Goal: Task Accomplishment & Management: Use online tool/utility

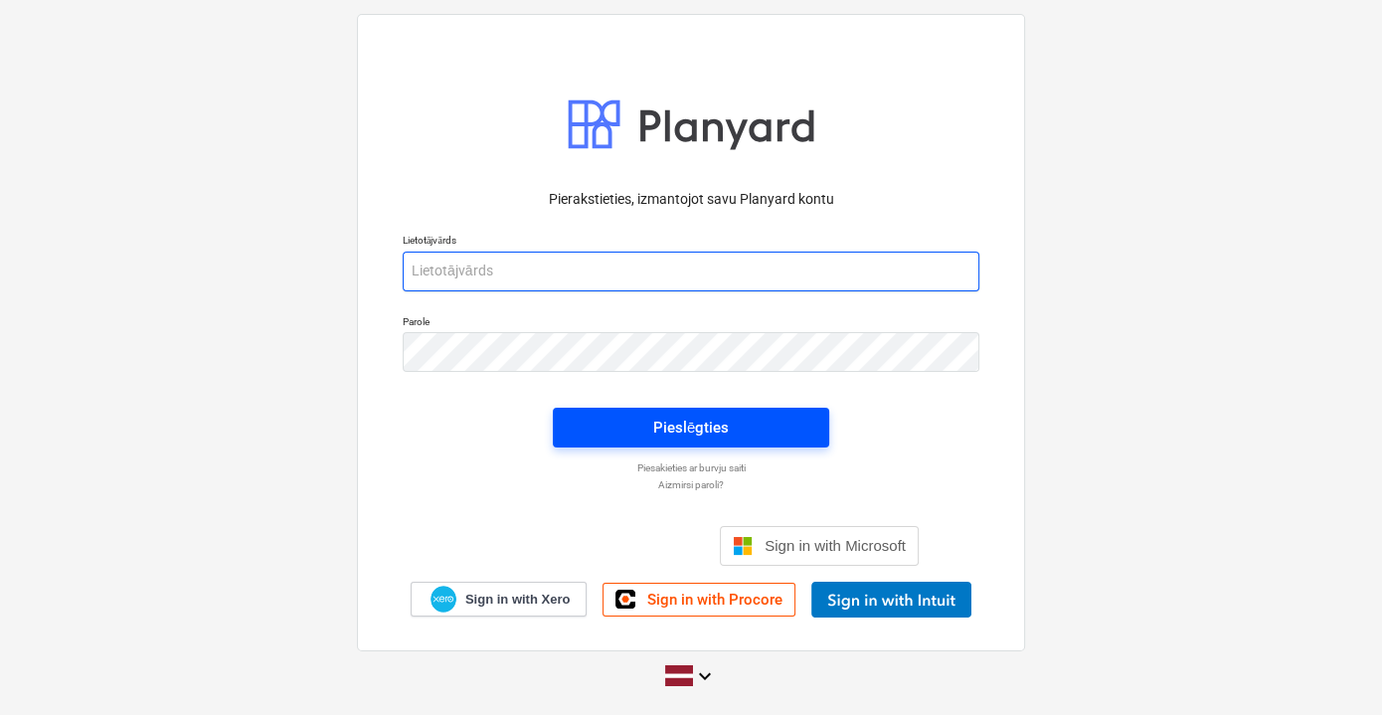
type input "[EMAIL_ADDRESS][PERSON_NAME][DOMAIN_NAME]"
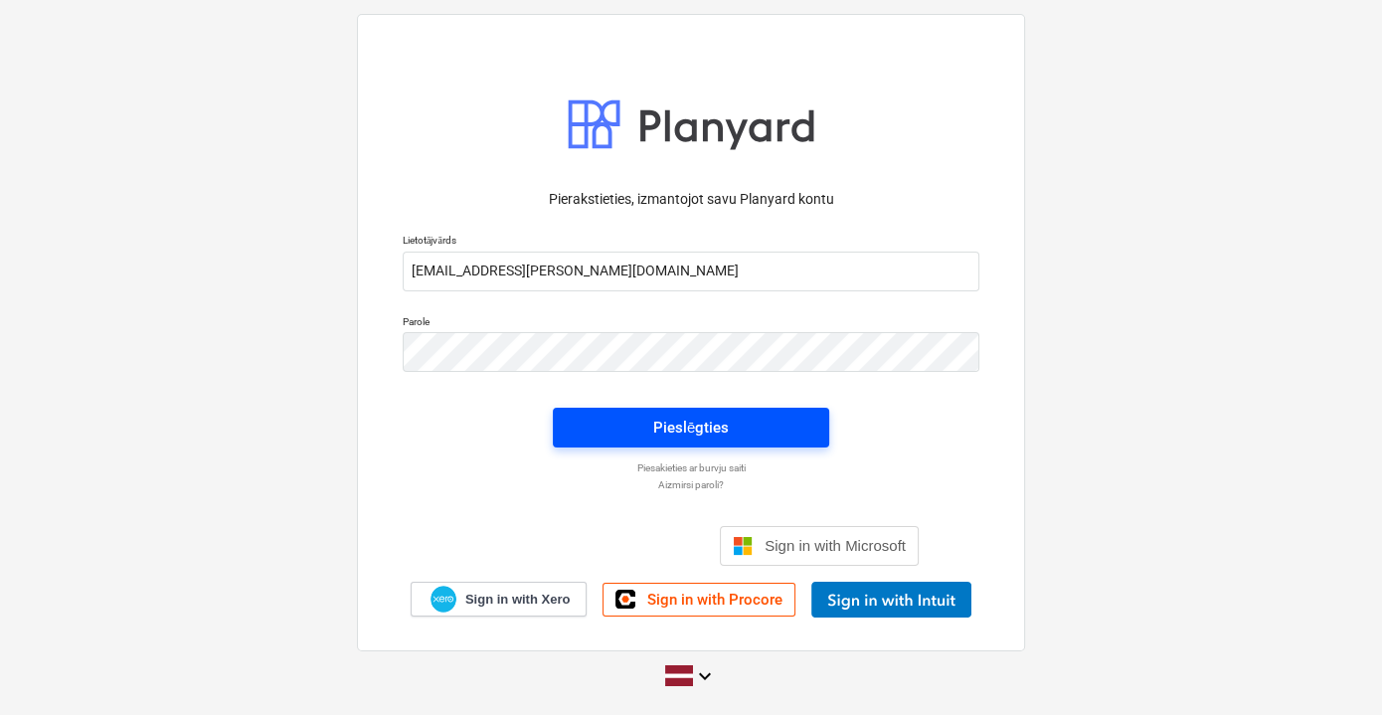
click at [745, 424] on span "Pieslēgties" at bounding box center [691, 428] width 229 height 26
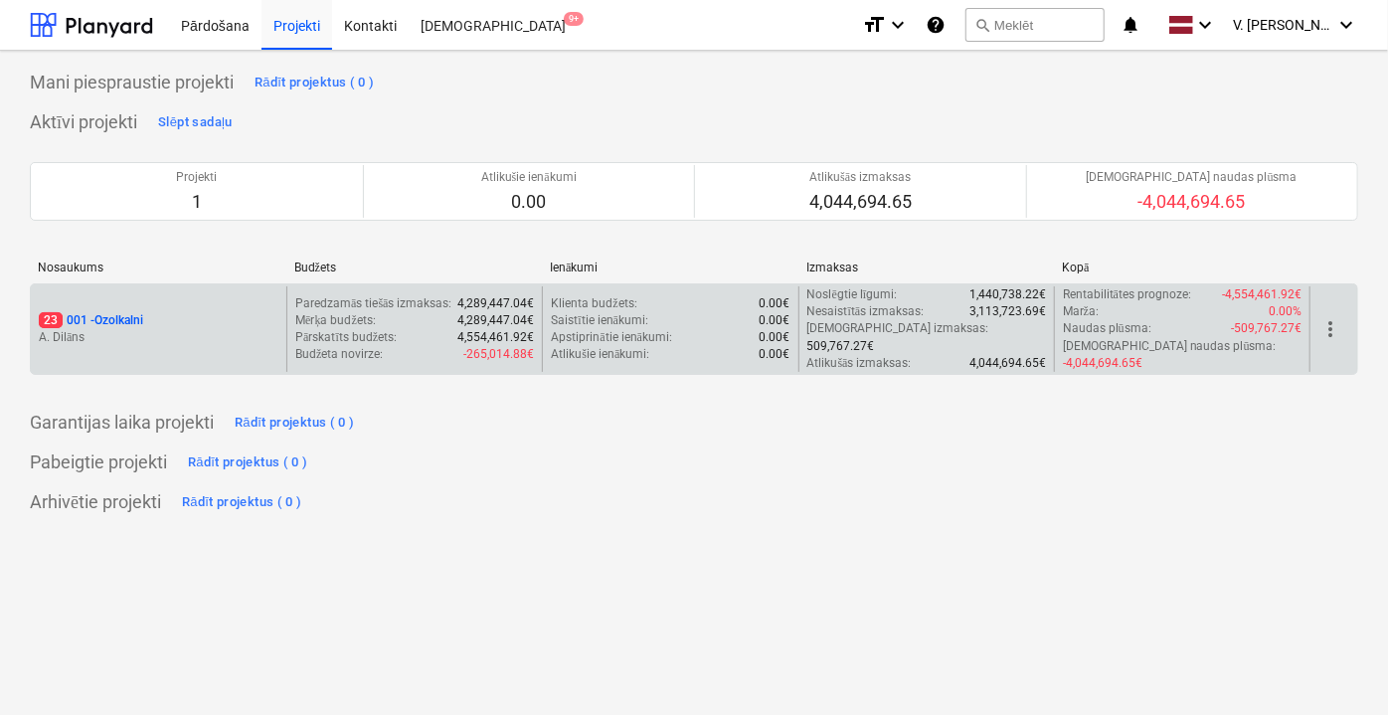
click at [184, 330] on p "A. Dilāns" at bounding box center [159, 337] width 240 height 17
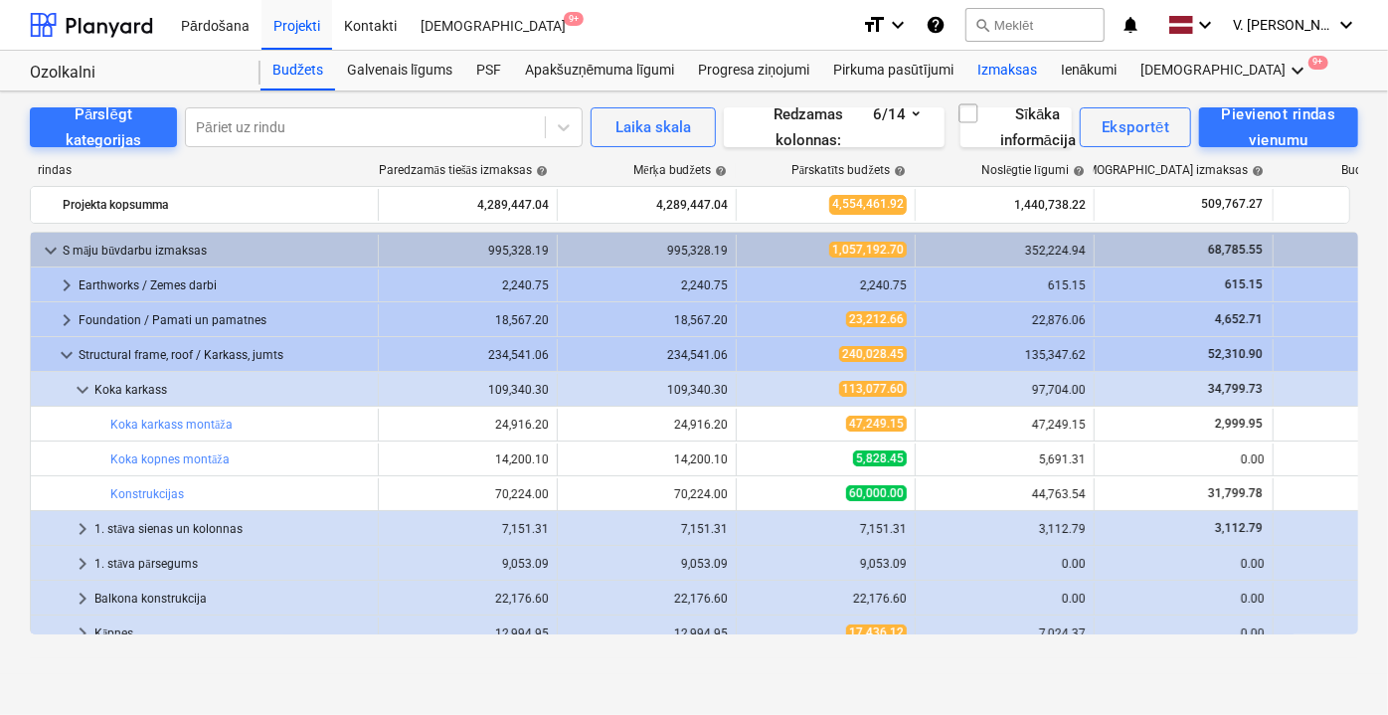
click at [991, 74] on div "Izmaksas" at bounding box center [1007, 71] width 84 height 40
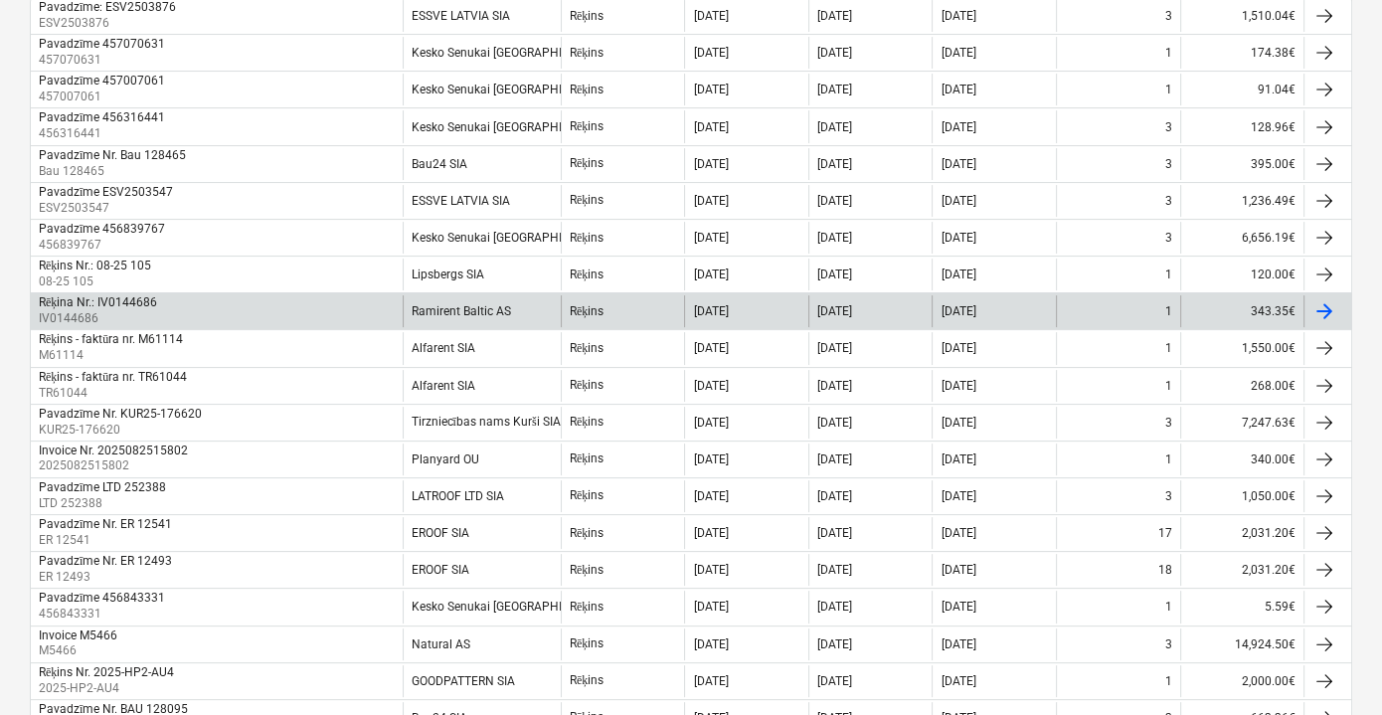
scroll to position [369, 0]
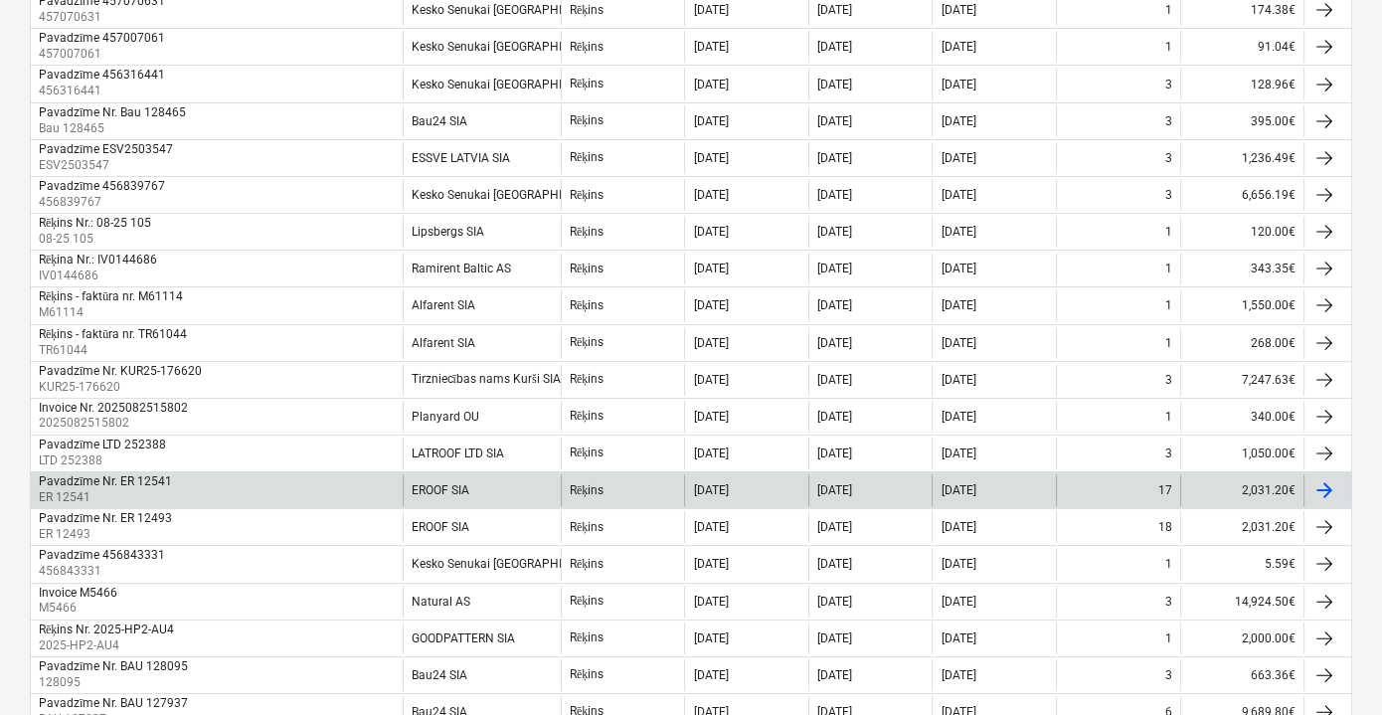
click at [549, 485] on div "EROOF SIA" at bounding box center [482, 490] width 158 height 32
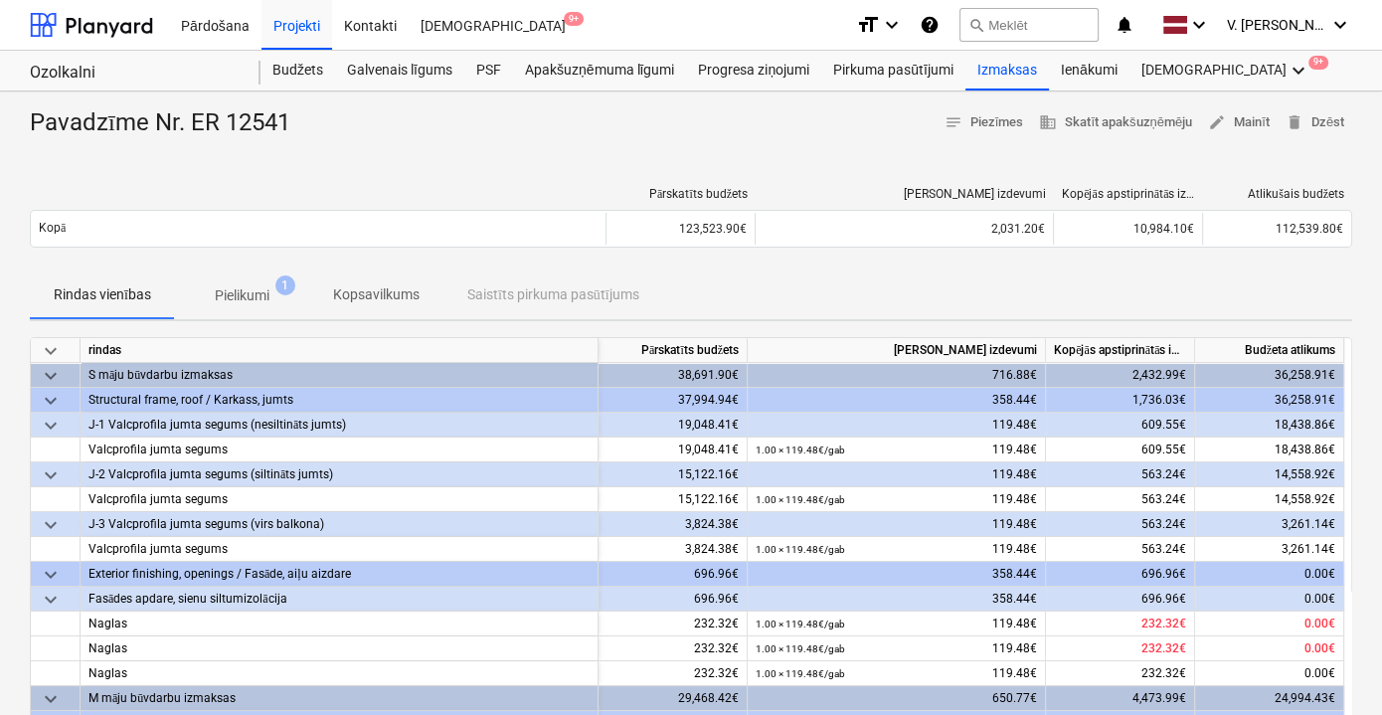
click at [279, 296] on span "Pielikumi 1" at bounding box center [242, 295] width 86 height 21
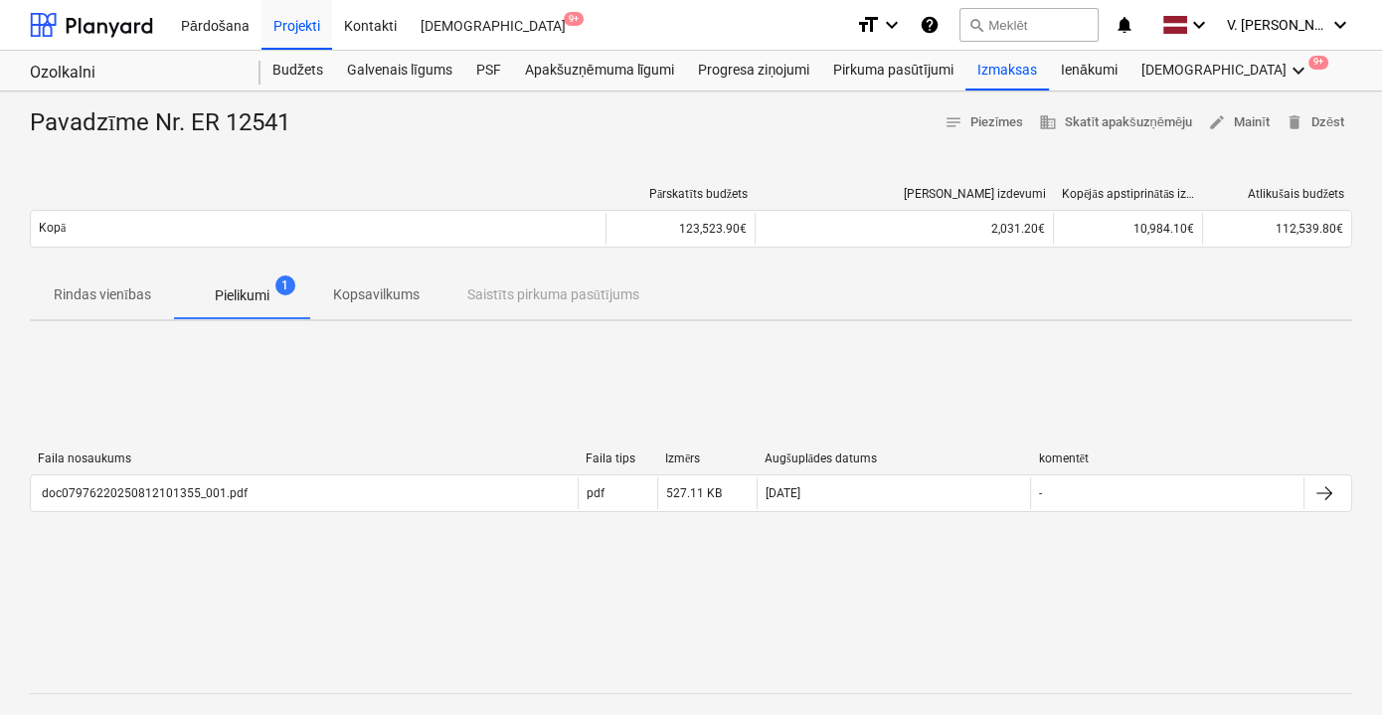
click at [135, 293] on p "Rindas vienības" at bounding box center [102, 294] width 97 height 21
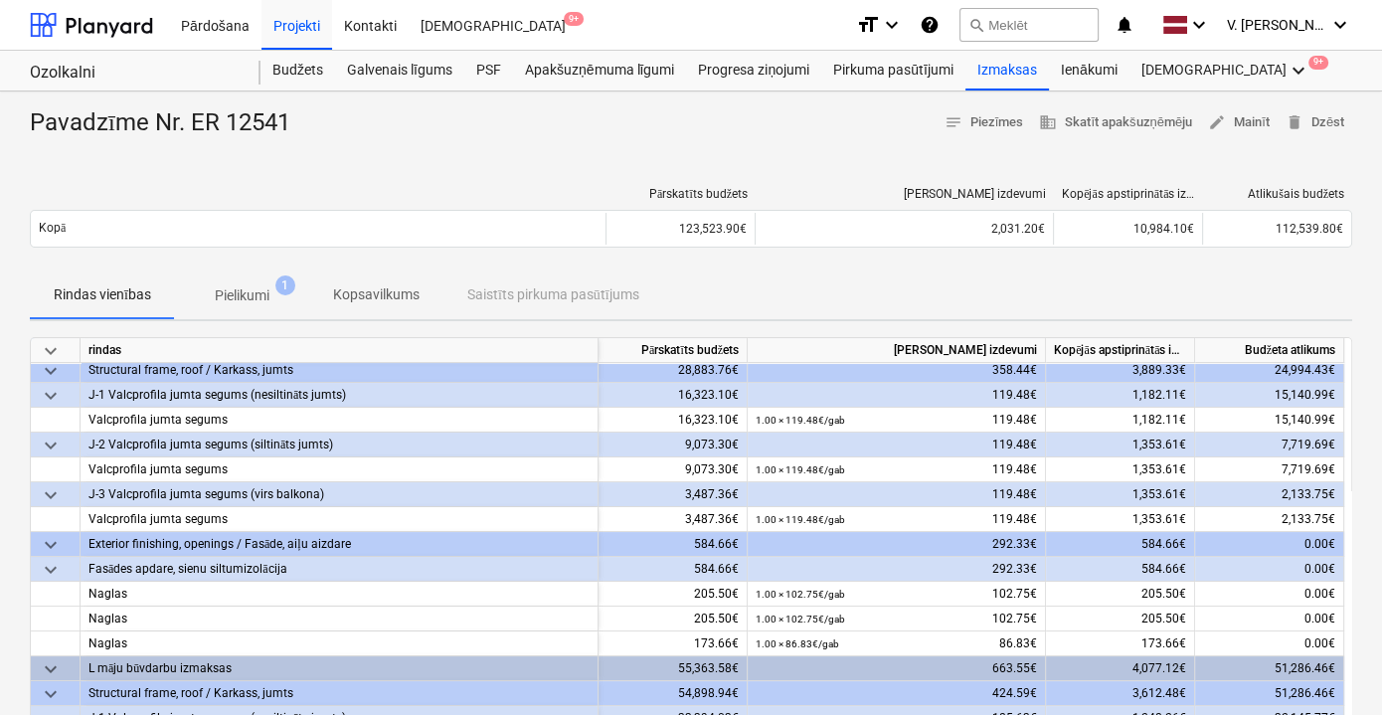
scroll to position [451, 0]
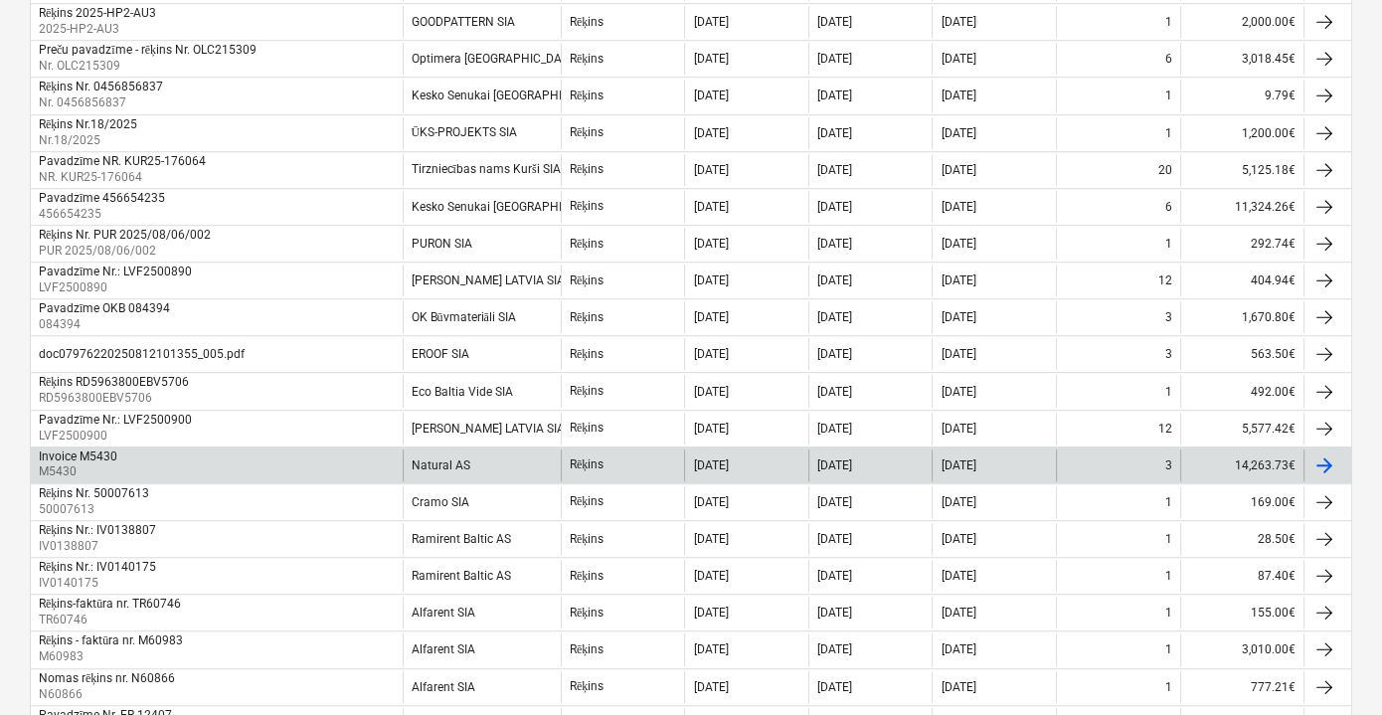
scroll to position [1544, 0]
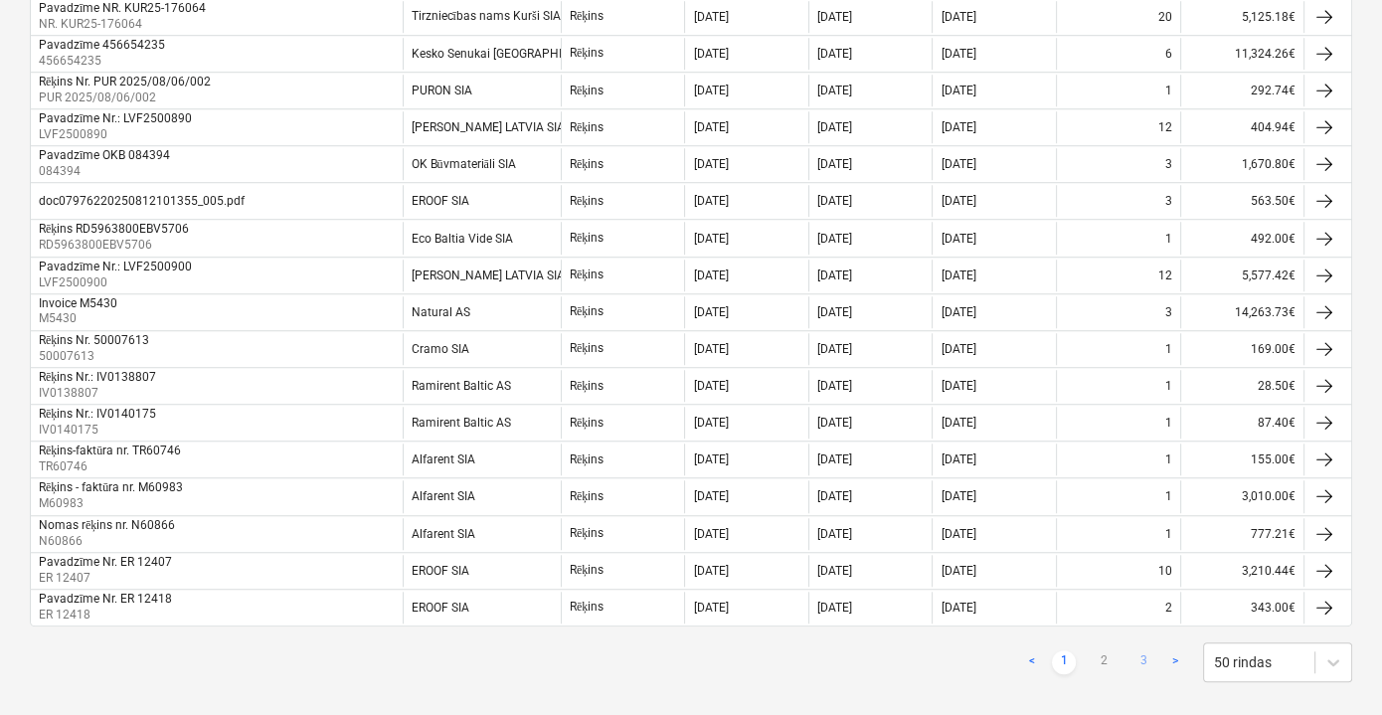
click at [1145, 650] on link "3" at bounding box center [1143, 662] width 24 height 24
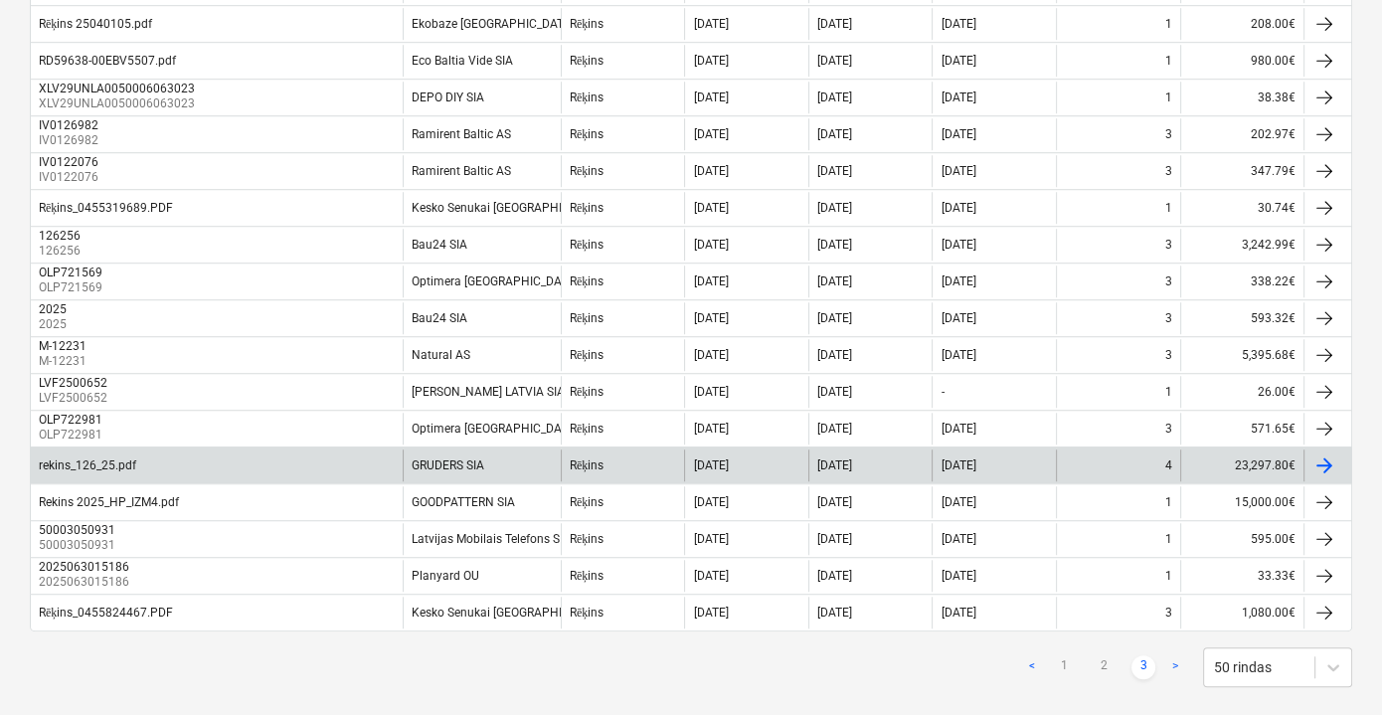
scroll to position [1471, 0]
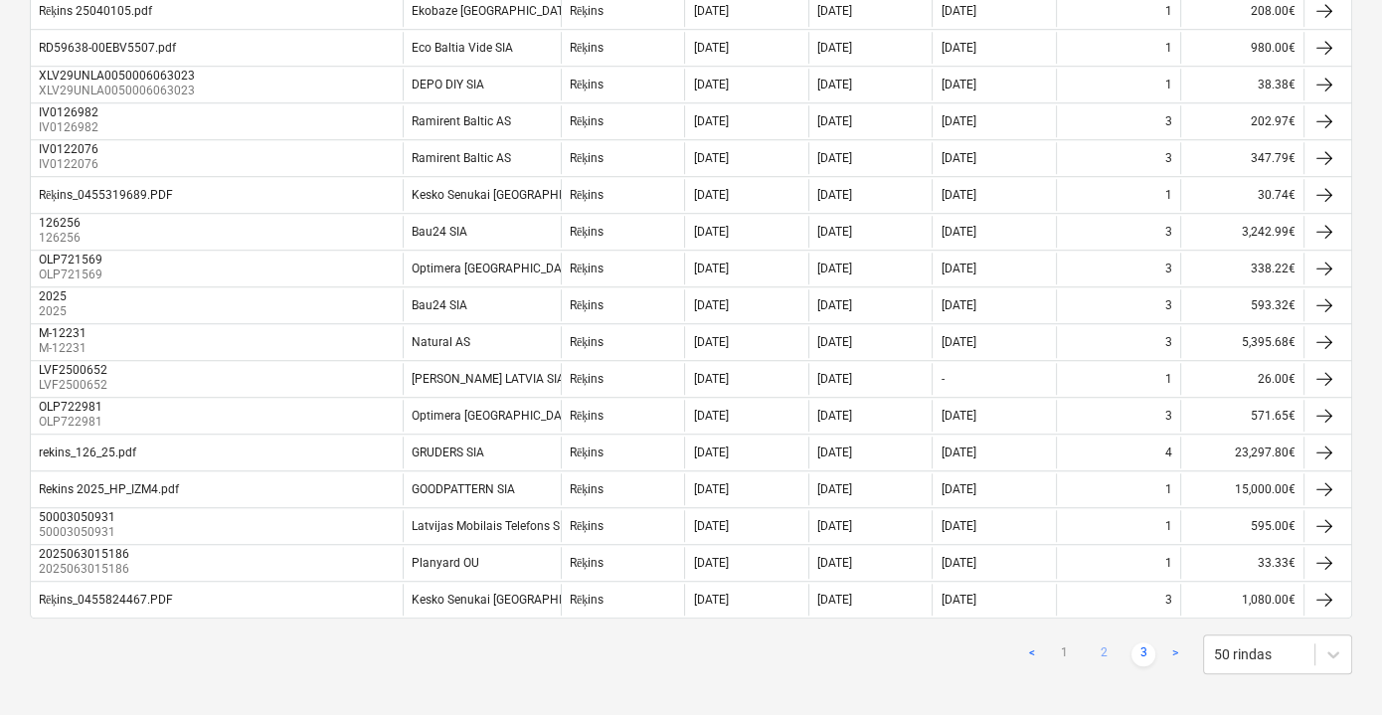
click at [1111, 642] on link "2" at bounding box center [1104, 654] width 24 height 24
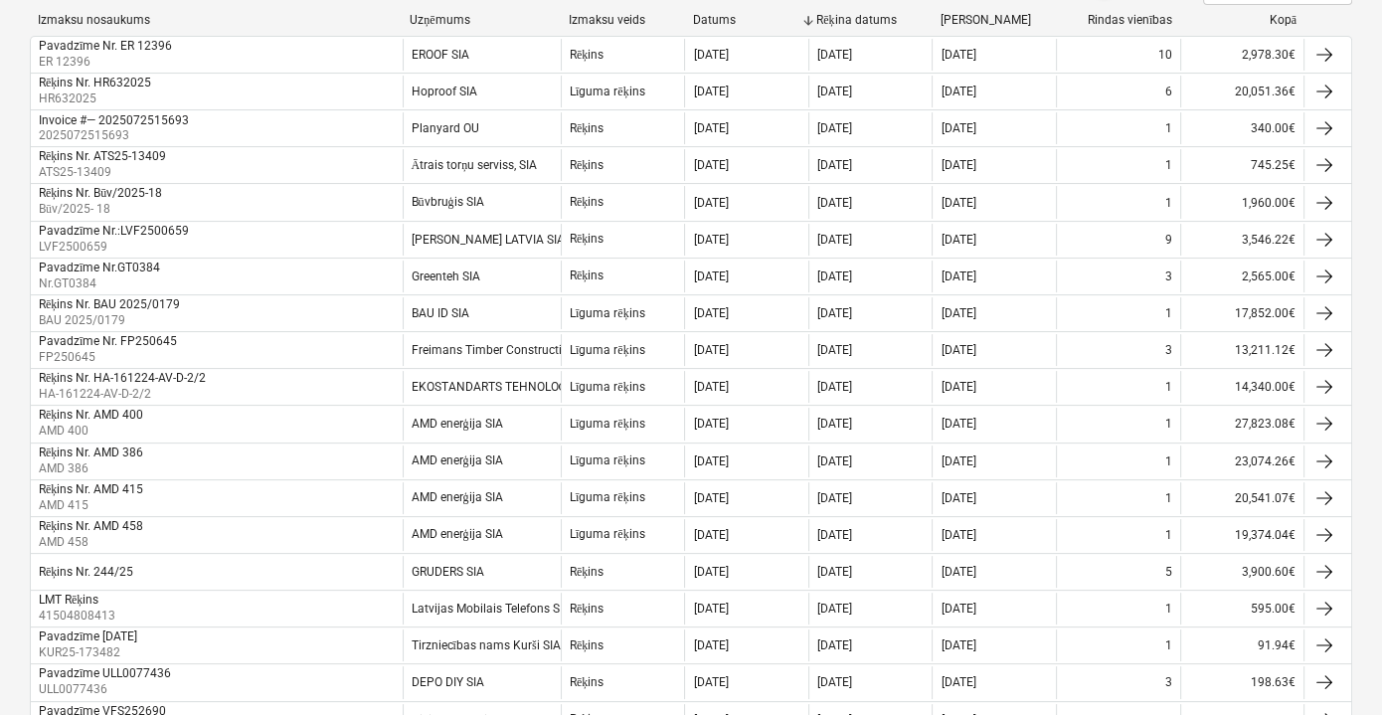
scroll to position [197, 0]
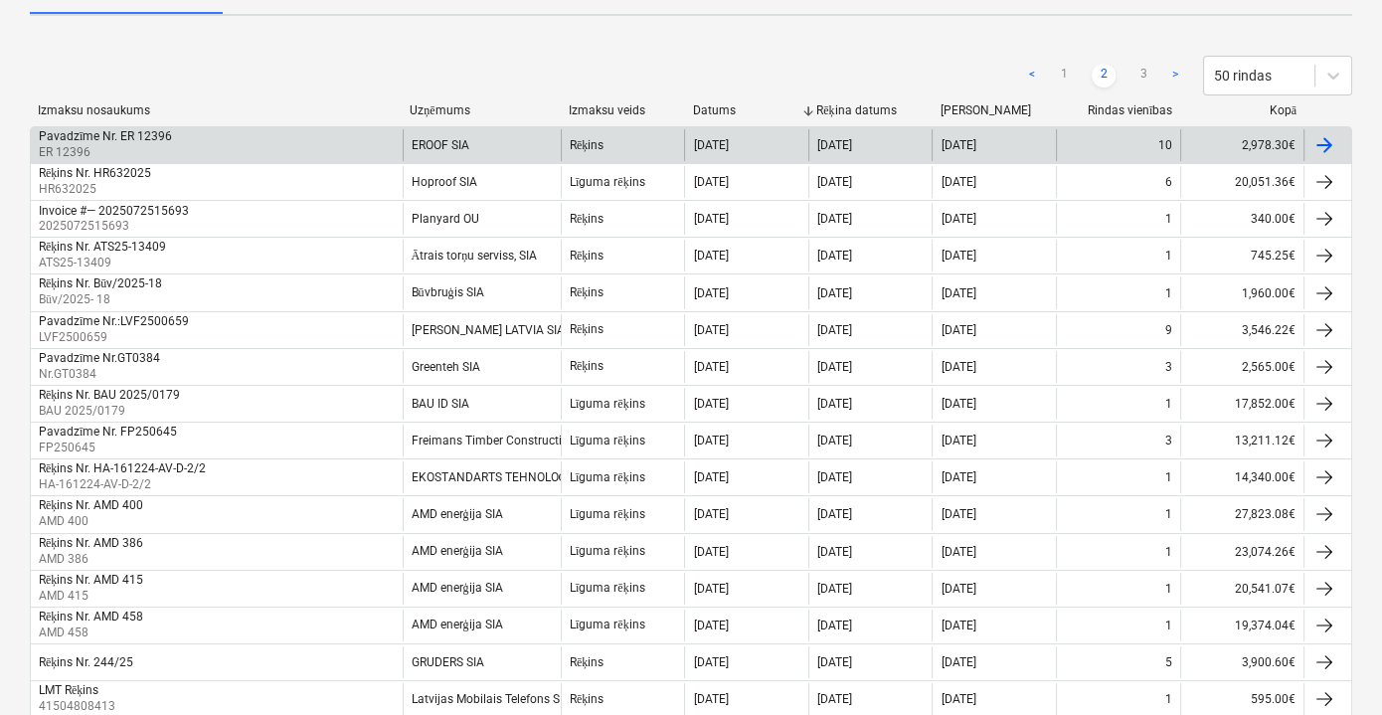
click at [334, 135] on div "Pavadzīme Nr. ER 12396 ER 12396" at bounding box center [217, 145] width 372 height 32
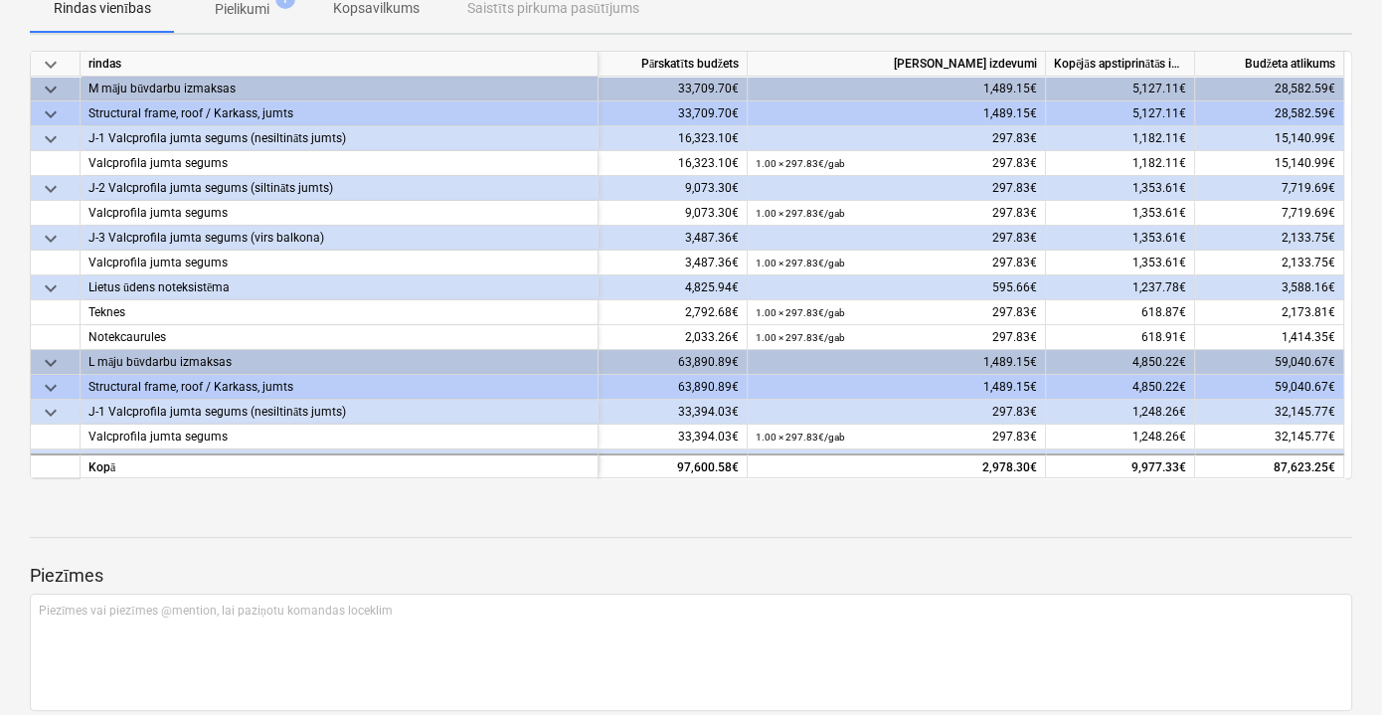
scroll to position [87, 0]
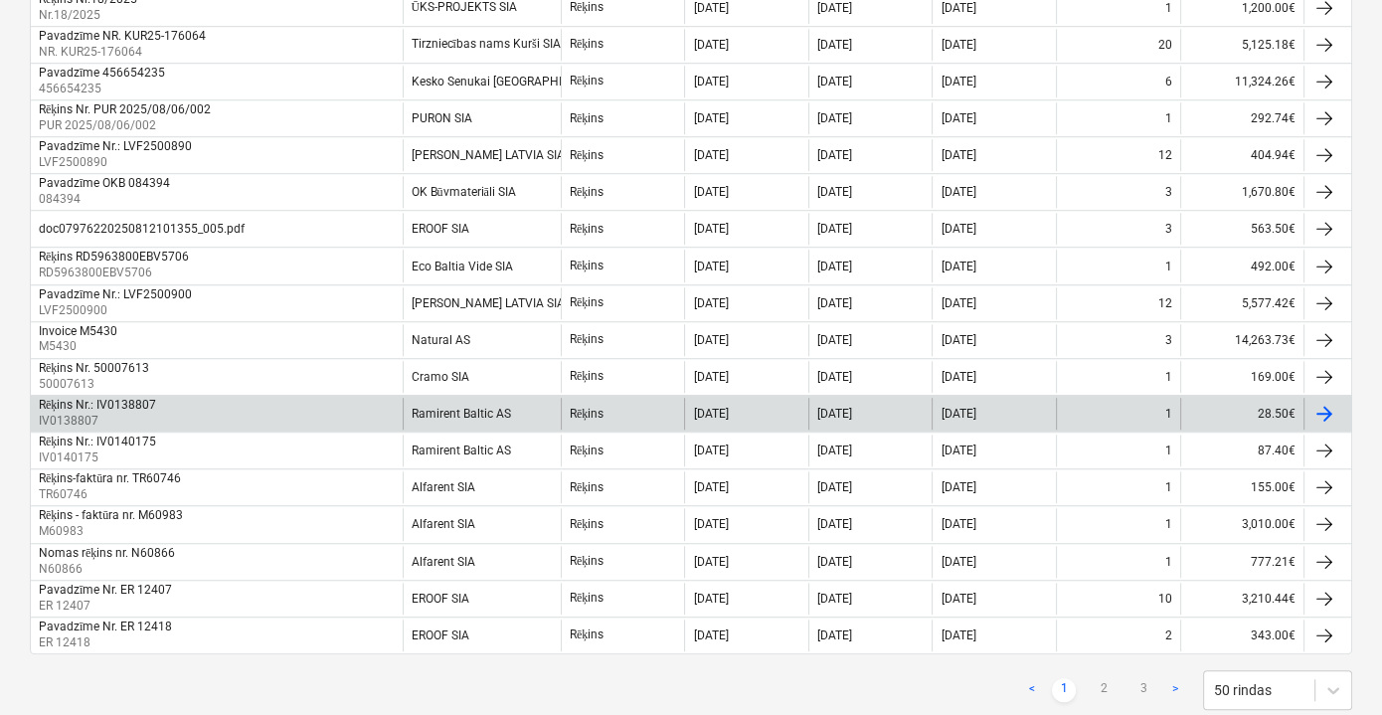
scroll to position [1544, 0]
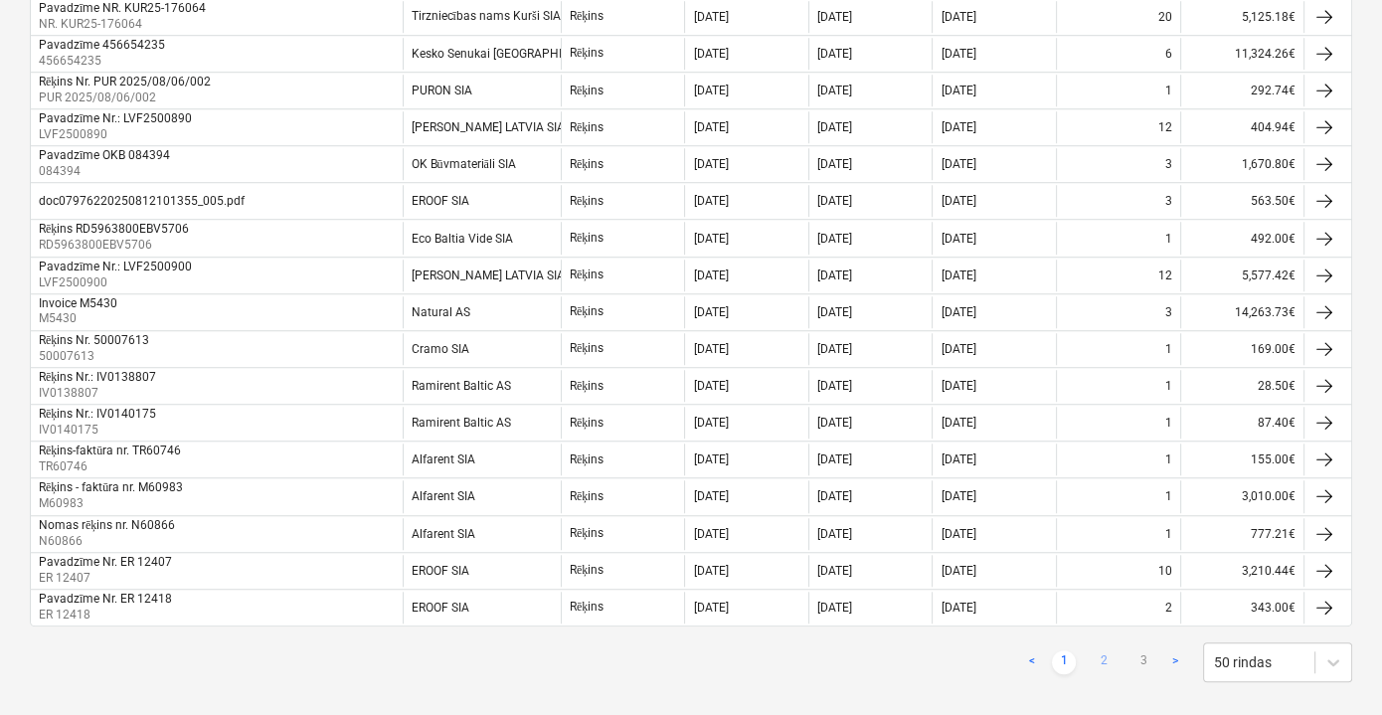
click at [1098, 650] on link "2" at bounding box center [1104, 662] width 24 height 24
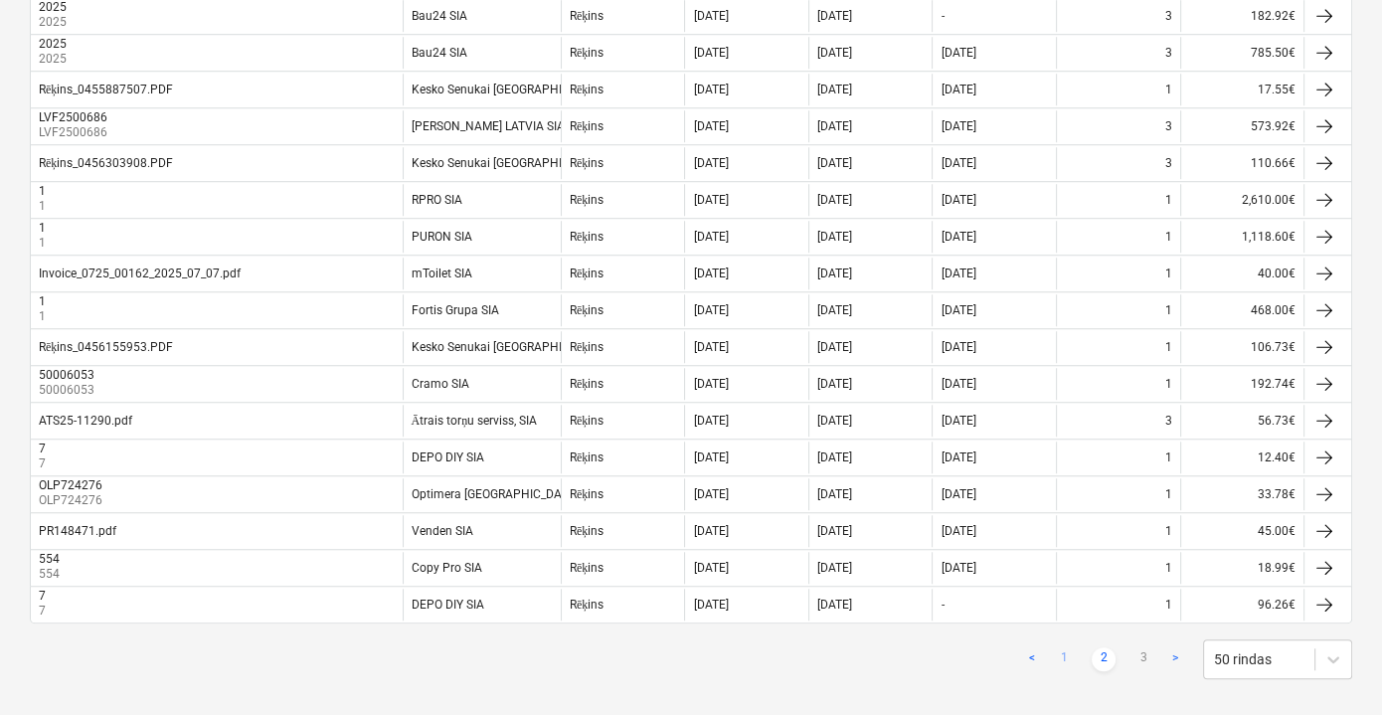
click at [1066, 647] on link "1" at bounding box center [1064, 659] width 24 height 24
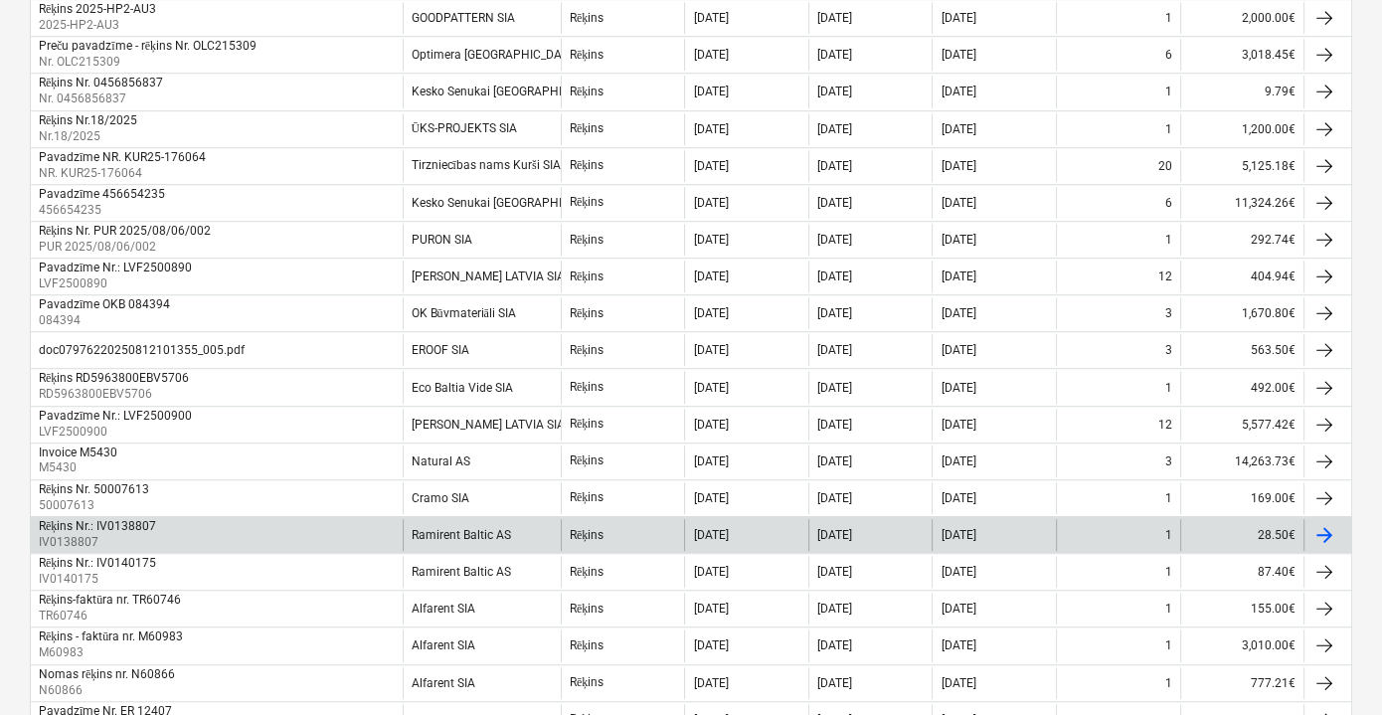
scroll to position [1363, 0]
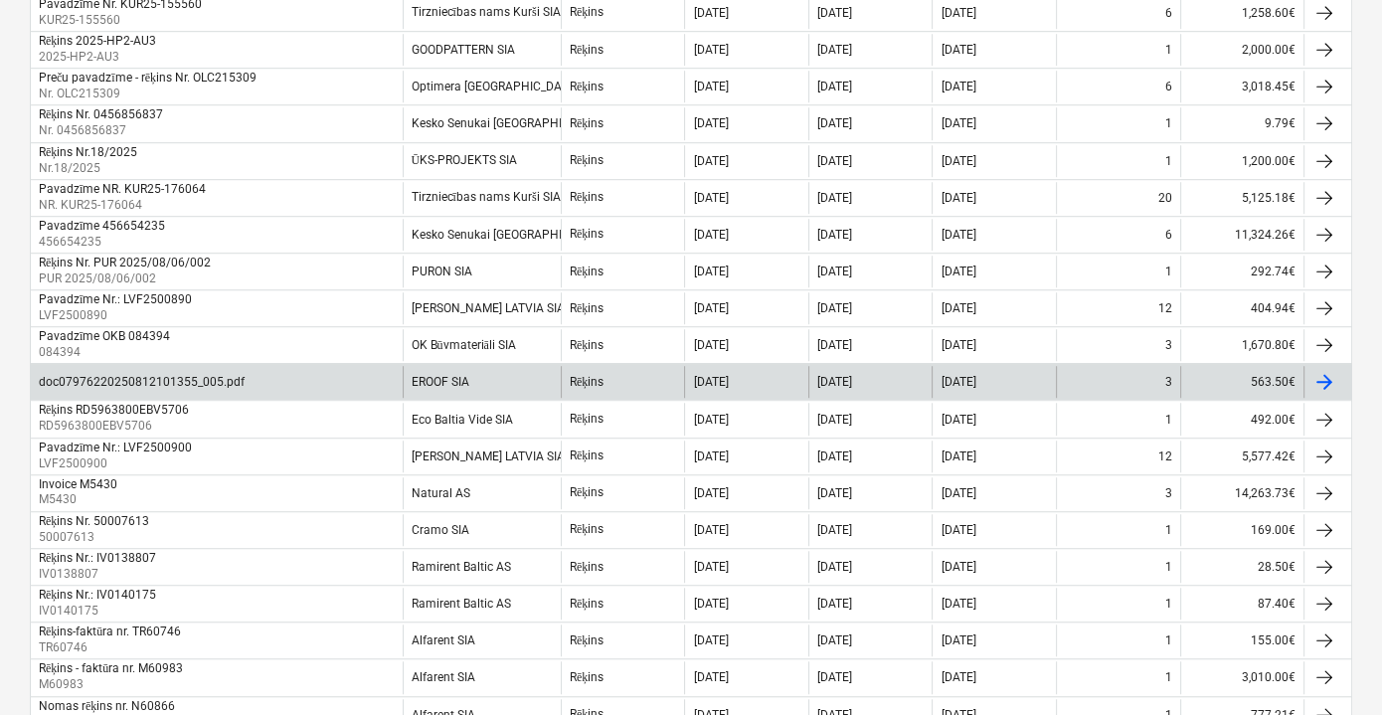
click at [370, 371] on div "doc07976220250812101355_005.pdf" at bounding box center [217, 382] width 372 height 32
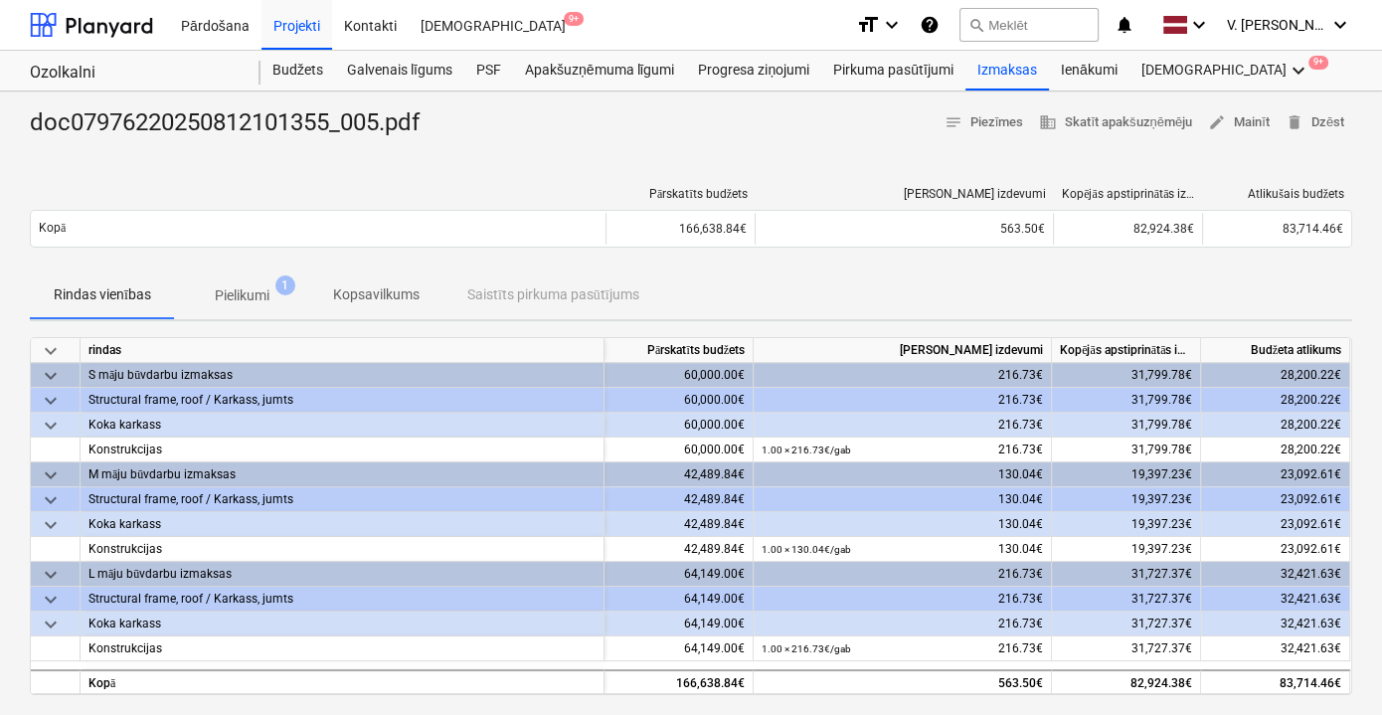
click at [253, 281] on span "Pielikumi 1" at bounding box center [242, 295] width 134 height 36
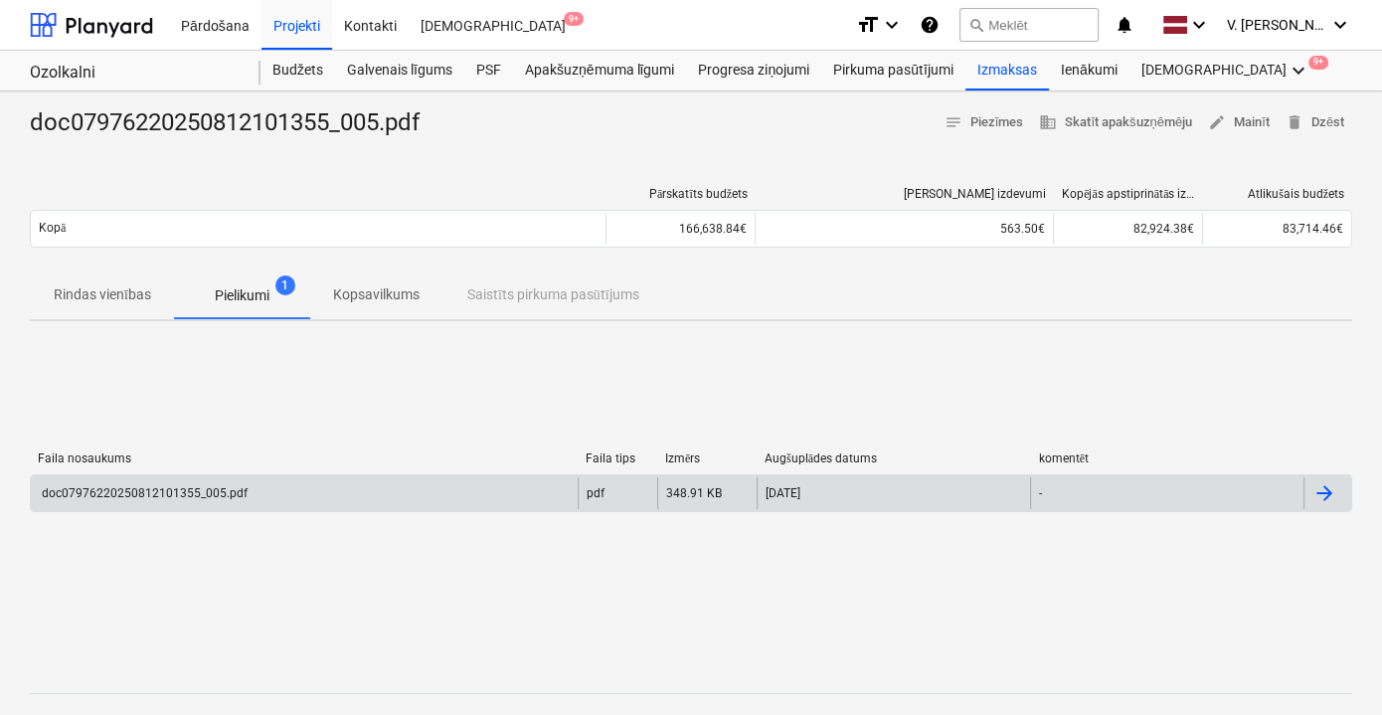
click at [161, 489] on div "doc07976220250812101355_005.pdf" at bounding box center [143, 493] width 209 height 14
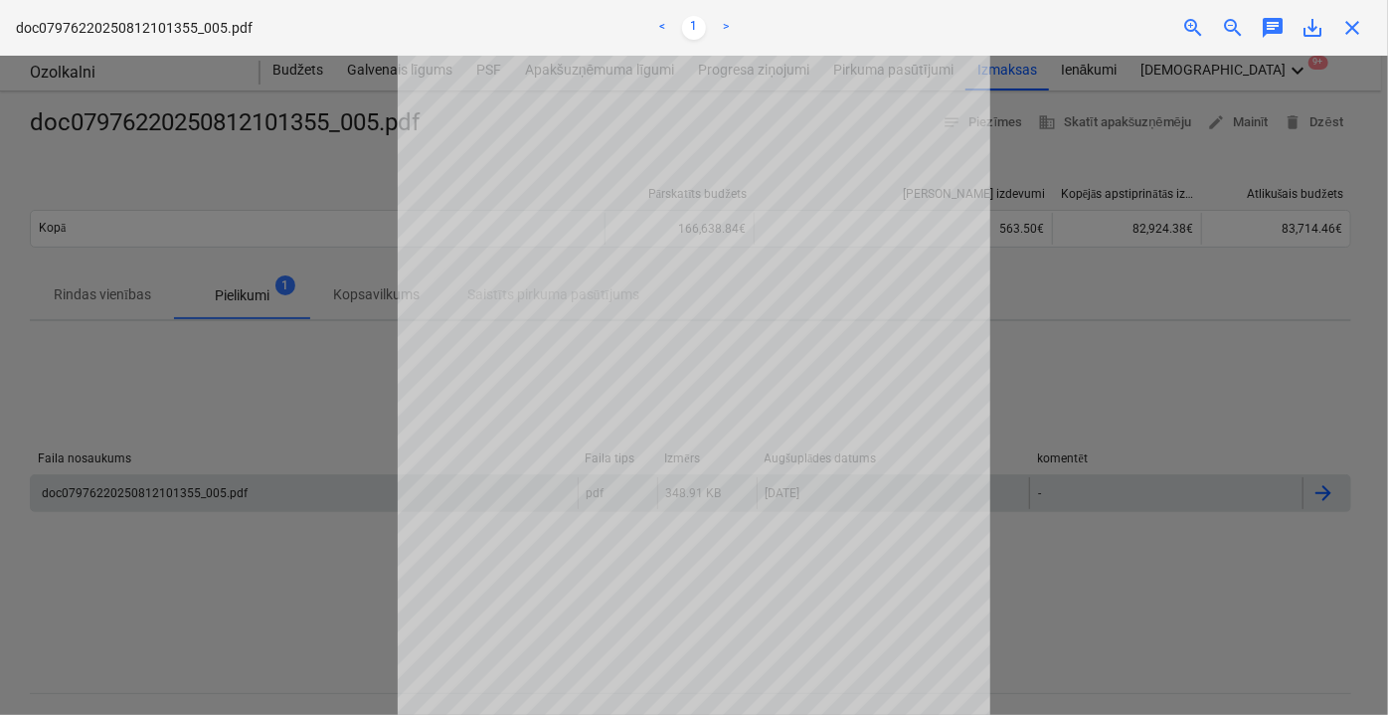
click at [163, 175] on div at bounding box center [694, 385] width 1388 height 659
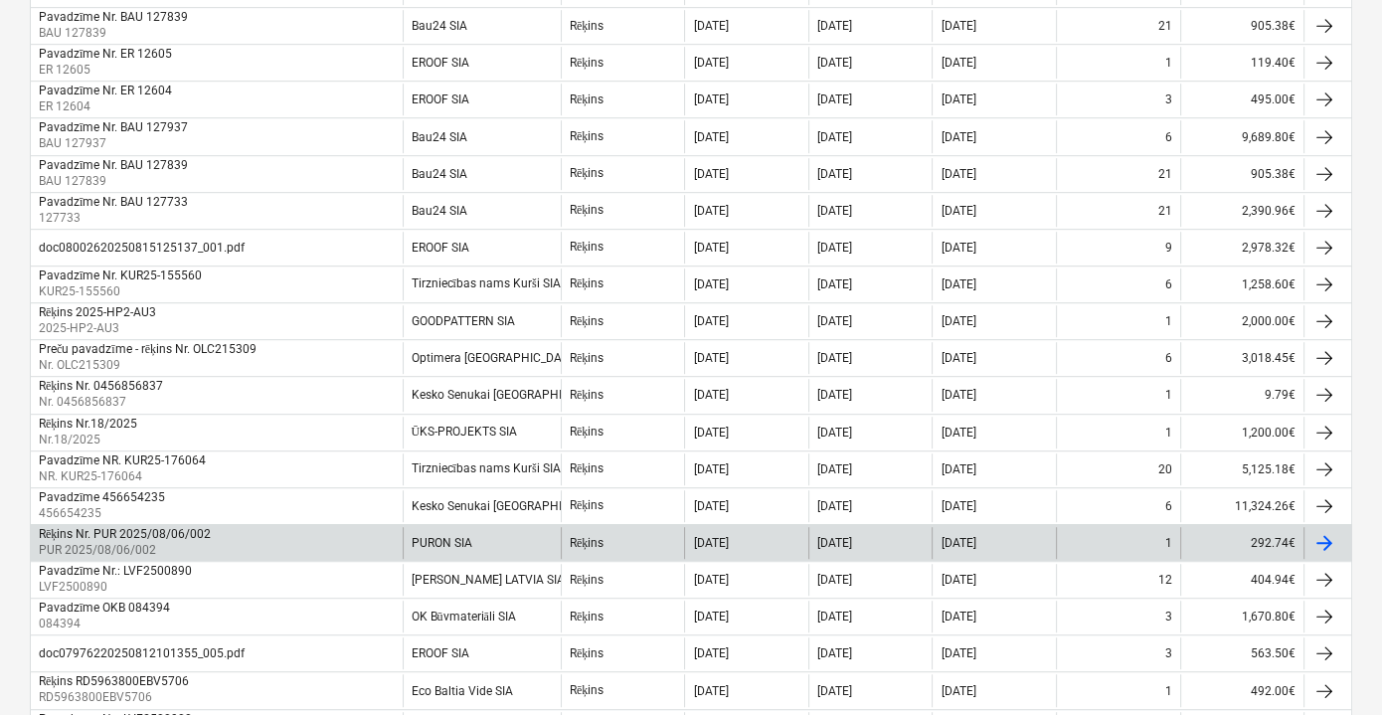
scroll to position [1002, 0]
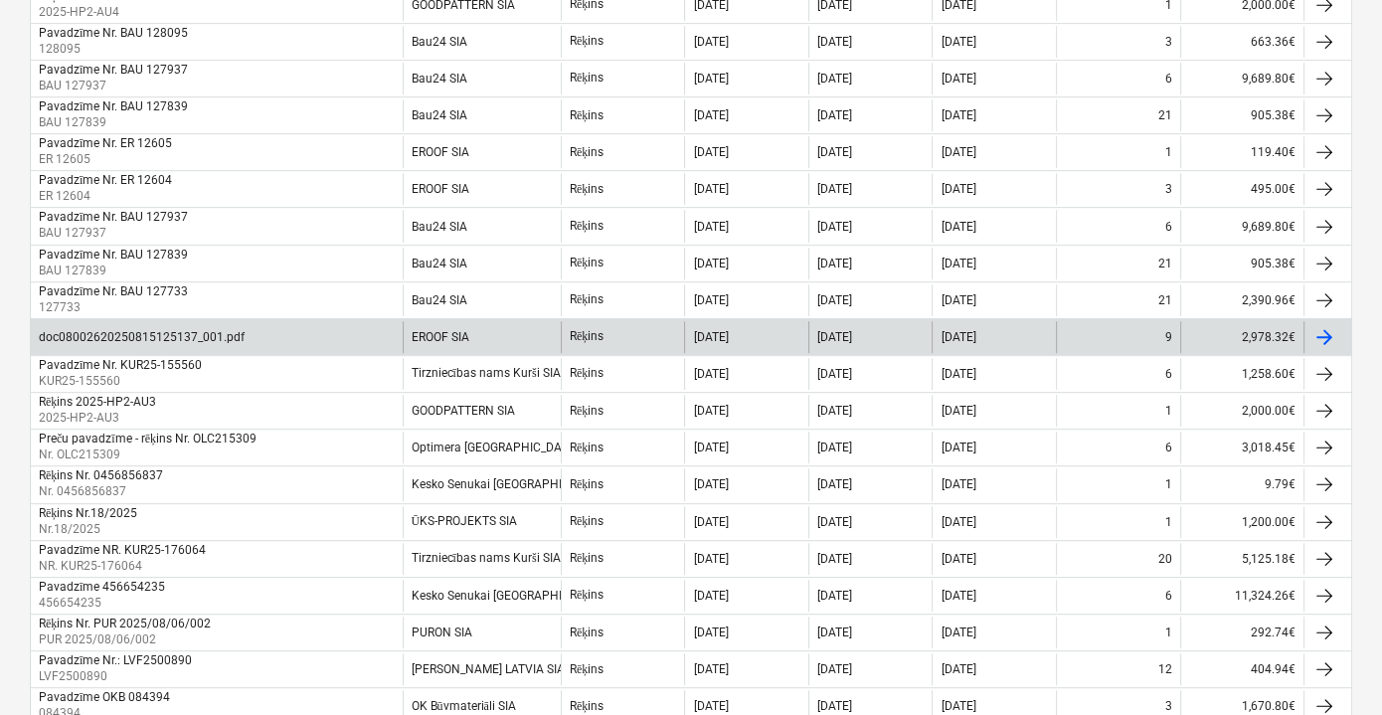
click at [462, 331] on div "EROOF SIA" at bounding box center [482, 337] width 158 height 32
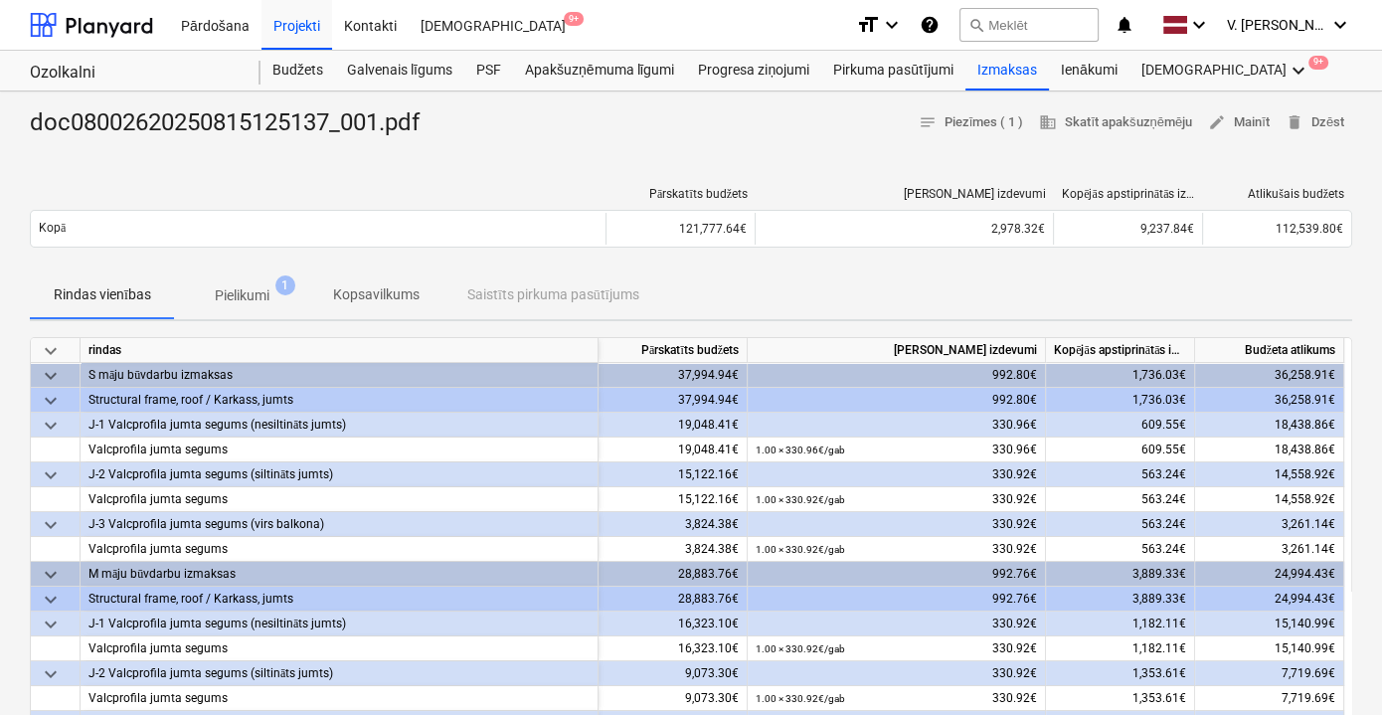
click at [228, 293] on p "Pielikumi" at bounding box center [242, 295] width 55 height 21
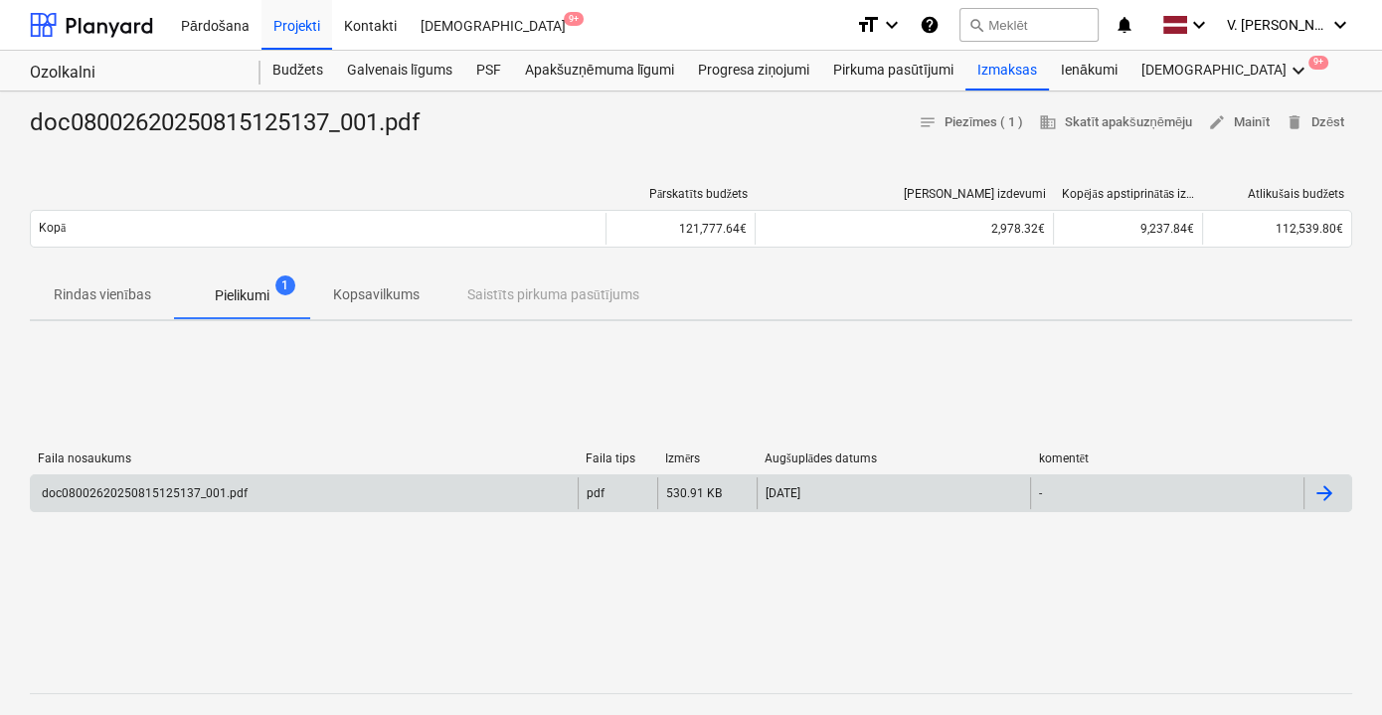
click at [344, 488] on div "doc08002620250815125137_001.pdf" at bounding box center [304, 493] width 547 height 32
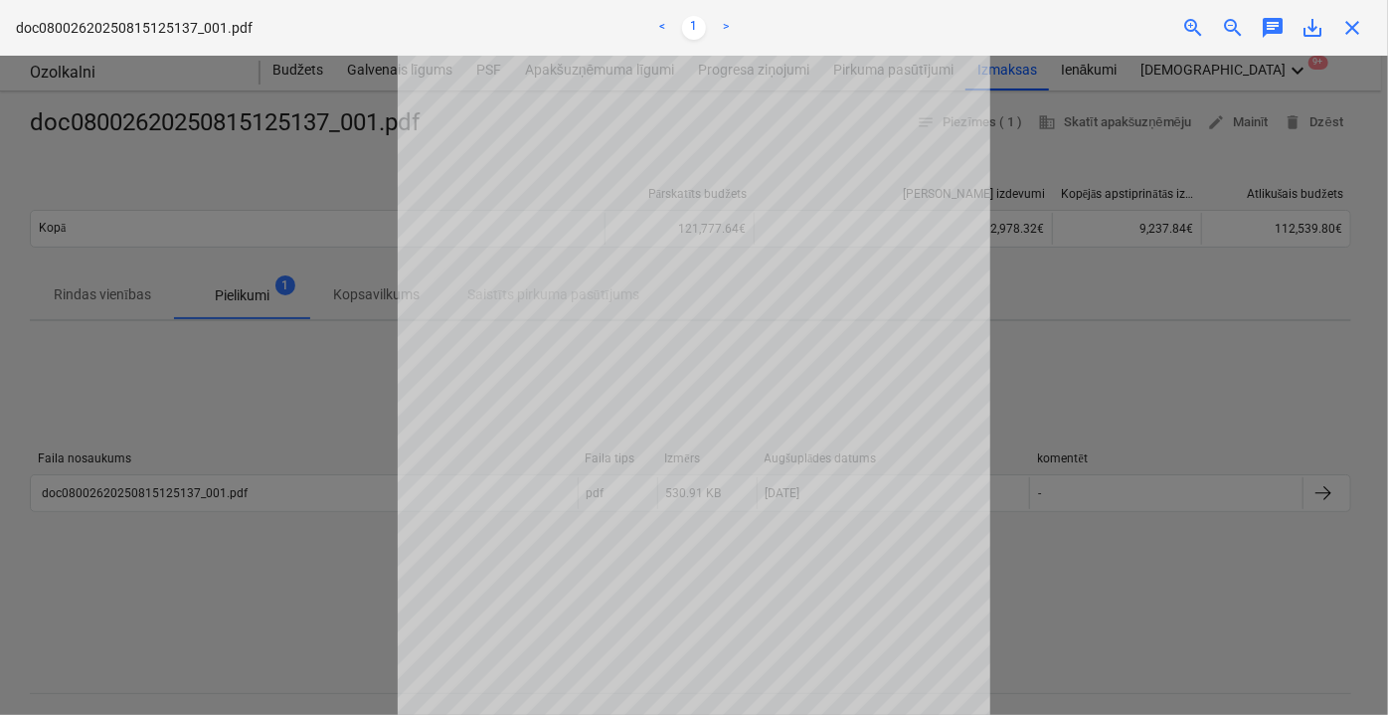
click at [1075, 394] on div at bounding box center [694, 385] width 1388 height 659
click at [182, 392] on div at bounding box center [694, 385] width 1388 height 659
click at [180, 392] on div at bounding box center [694, 385] width 1388 height 659
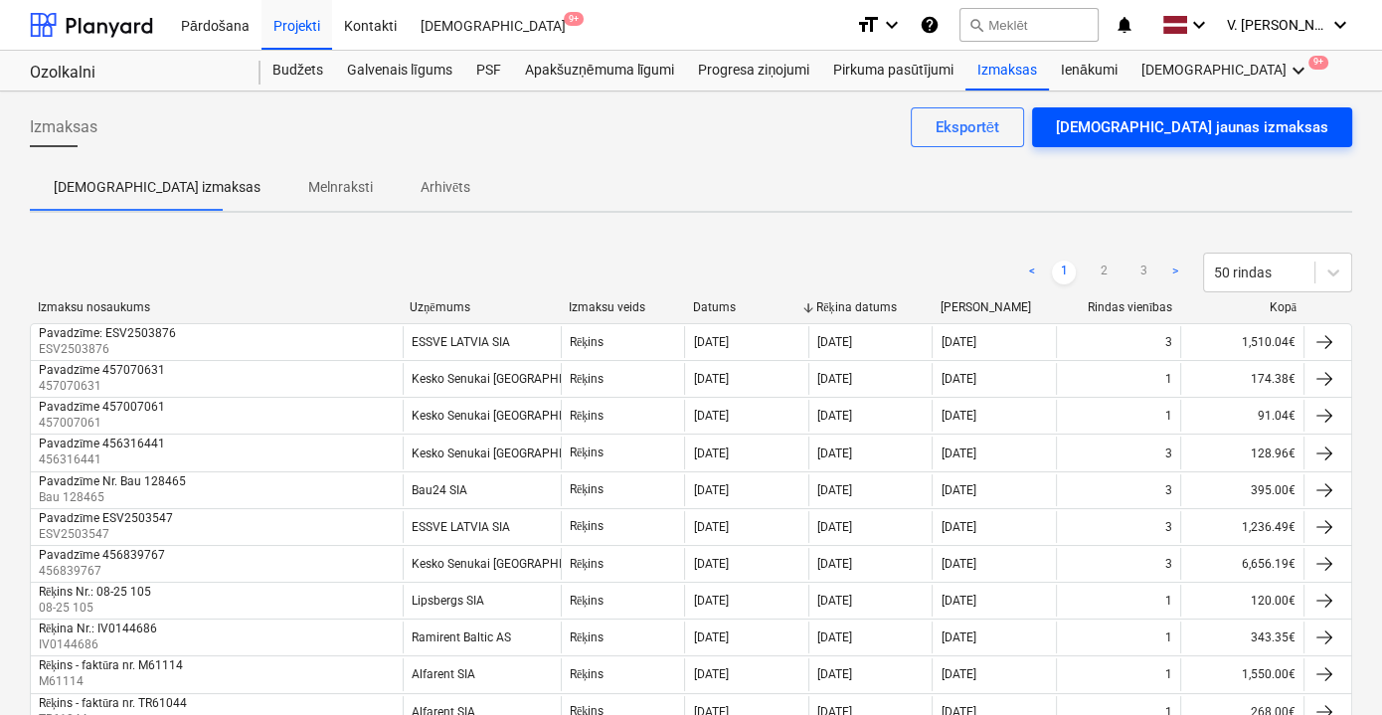
click at [1241, 127] on div "[DEMOGRAPHIC_DATA] jaunas izmaksas" at bounding box center [1192, 127] width 272 height 26
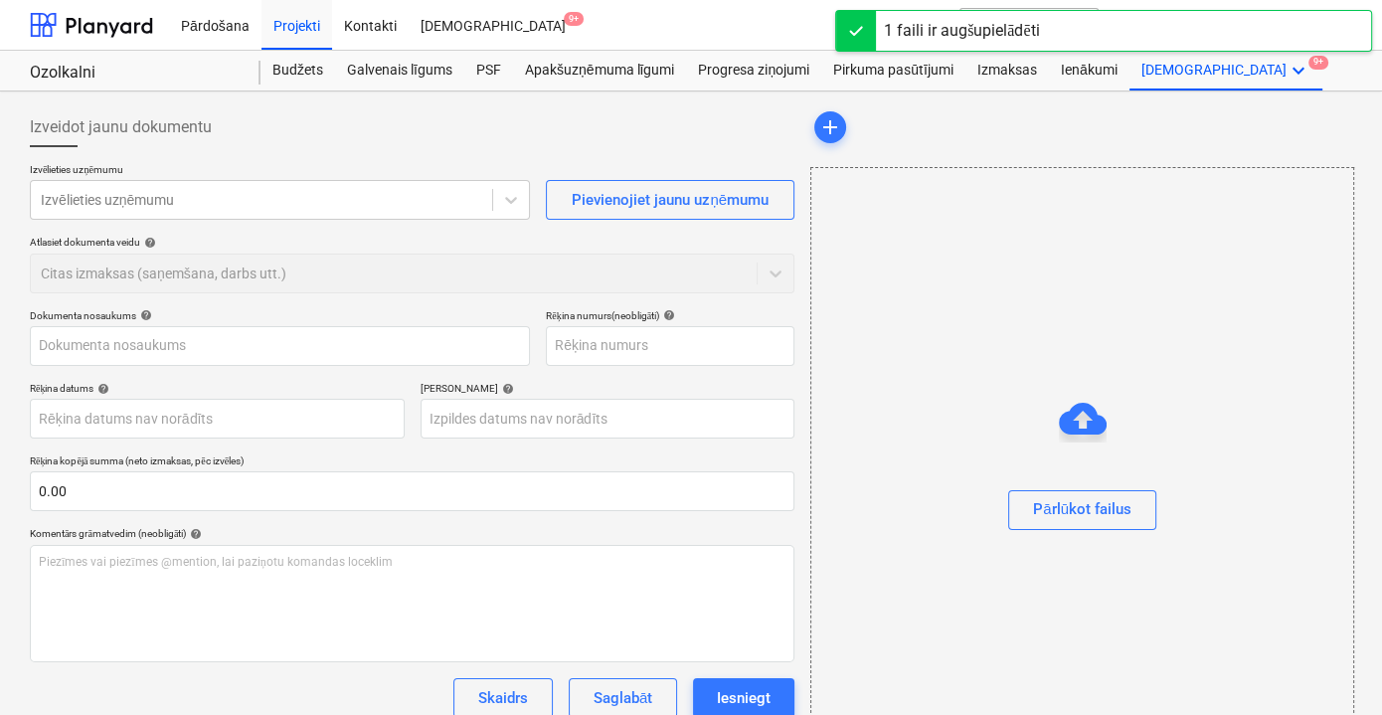
type input "Alfarent Rek. [DATE] NR. M61432 [PERSON_NAME] OBJ. Stīpnieku ceļš 44b, [GEOGRAP…"
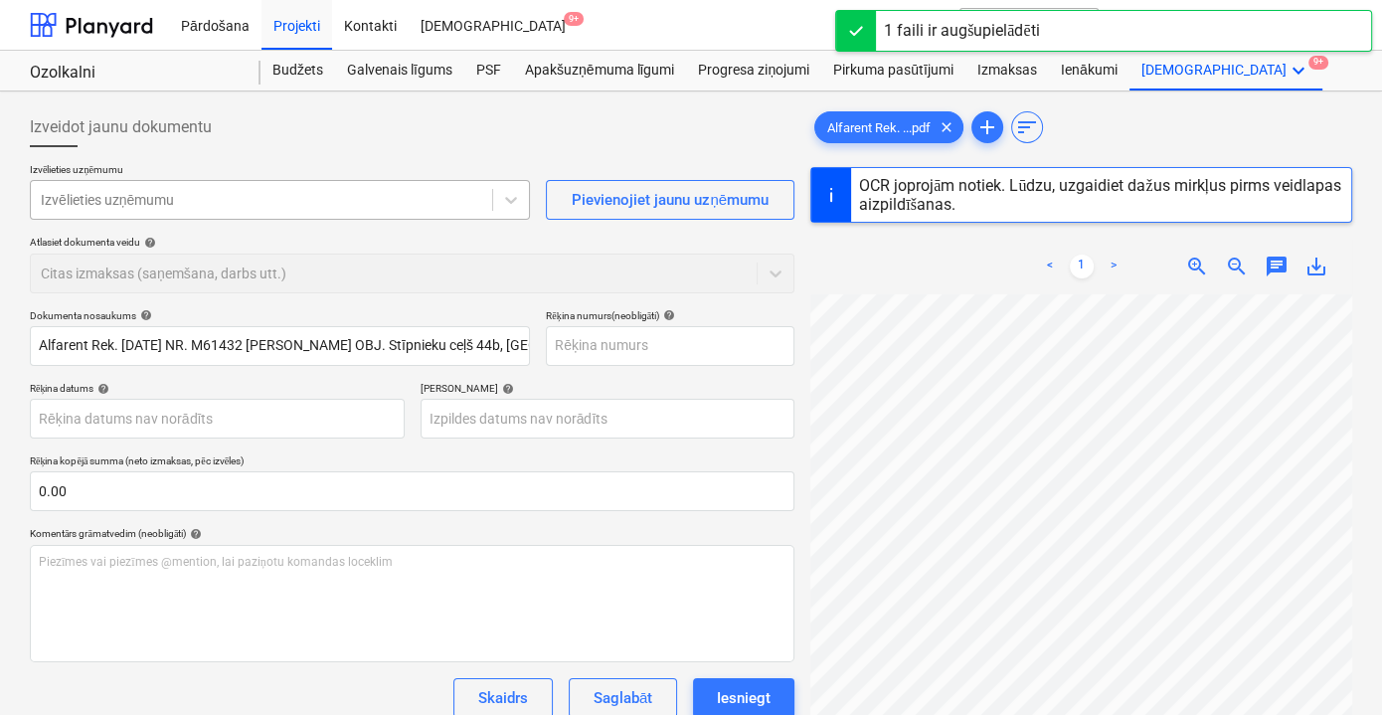
click at [203, 198] on div at bounding box center [261, 200] width 441 height 20
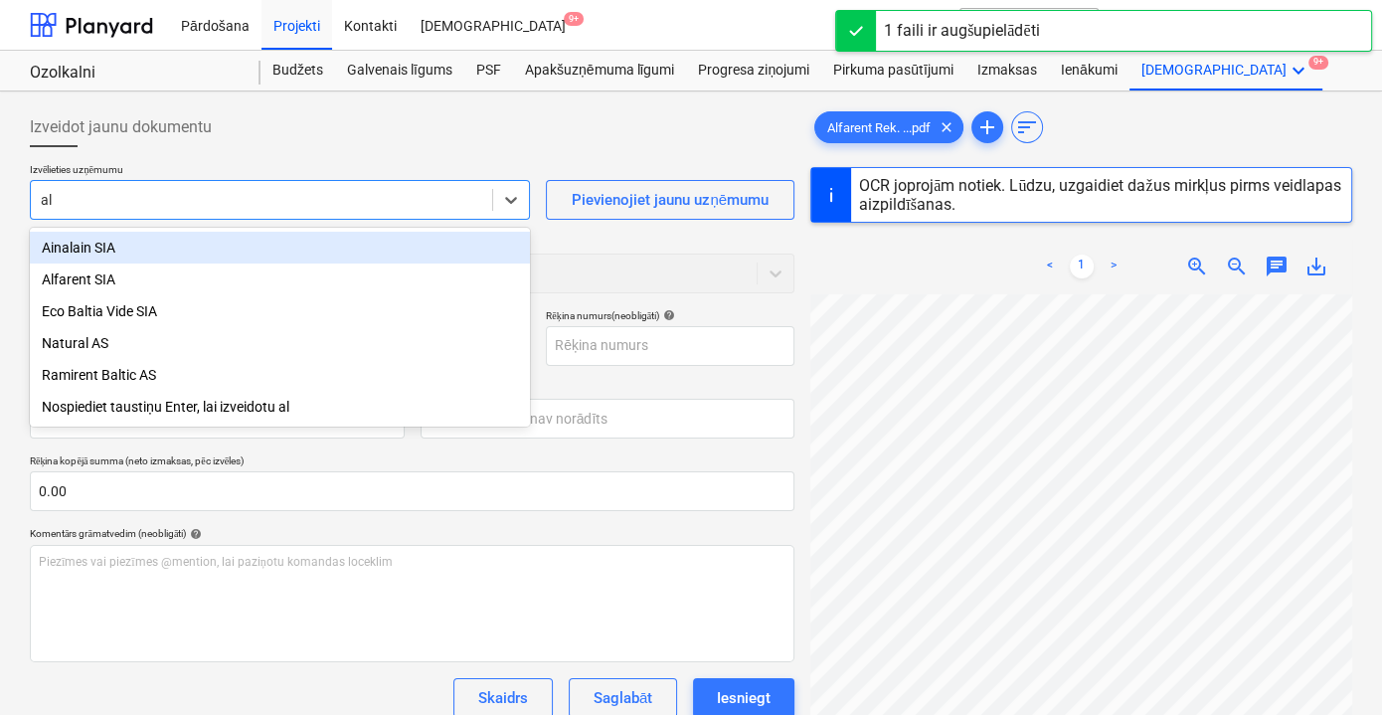
type input "[PERSON_NAME]"
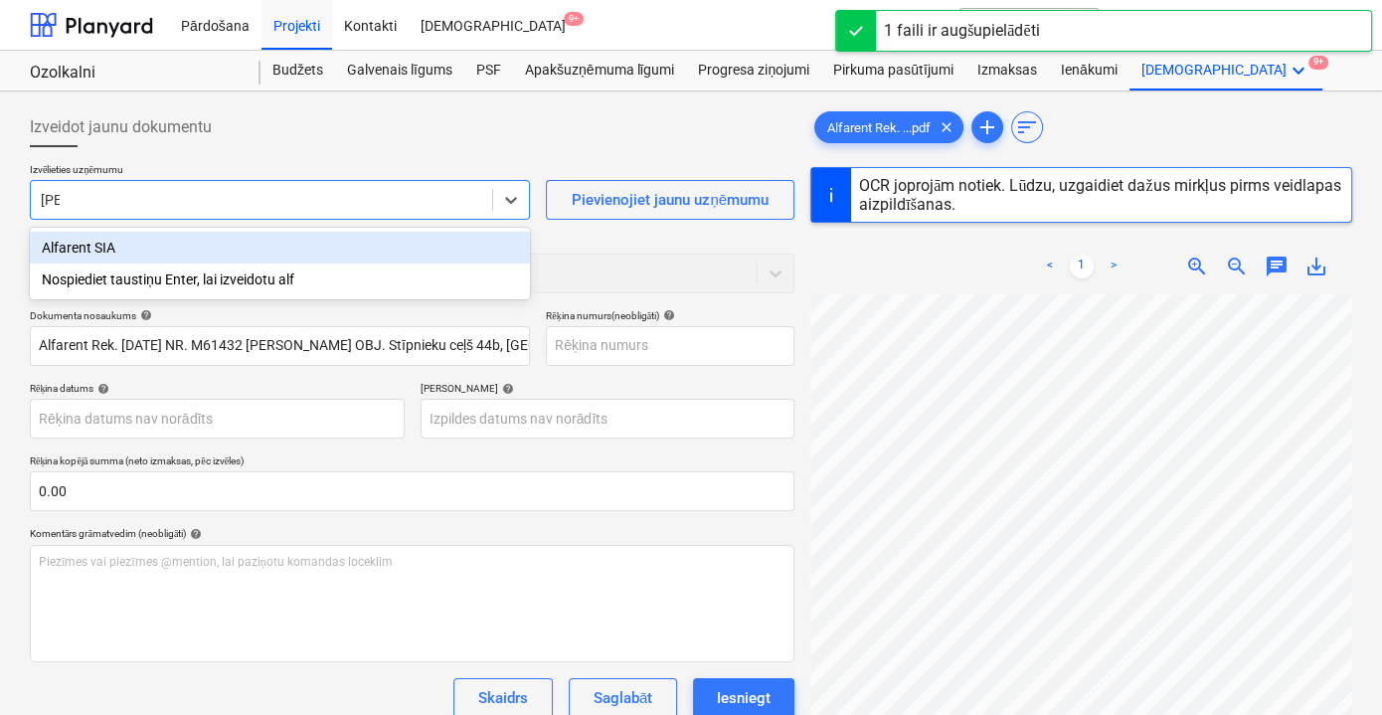
type input "40103855998"
type input "[DATE]"
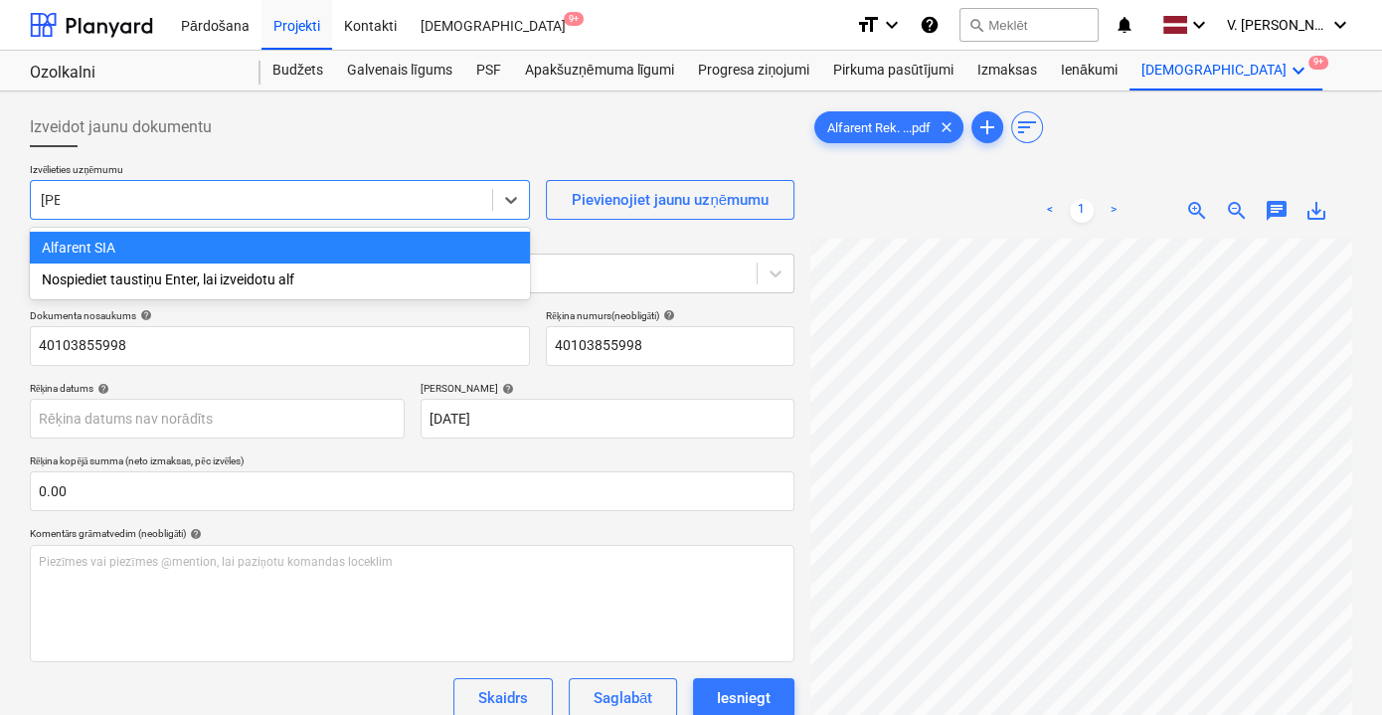
click at [193, 235] on div "Alfarent SIA" at bounding box center [280, 248] width 500 height 32
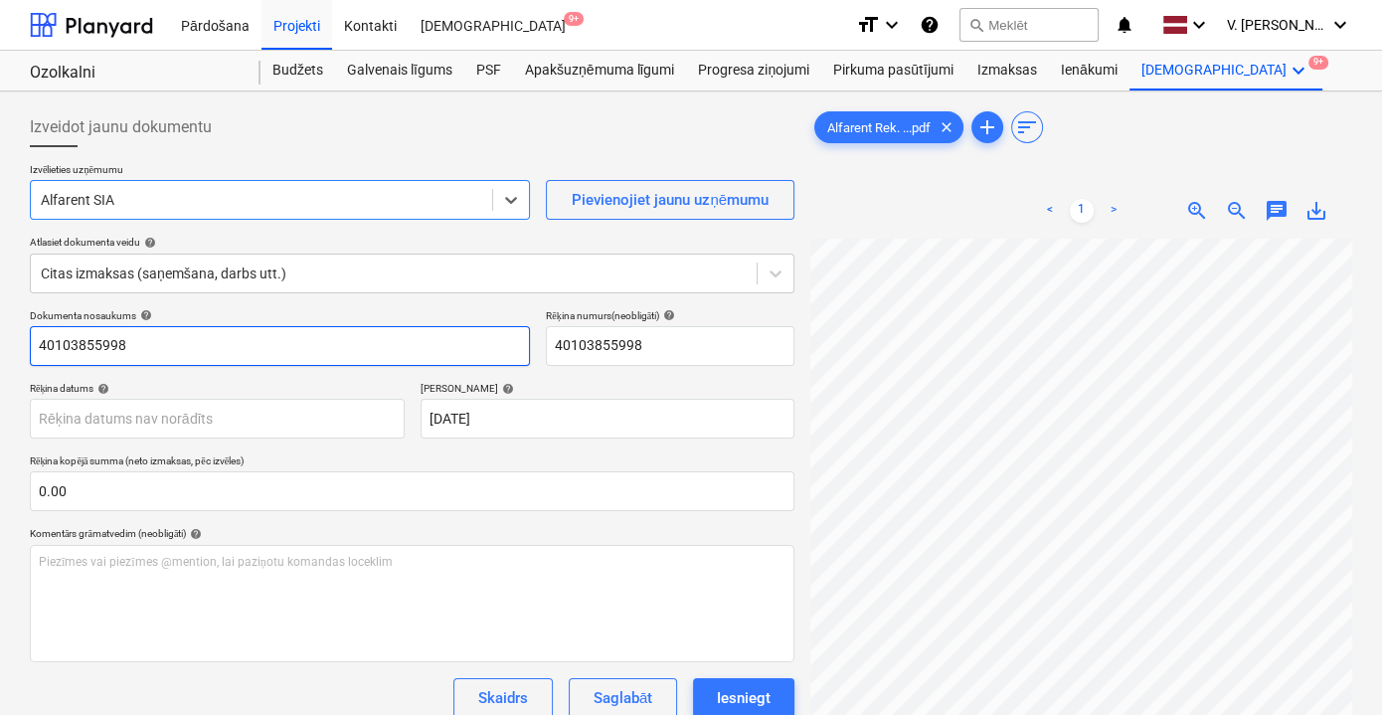
click at [167, 343] on input "40103855998" at bounding box center [280, 346] width 500 height 40
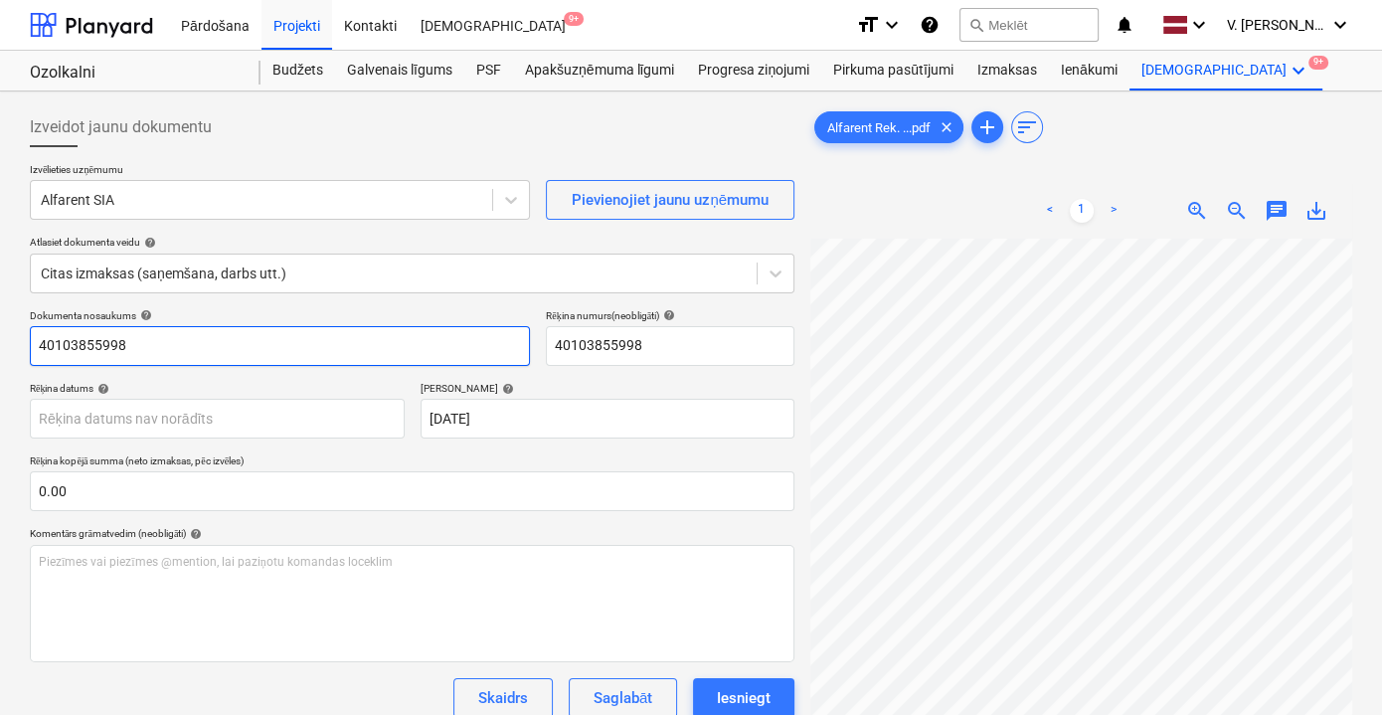
click at [167, 343] on input "40103855998" at bounding box center [280, 346] width 500 height 40
click at [166, 343] on input "40103855998" at bounding box center [280, 346] width 500 height 40
type input "Rēķins-faktūra nr. M61432"
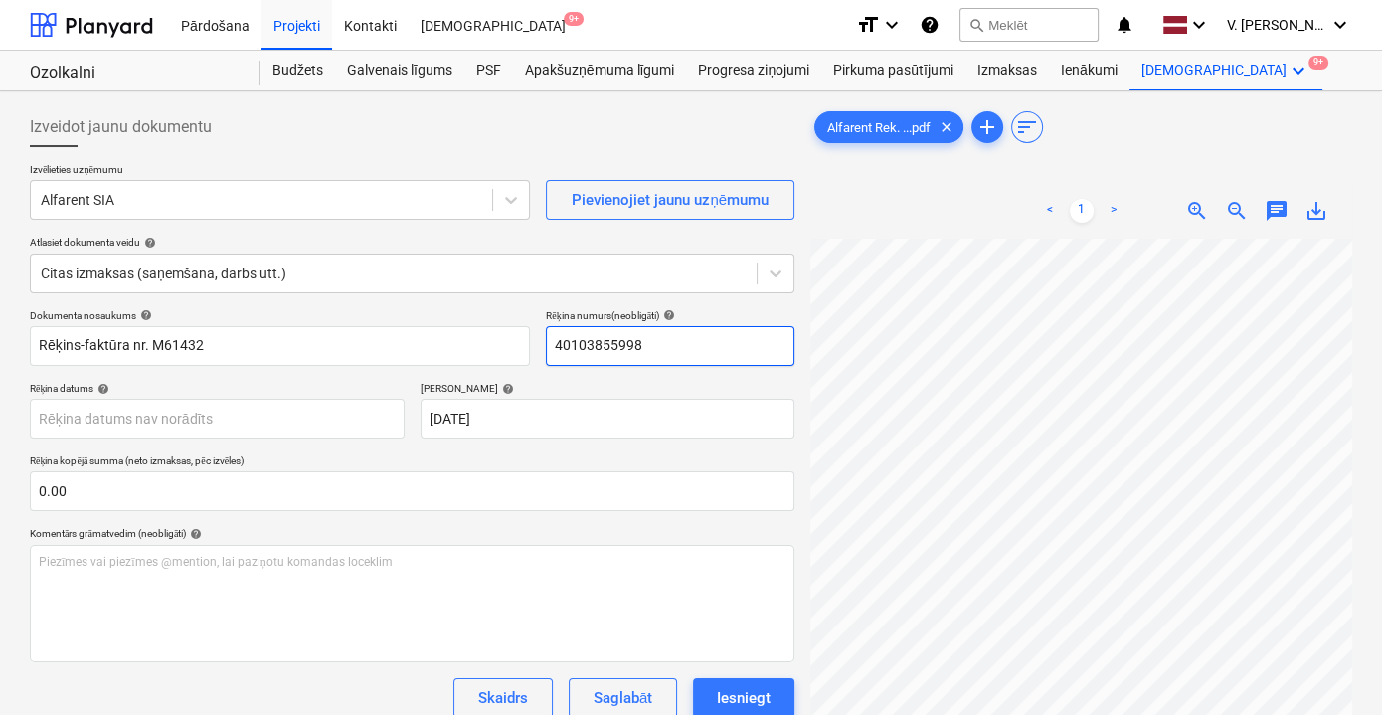
click at [636, 338] on input "40103855998" at bounding box center [670, 346] width 249 height 40
type input "M61432"
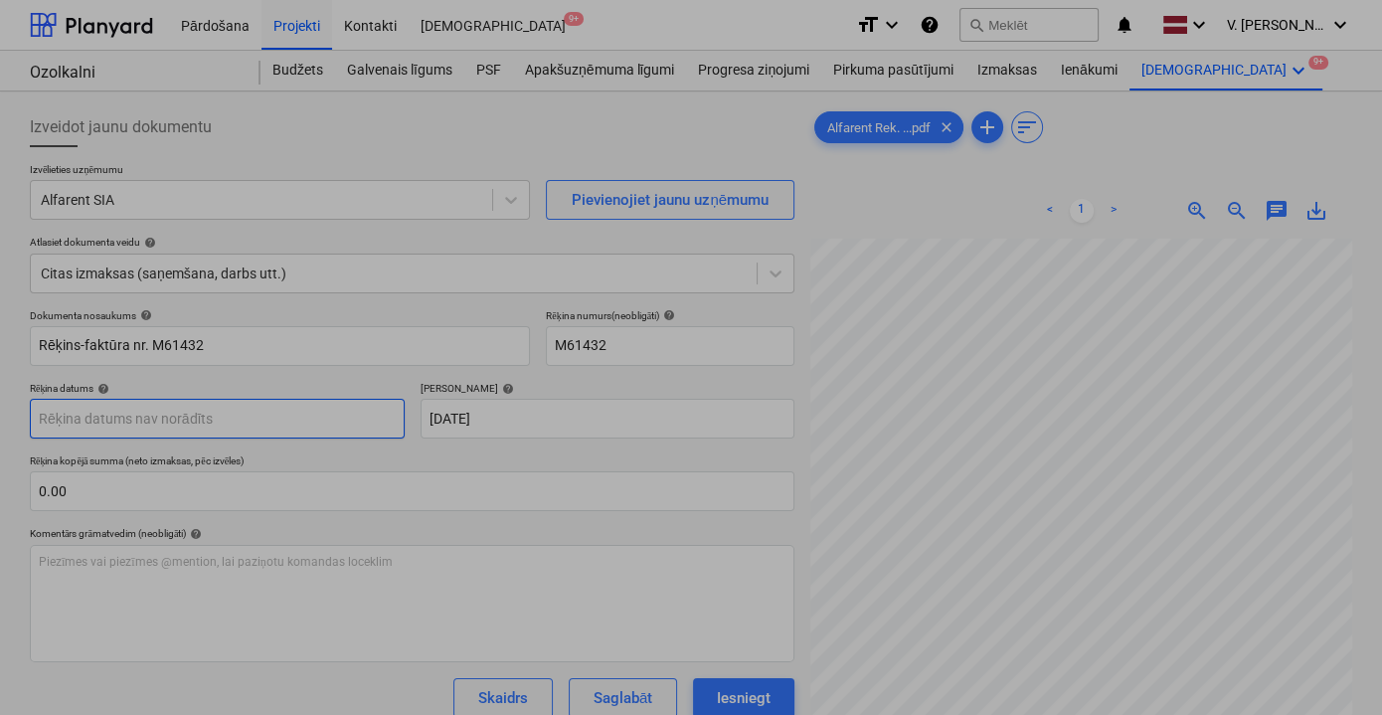
click at [293, 415] on body "Pārdošana Projekti Kontakti Iesūtne 9+ format_size keyboard_arrow_down help sea…" at bounding box center [691, 357] width 1382 height 715
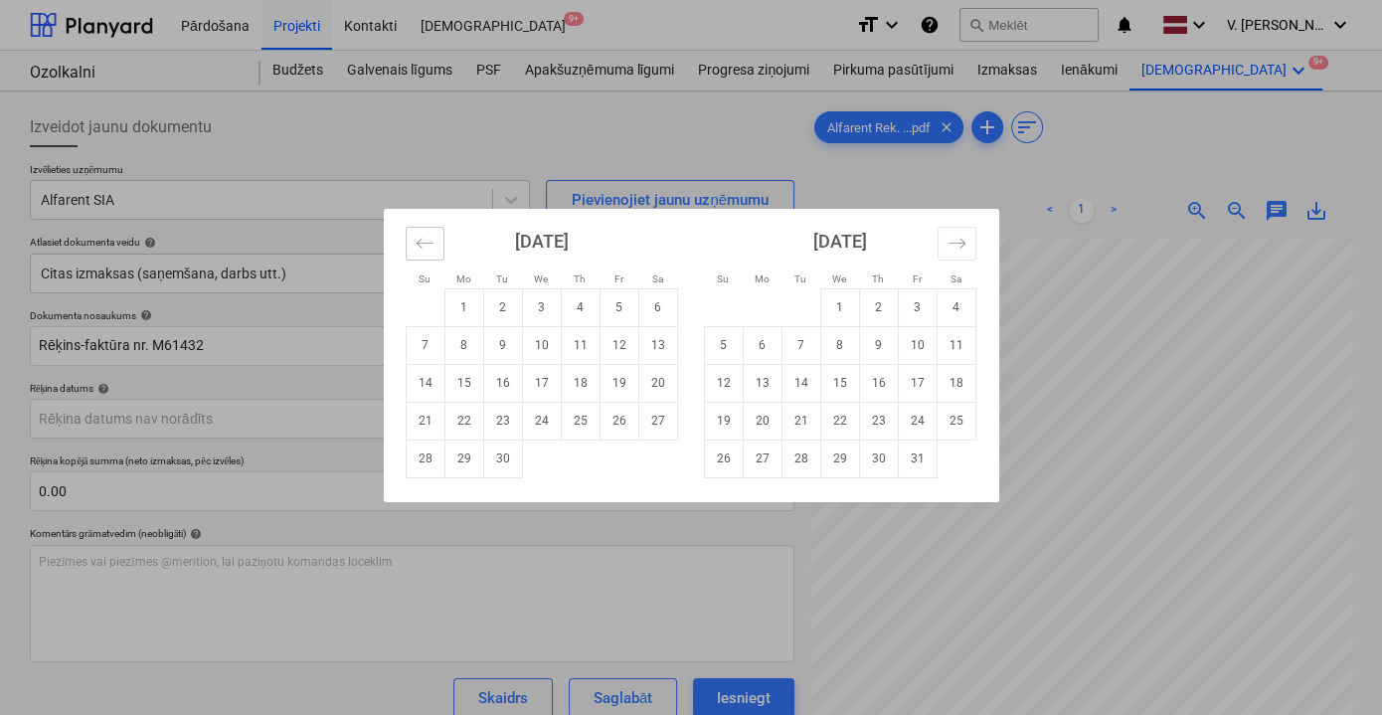
click at [432, 240] on icon "Move backward to switch to the previous month." at bounding box center [425, 243] width 19 height 19
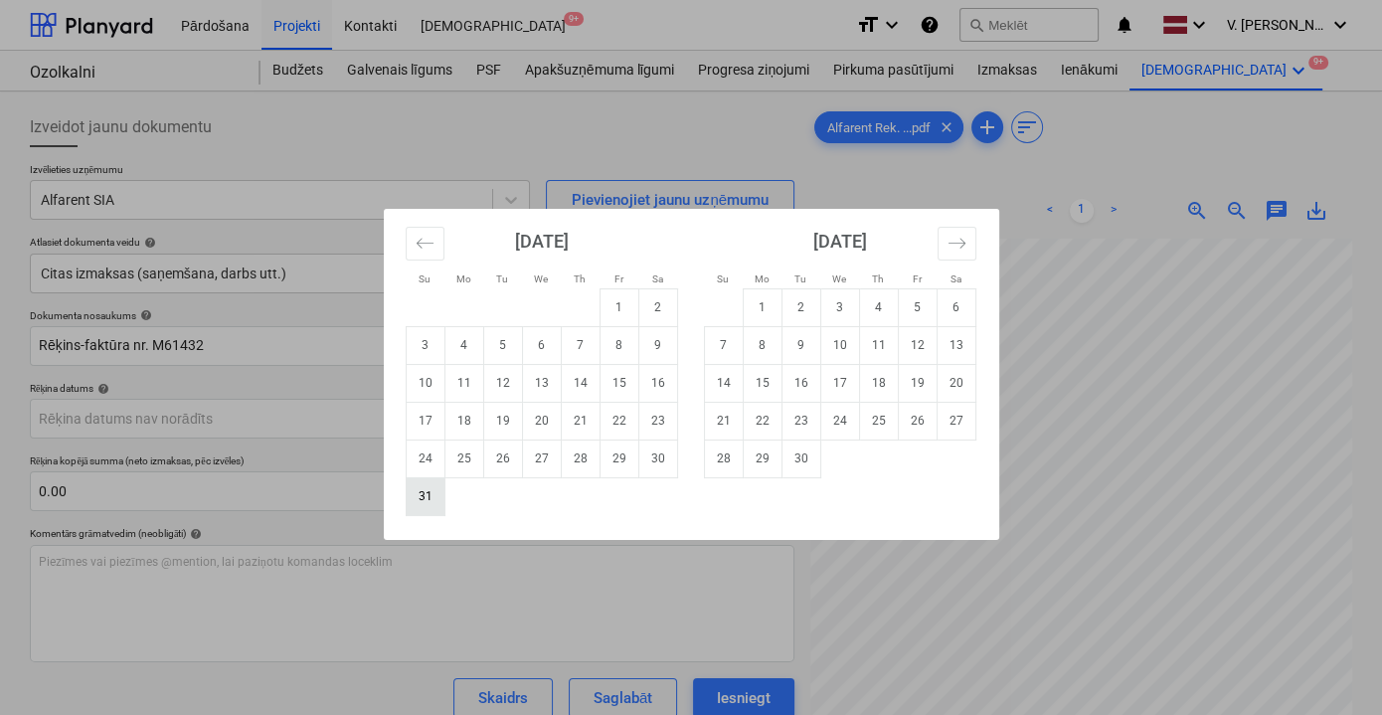
click at [427, 506] on td "31" at bounding box center [425, 496] width 39 height 38
type input "[DATE]"
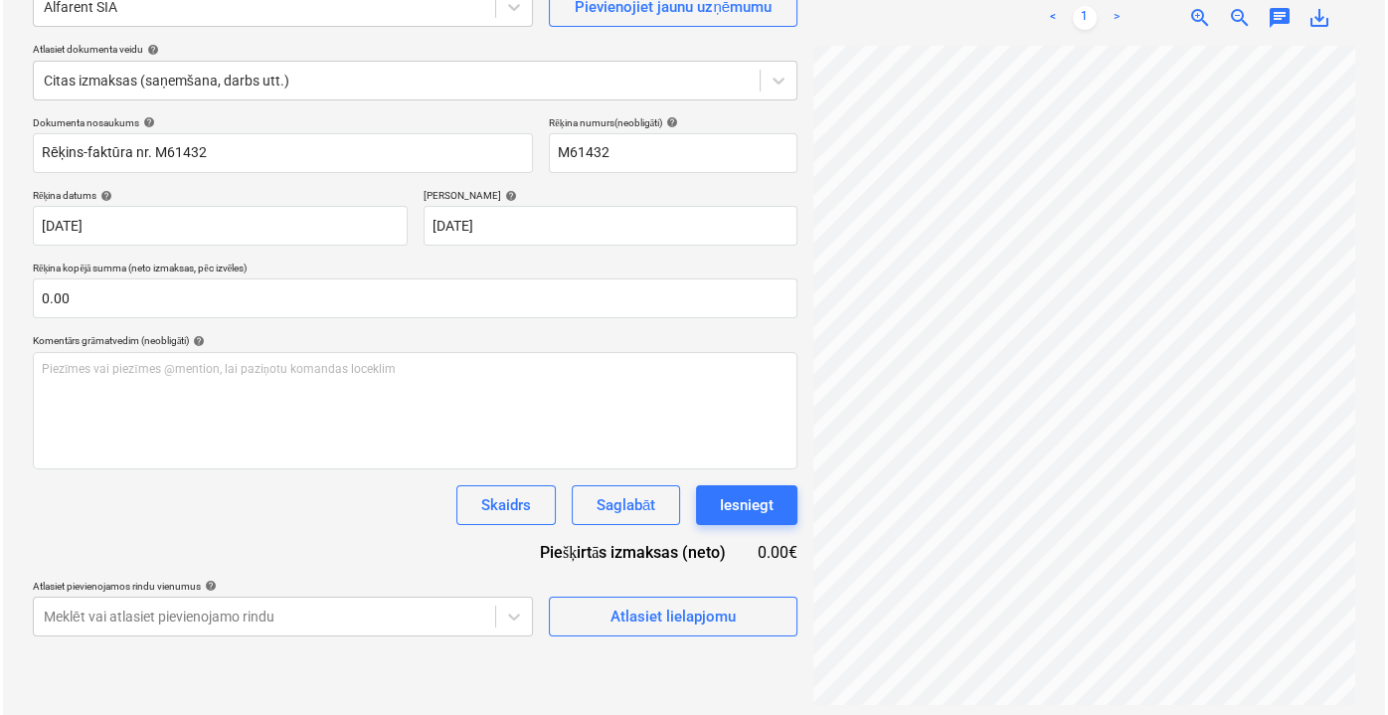
scroll to position [198, 0]
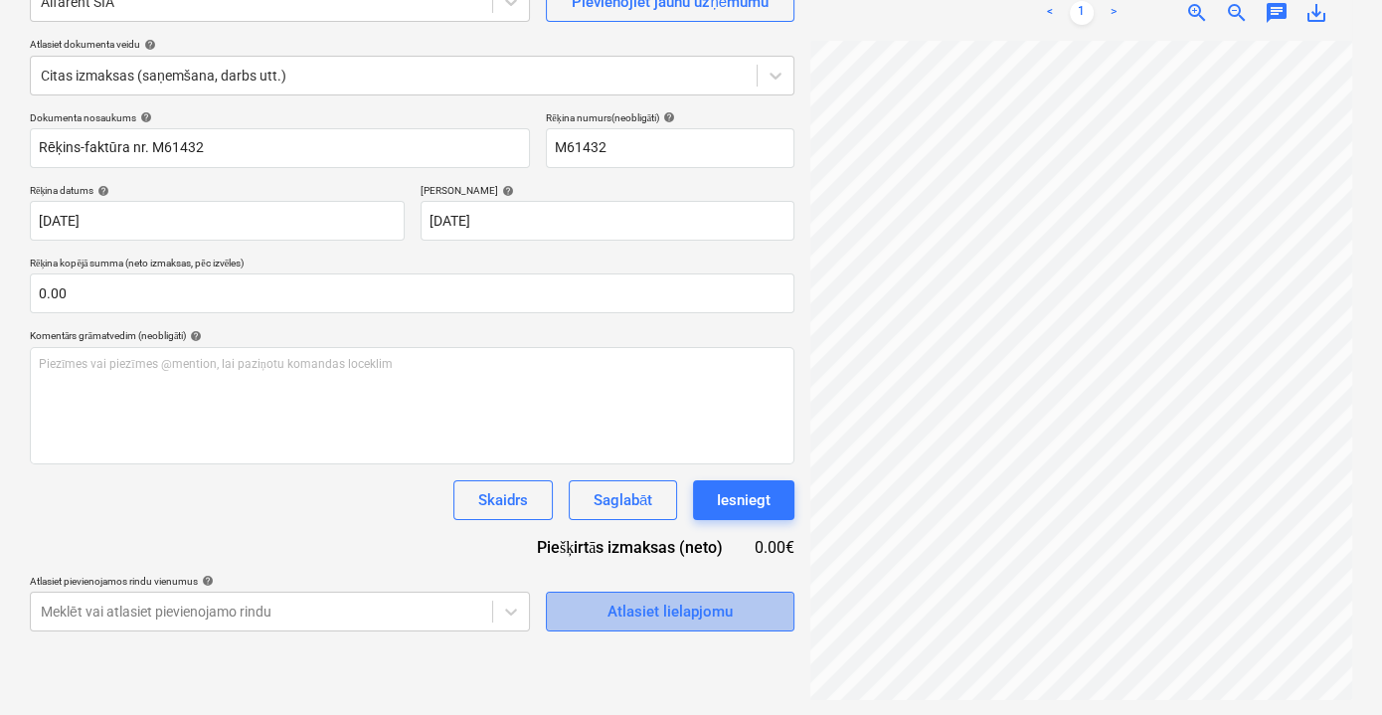
click at [639, 609] on div "Atlasiet lielapjomu" at bounding box center [669, 612] width 125 height 26
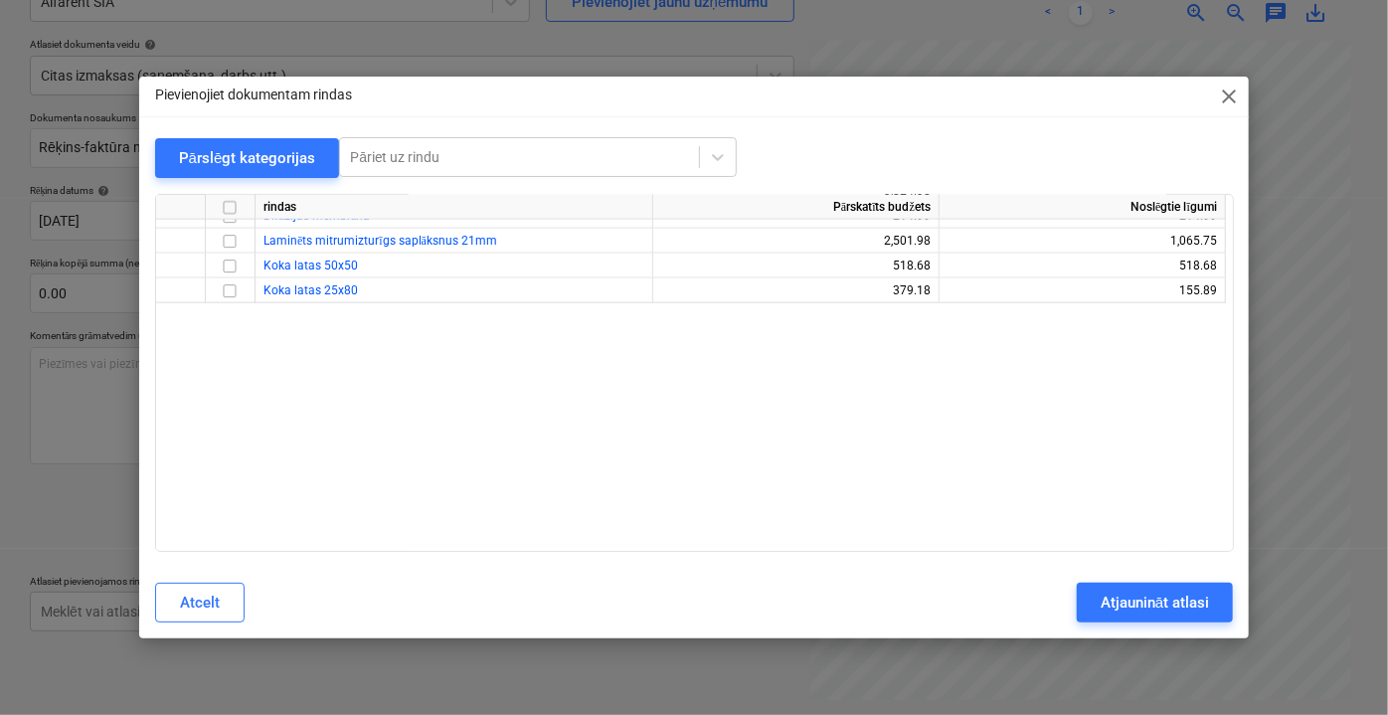
scroll to position [1446, 0]
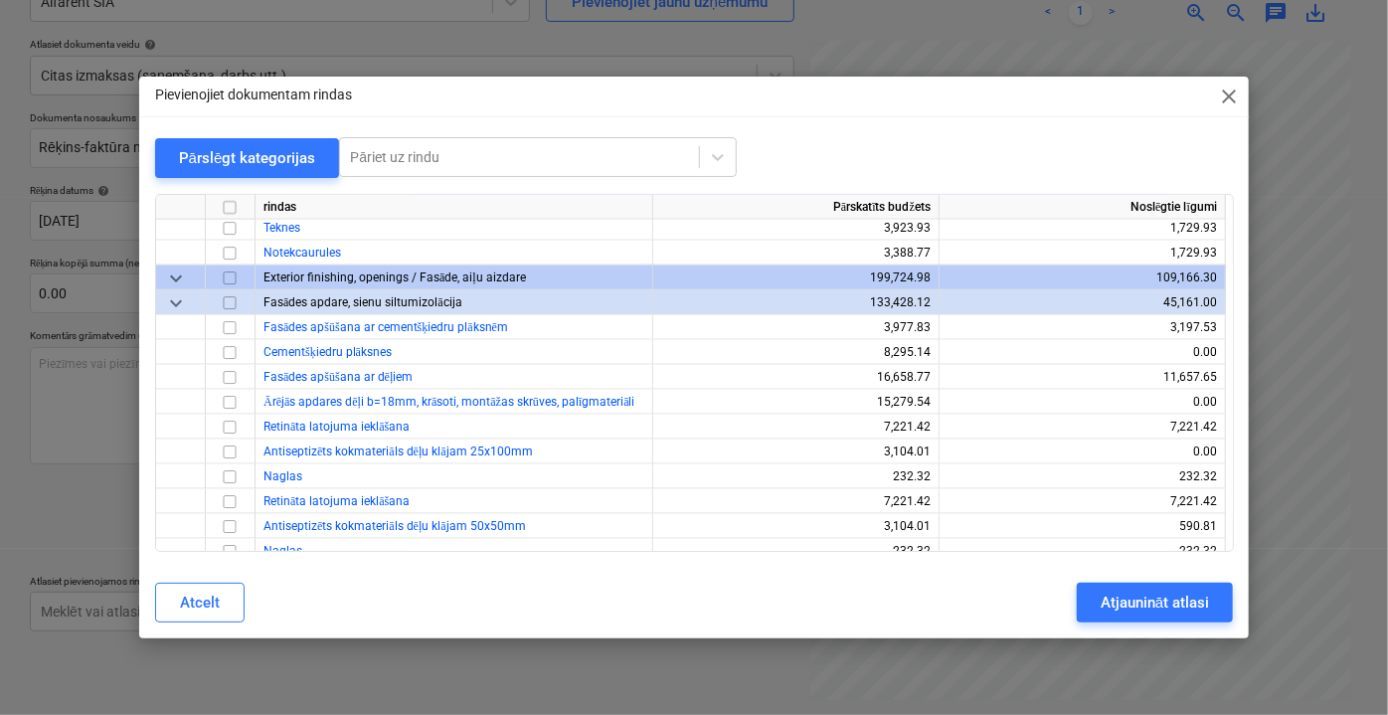
drag, startPoint x: 1233, startPoint y: 227, endPoint x: 1225, endPoint y: 256, distance: 29.9
click at [1225, 256] on div "rindas Pārskatīts budžets Noslēgtie līgumi Koka latas 25x80 379.18 155.89 Koka …" at bounding box center [694, 373] width 1079 height 358
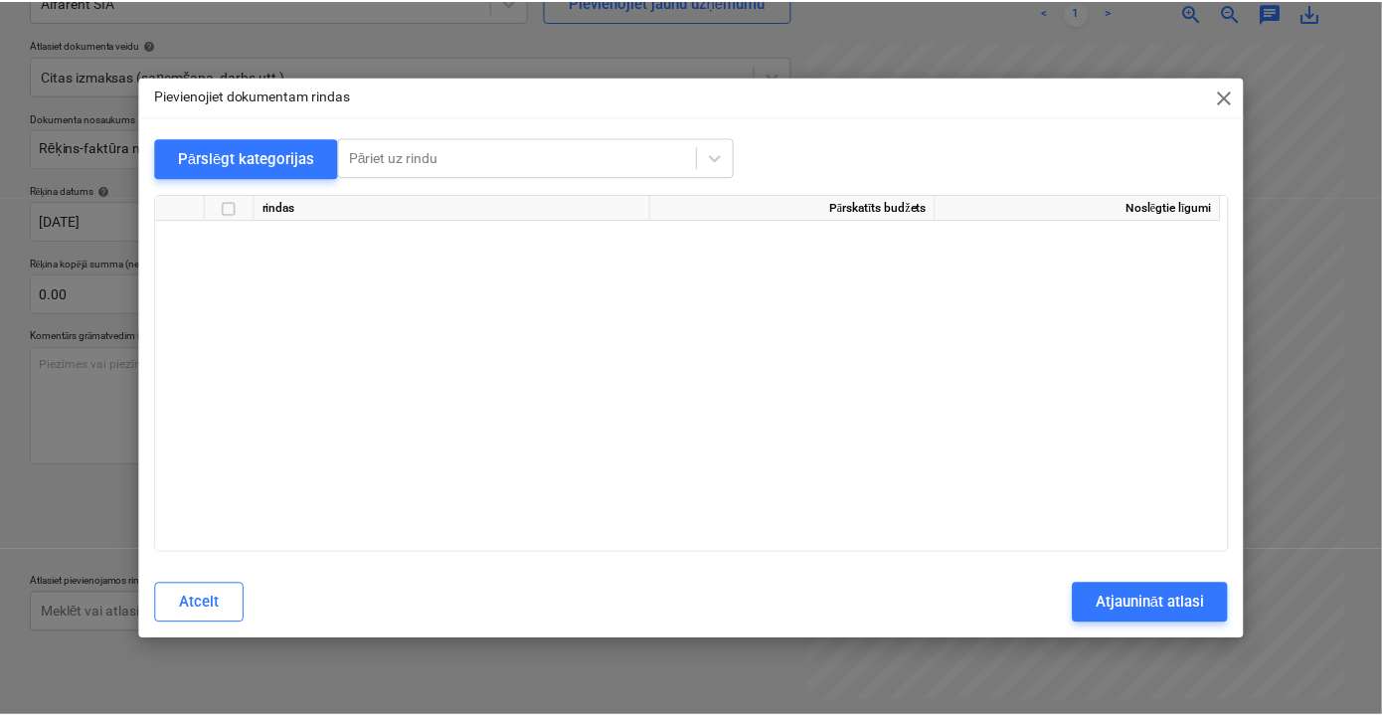
scroll to position [15277, 0]
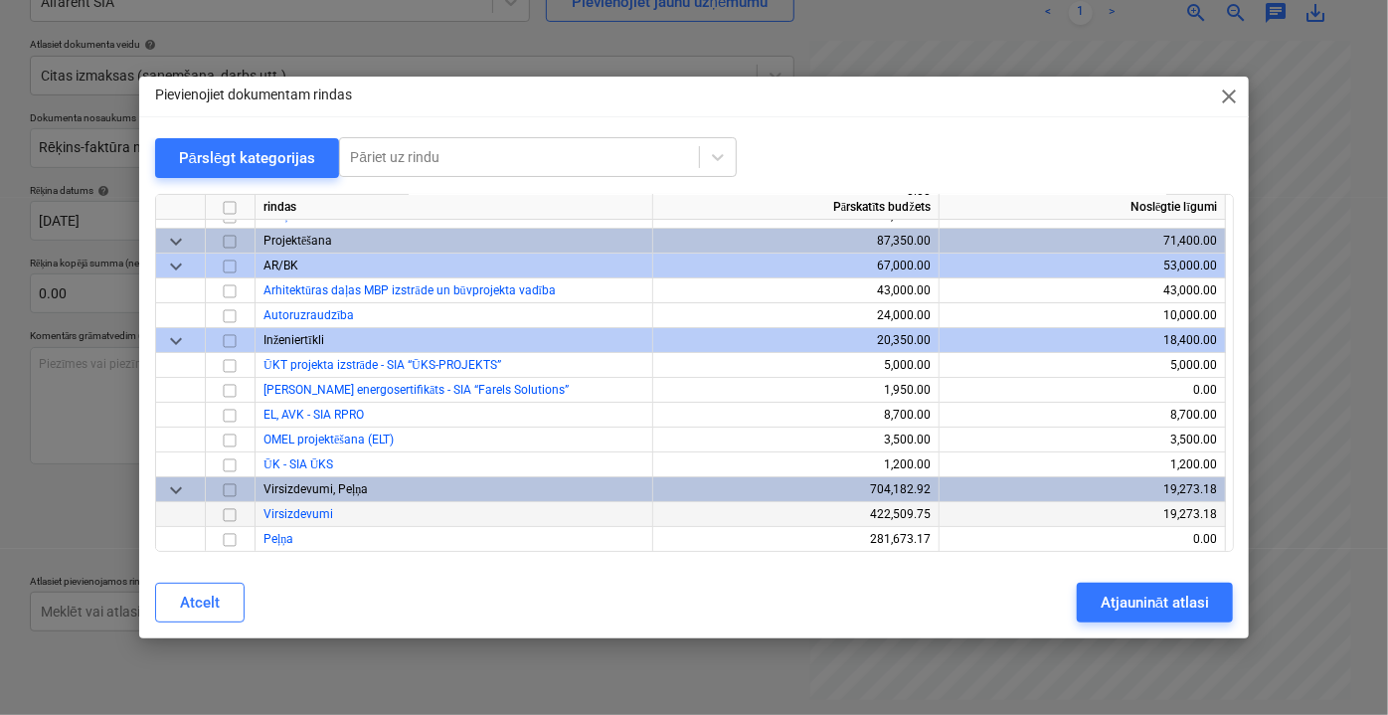
drag, startPoint x: 231, startPoint y: 513, endPoint x: 270, endPoint y: 521, distance: 40.6
click at [232, 513] on input "checkbox" at bounding box center [230, 514] width 24 height 24
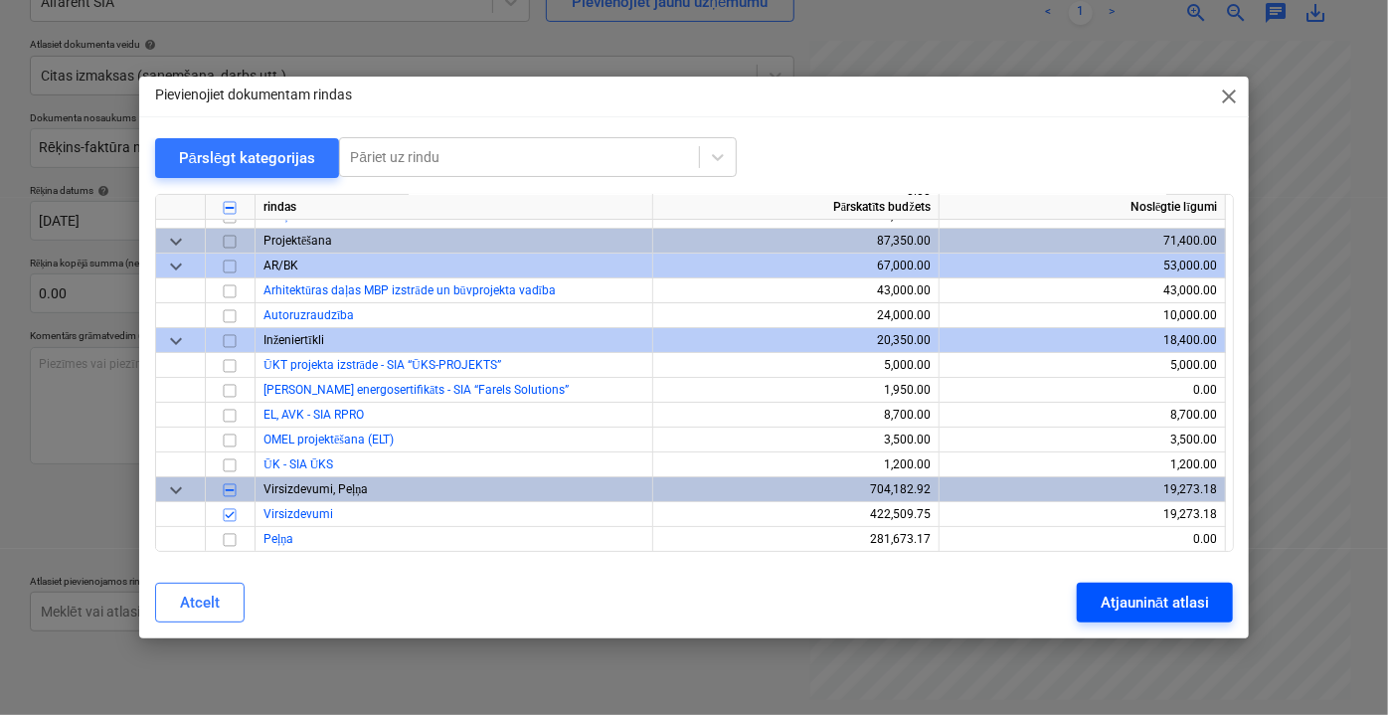
click at [1147, 604] on div "Atjaunināt atlasi" at bounding box center [1155, 603] width 108 height 26
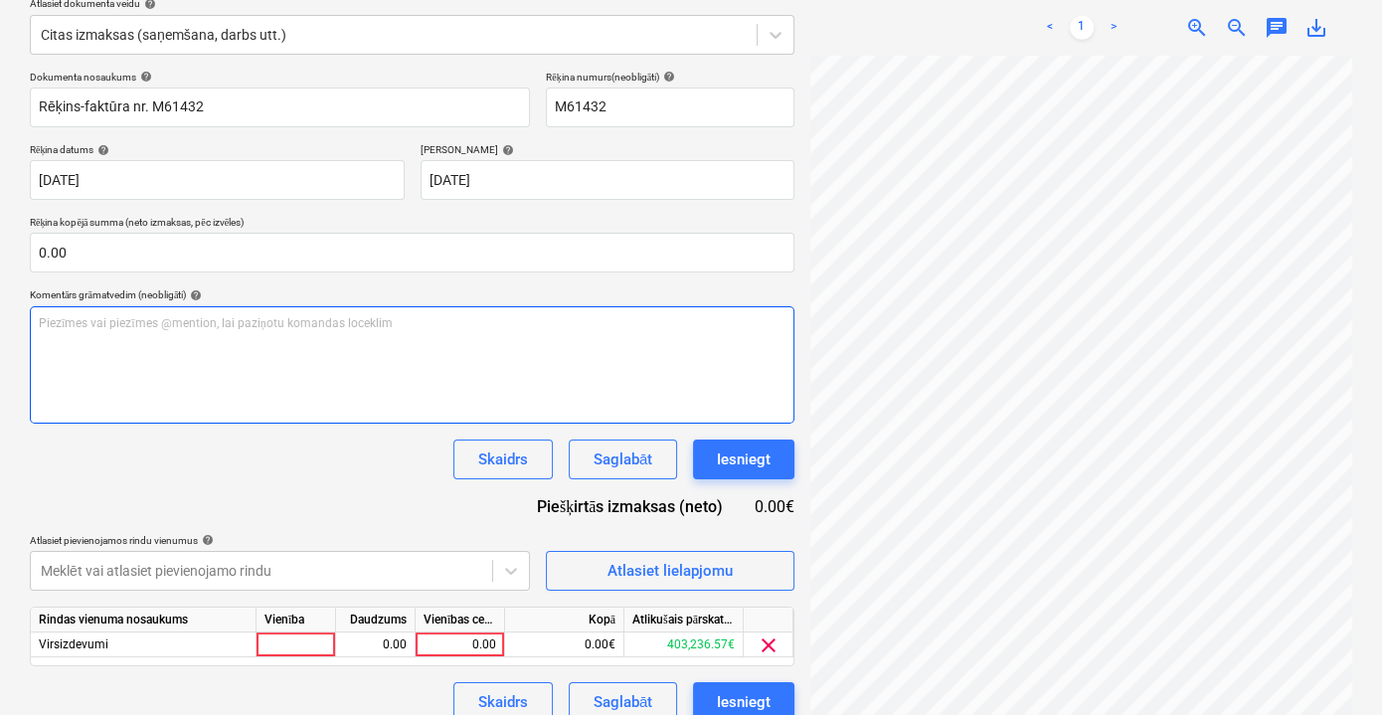
scroll to position [260, 0]
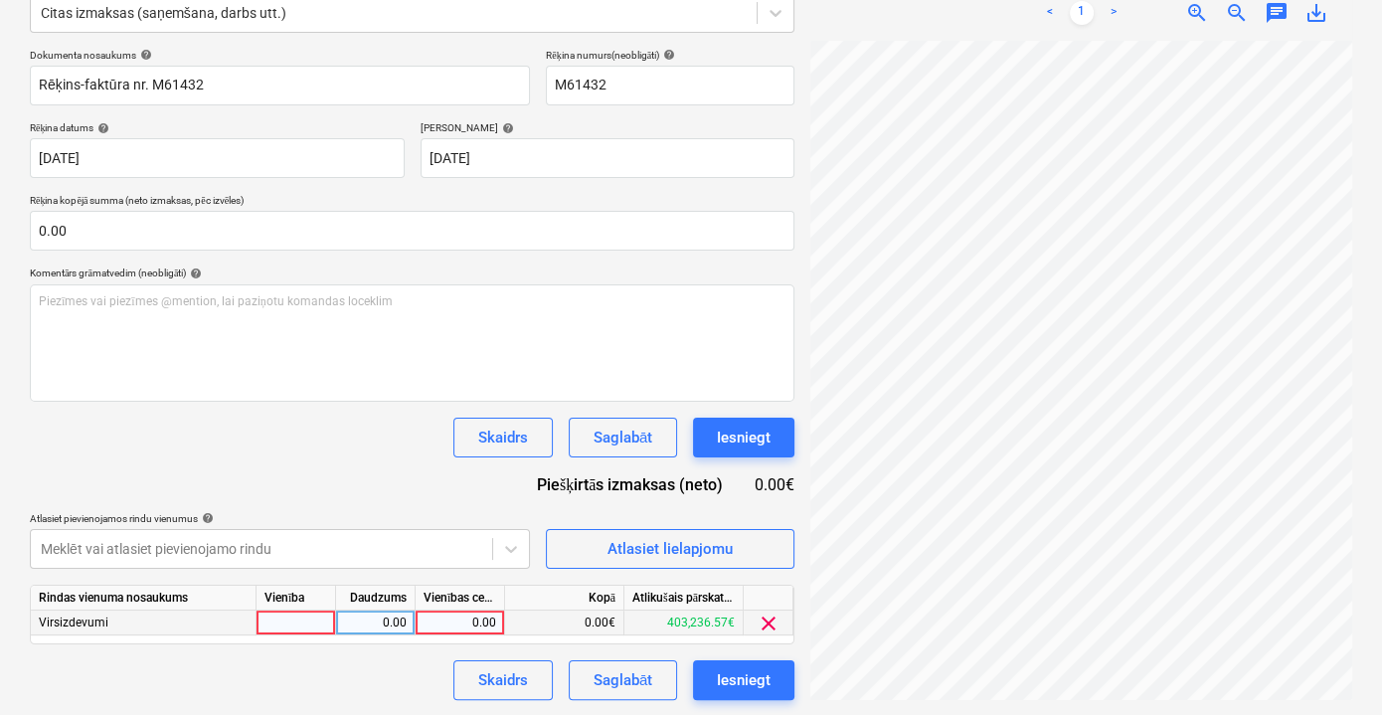
click at [466, 625] on div "0.00" at bounding box center [460, 622] width 73 height 25
click at [482, 622] on div "0.00" at bounding box center [460, 622] width 73 height 25
type input "862.50"
click at [402, 665] on div "Skaidrs Saglabāt Iesniegt" at bounding box center [412, 680] width 765 height 40
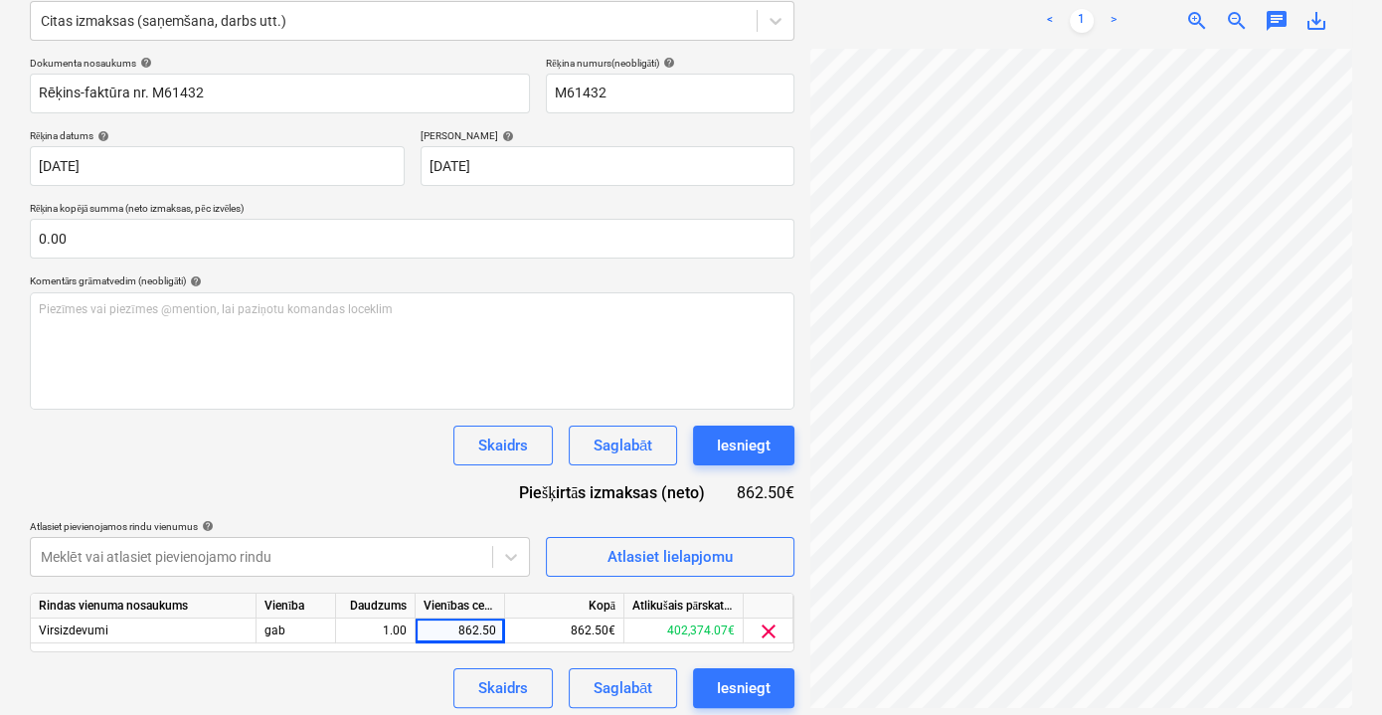
scroll to position [260, 0]
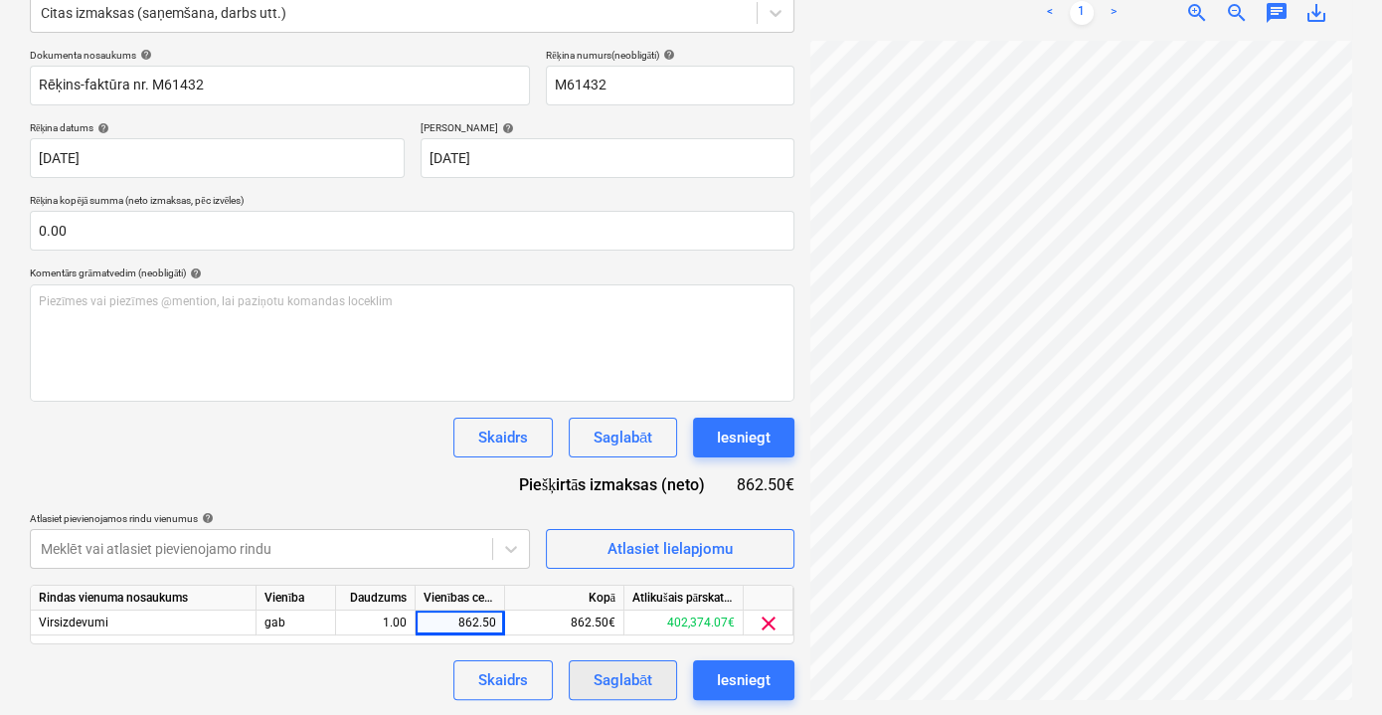
click at [635, 679] on div "Saglabāt" at bounding box center [623, 680] width 59 height 26
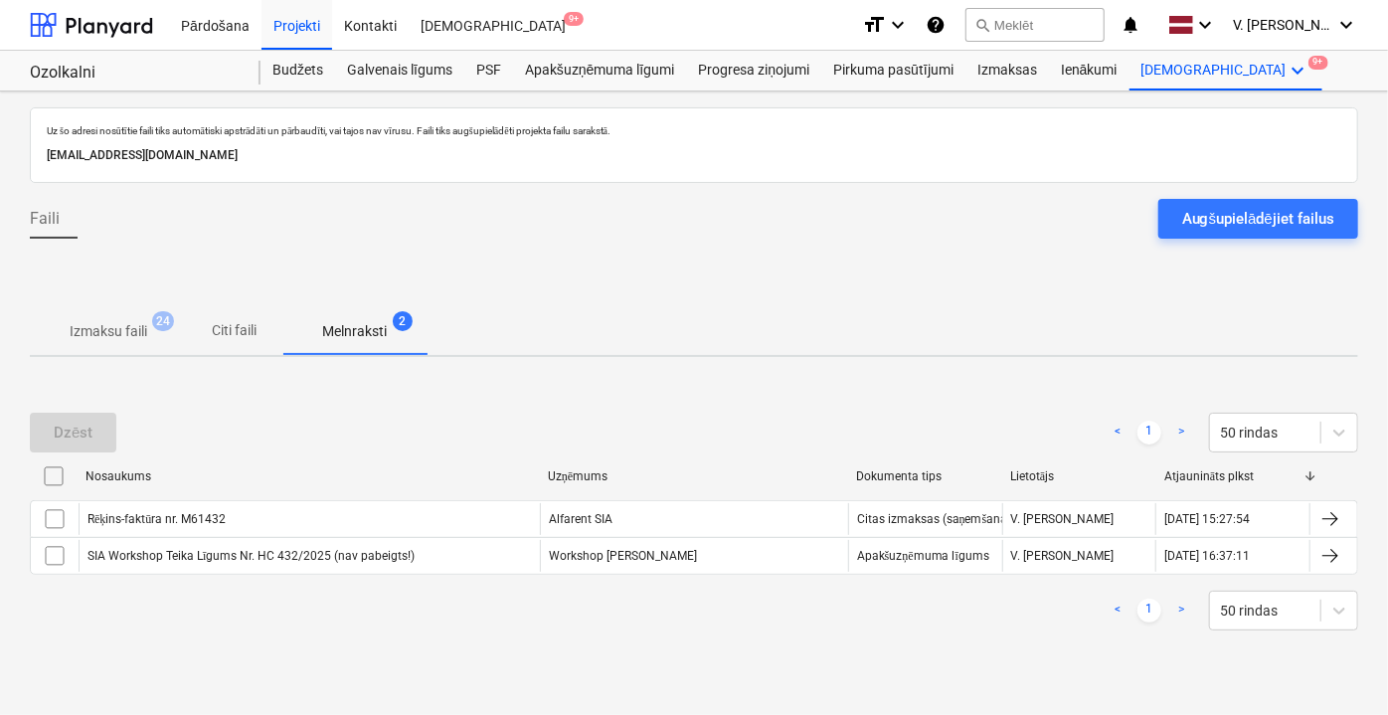
click at [1193, 225] on div "Augšupielādējiet failus" at bounding box center [1258, 219] width 152 height 26
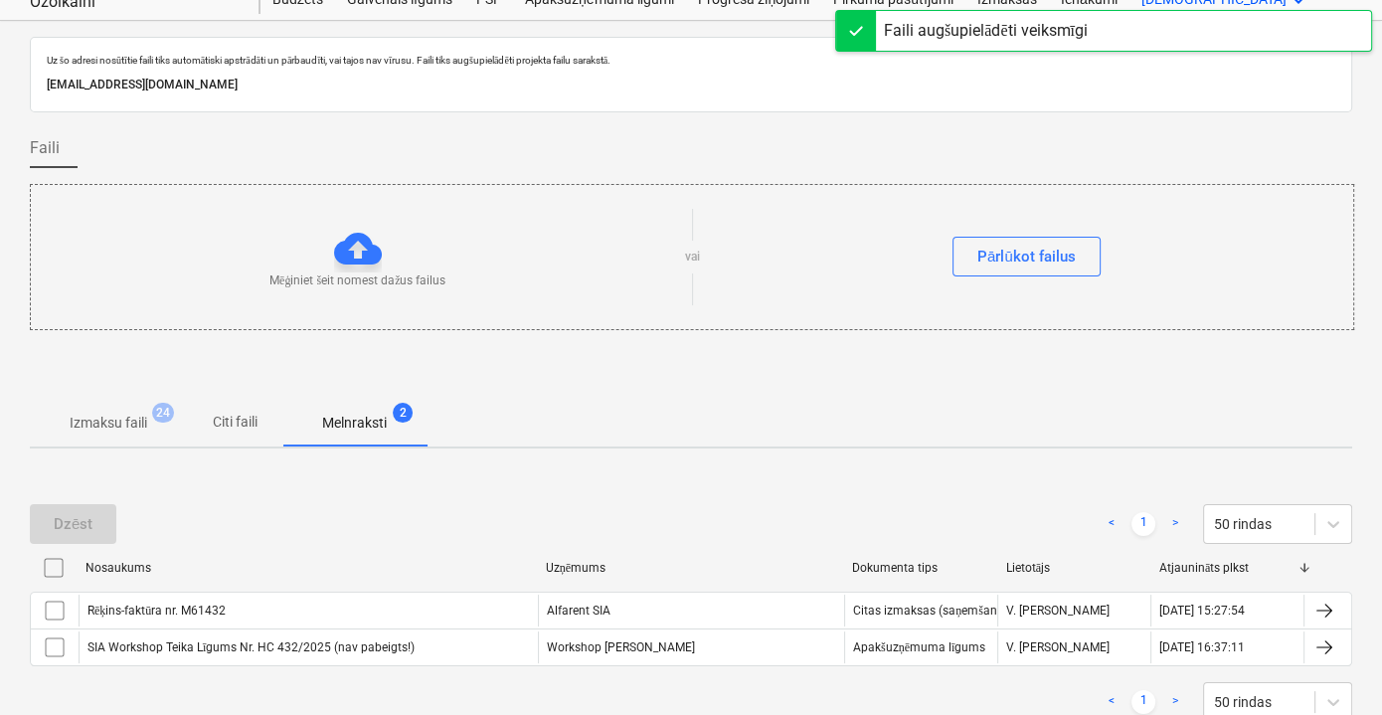
scroll to position [147, 0]
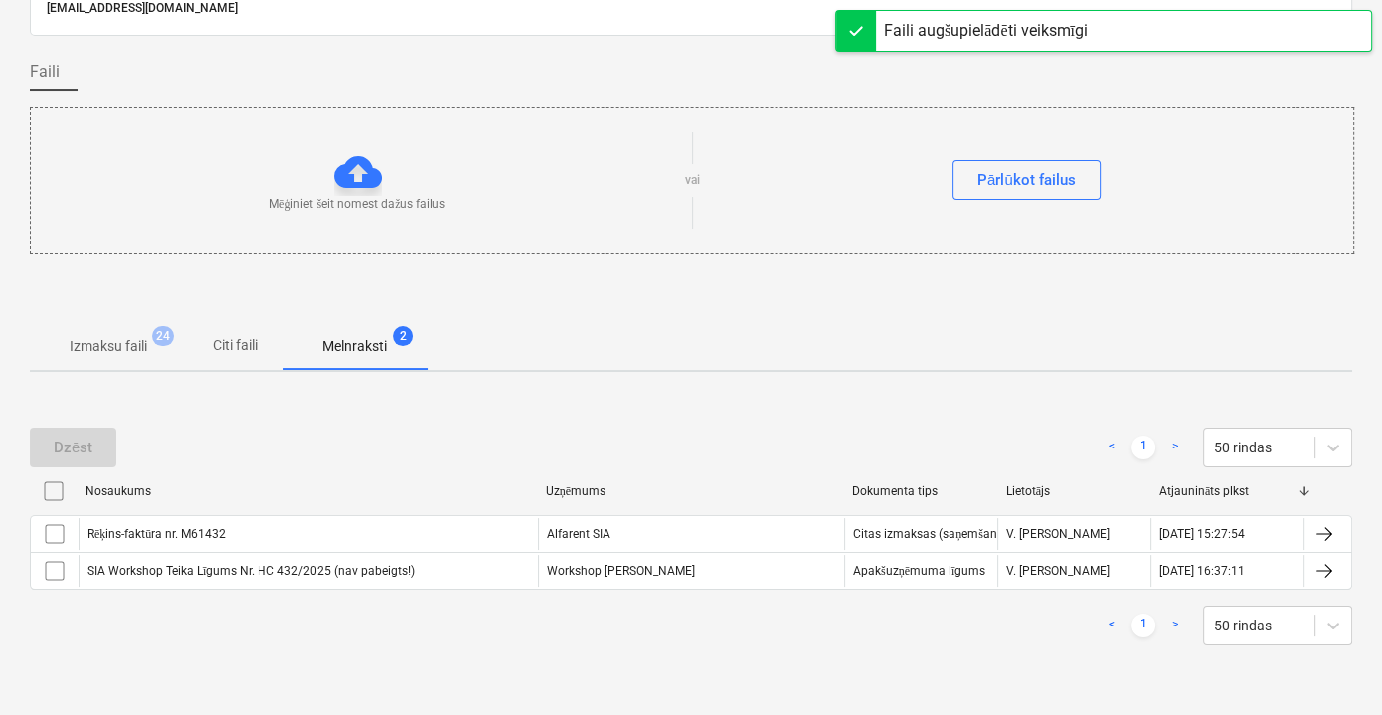
click at [252, 340] on p "Citi faili" at bounding box center [235, 345] width 48 height 21
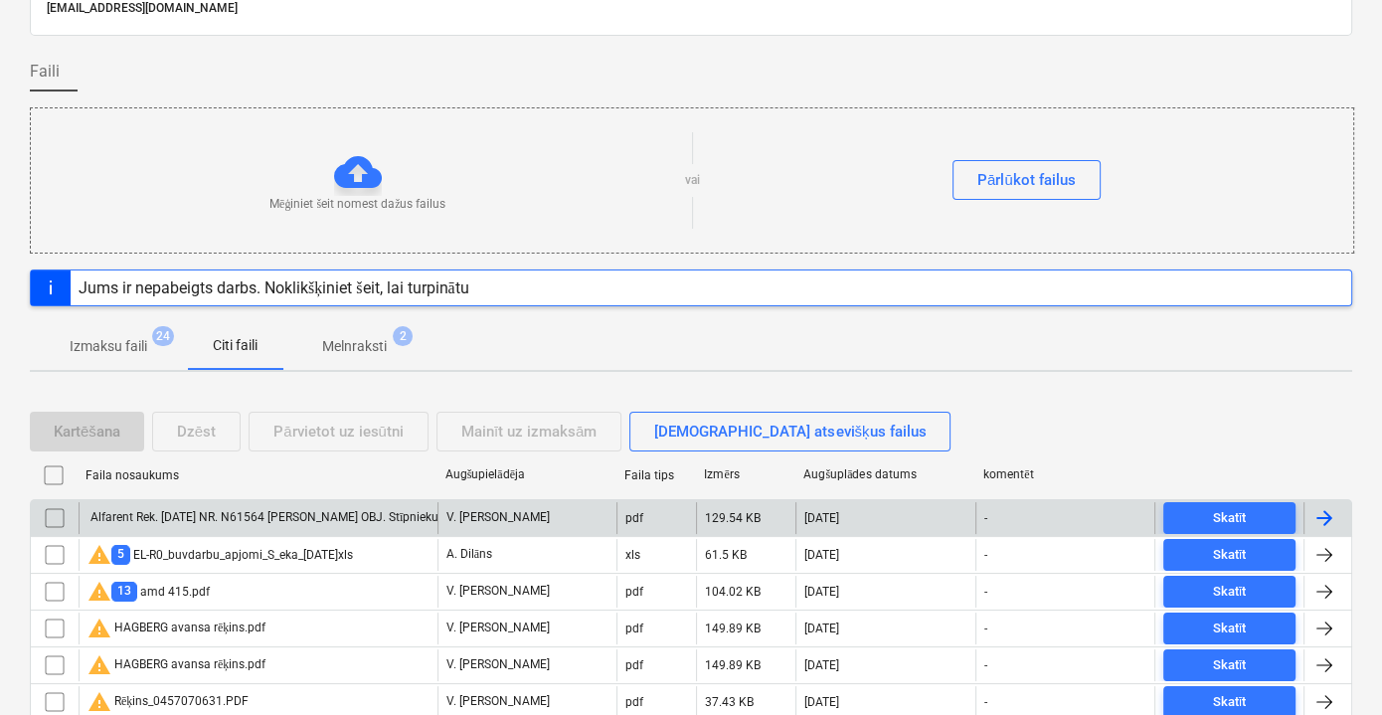
click at [368, 505] on div "Alfarent Rek. [DATE] NR. N61564 [PERSON_NAME] OBJ. Stīpnieku ceļš 44b, [GEOGRAP…" at bounding box center [258, 518] width 359 height 32
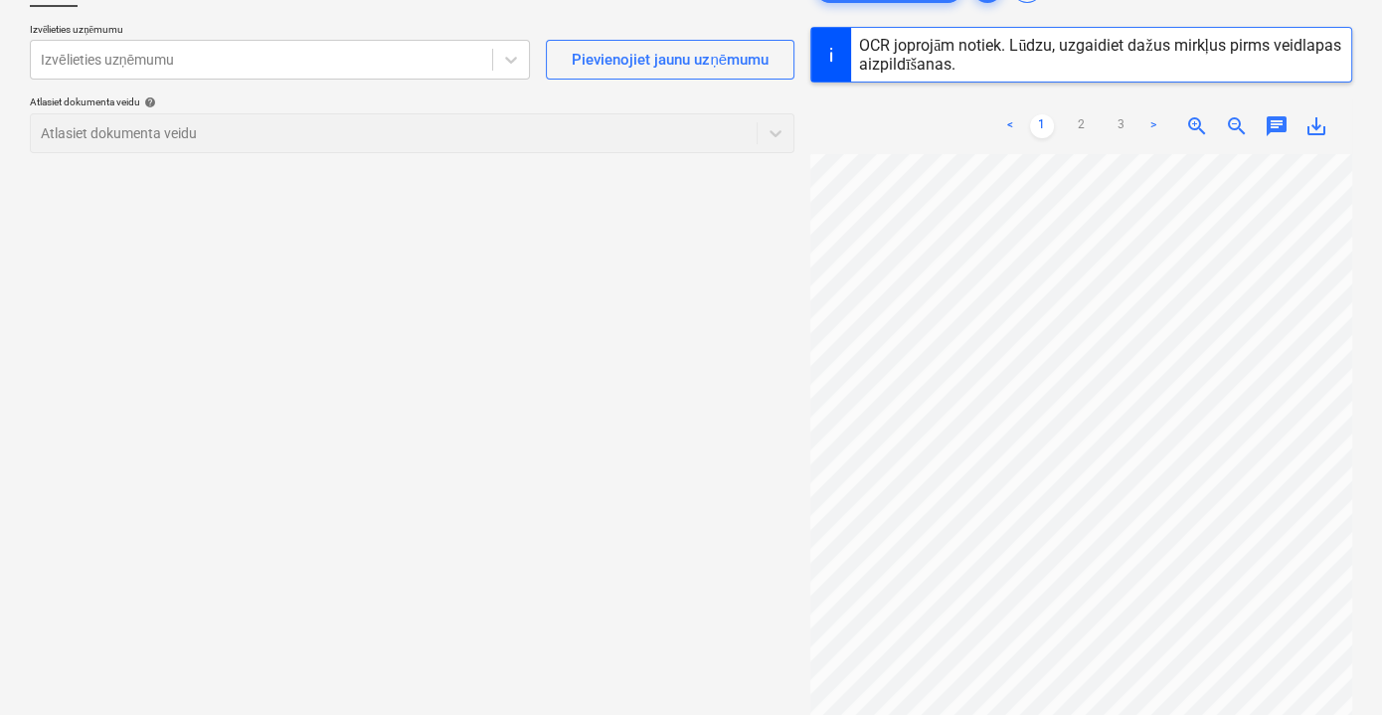
scroll to position [255, 0]
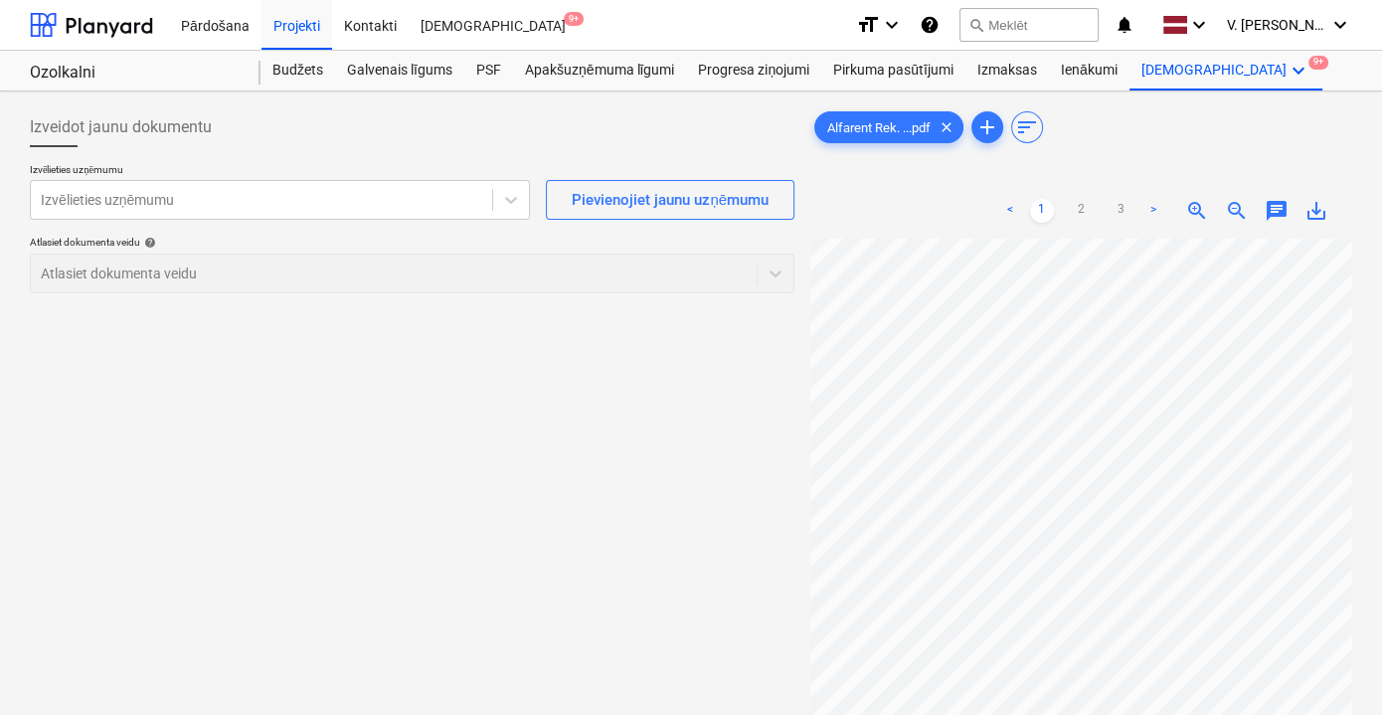
scroll to position [193, 0]
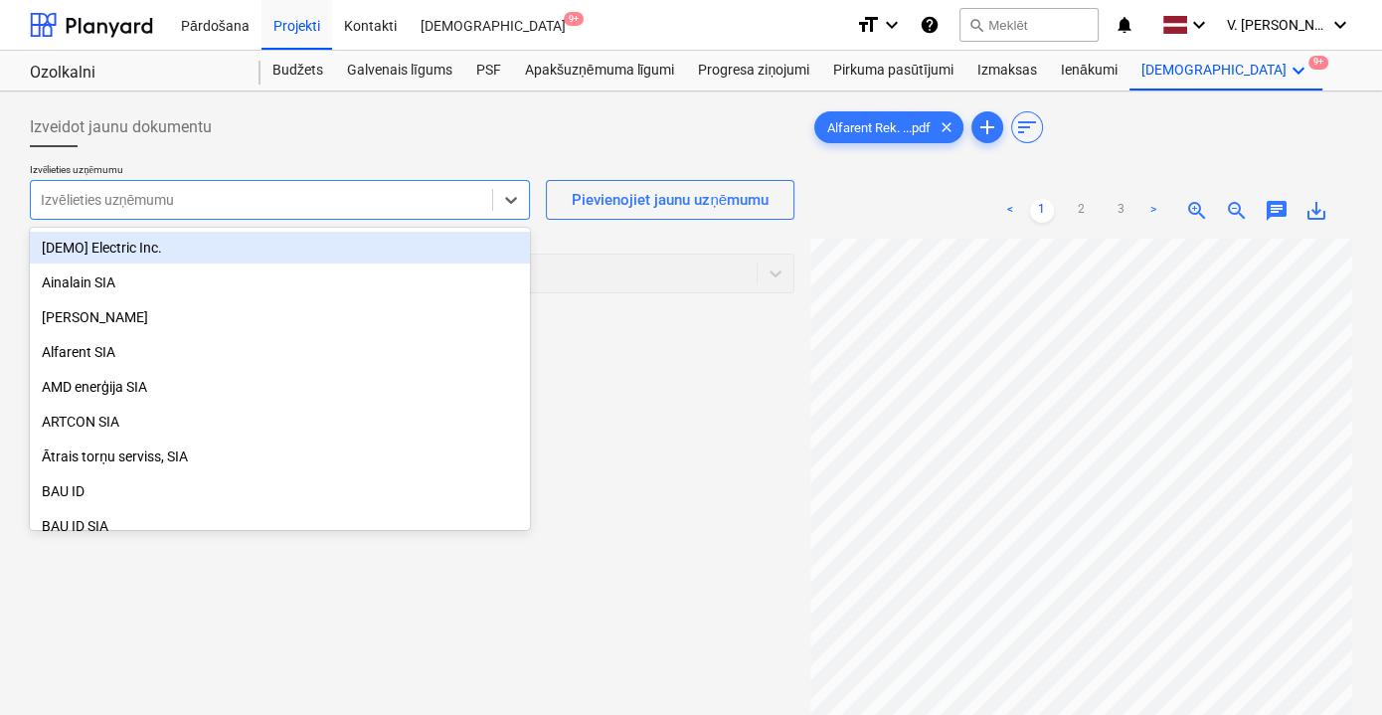
click at [132, 188] on div "Izvēlieties uzņēmumu" at bounding box center [261, 200] width 461 height 28
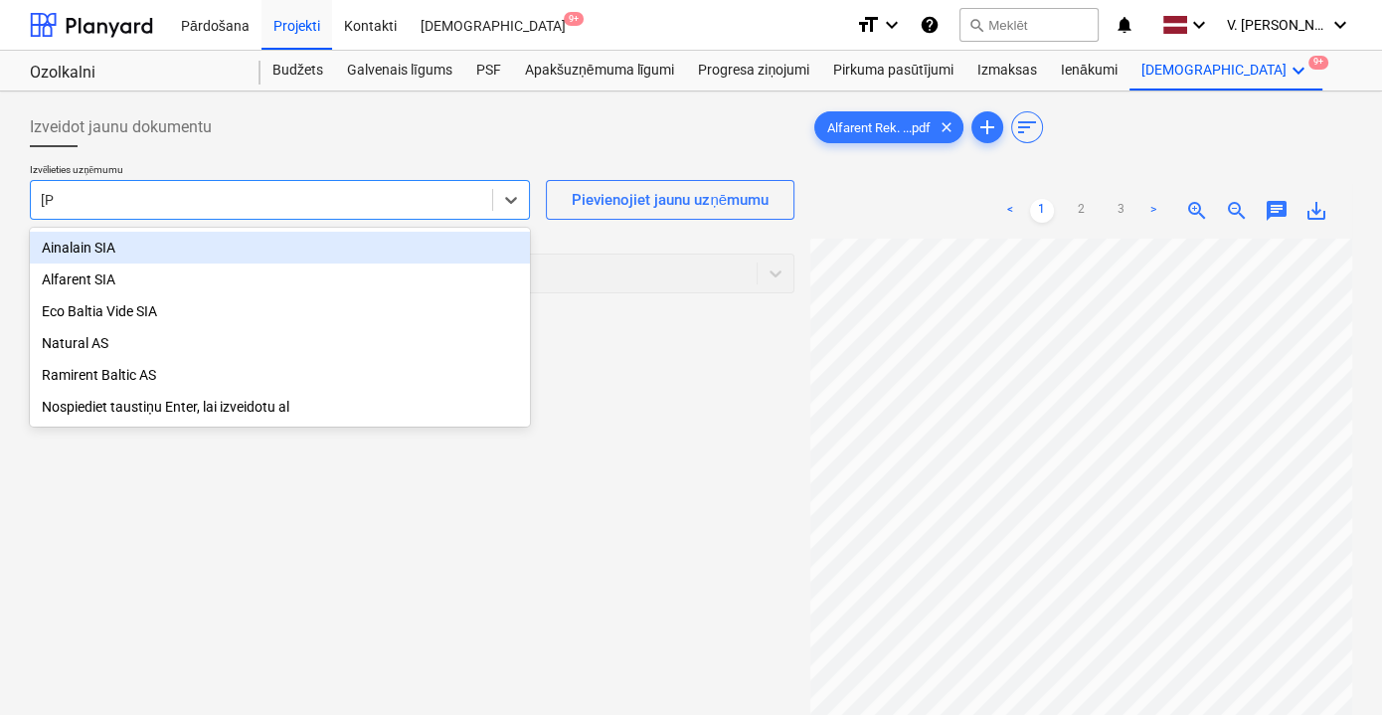
type input "alfa"
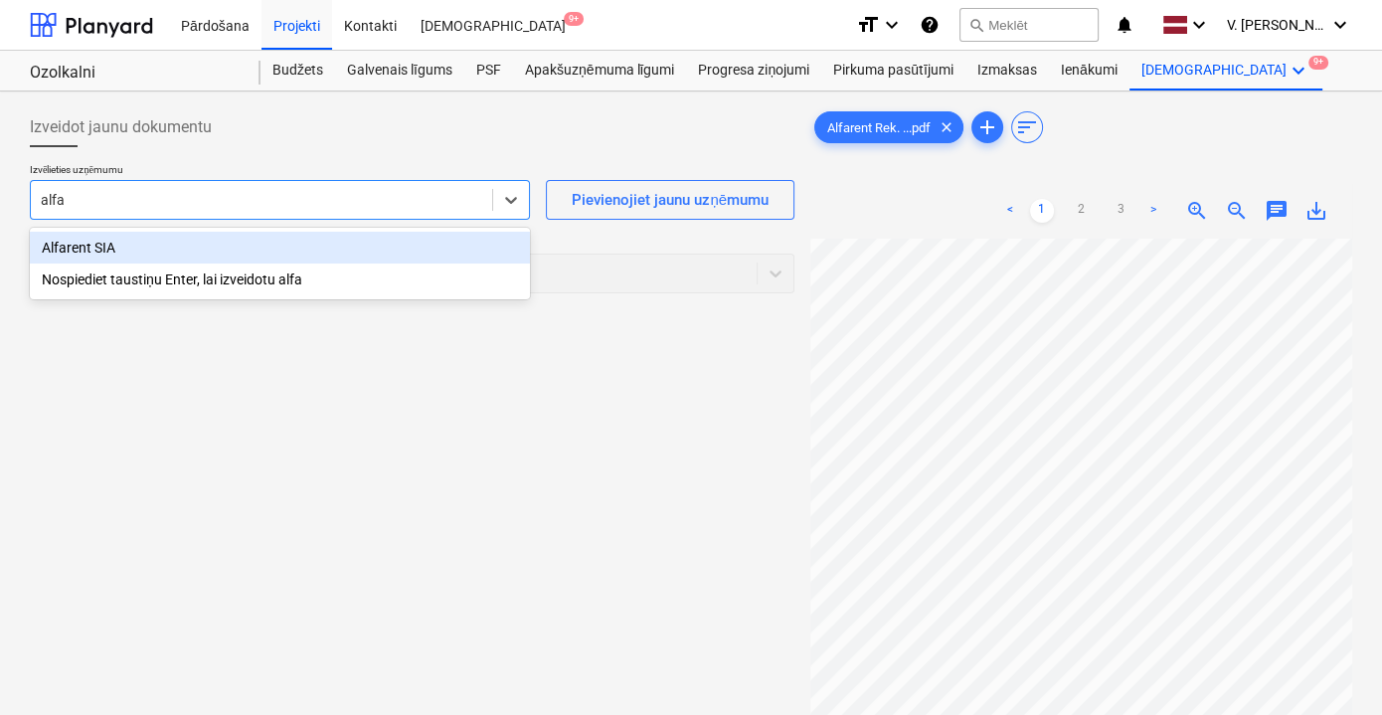
click at [87, 248] on div "Alfarent SIA" at bounding box center [280, 248] width 500 height 32
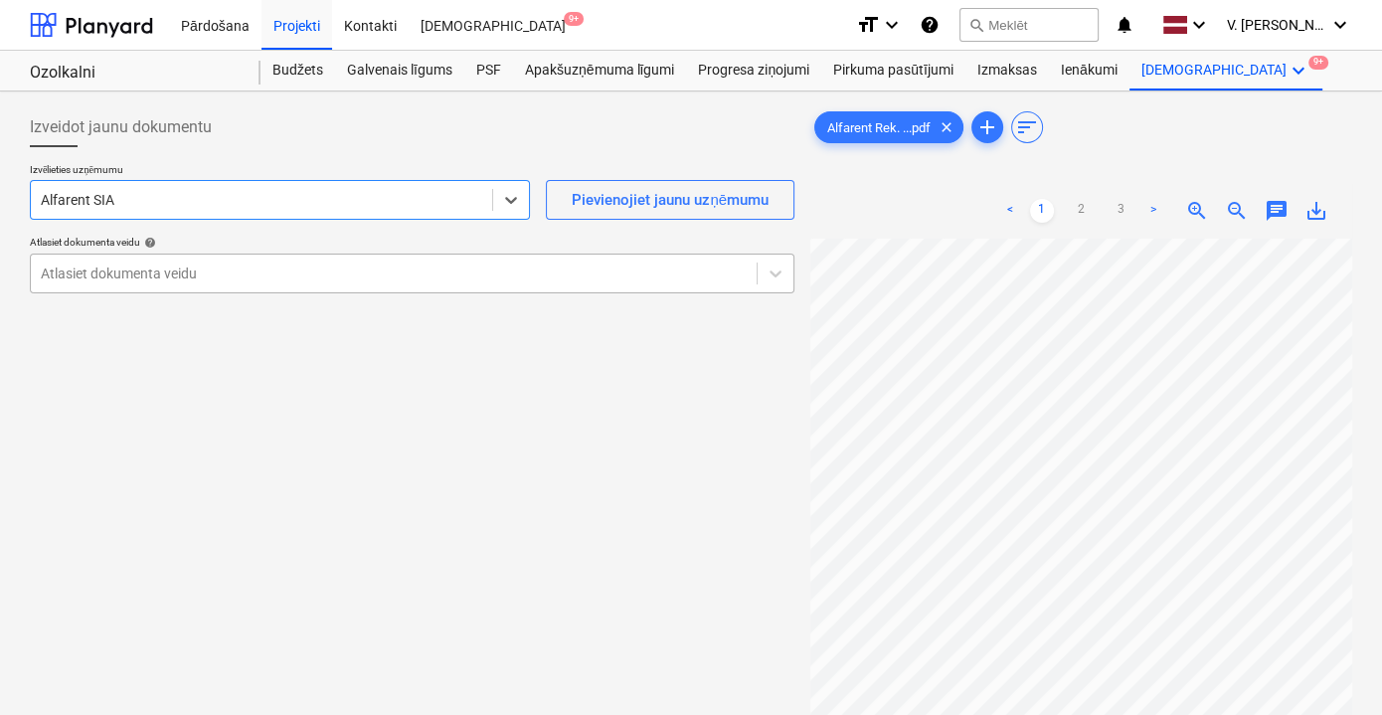
click at [140, 269] on div at bounding box center [394, 273] width 706 height 20
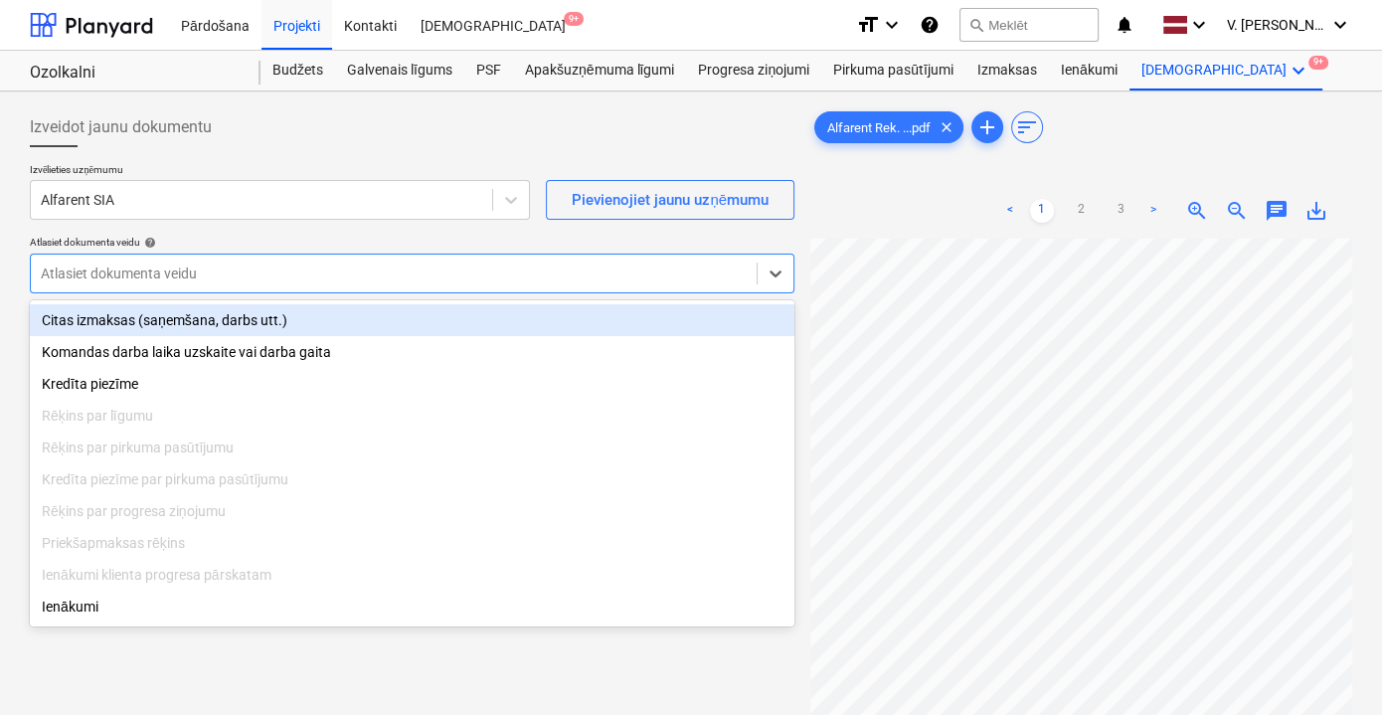
click at [161, 322] on div "Citas izmaksas (saņemšana, darbs utt.)" at bounding box center [412, 320] width 765 height 32
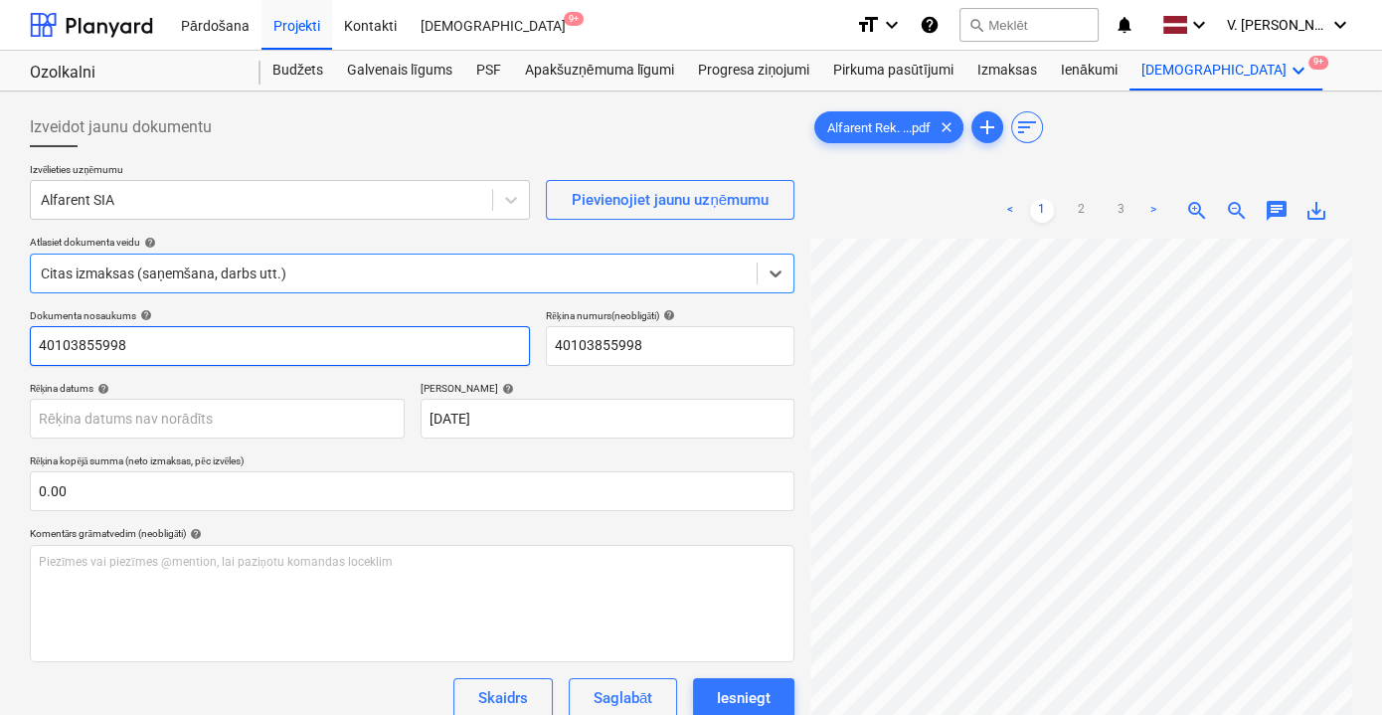
click at [201, 343] on input "40103855998" at bounding box center [280, 346] width 500 height 40
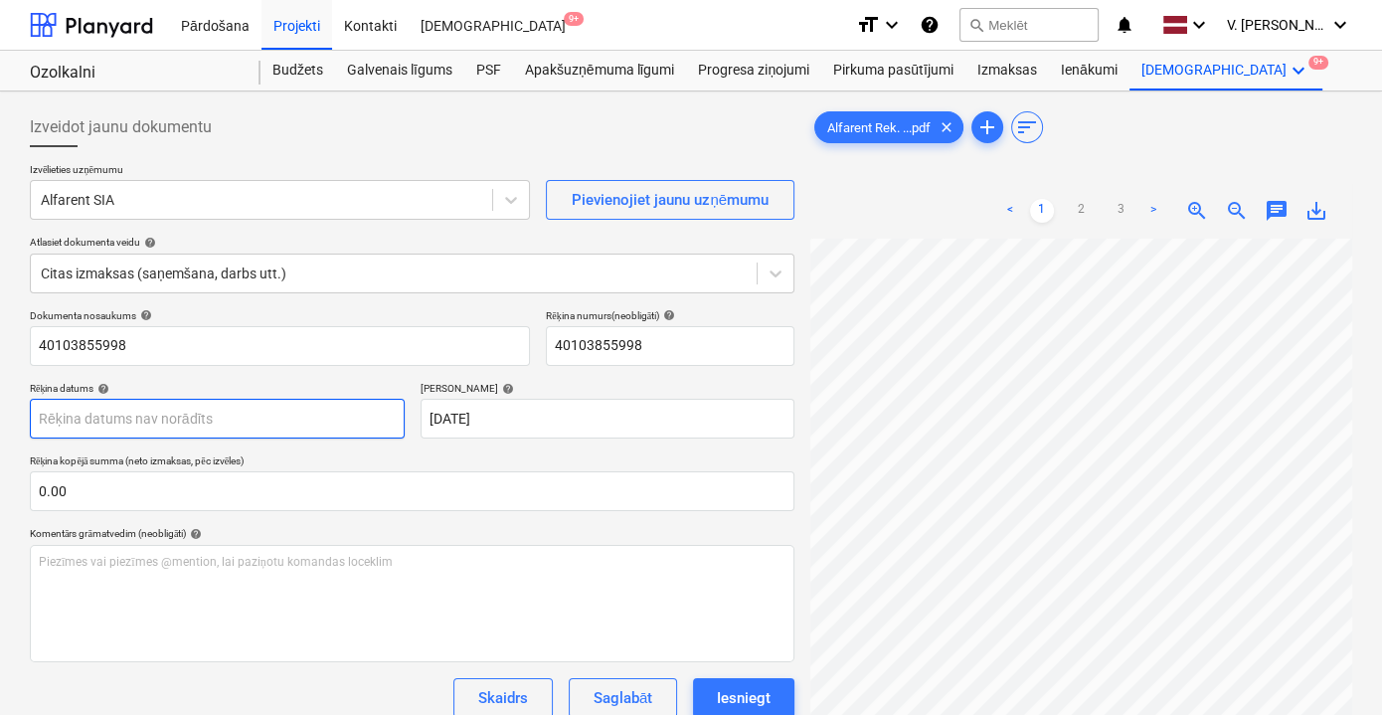
click at [247, 418] on body "Pārdošana Projekti Kontakti Iesūtne 9+ format_size keyboard_arrow_down help sea…" at bounding box center [691, 357] width 1382 height 715
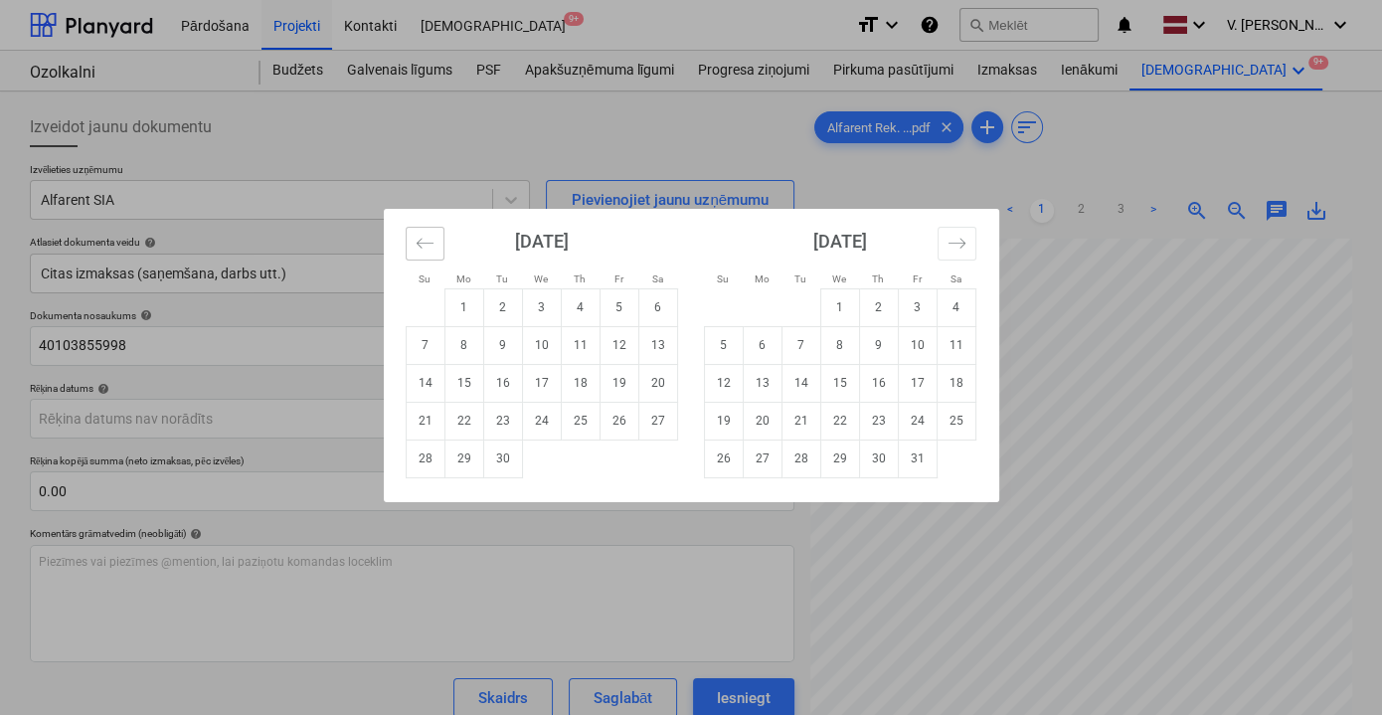
click at [427, 246] on icon "Move backward to switch to the previous month." at bounding box center [425, 243] width 19 height 19
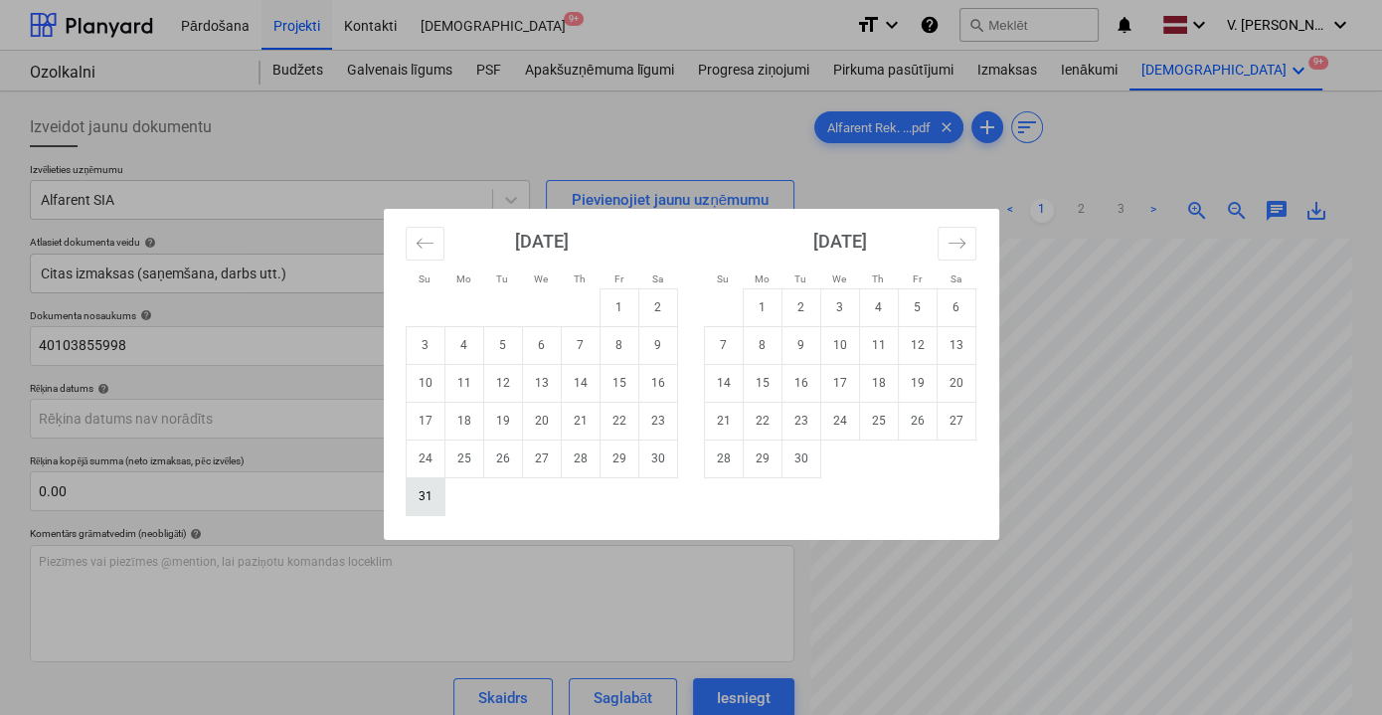
click at [430, 501] on td "31" at bounding box center [425, 496] width 39 height 38
type input "[DATE]"
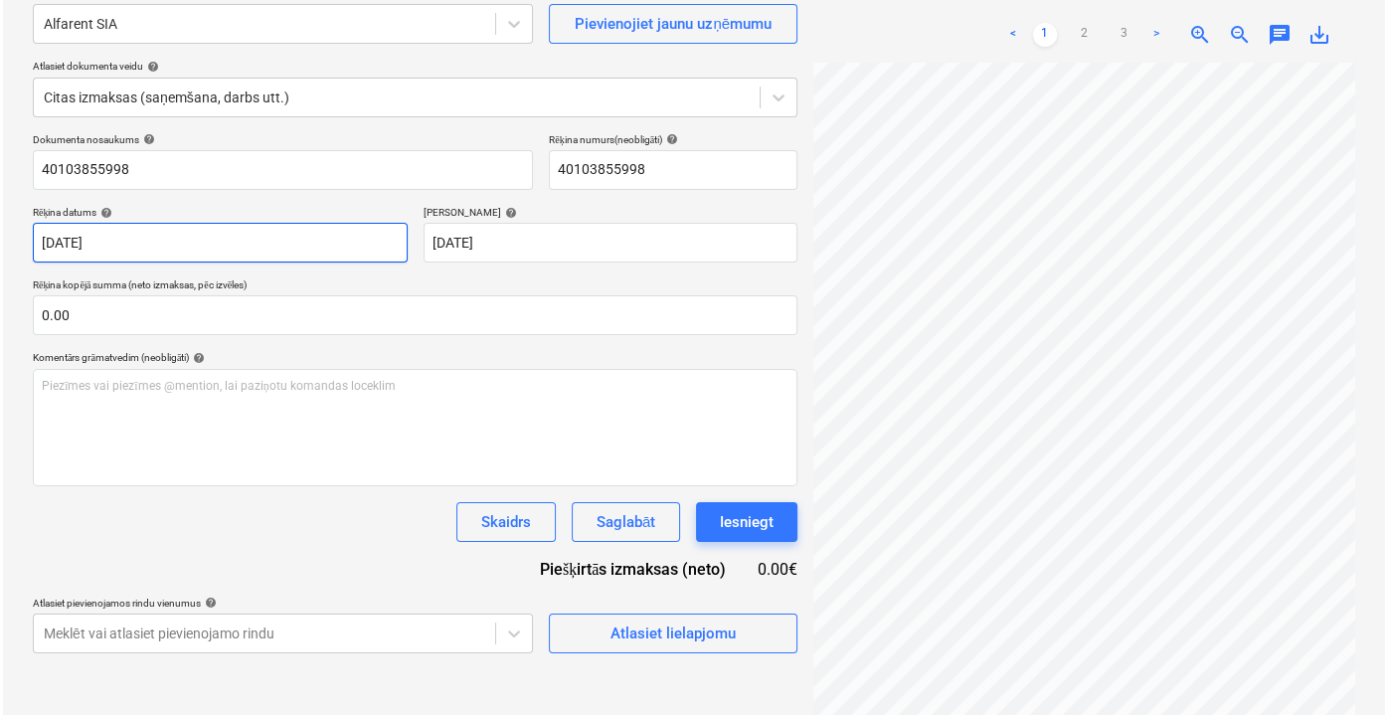
scroll to position [180, 0]
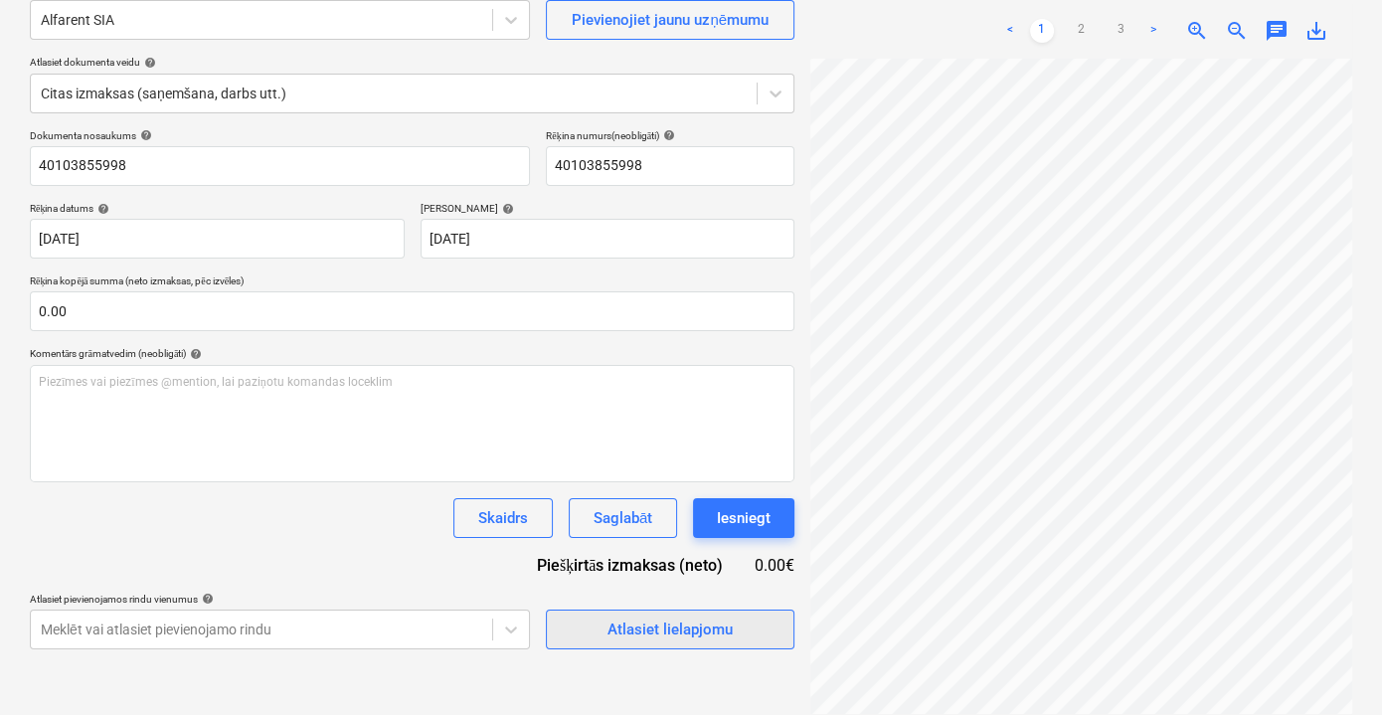
click at [684, 618] on div "Atlasiet lielapjomu" at bounding box center [669, 629] width 125 height 26
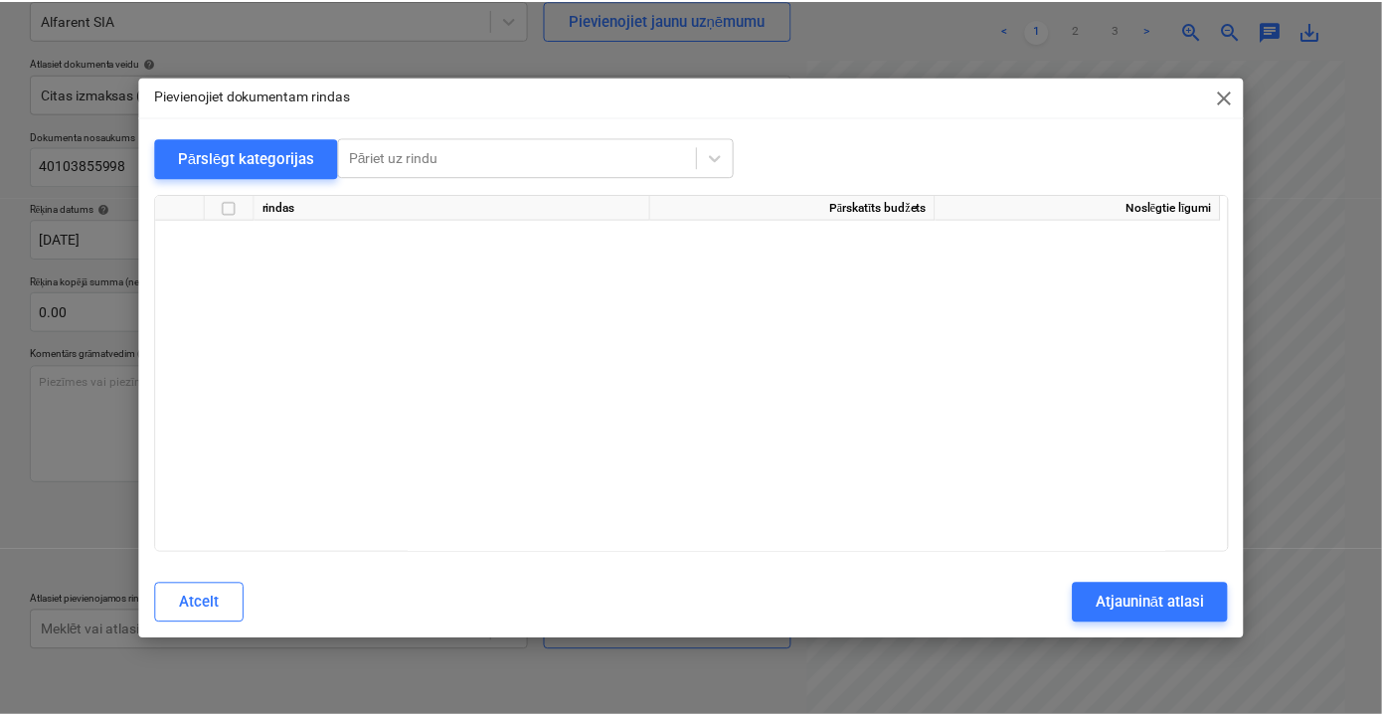
scroll to position [15277, 0]
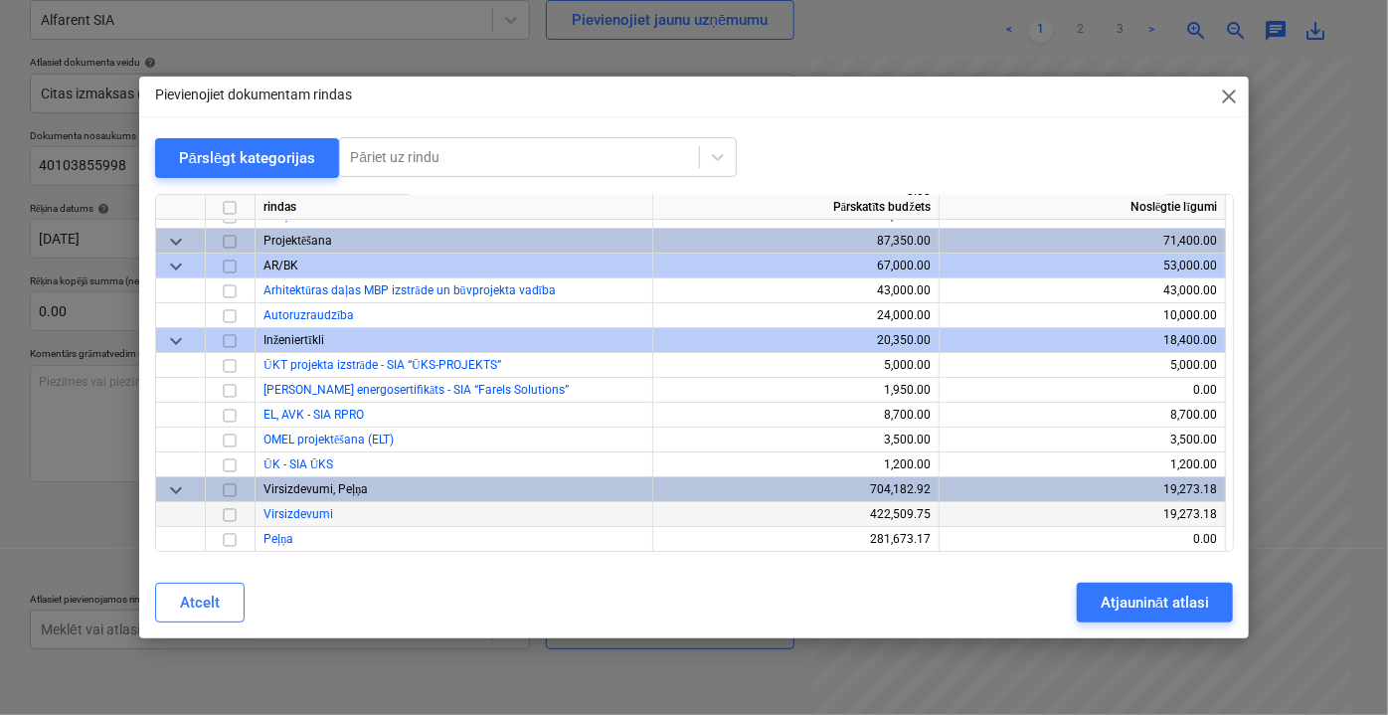
click at [225, 519] on input "checkbox" at bounding box center [230, 514] width 24 height 24
click at [1109, 588] on button "Atjaunināt atlasi" at bounding box center [1155, 603] width 156 height 40
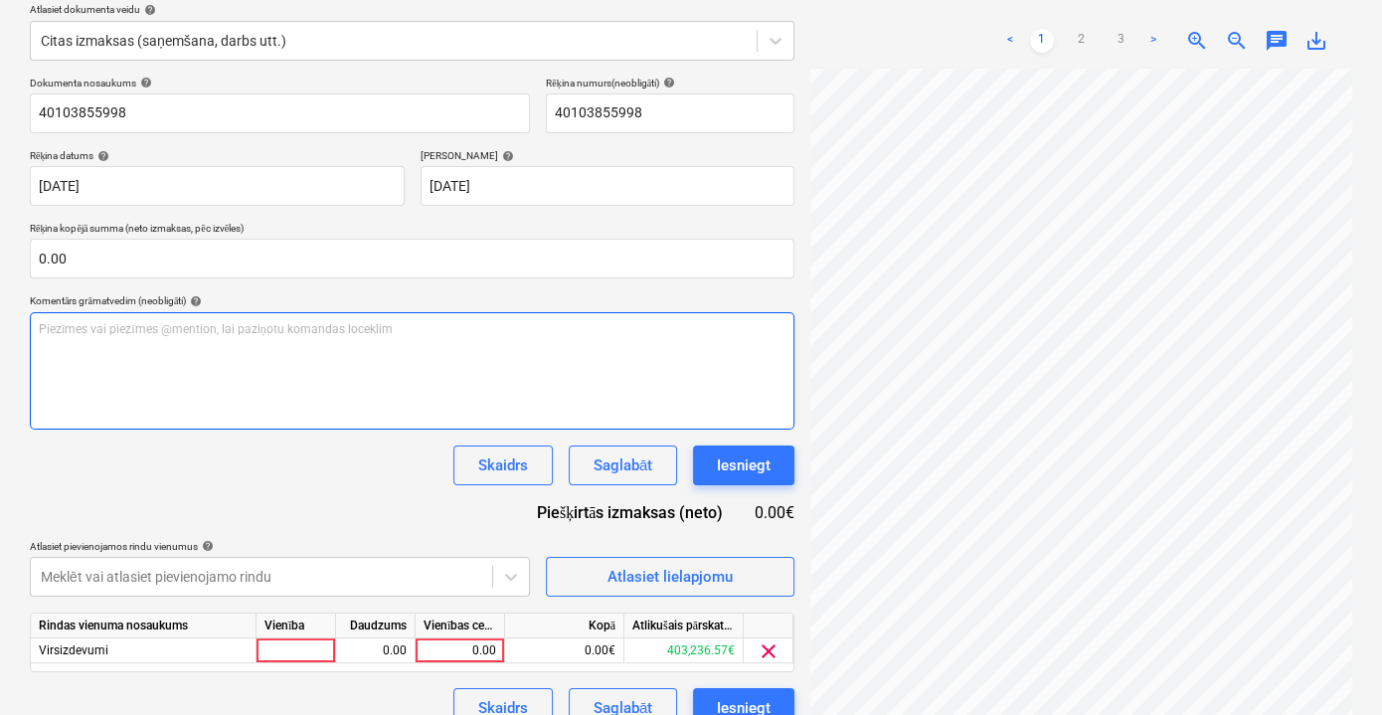
scroll to position [260, 0]
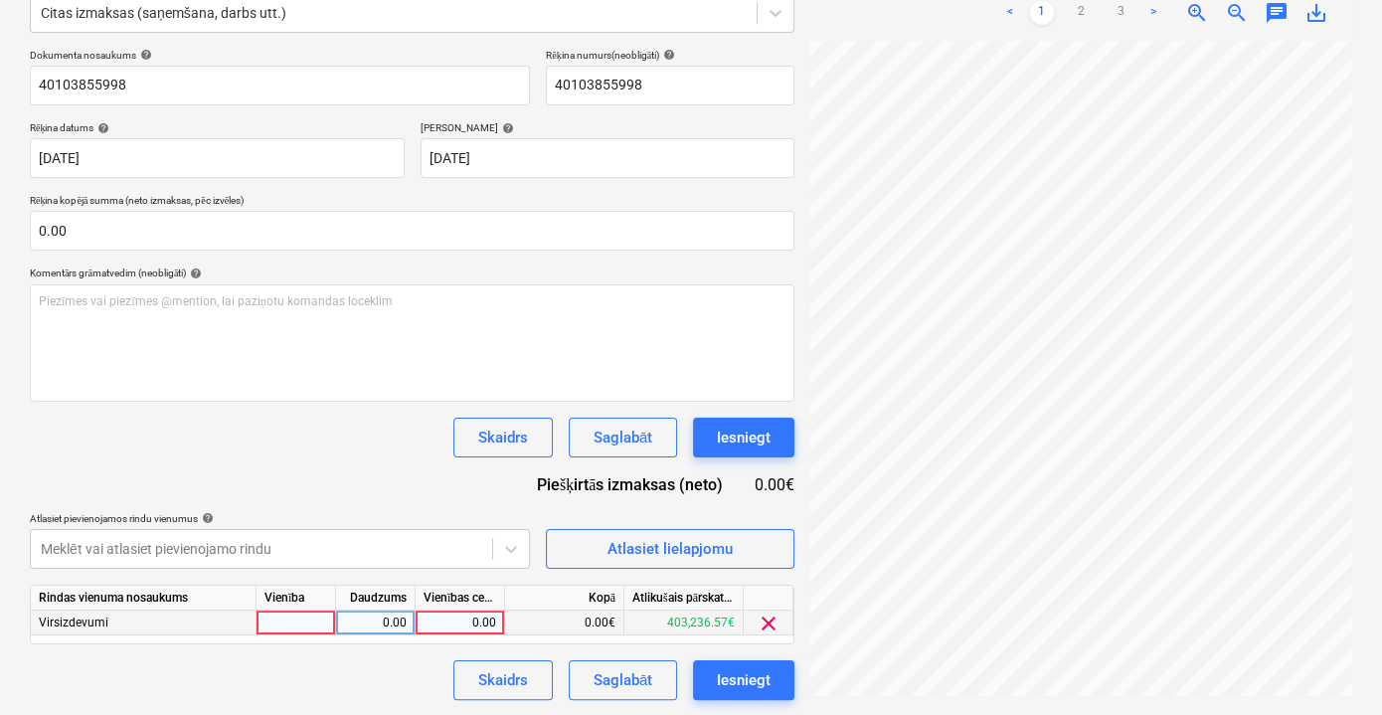
click at [467, 618] on div "0.00" at bounding box center [460, 622] width 73 height 25
type input "1477.03"
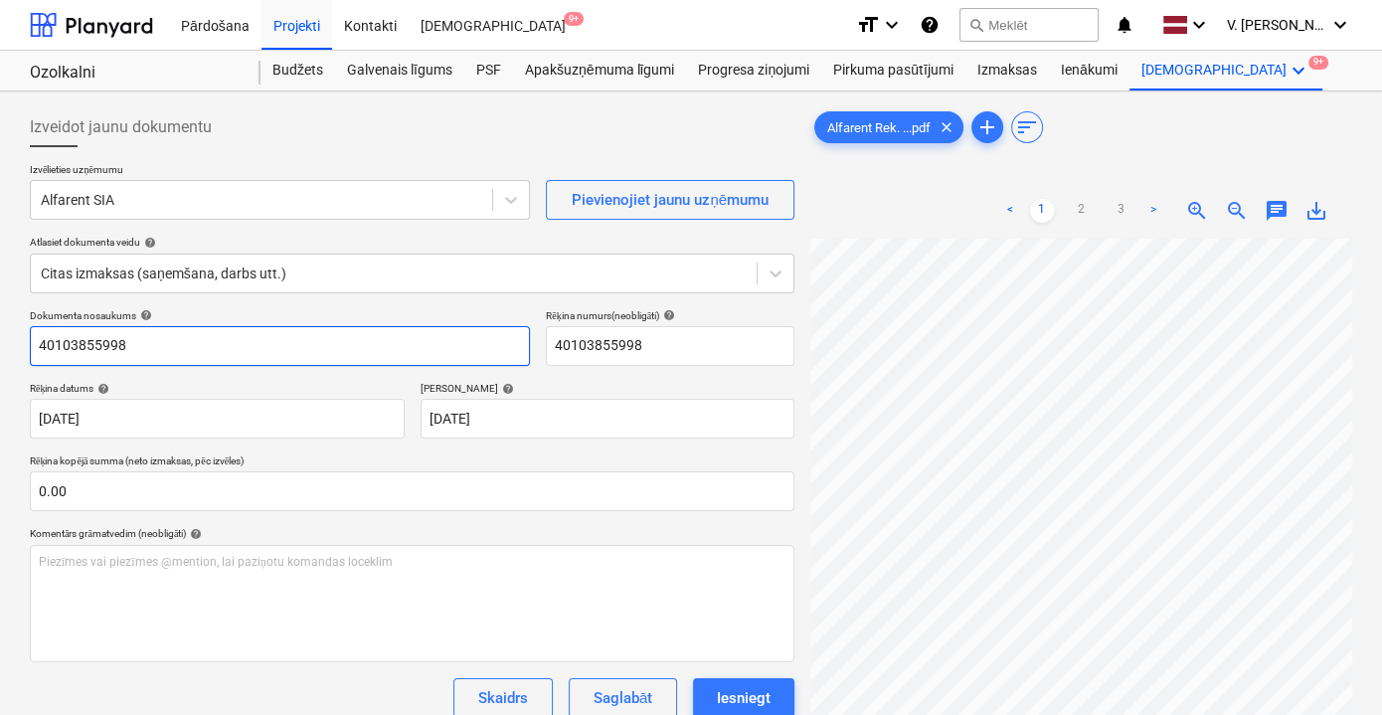
click at [270, 333] on input "40103855998" at bounding box center [280, 346] width 500 height 40
type input "Nomas rēķins nr. N61564"
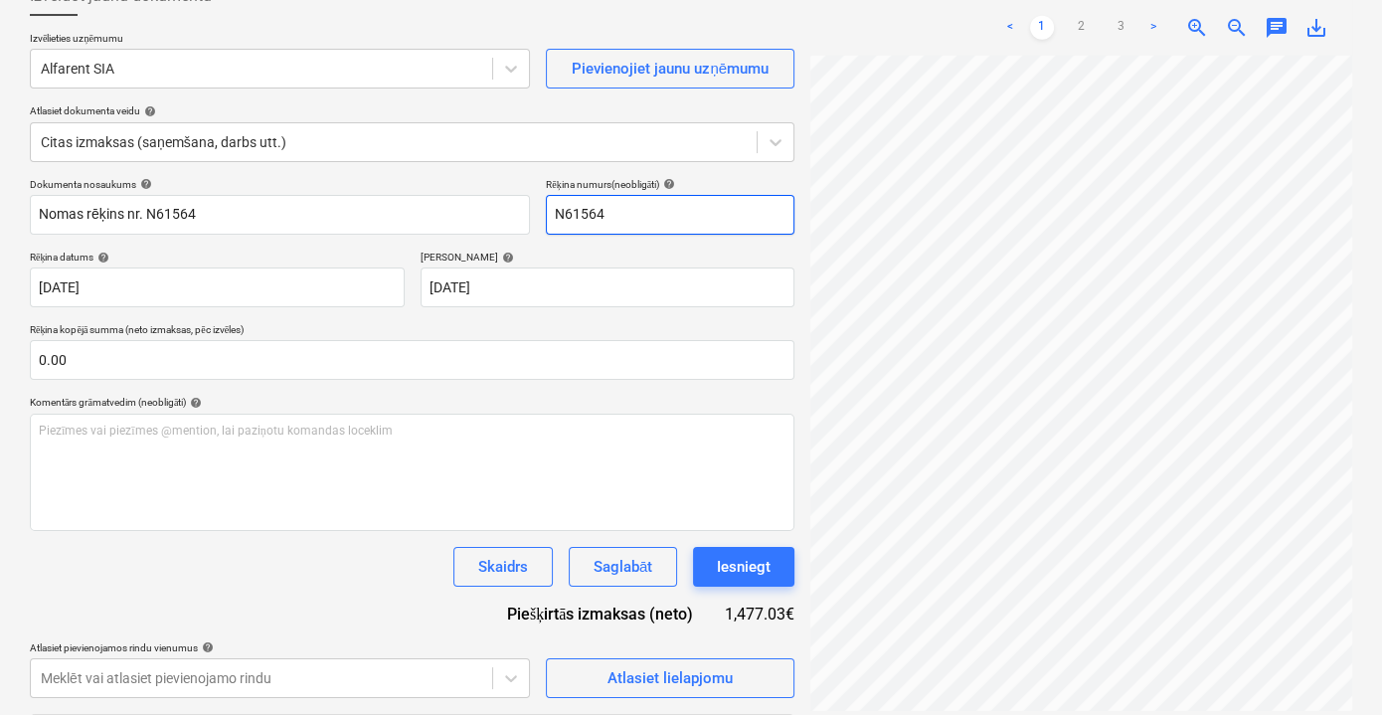
scroll to position [260, 0]
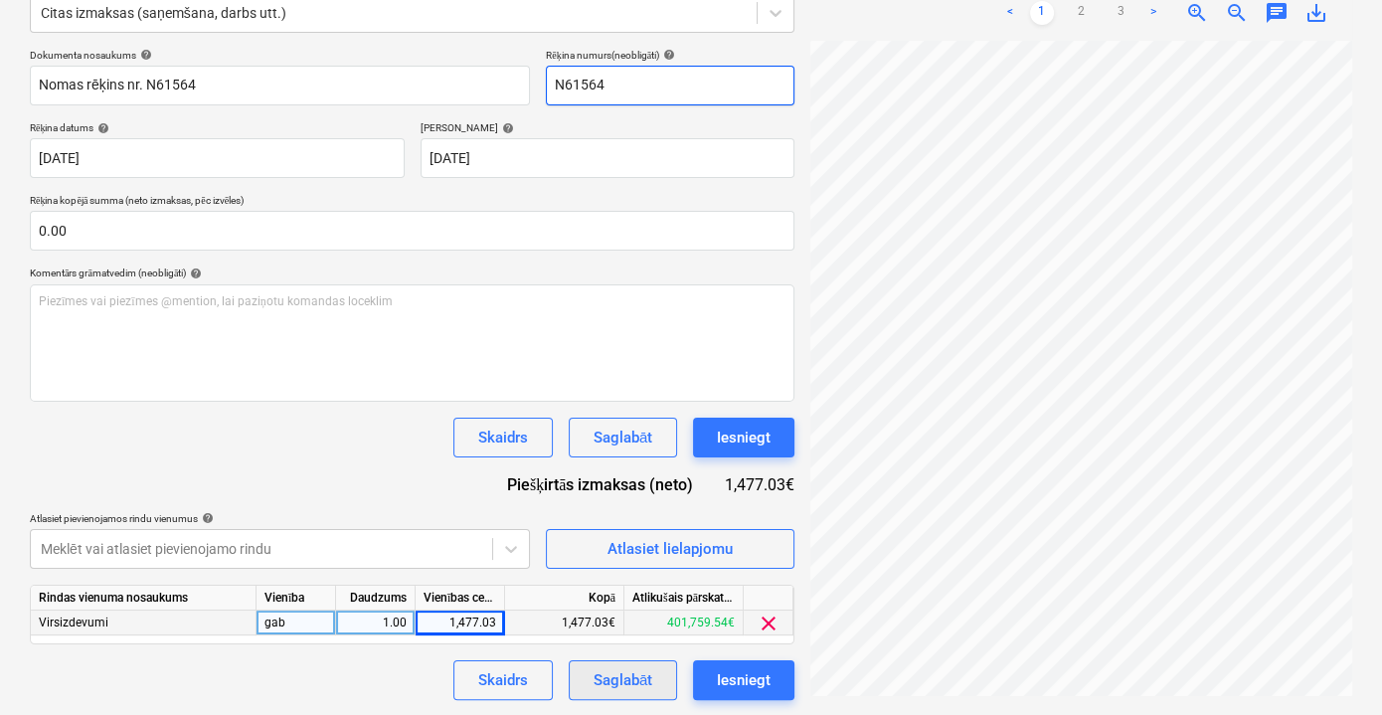
type input "N61564"
click at [636, 683] on div "Saglabāt" at bounding box center [623, 680] width 59 height 26
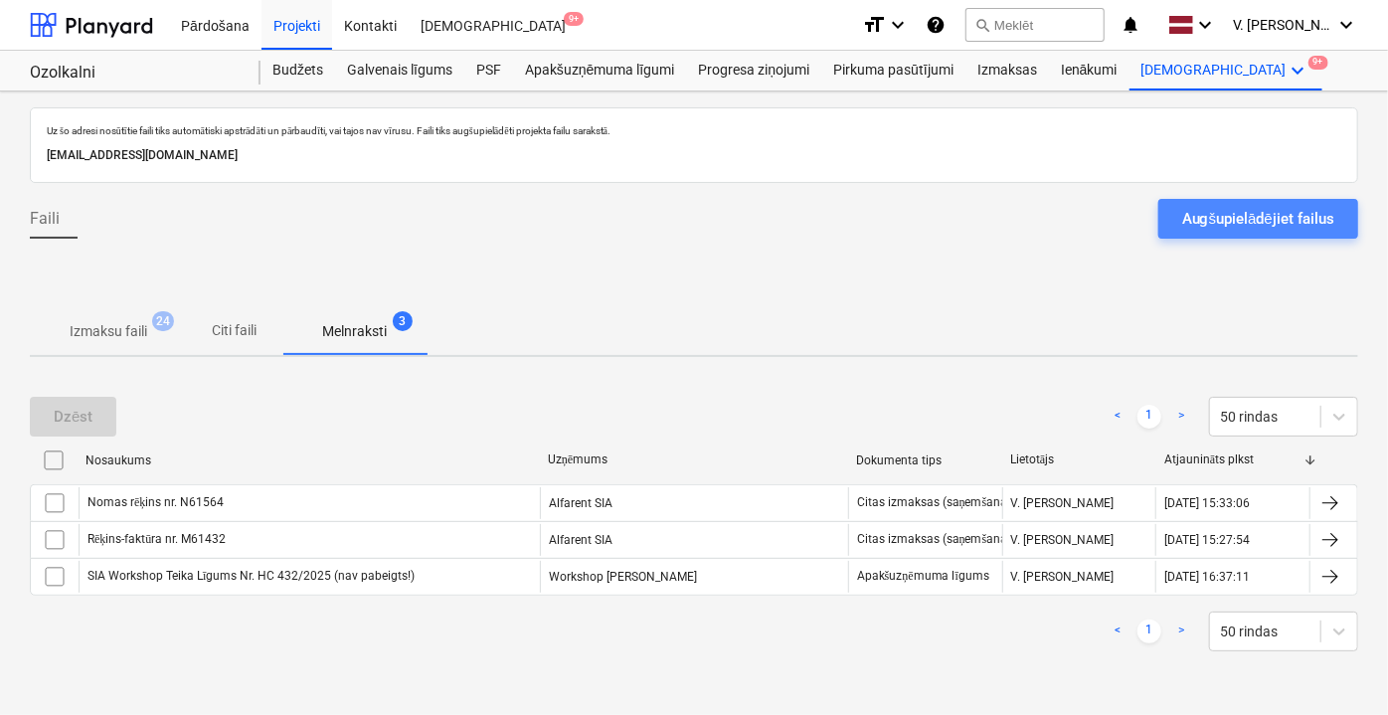
click at [1254, 222] on div "Augšupielādējiet failus" at bounding box center [1258, 219] width 152 height 26
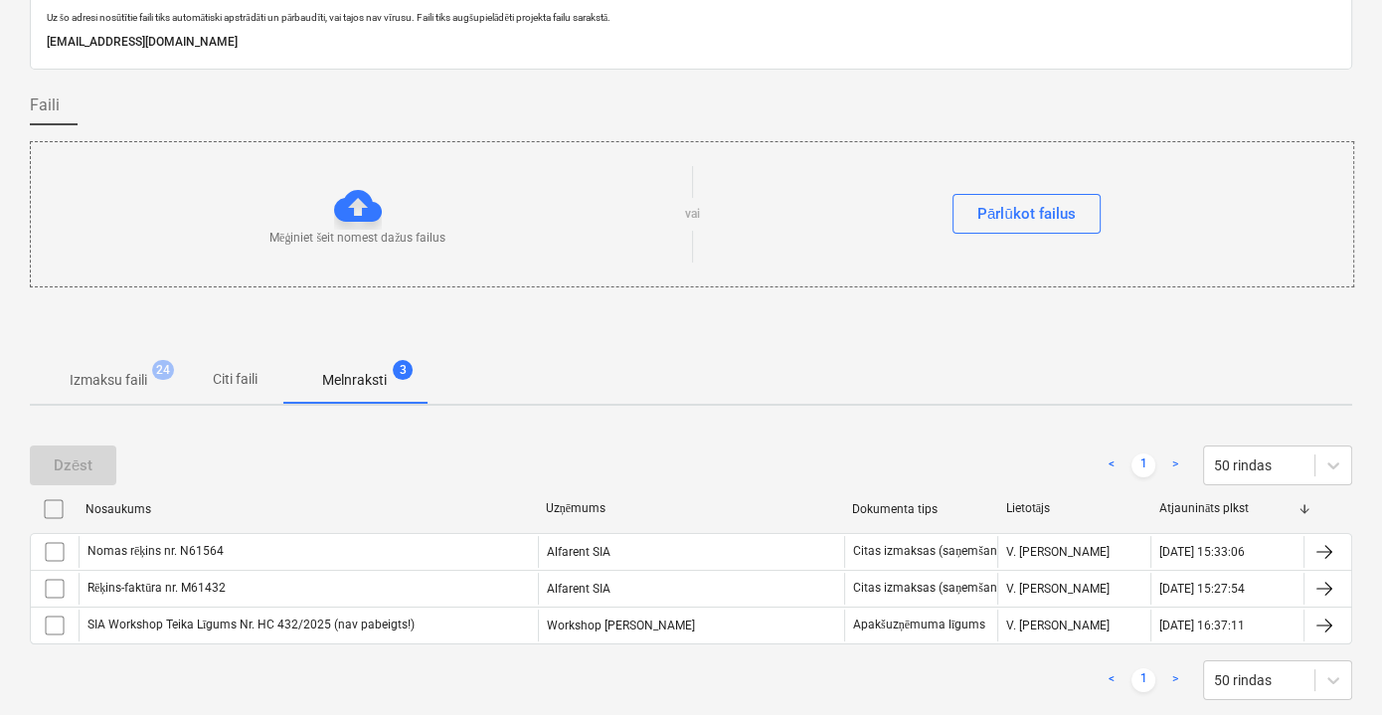
scroll to position [150, 0]
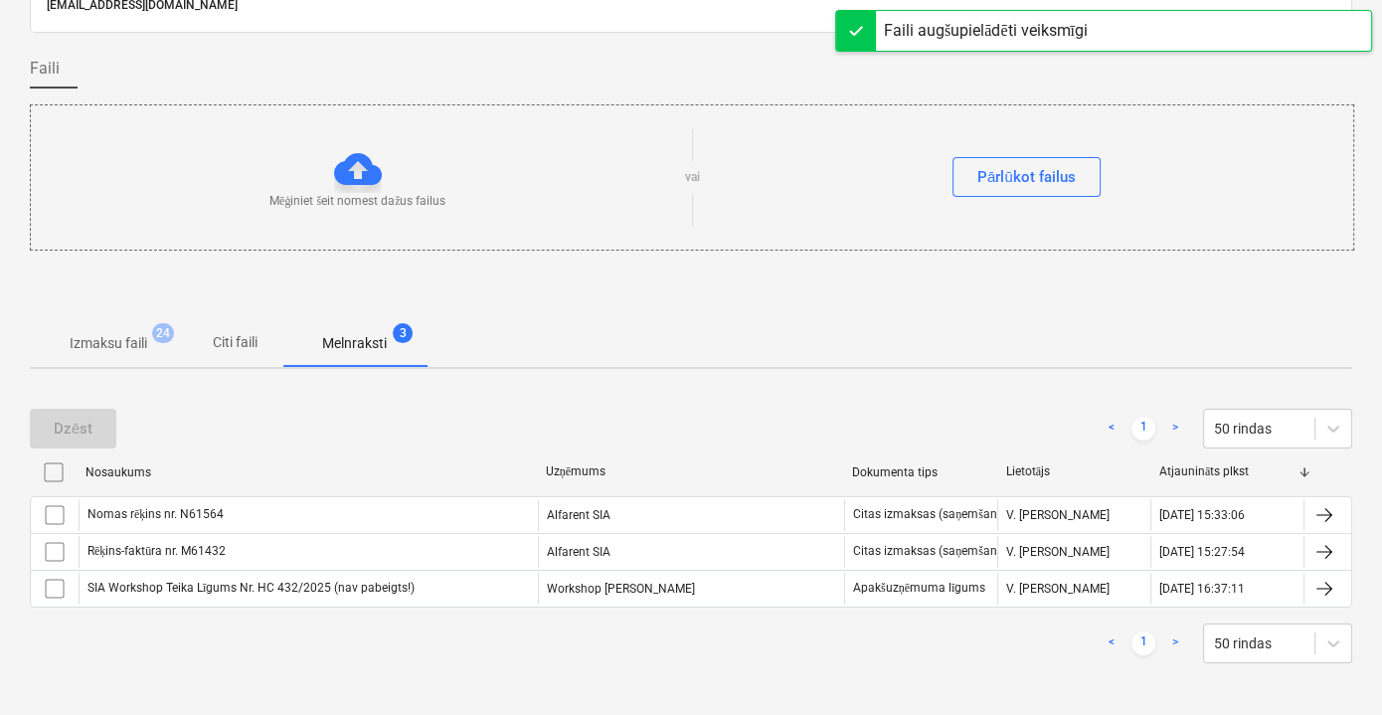
click at [788, 306] on div at bounding box center [691, 292] width 1322 height 53
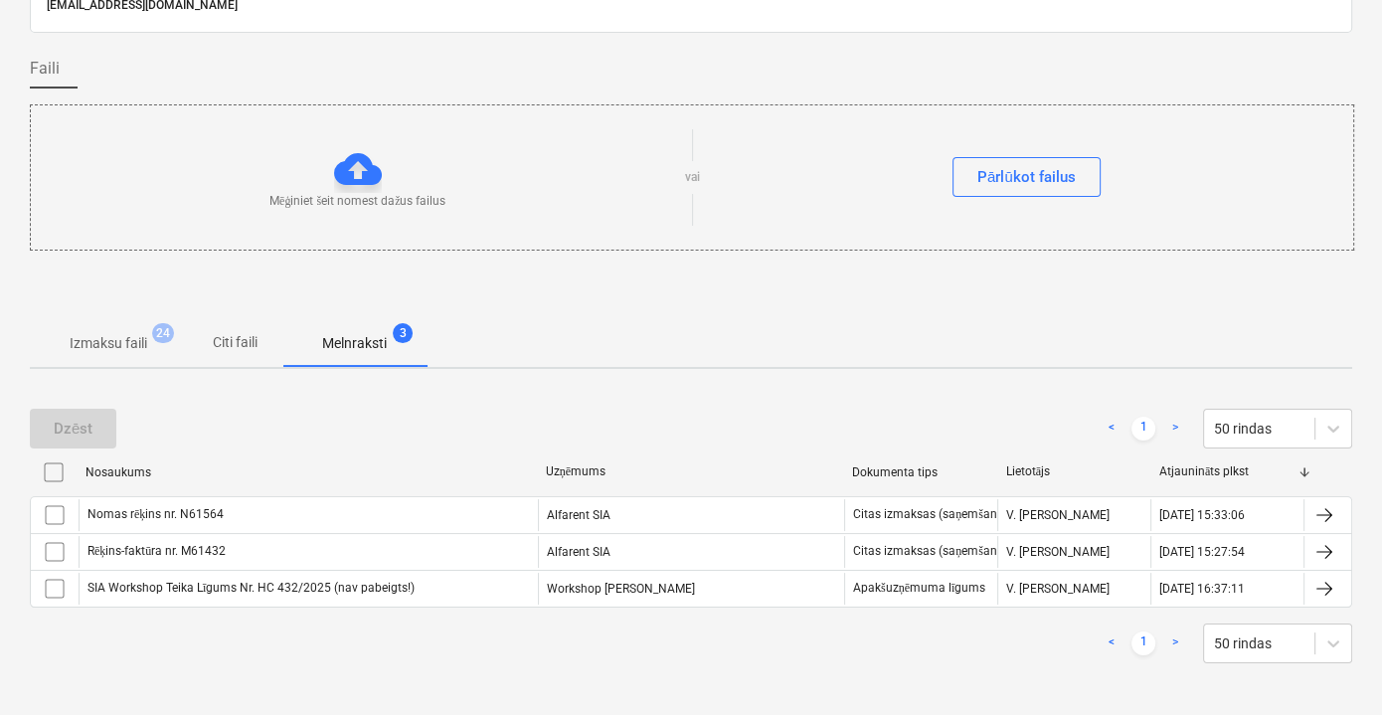
click at [229, 344] on p "Citi faili" at bounding box center [235, 342] width 48 height 21
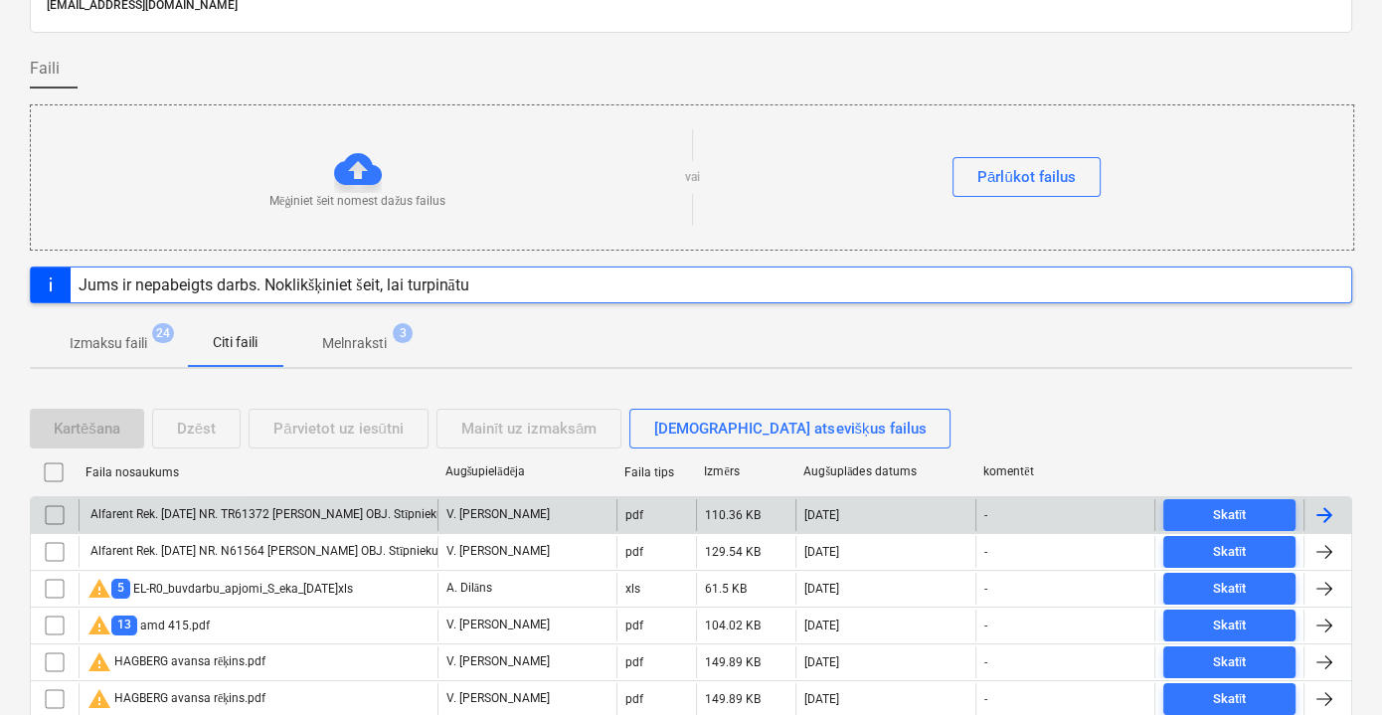
click at [275, 507] on div "Alfarent Rek. [DATE] NR. TR61372 [PERSON_NAME] OBJ. Stīpnieku ceļš 44b, [GEOGRA…" at bounding box center [526, 514] width 878 height 15
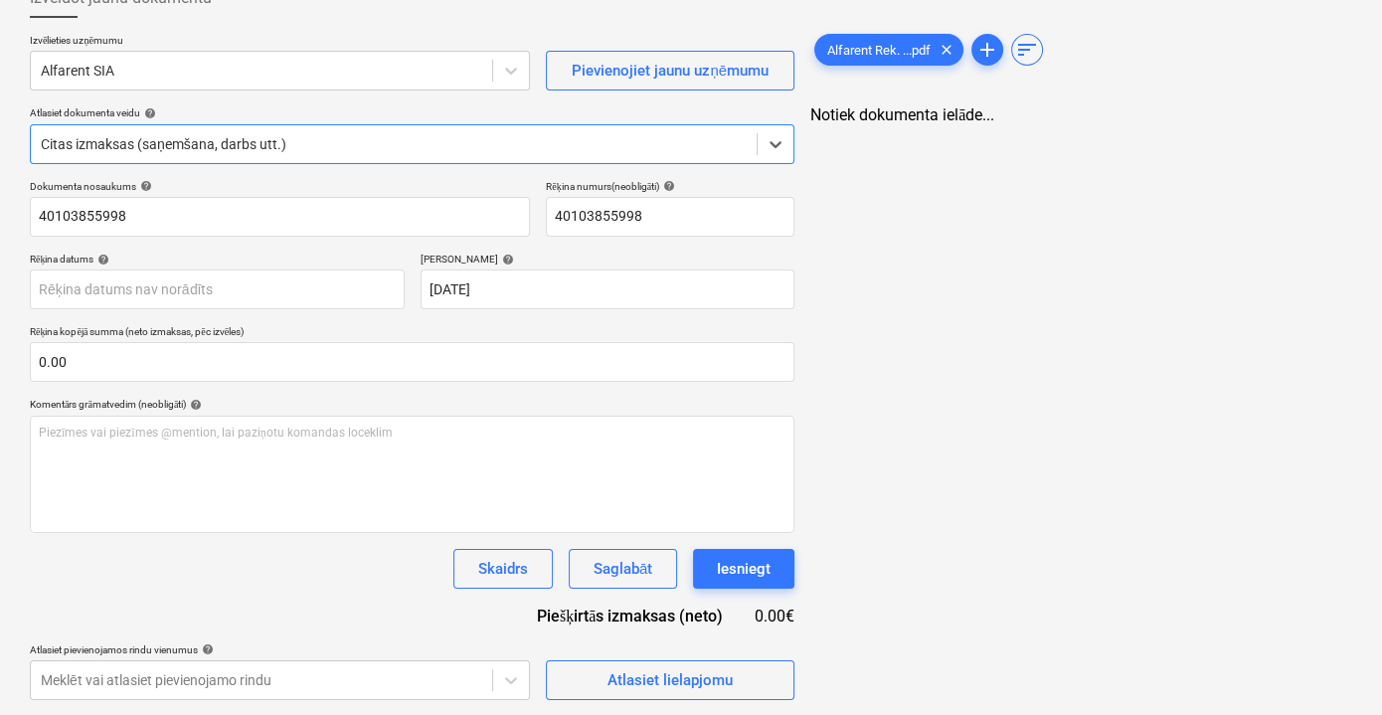
type input "40103855998"
type input "[DATE]"
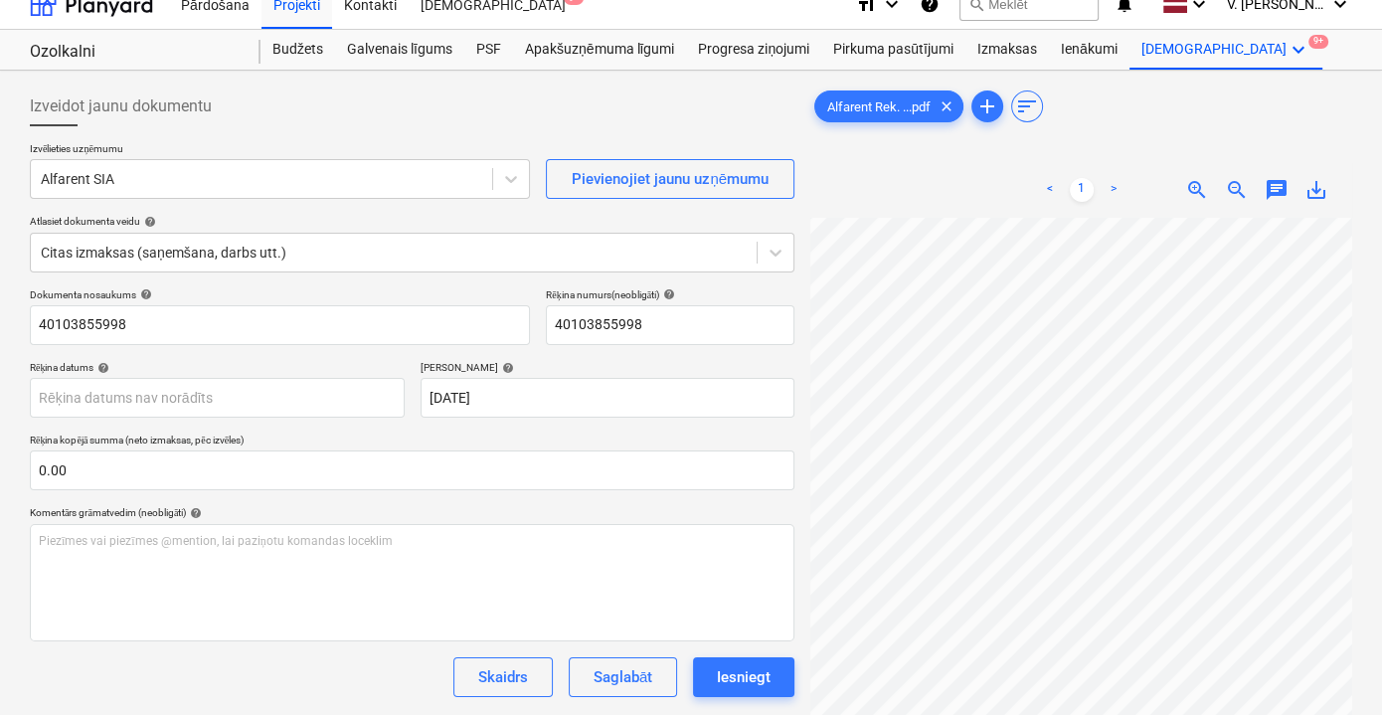
scroll to position [89, 0]
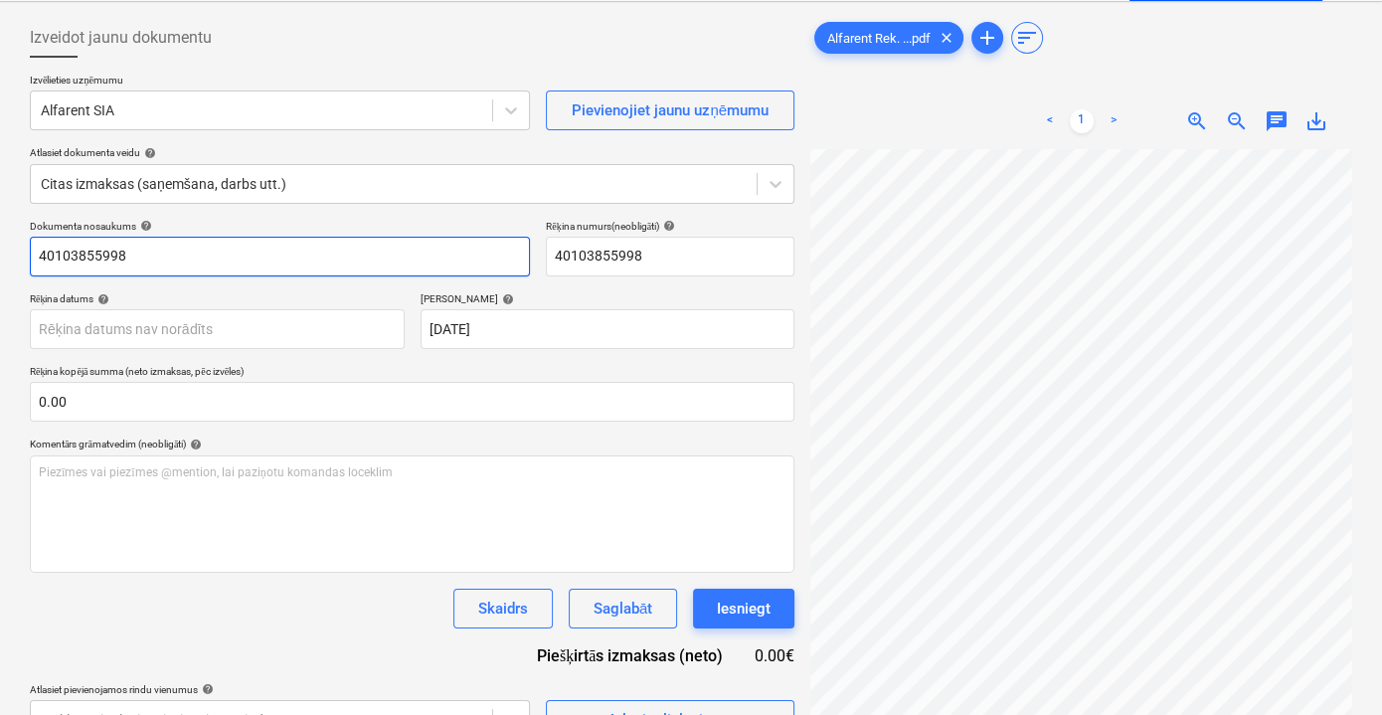
click at [203, 245] on input "40103855998" at bounding box center [280, 257] width 500 height 40
drag, startPoint x: 229, startPoint y: 254, endPoint x: 139, endPoint y: 254, distance: 89.5
click at [139, 254] on input "Rēķins - faktūra nr. TR61372" at bounding box center [280, 257] width 500 height 40
type input "Rēķins - faktūra nr. TR61372"
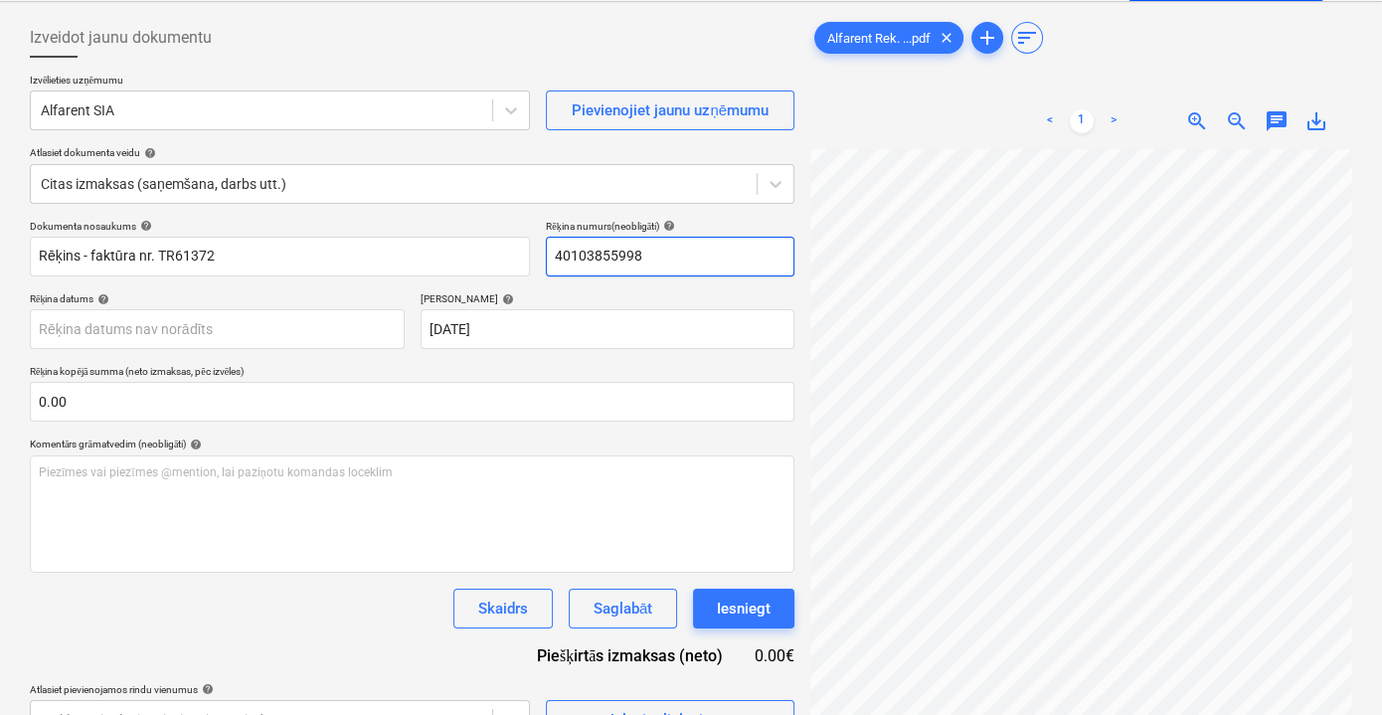
click at [586, 247] on input "40103855998" at bounding box center [670, 257] width 249 height 40
paste input "nr. TR61372"
type input "nr. TR61372"
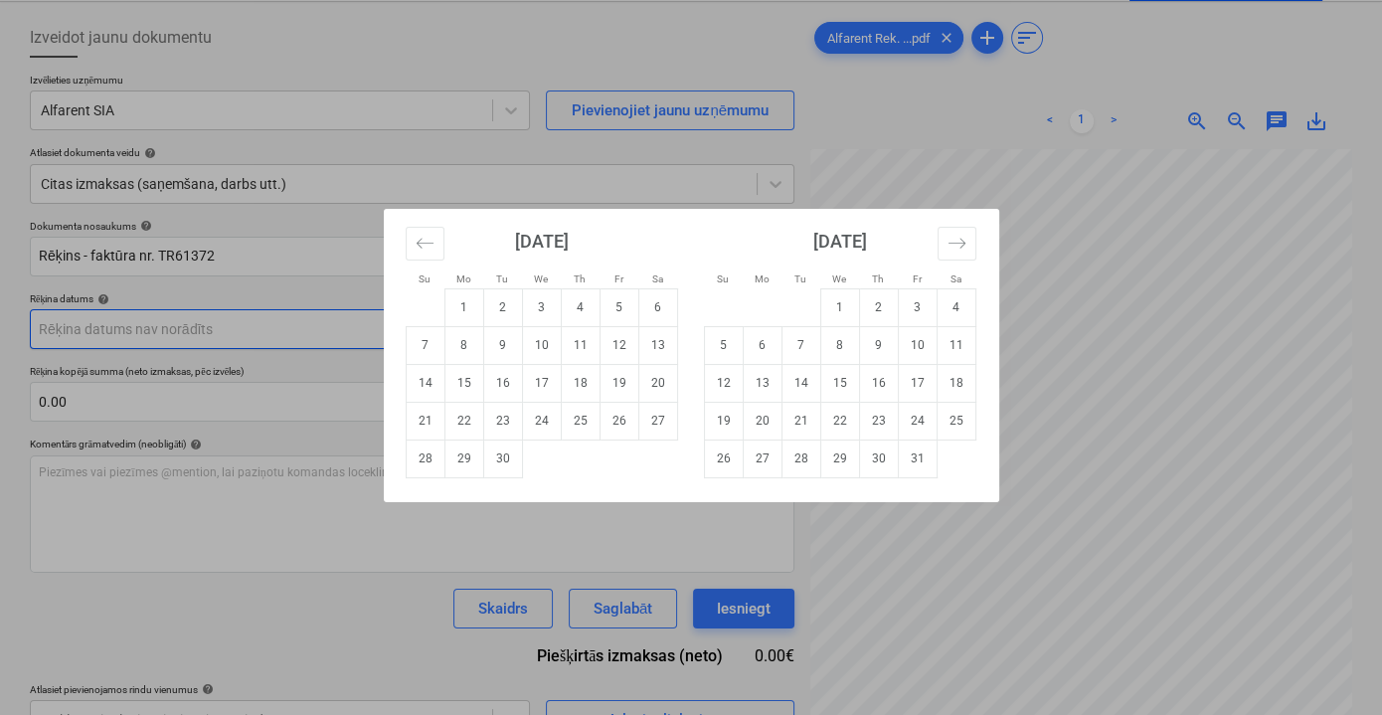
click at [283, 335] on body "Pārdošana Projekti Kontakti Iesūtne 9+ format_size keyboard_arrow_down help sea…" at bounding box center [691, 268] width 1382 height 715
click at [418, 232] on button "Move backward to switch to the previous month." at bounding box center [425, 244] width 39 height 34
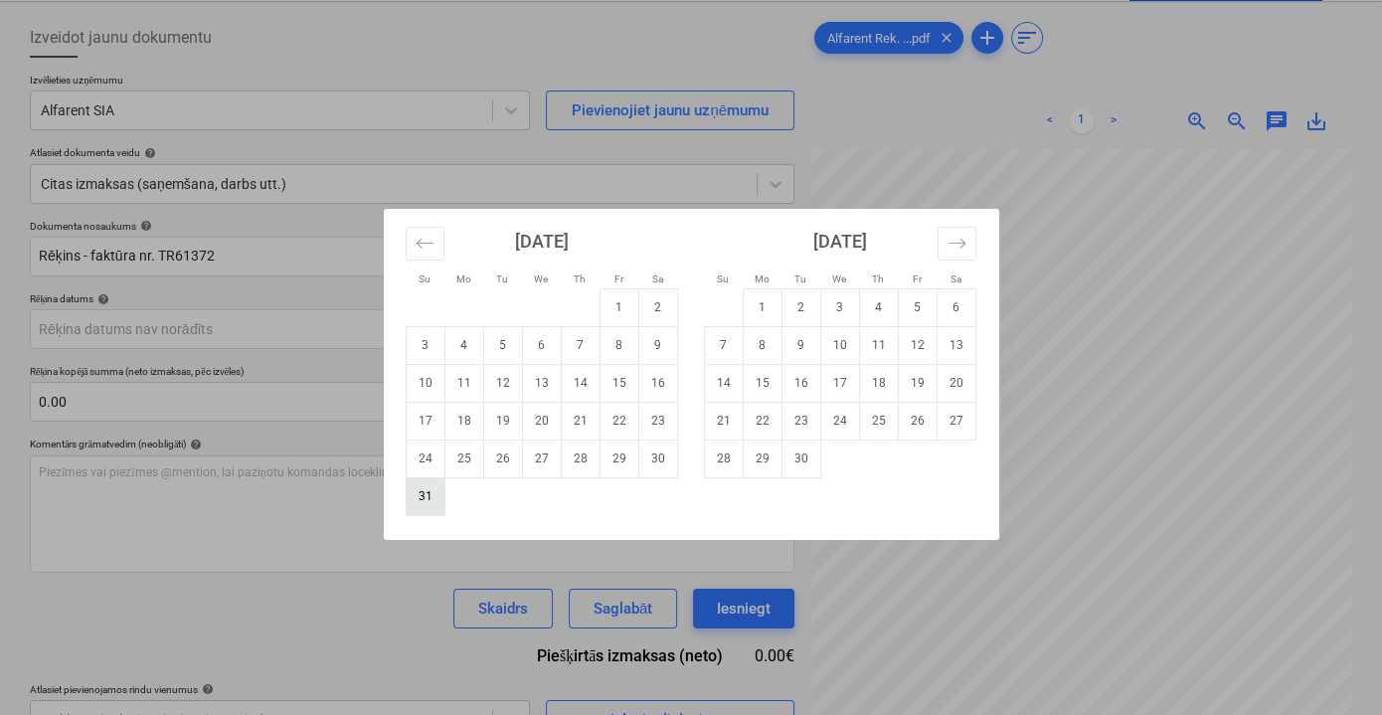
click at [428, 497] on td "31" at bounding box center [425, 496] width 39 height 38
type input "[DATE]"
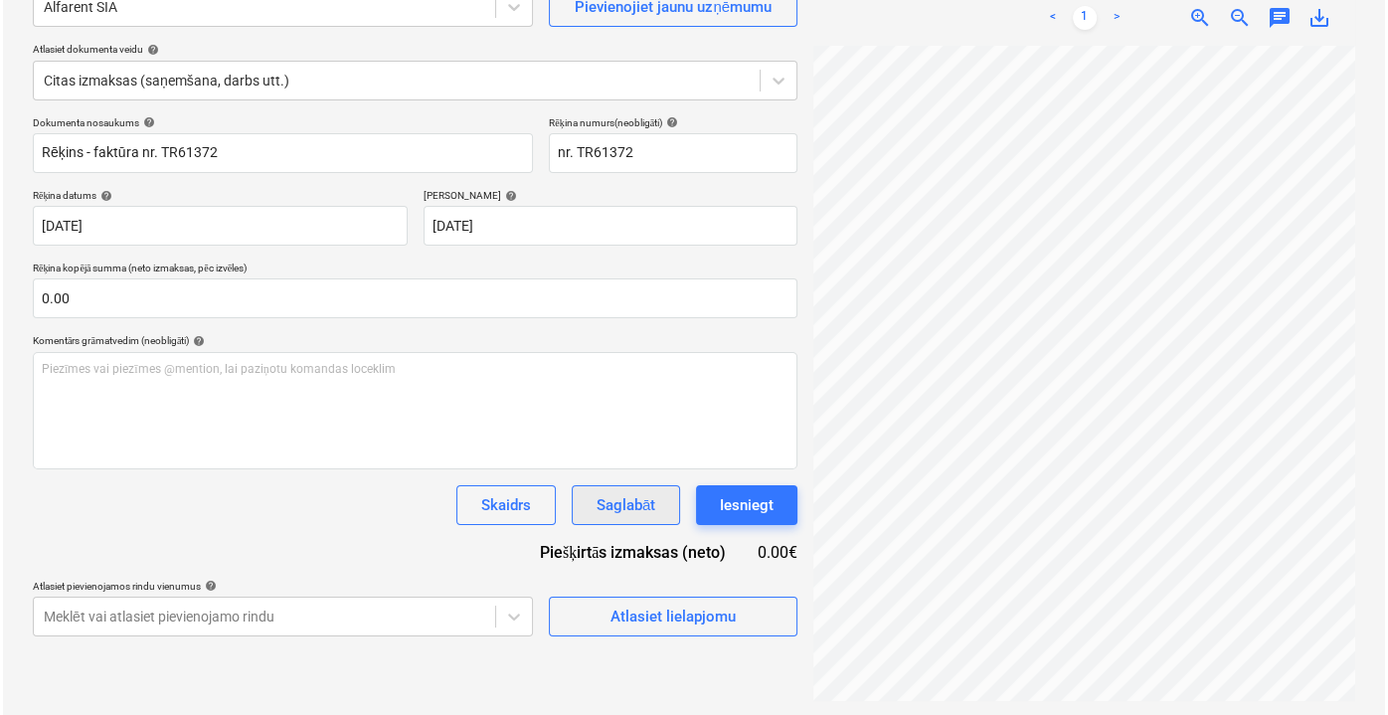
scroll to position [198, 0]
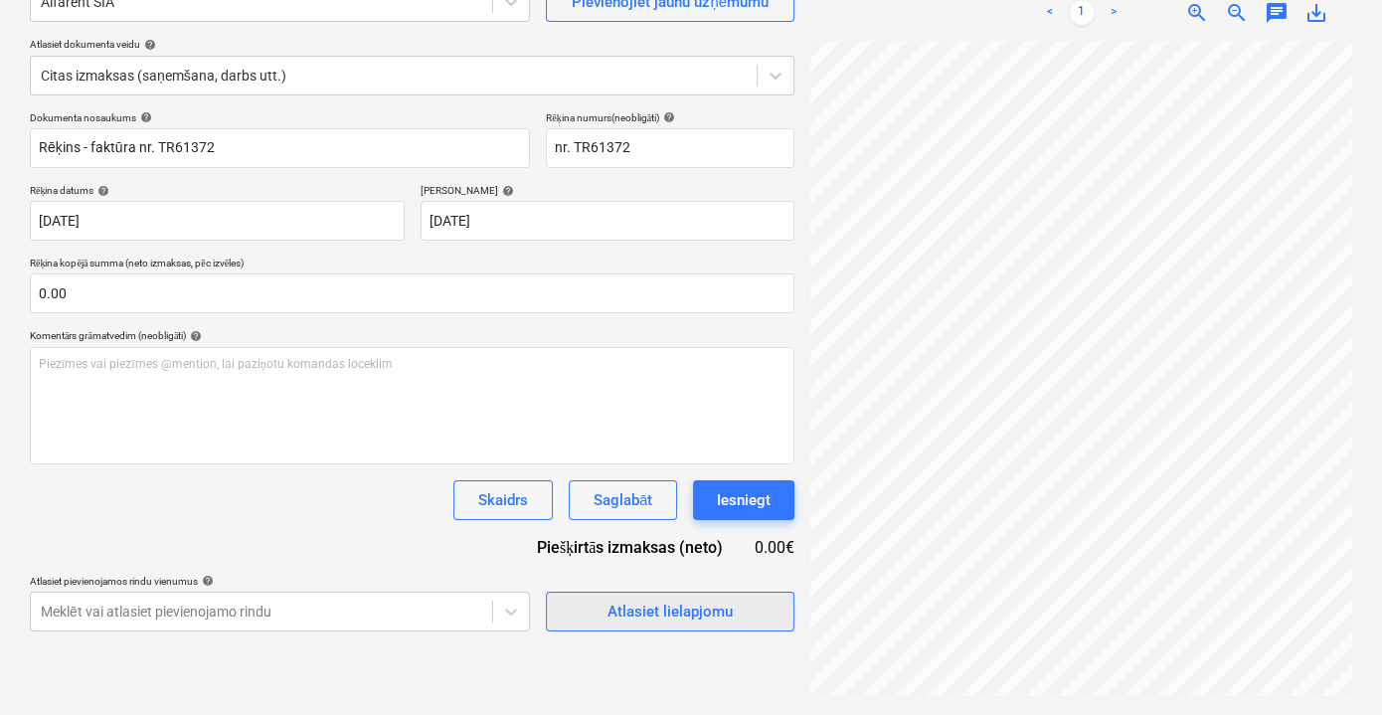
click at [608, 621] on div "Atlasiet lielapjomu" at bounding box center [669, 612] width 125 height 26
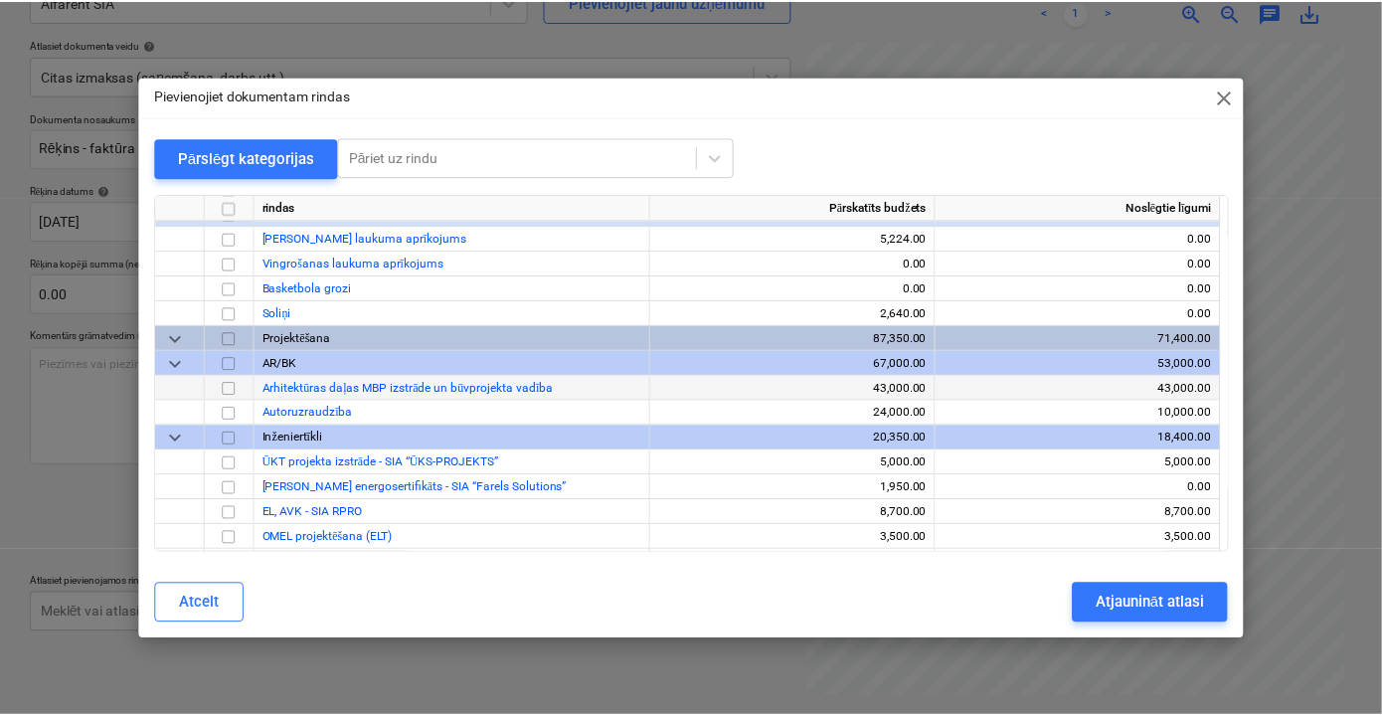
scroll to position [15277, 0]
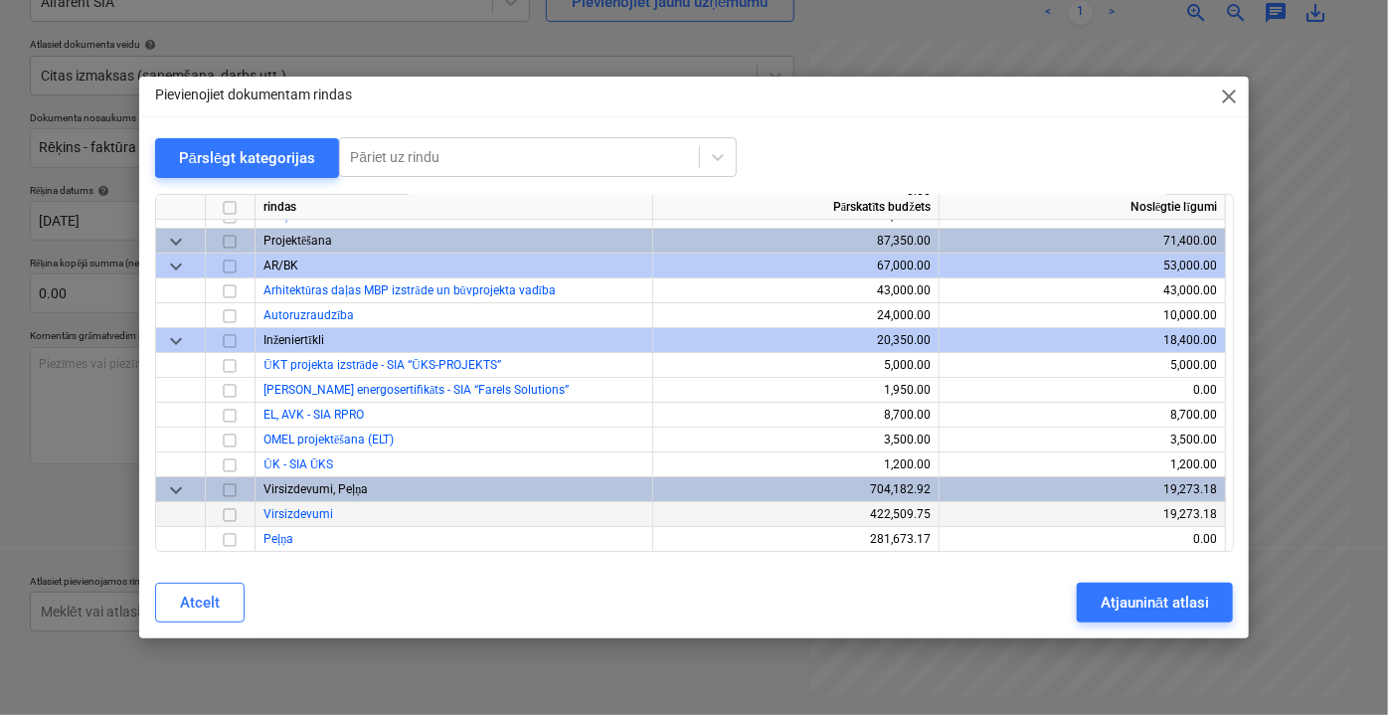
click at [232, 513] on input "checkbox" at bounding box center [230, 514] width 24 height 24
click at [1143, 605] on div "Atjaunināt atlasi" at bounding box center [1155, 603] width 108 height 26
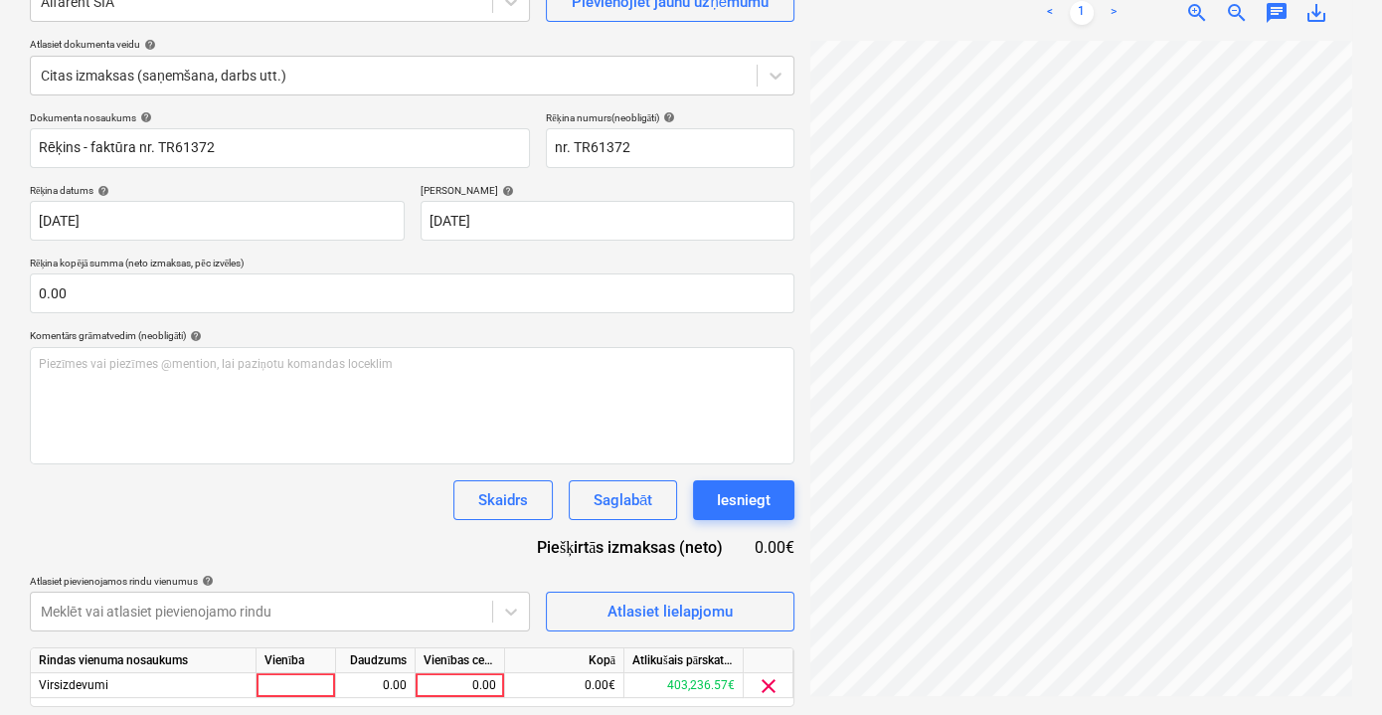
scroll to position [193, 58]
click at [469, 681] on div "0.00" at bounding box center [460, 685] width 73 height 25
type input "195"
click at [434, 555] on div "Dokumenta nosaukums help Rēķins - faktūra nr. TR61372 Rēķina numurs (neobligāti…" at bounding box center [412, 436] width 765 height 651
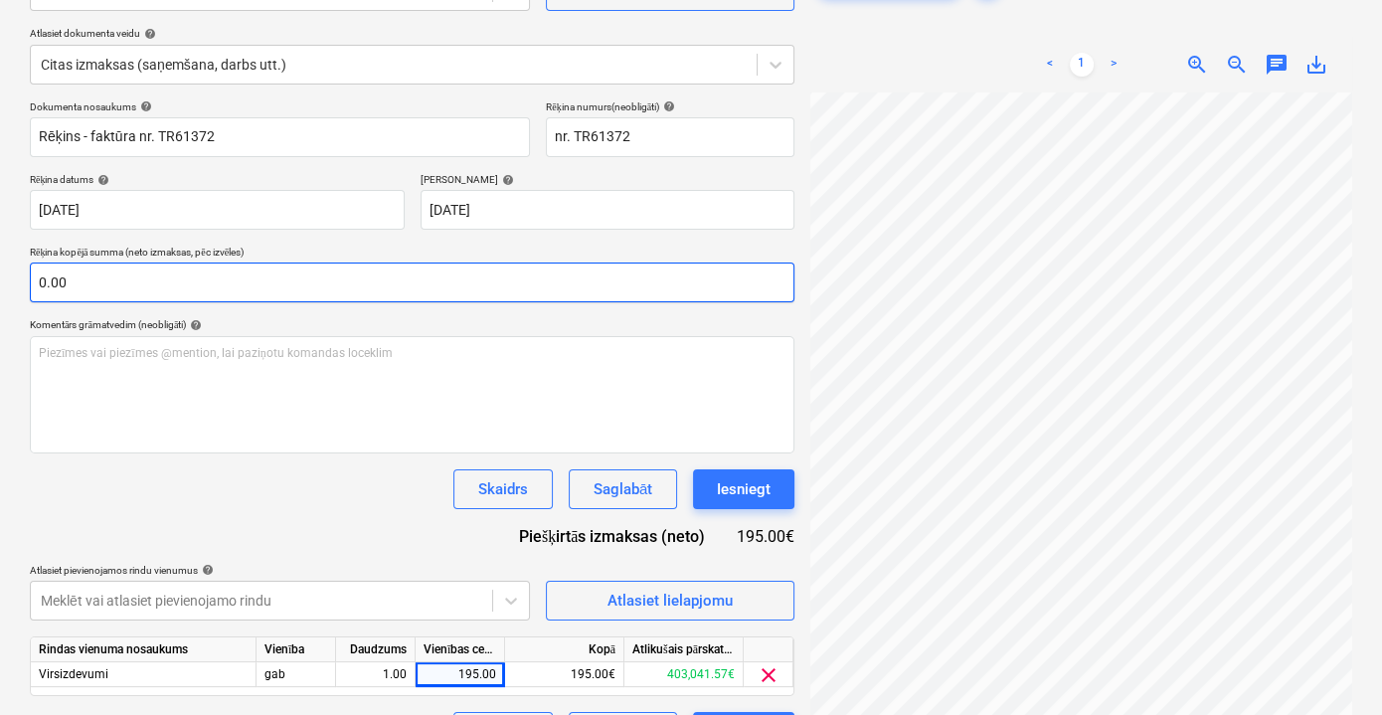
scroll to position [260, 0]
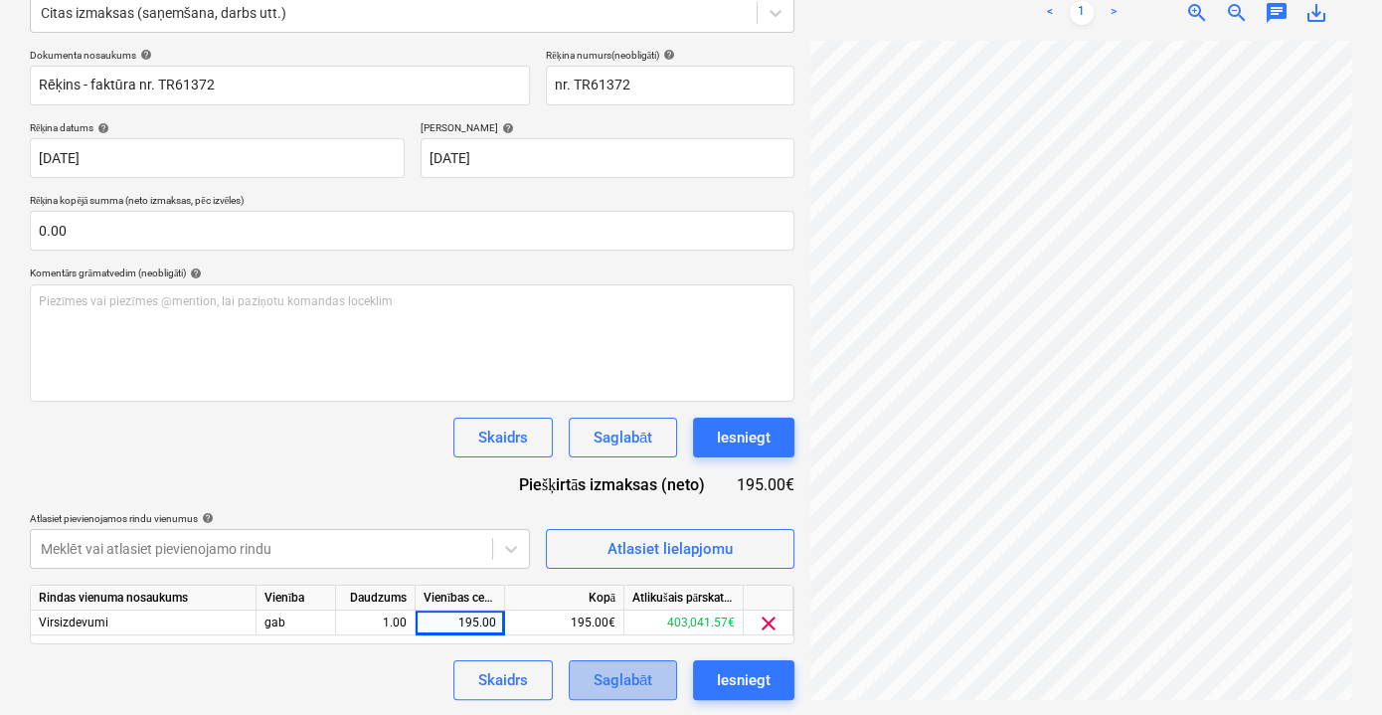
click at [633, 678] on div "Saglabāt" at bounding box center [623, 680] width 59 height 26
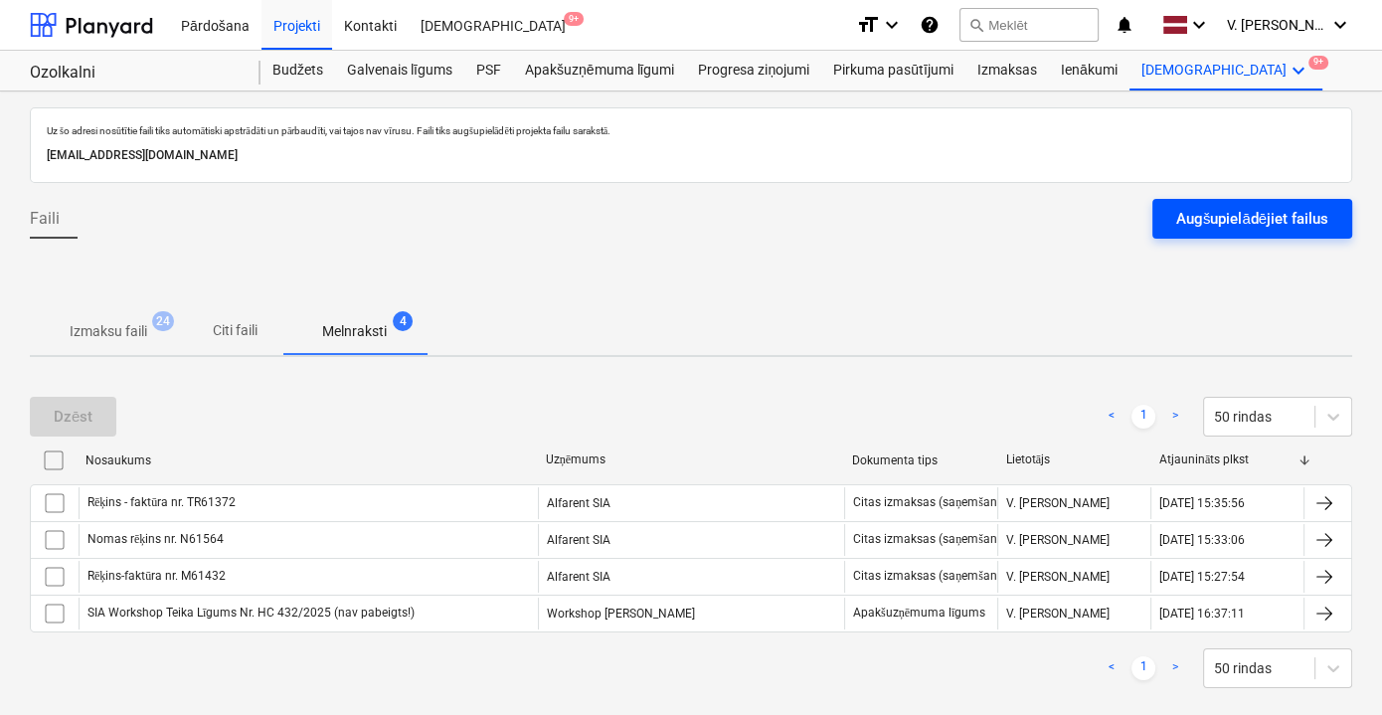
click at [1232, 225] on div "Augšupielādējiet failus" at bounding box center [1252, 219] width 152 height 26
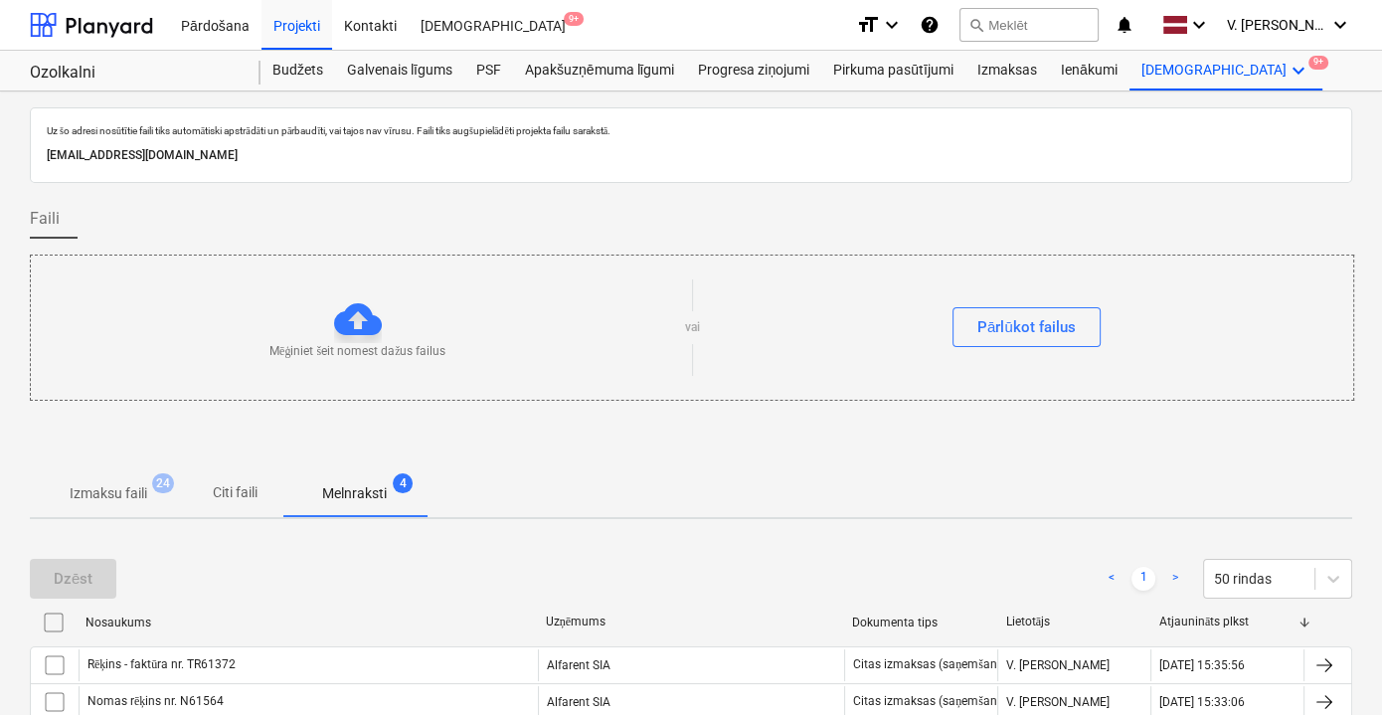
click at [255, 491] on p "Citi faili" at bounding box center [235, 492] width 48 height 21
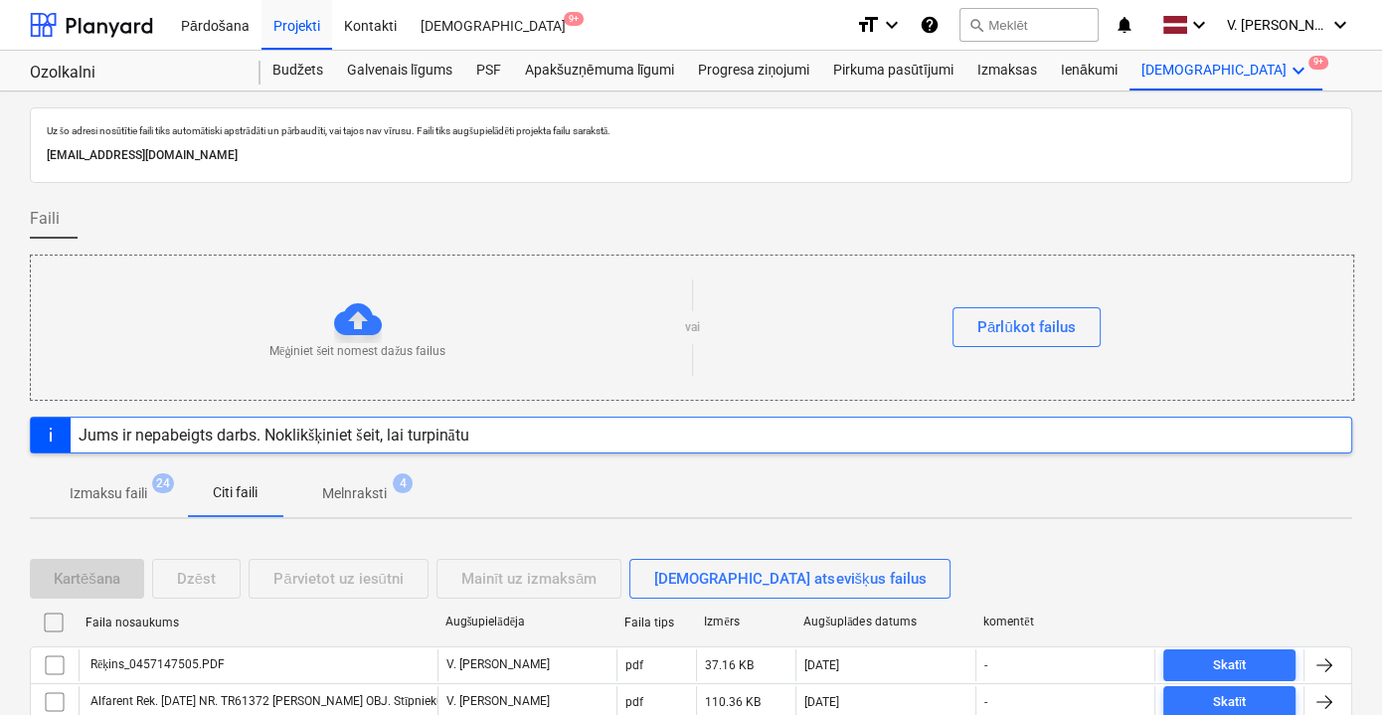
scroll to position [89, 0]
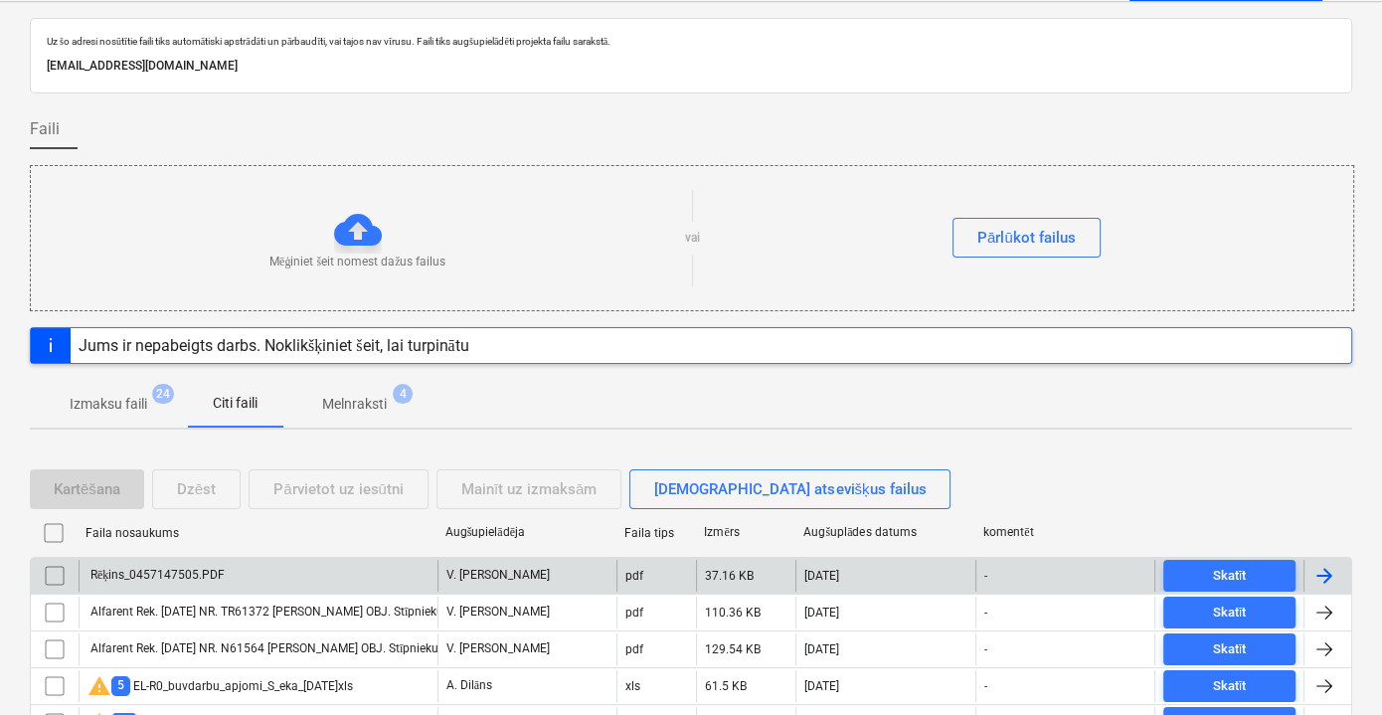
click at [325, 572] on div "Rēķins_0457147505.PDF" at bounding box center [258, 576] width 359 height 32
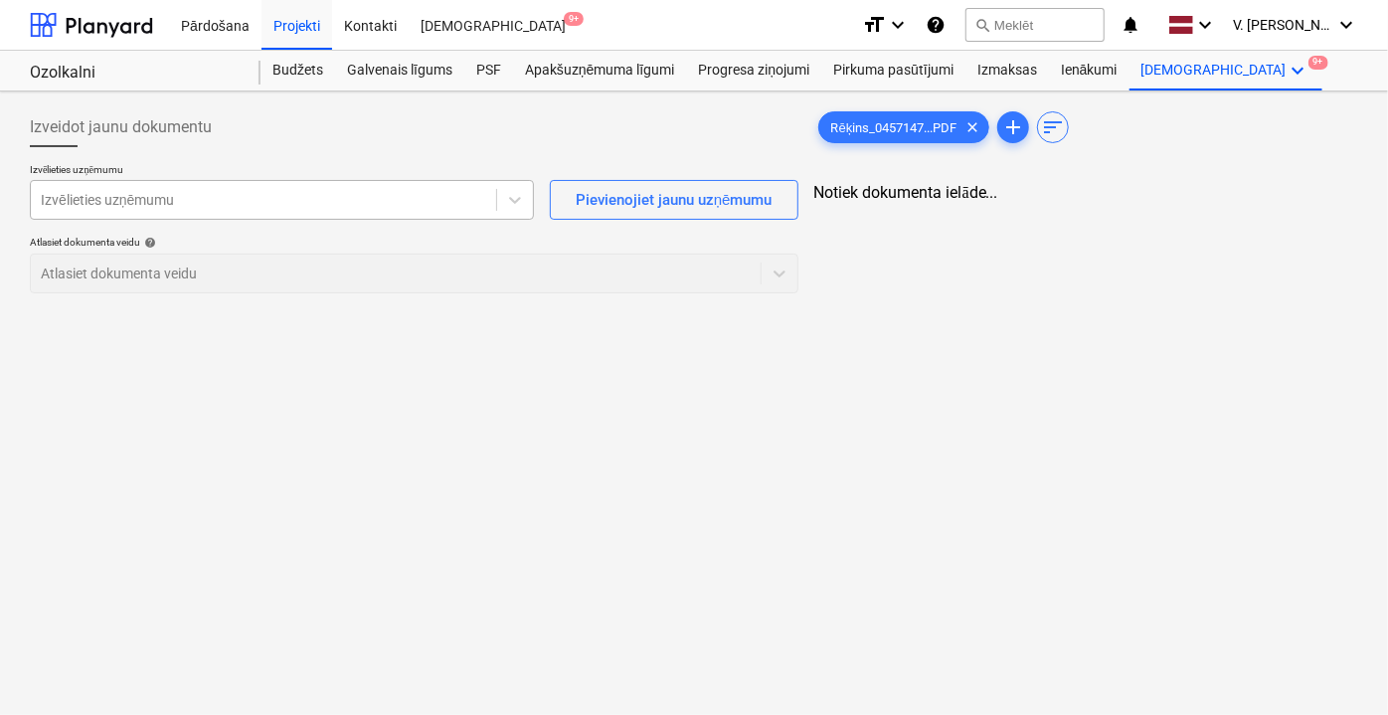
click at [343, 201] on div at bounding box center [263, 200] width 445 height 20
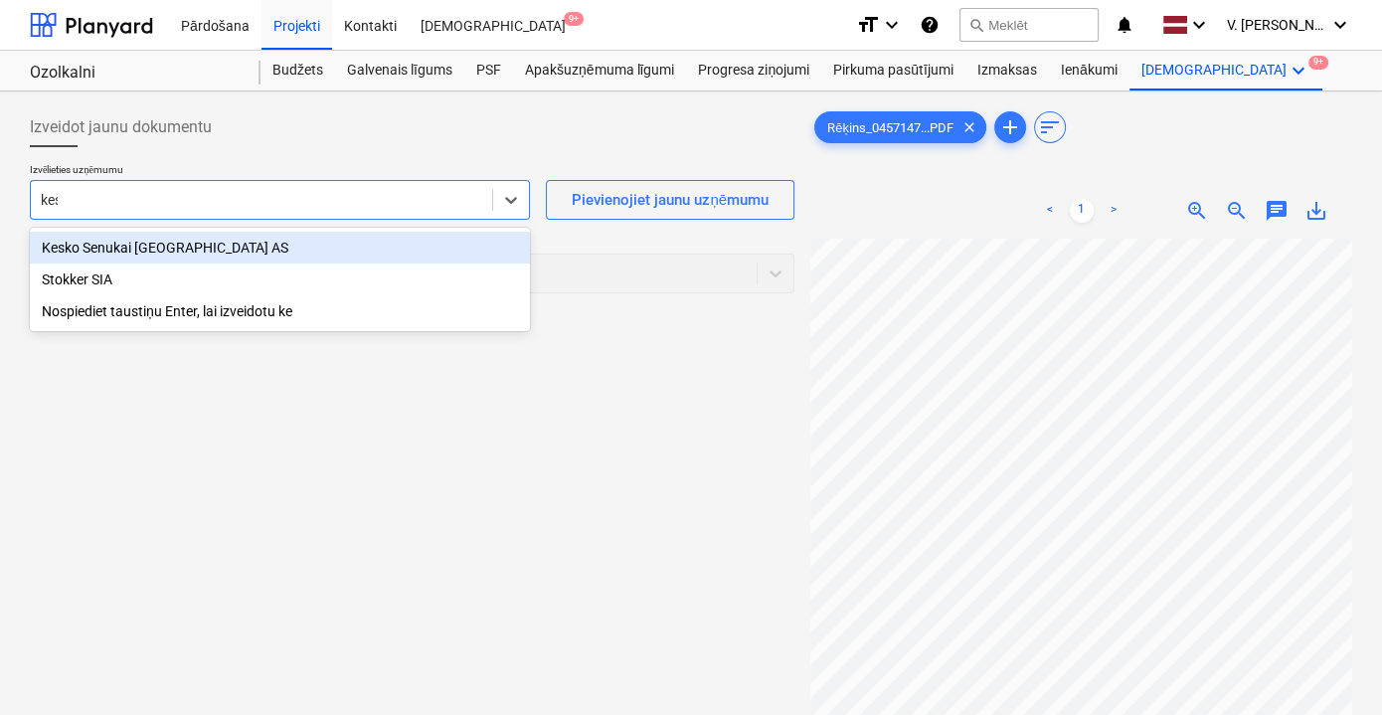
type input "kesk"
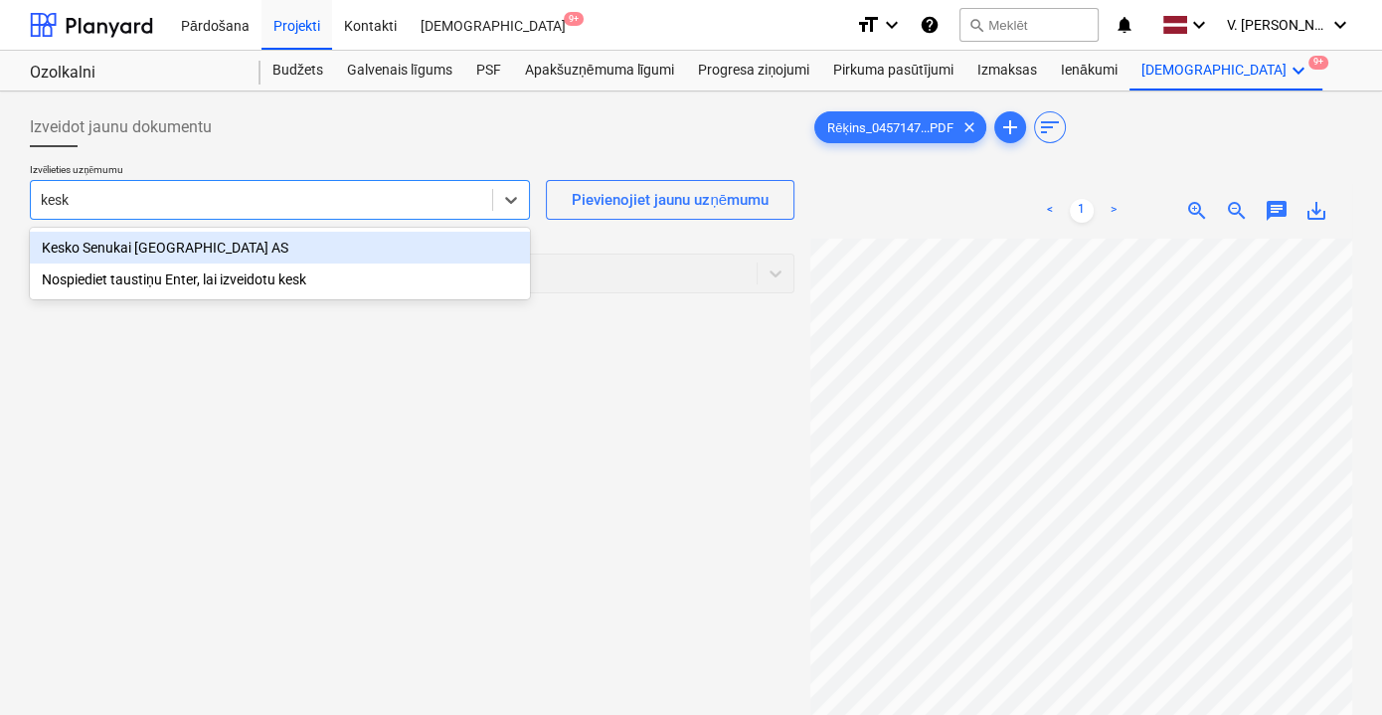
click at [241, 257] on div "Kesko Senukai [GEOGRAPHIC_DATA] AS" at bounding box center [280, 248] width 500 height 32
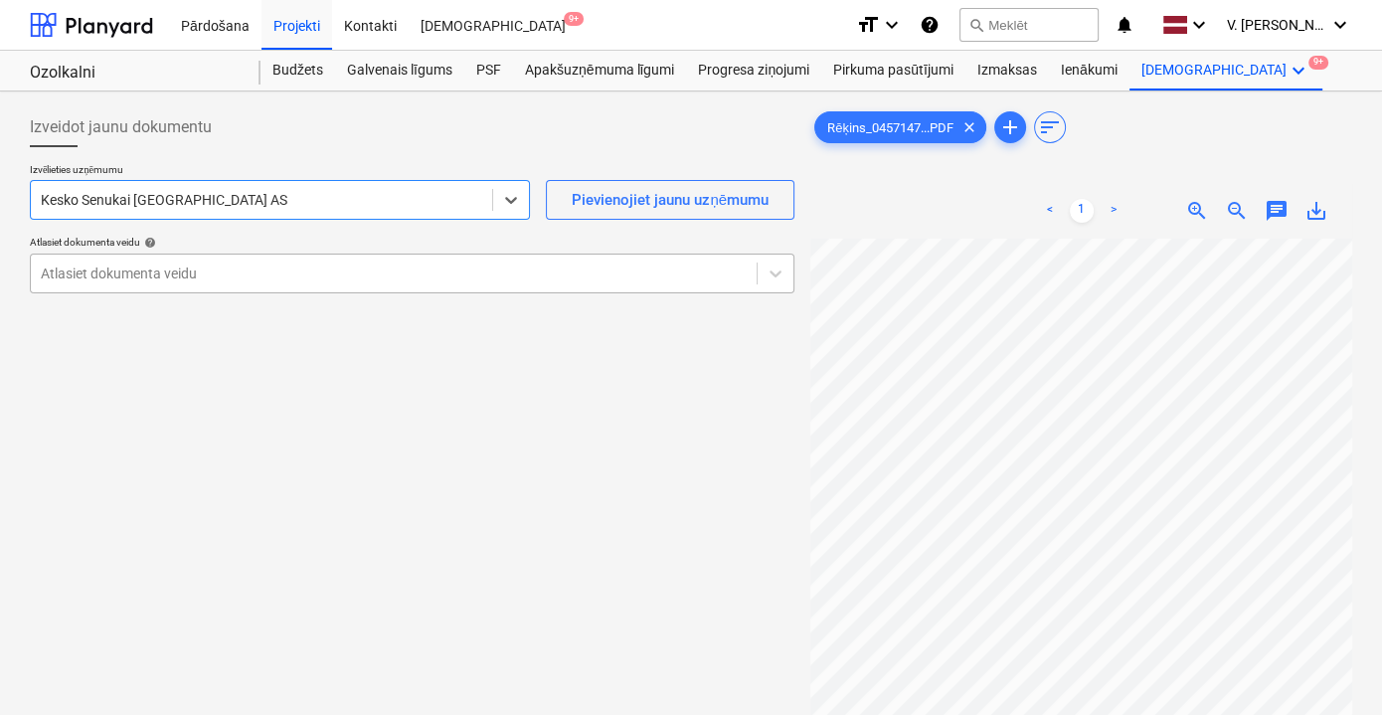
click at [277, 272] on div at bounding box center [394, 273] width 706 height 20
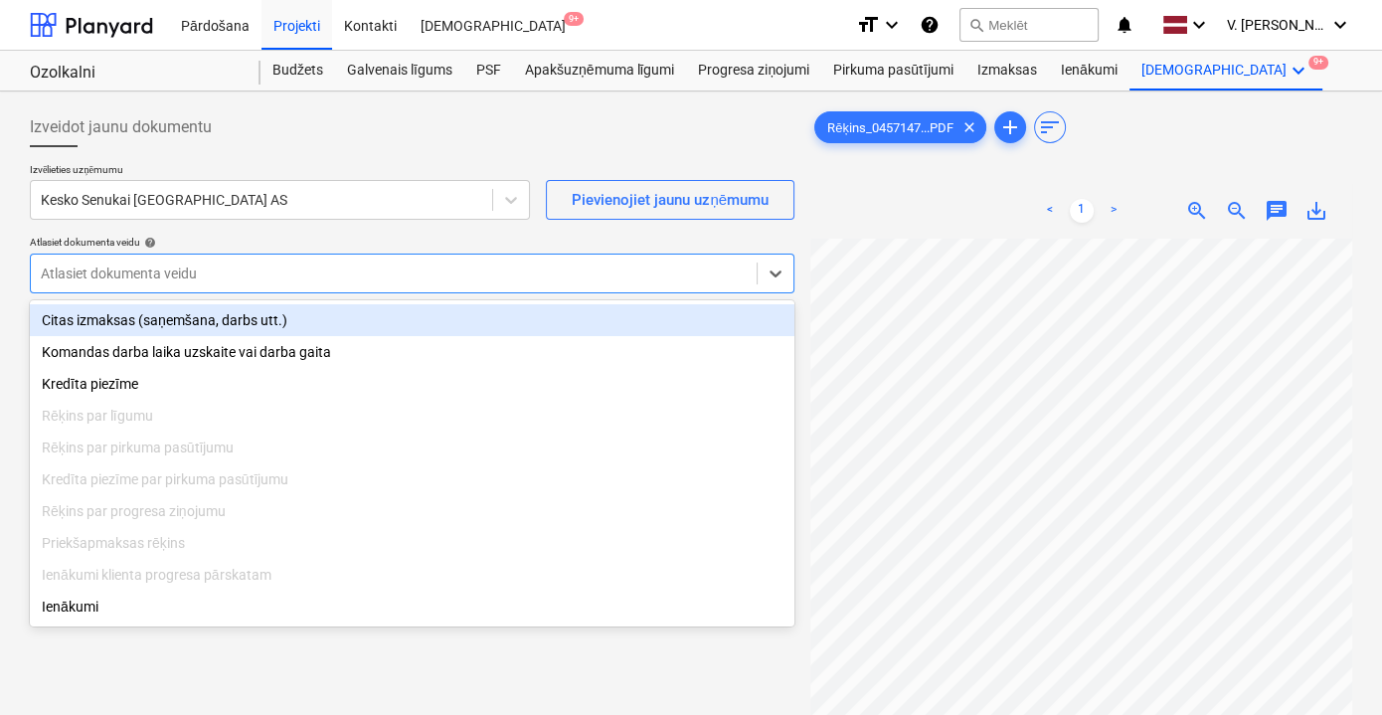
click at [272, 321] on div "Citas izmaksas (saņemšana, darbs utt.)" at bounding box center [412, 320] width 765 height 32
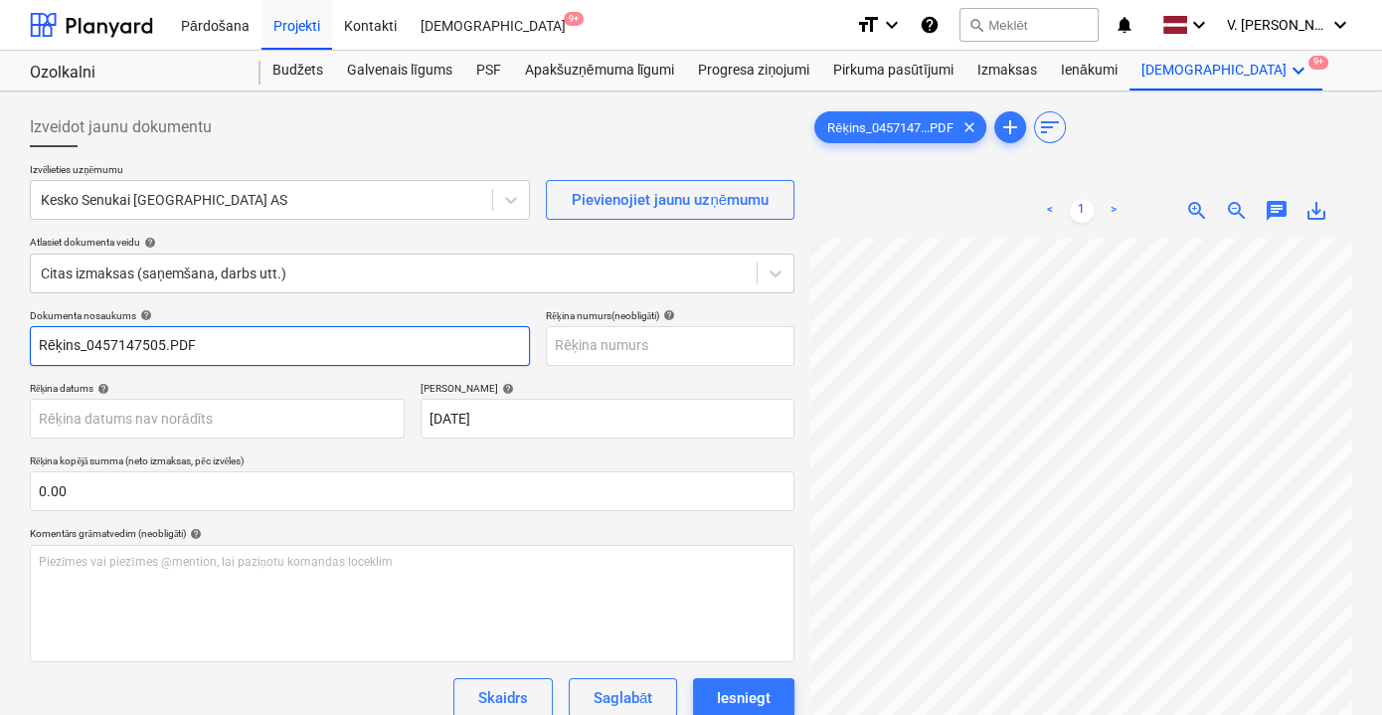
click at [296, 339] on input "Rēķins_0457147505.PDF" at bounding box center [280, 346] width 500 height 40
click at [295, 339] on input "Rēķins_0457147505.PDF" at bounding box center [280, 346] width 500 height 40
drag, startPoint x: 220, startPoint y: 344, endPoint x: 129, endPoint y: 338, distance: 90.7
click at [129, 338] on input "Kredītieraksts 457147505" at bounding box center [280, 346] width 500 height 40
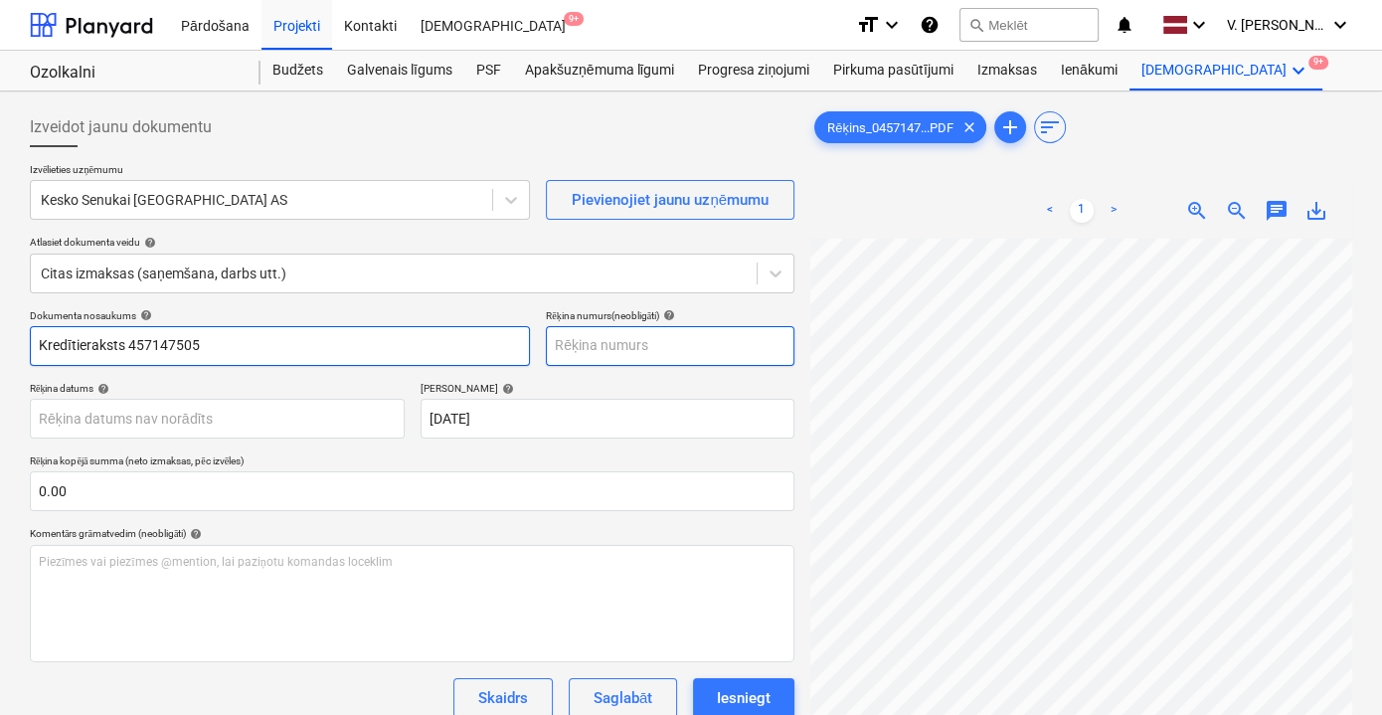
type input "Kredītieraksts 457147505"
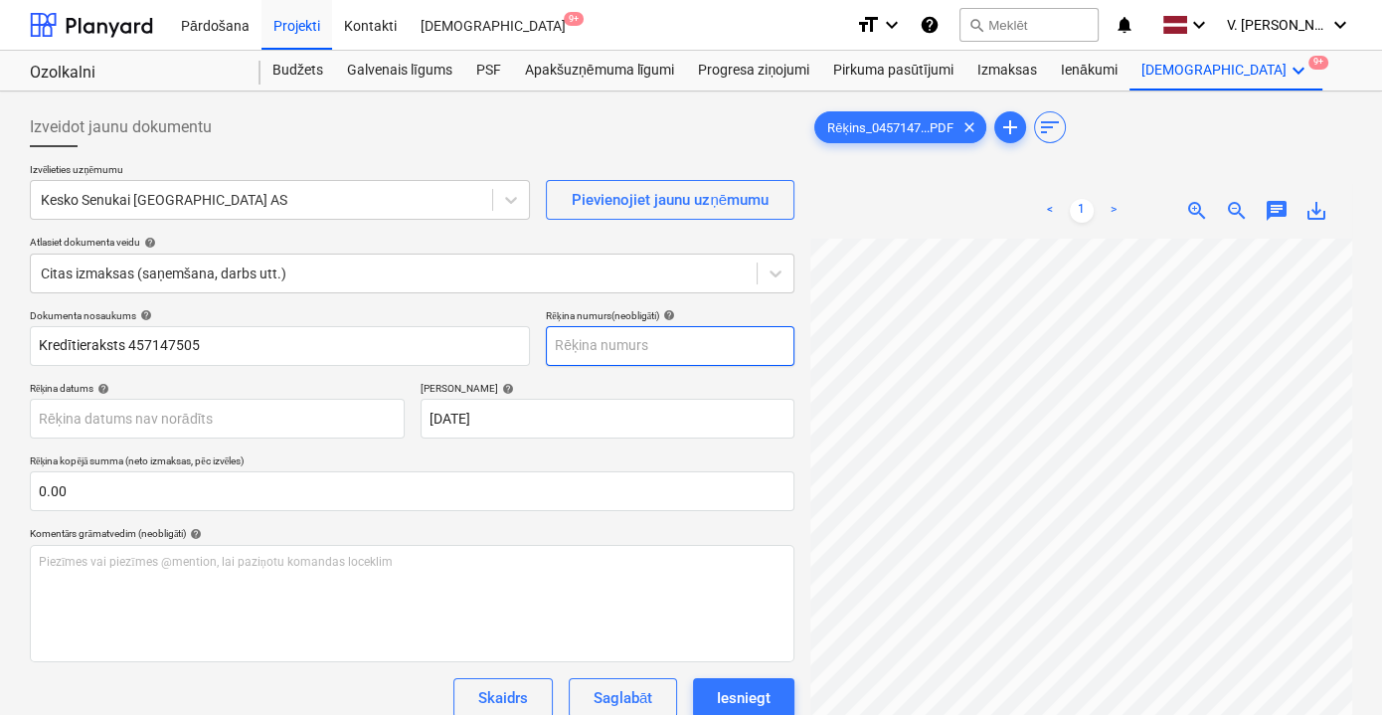
click at [605, 360] on input "text" at bounding box center [670, 346] width 249 height 40
paste input "457147505"
type input "457147505"
click at [564, 386] on div "Termiņš help" at bounding box center [608, 388] width 375 height 13
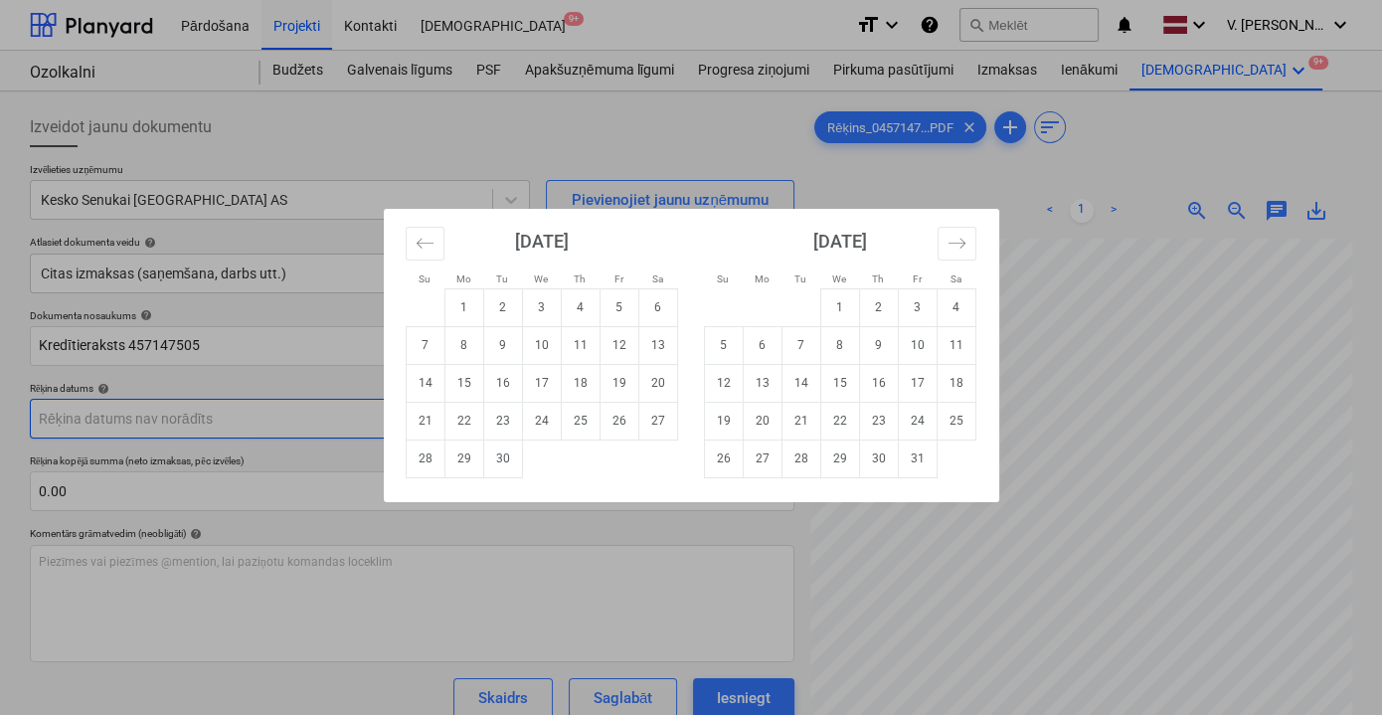
click at [252, 426] on body "Pārdošana Projekti Kontakti Iesūtne 9+ format_size keyboard_arrow_down help sea…" at bounding box center [691, 357] width 1382 height 715
click at [504, 311] on td "2" at bounding box center [502, 307] width 39 height 38
type input "[DATE]"
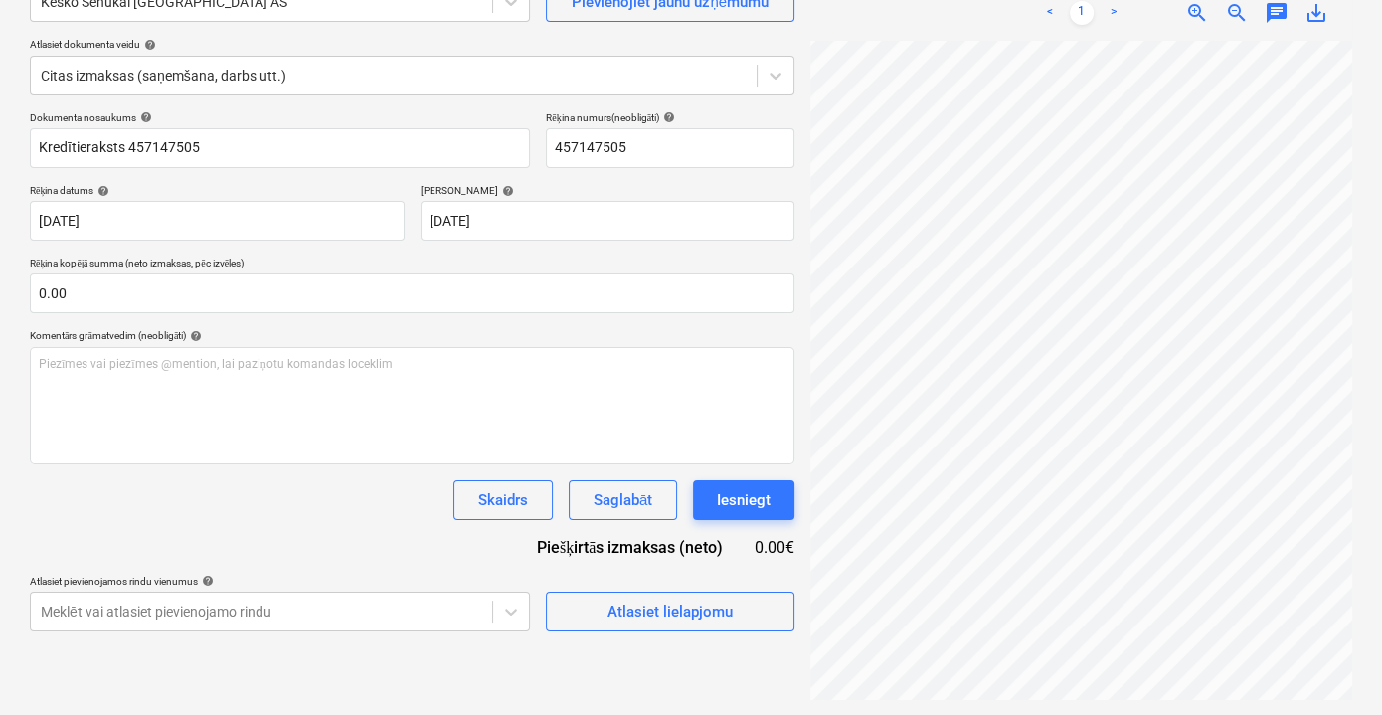
scroll to position [180, 0]
click at [453, 517] on body "Pārdošana Projekti Kontakti Iesūtne 9+ format_size keyboard_arrow_down help sea…" at bounding box center [691, 159] width 1382 height 715
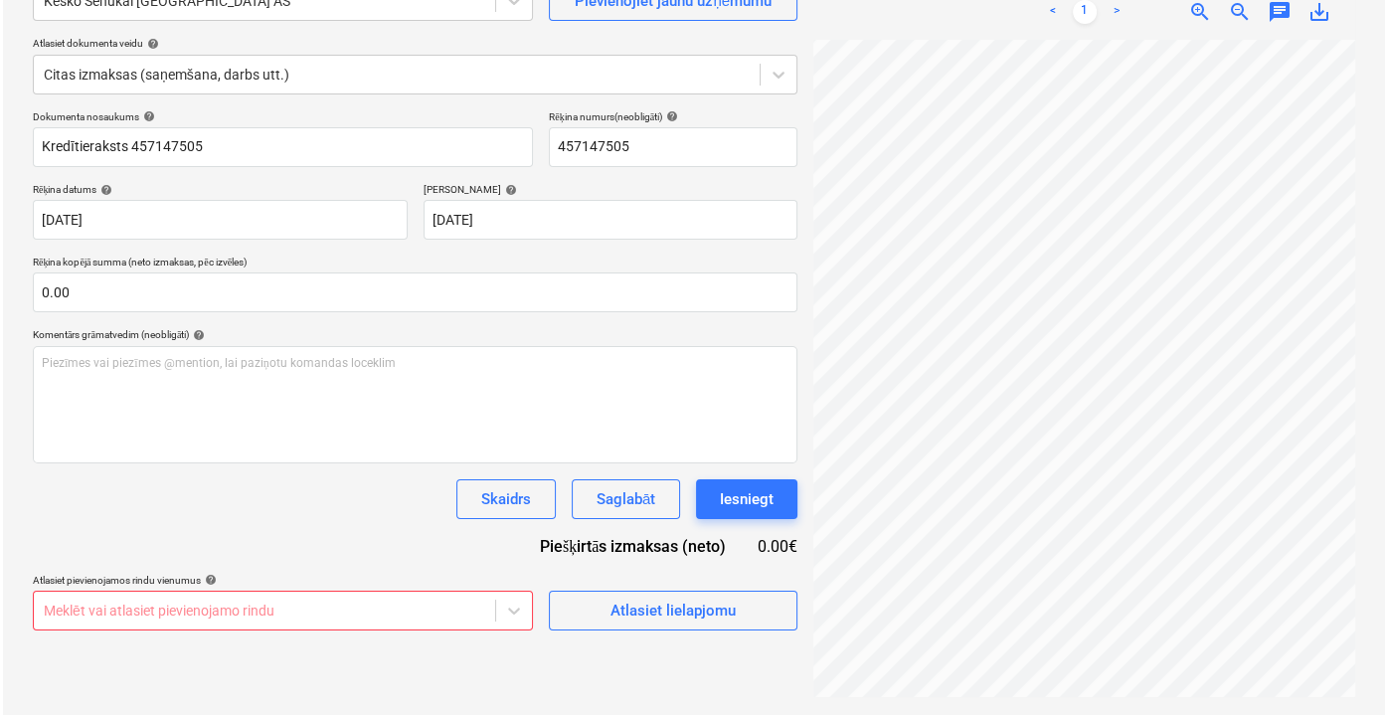
scroll to position [198, 0]
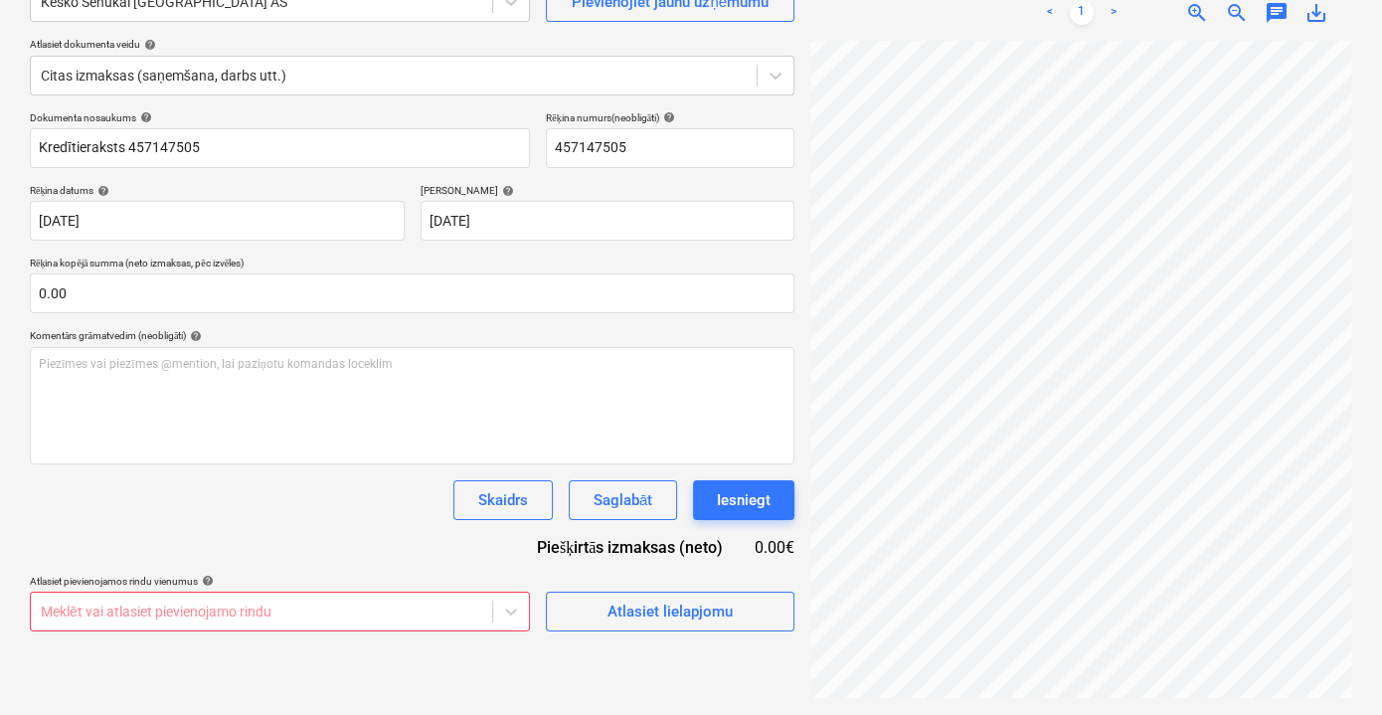
click at [845, 517] on html "Pārdošana Projekti Kontakti Iesūtne 9+ format_size keyboard_arrow_down help sea…" at bounding box center [691, 159] width 1382 height 715
click at [689, 610] on div "Atlasiet lielapjomu" at bounding box center [669, 612] width 125 height 26
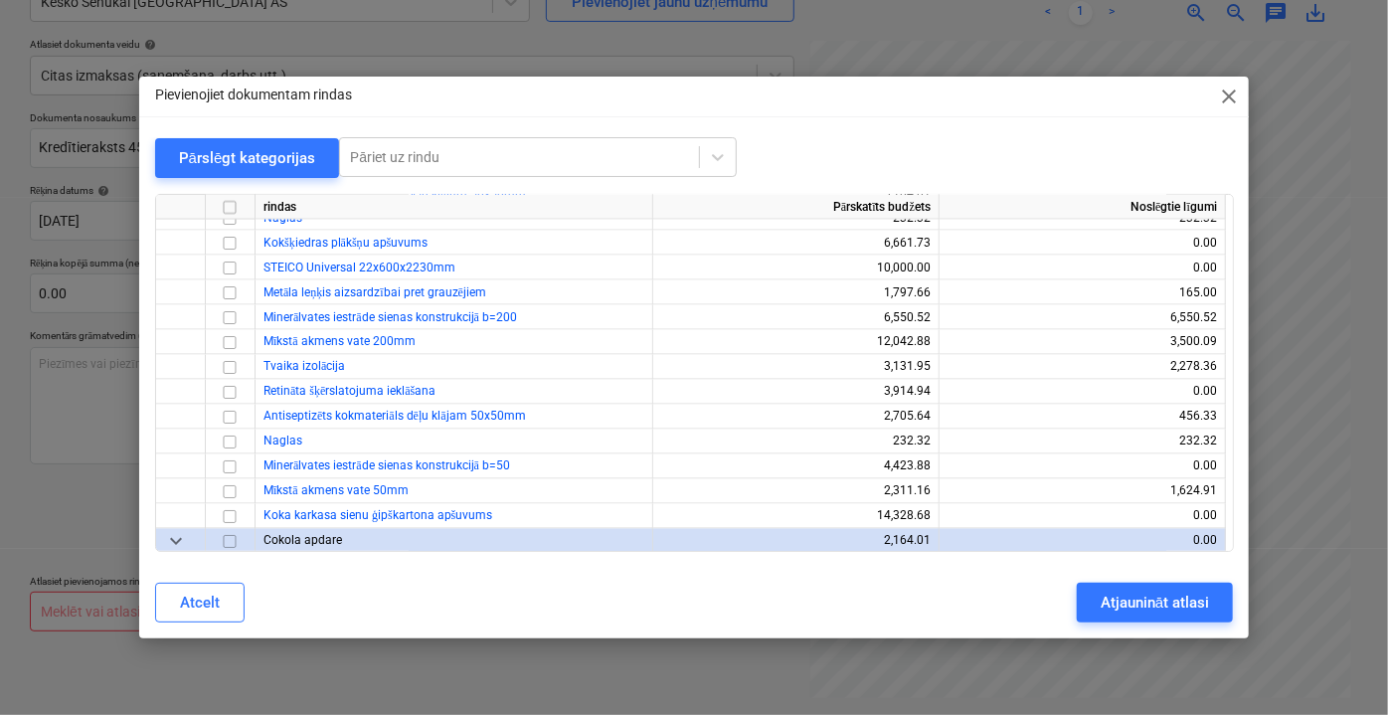
scroll to position [1808, 0]
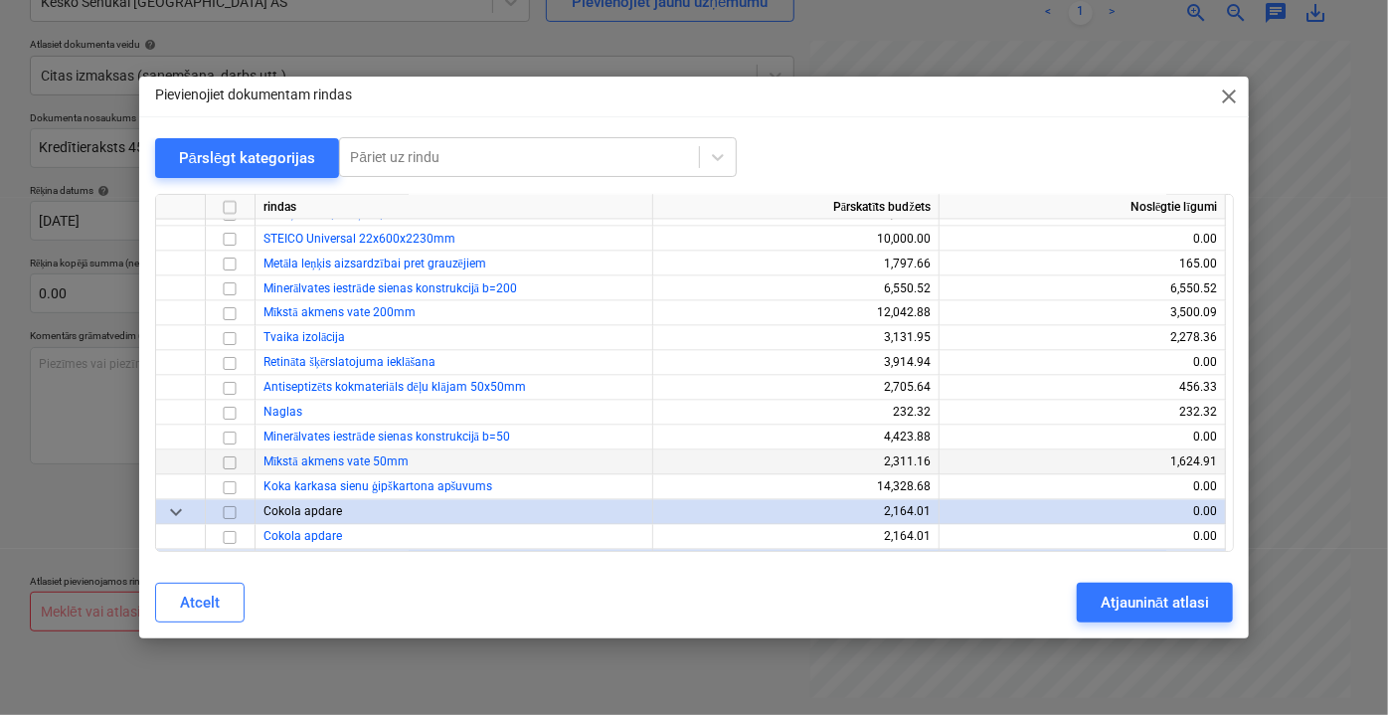
click at [229, 461] on input "checkbox" at bounding box center [230, 462] width 24 height 24
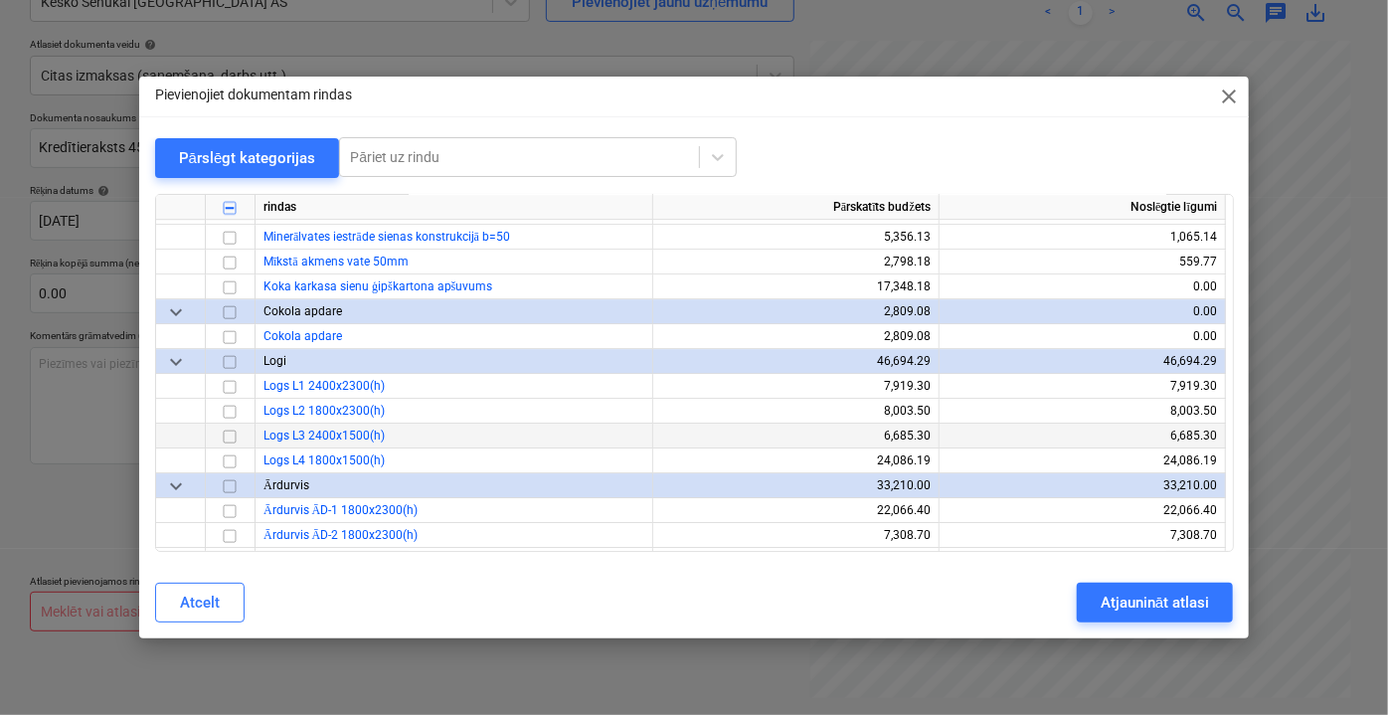
scroll to position [10668, 0]
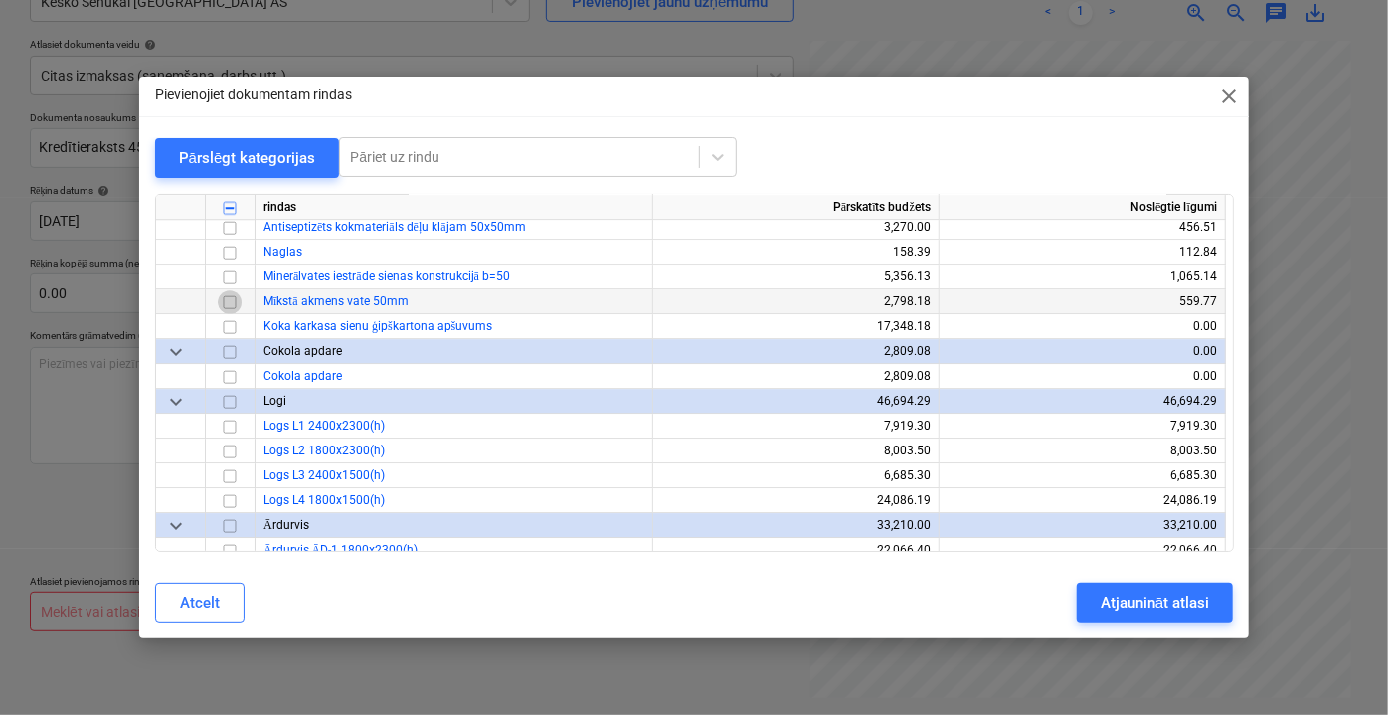
click at [226, 301] on input "checkbox" at bounding box center [230, 301] width 24 height 24
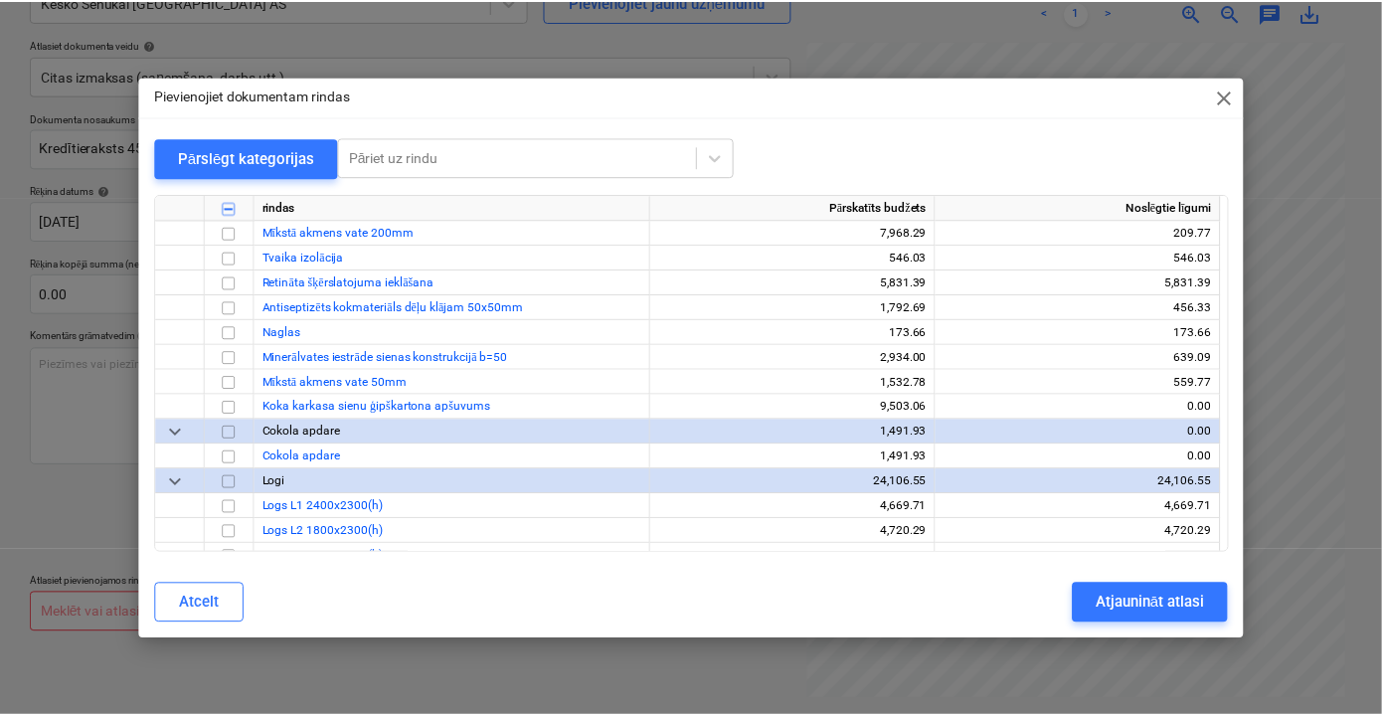
scroll to position [6148, 0]
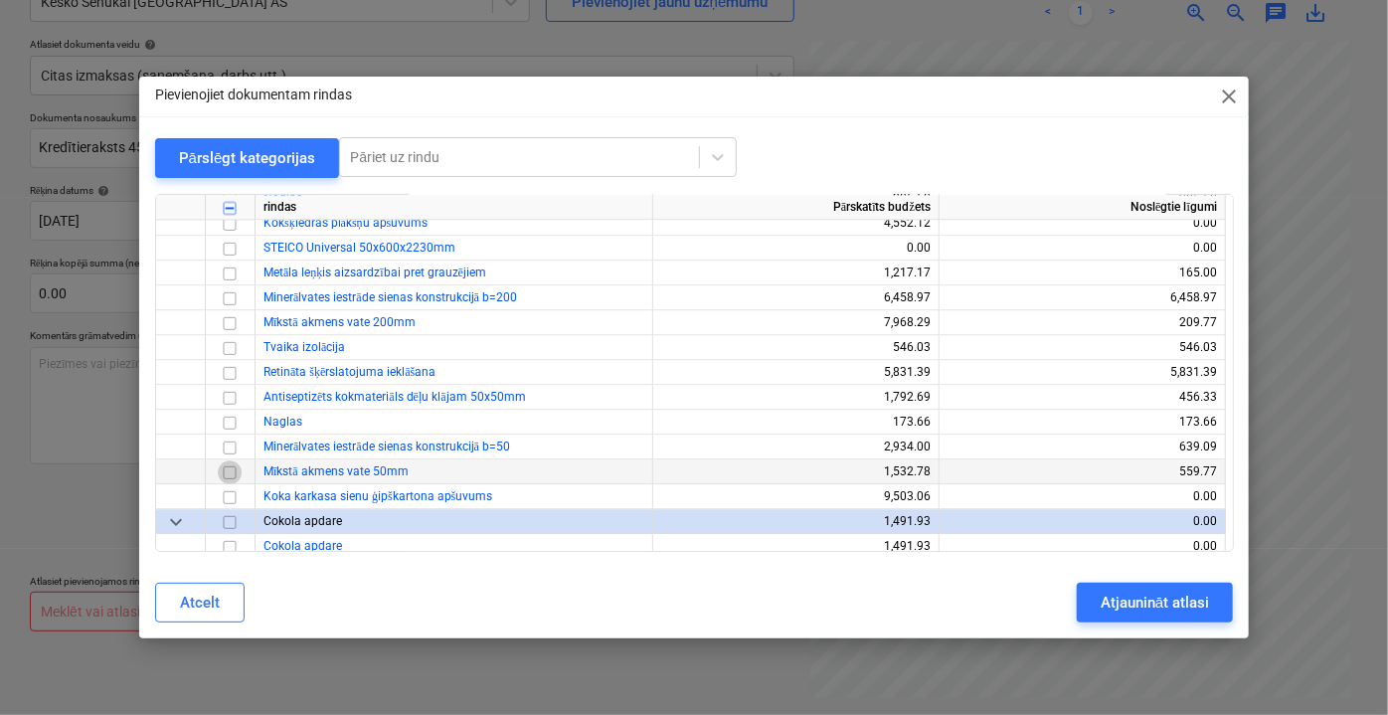
click at [226, 475] on input "checkbox" at bounding box center [230, 471] width 24 height 24
click at [1132, 609] on div "Atjaunināt atlasi" at bounding box center [1155, 603] width 108 height 26
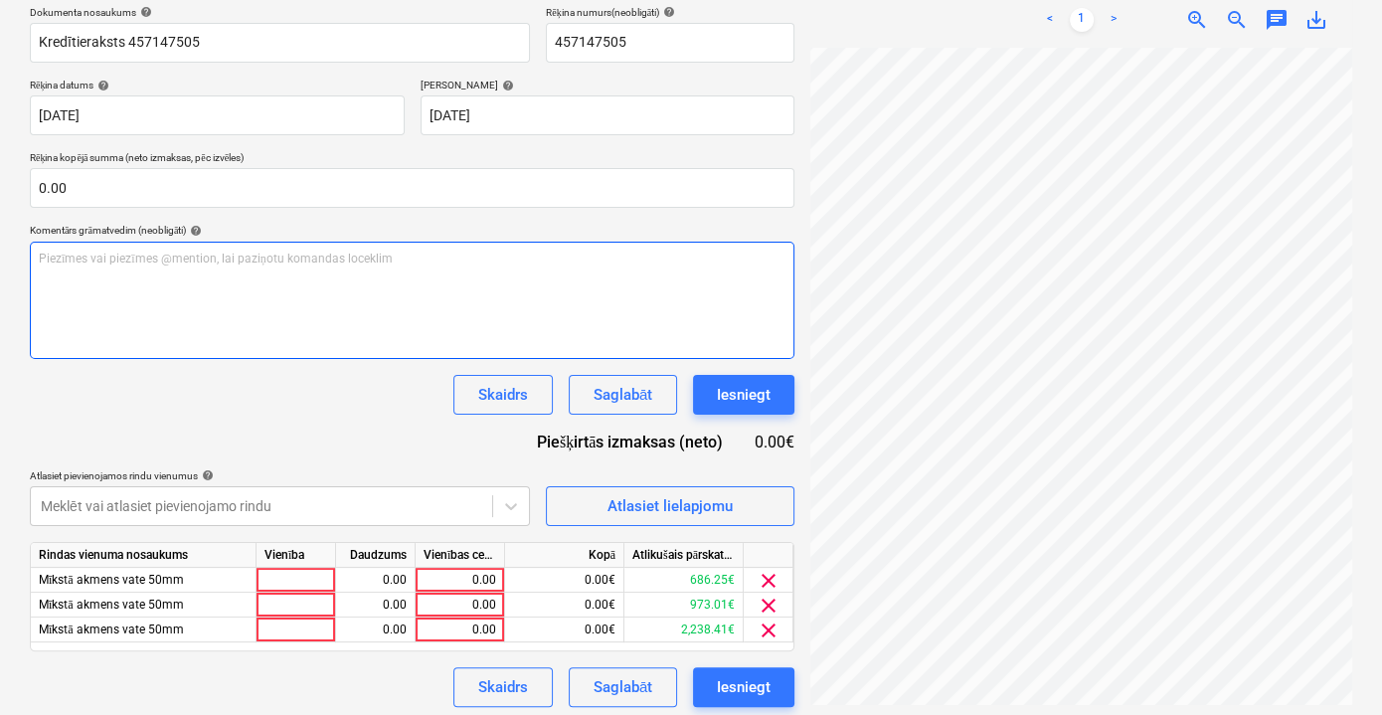
scroll to position [310, 0]
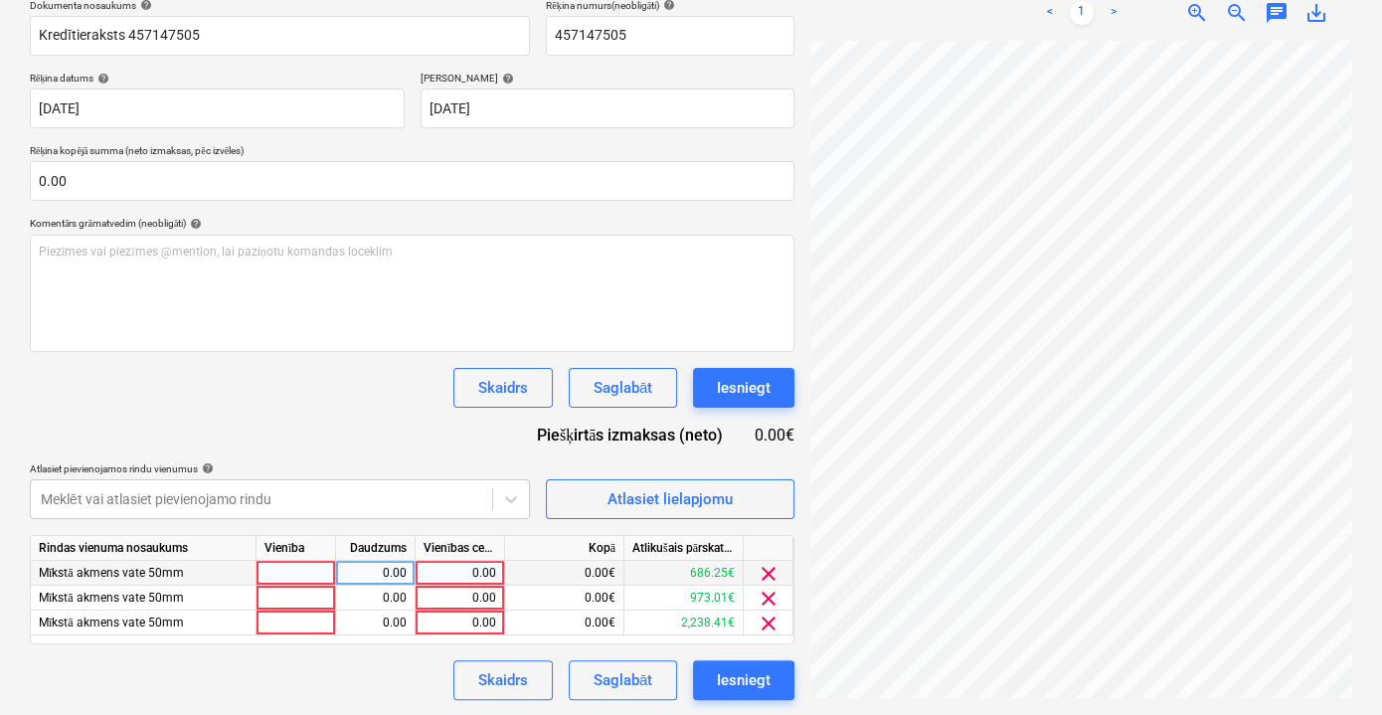
click at [762, 572] on span "clear" at bounding box center [769, 574] width 24 height 24
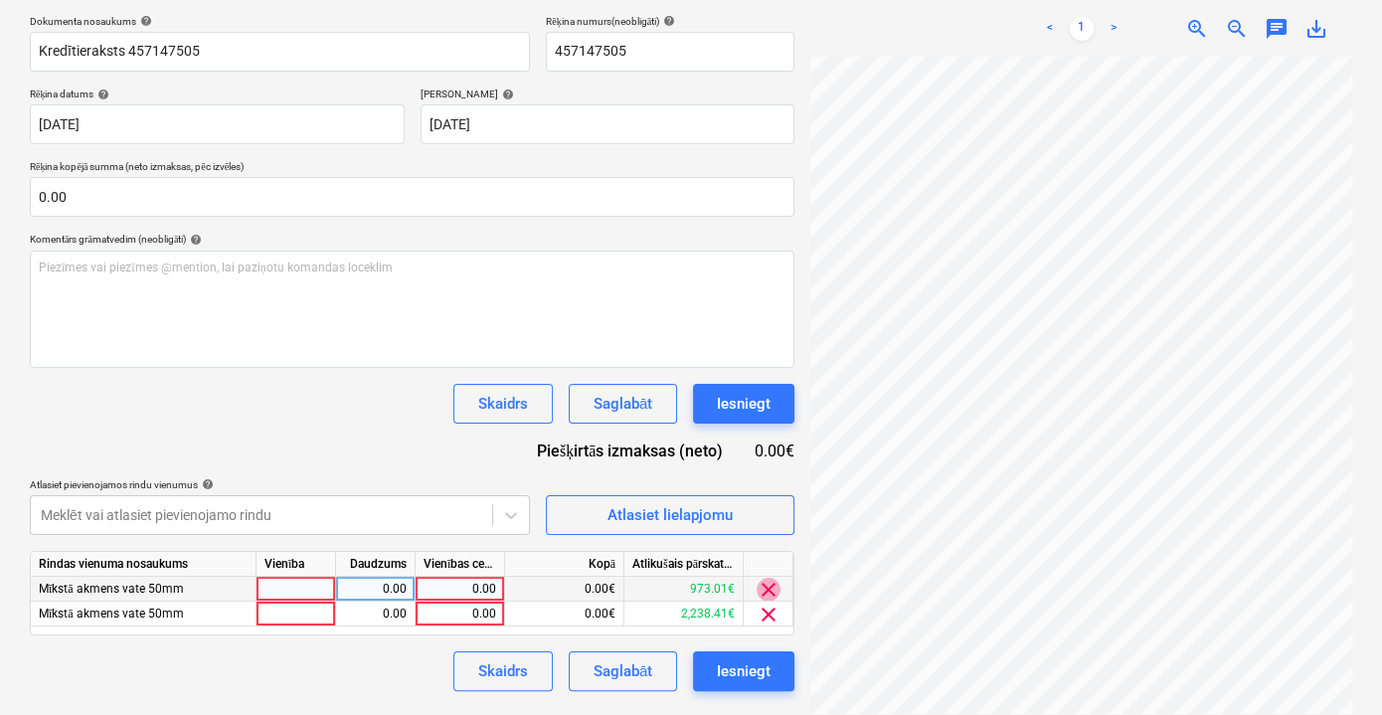
click at [766, 588] on span "clear" at bounding box center [769, 590] width 24 height 24
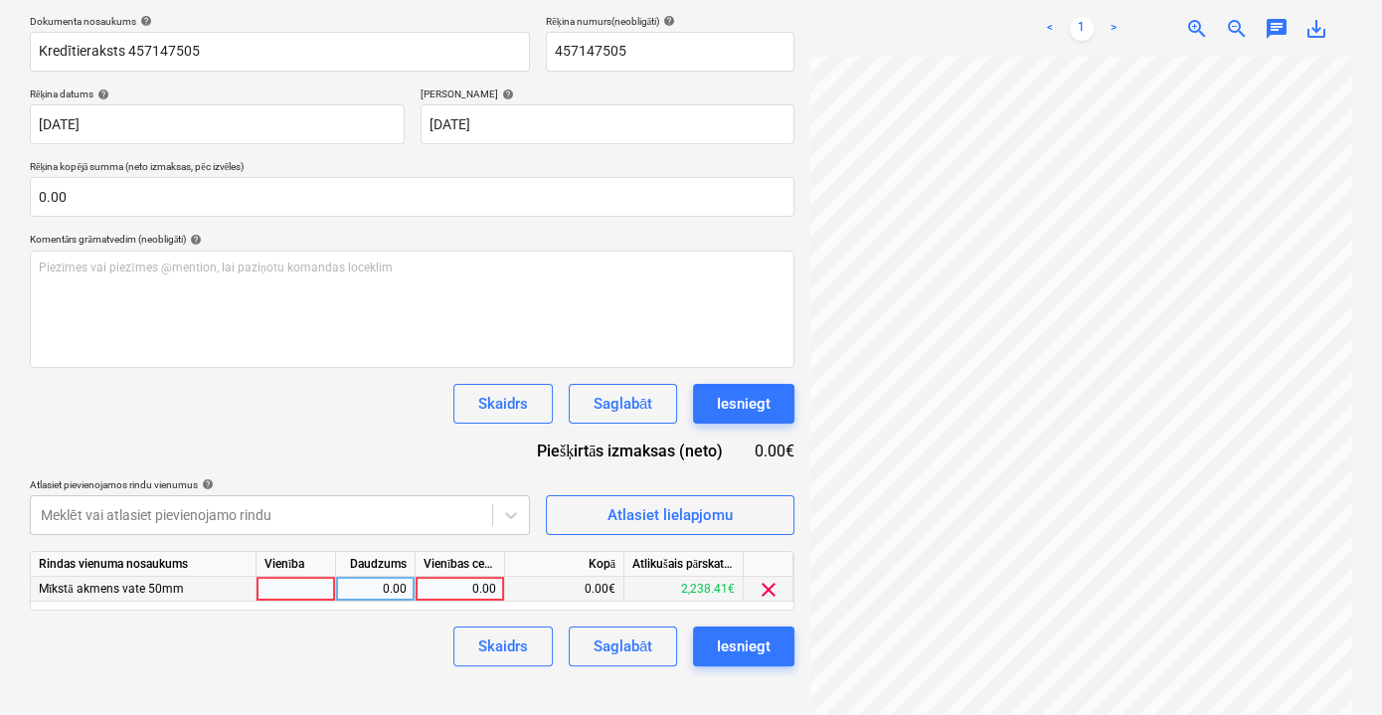
click at [465, 588] on div "0.00" at bounding box center [460, 589] width 73 height 25
type input "576.95"
click at [405, 666] on div "Izveidot jaunu dokumentu Izvēlieties uzņēmumu Kesko Senukai [GEOGRAPHIC_DATA] A…" at bounding box center [412, 239] width 780 height 869
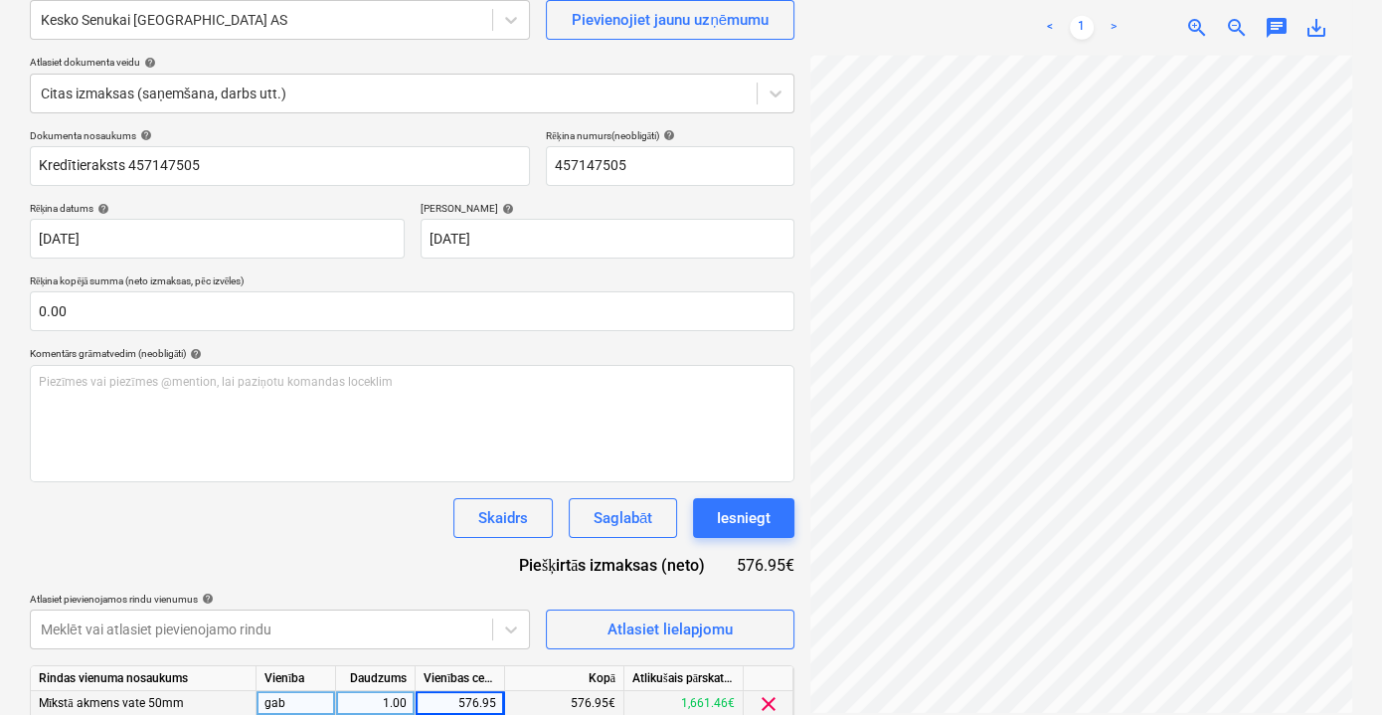
scroll to position [260, 0]
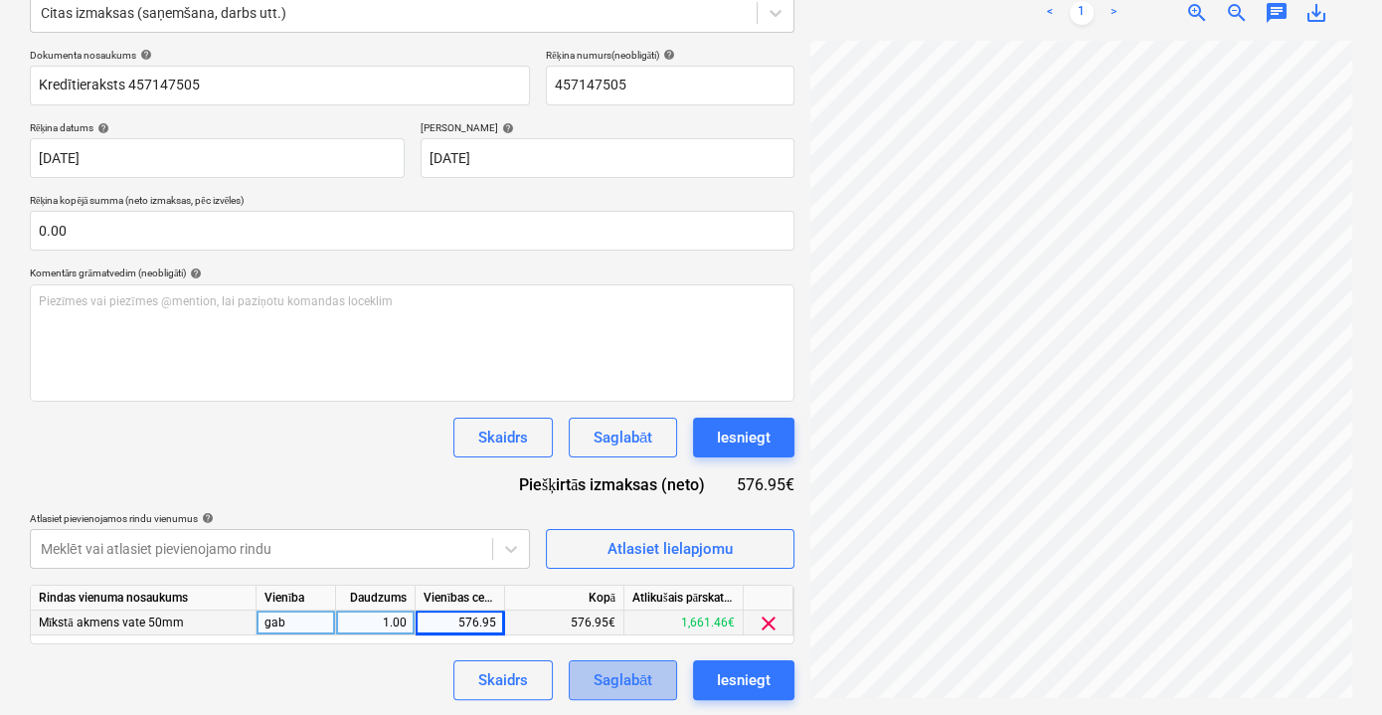
click at [629, 681] on div "Saglabāt" at bounding box center [623, 680] width 59 height 26
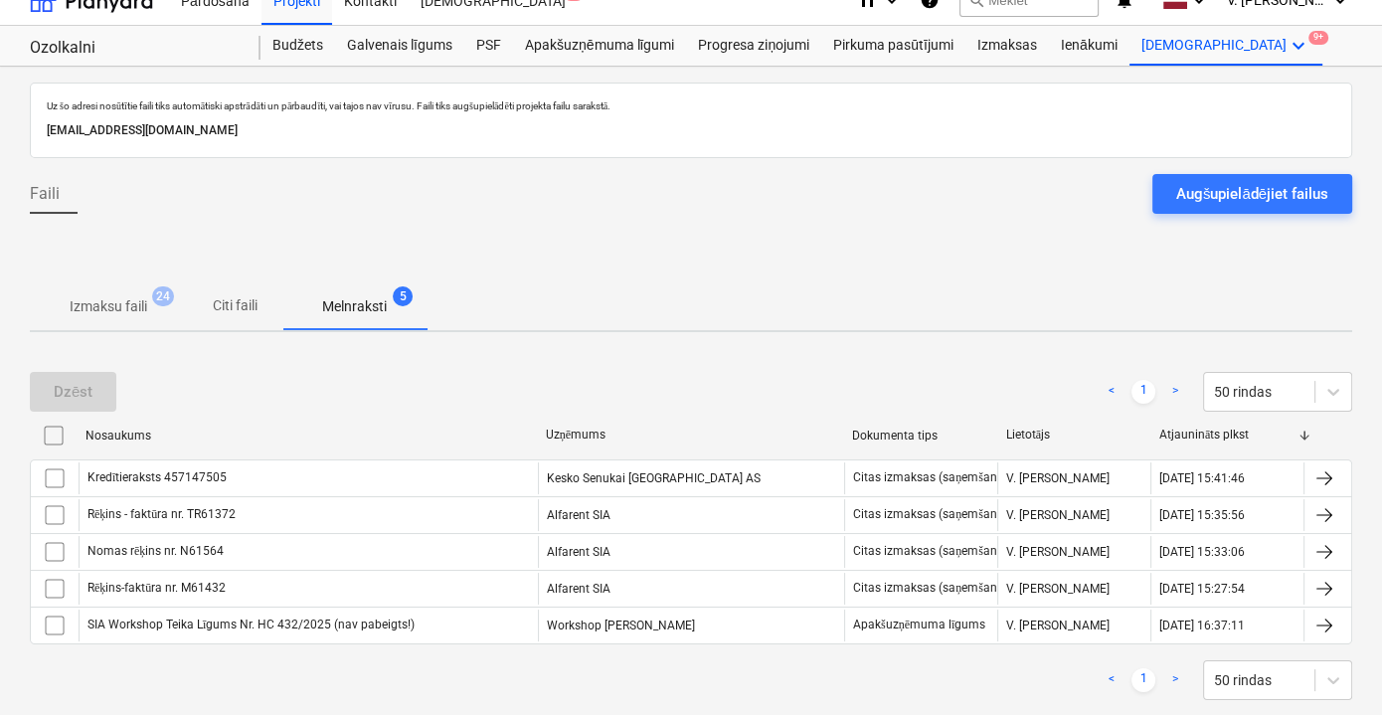
click at [1246, 188] on div "Augšupielādējiet failus" at bounding box center [1252, 194] width 152 height 26
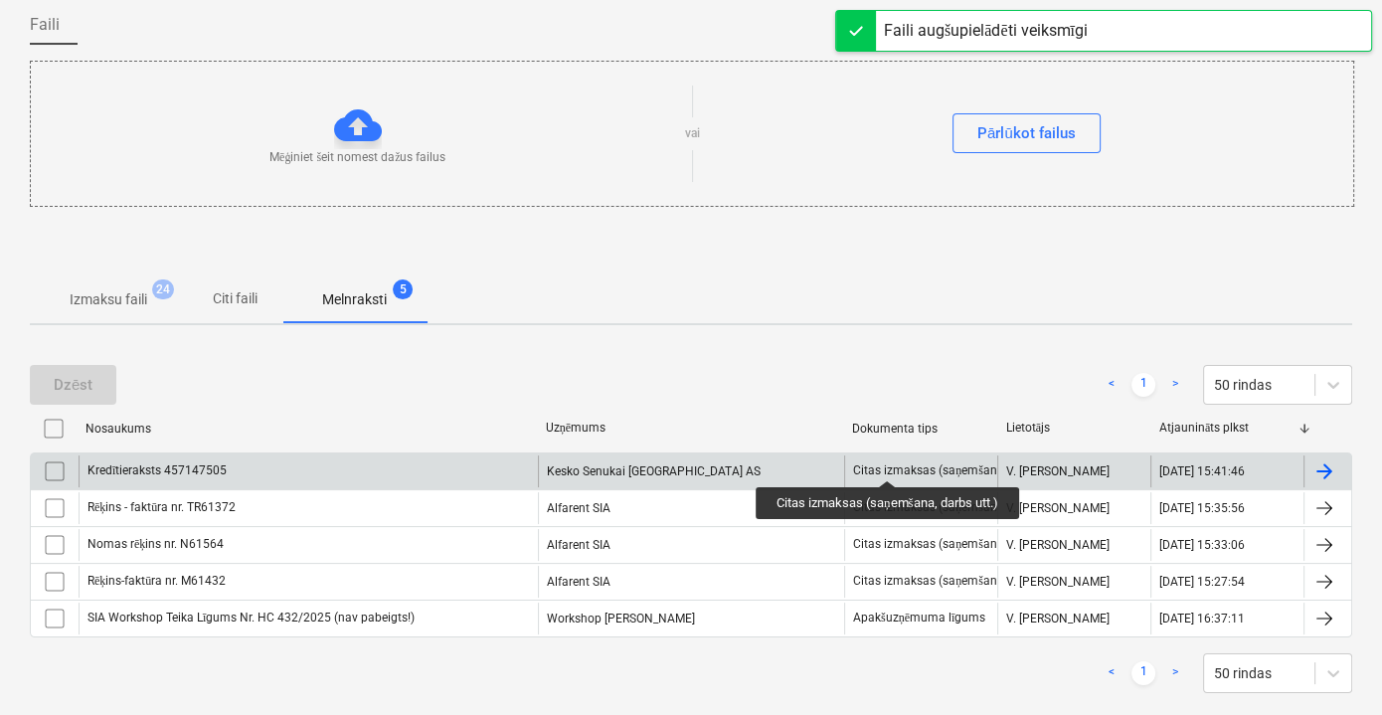
scroll to position [206, 0]
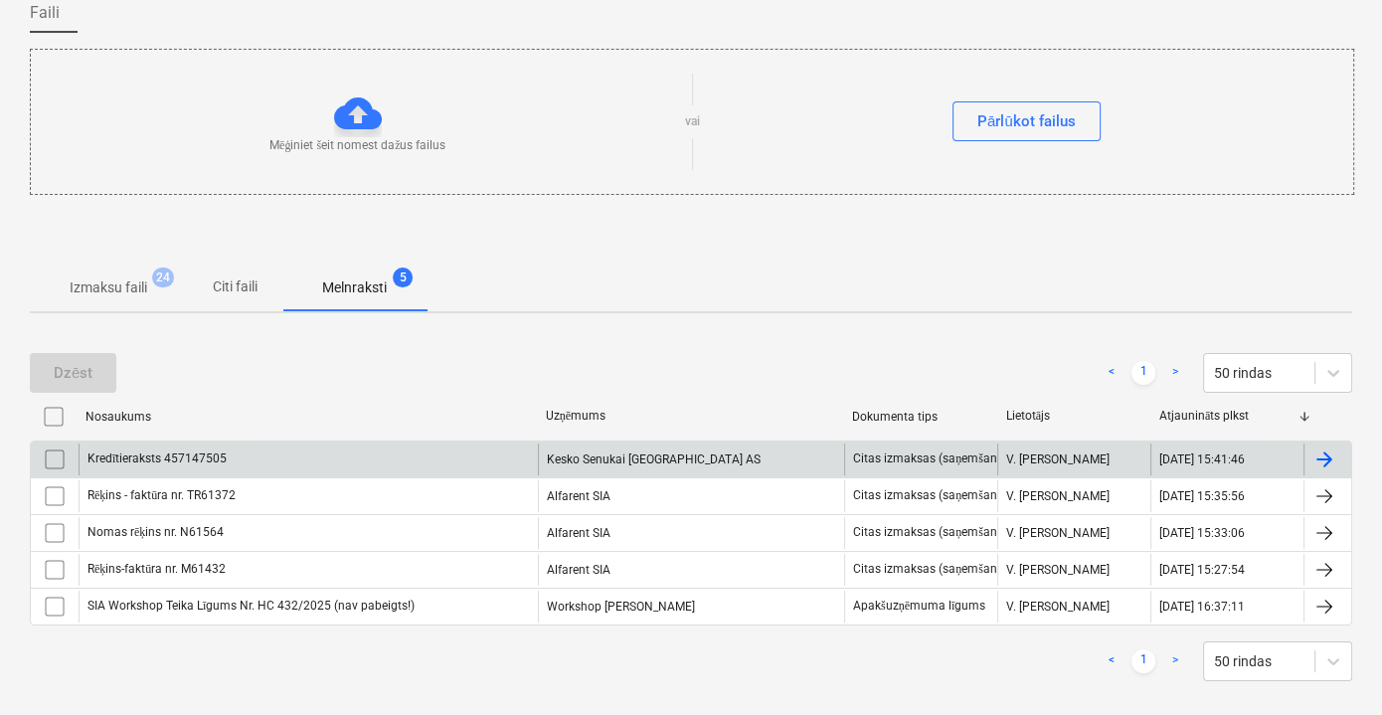
click at [244, 297] on span "Citi faili" at bounding box center [234, 286] width 95 height 33
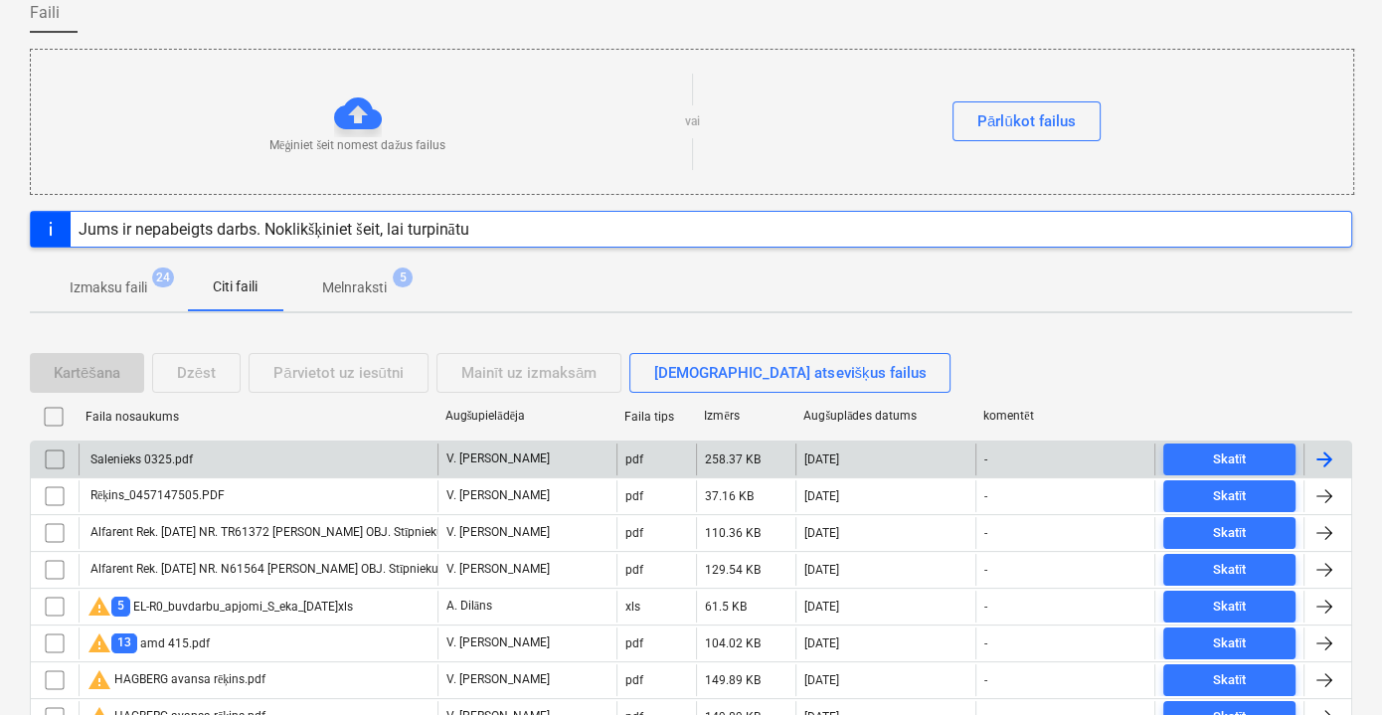
click at [285, 446] on div "Salenieks 0325.pdf" at bounding box center [258, 459] width 359 height 32
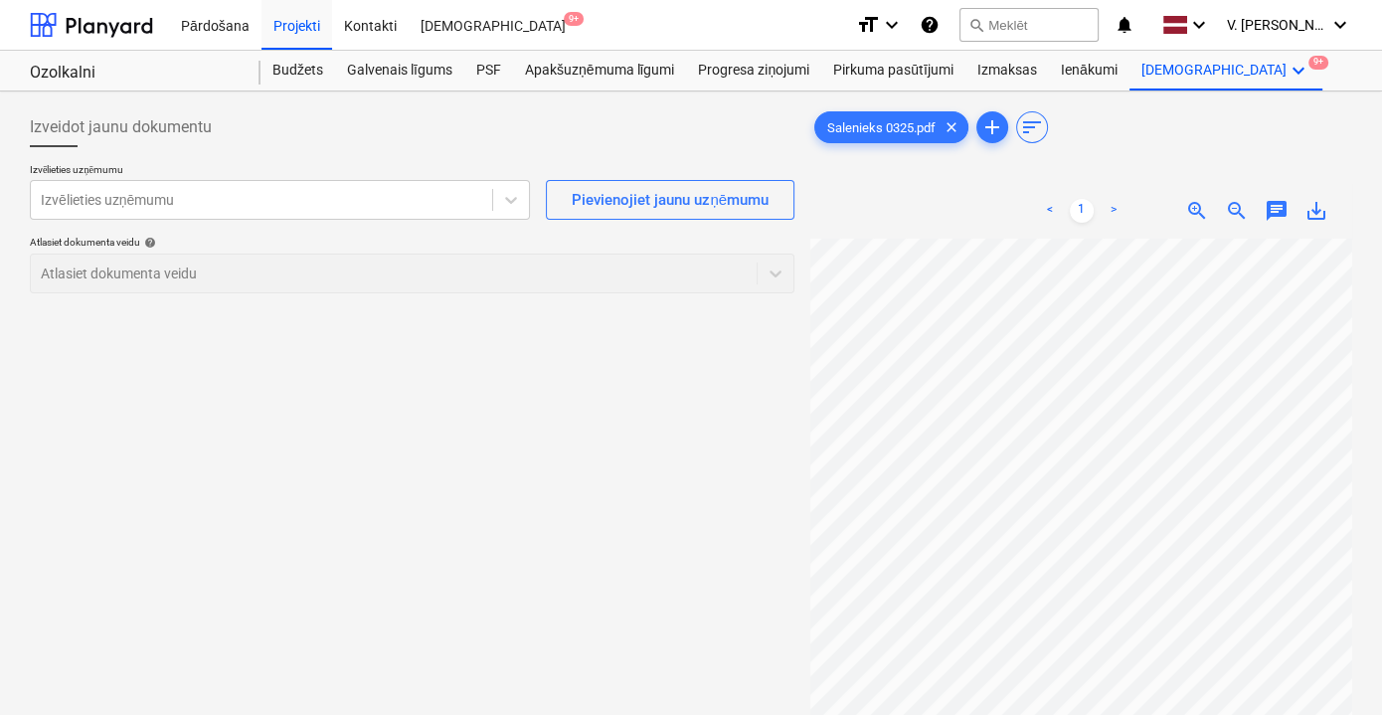
scroll to position [18, 78]
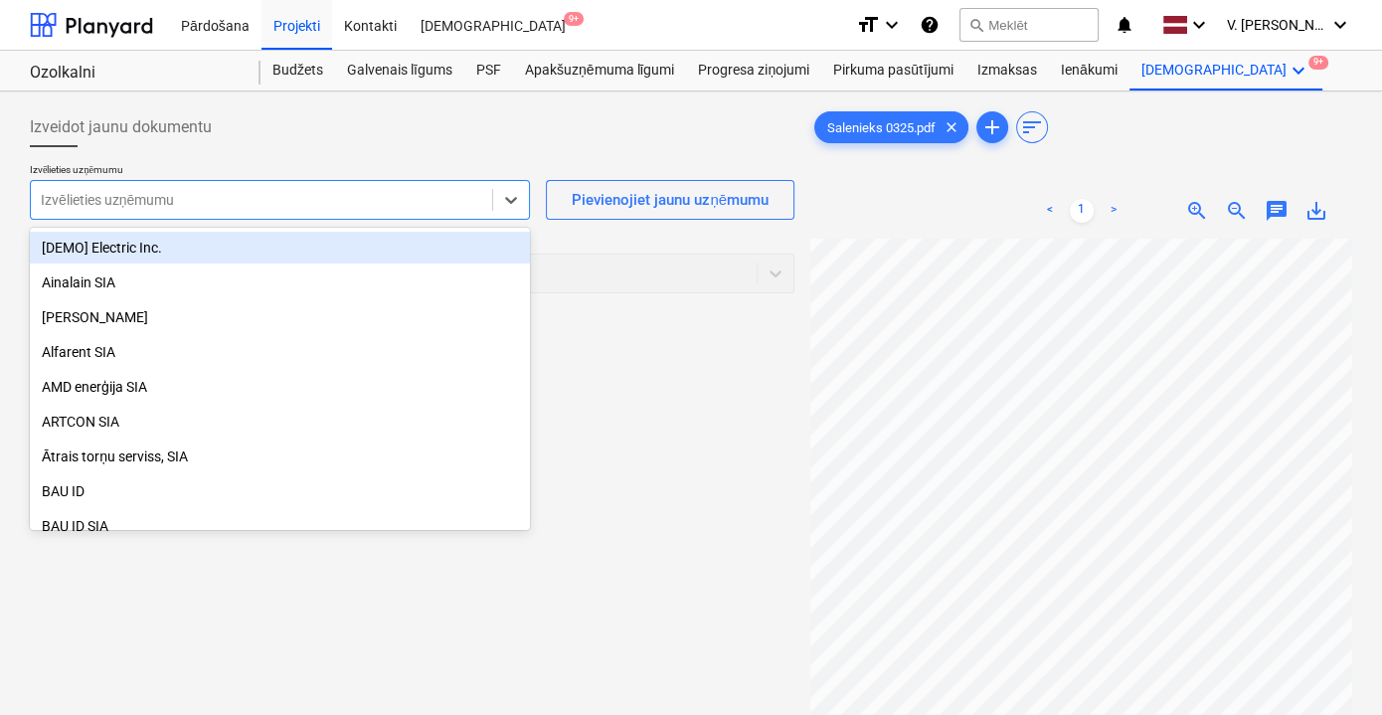
click at [304, 194] on div at bounding box center [261, 200] width 441 height 20
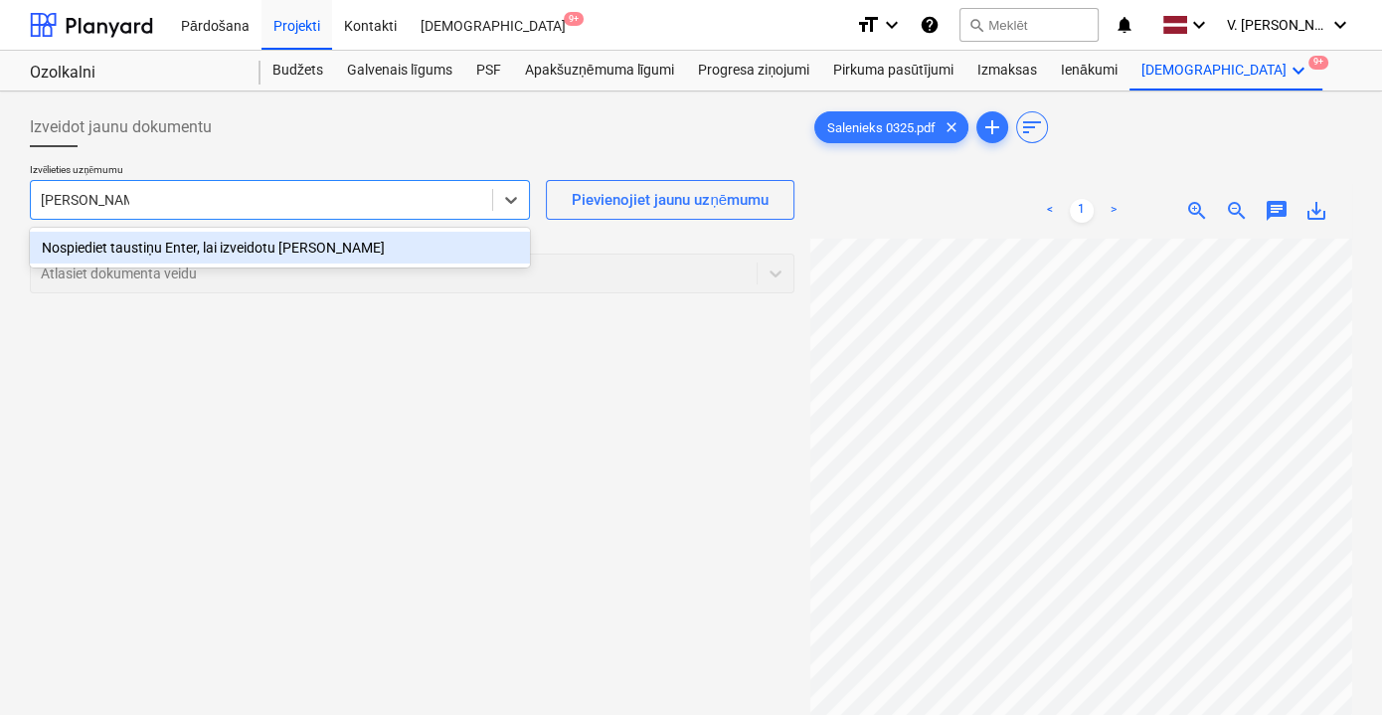
type input "[PERSON_NAME]"
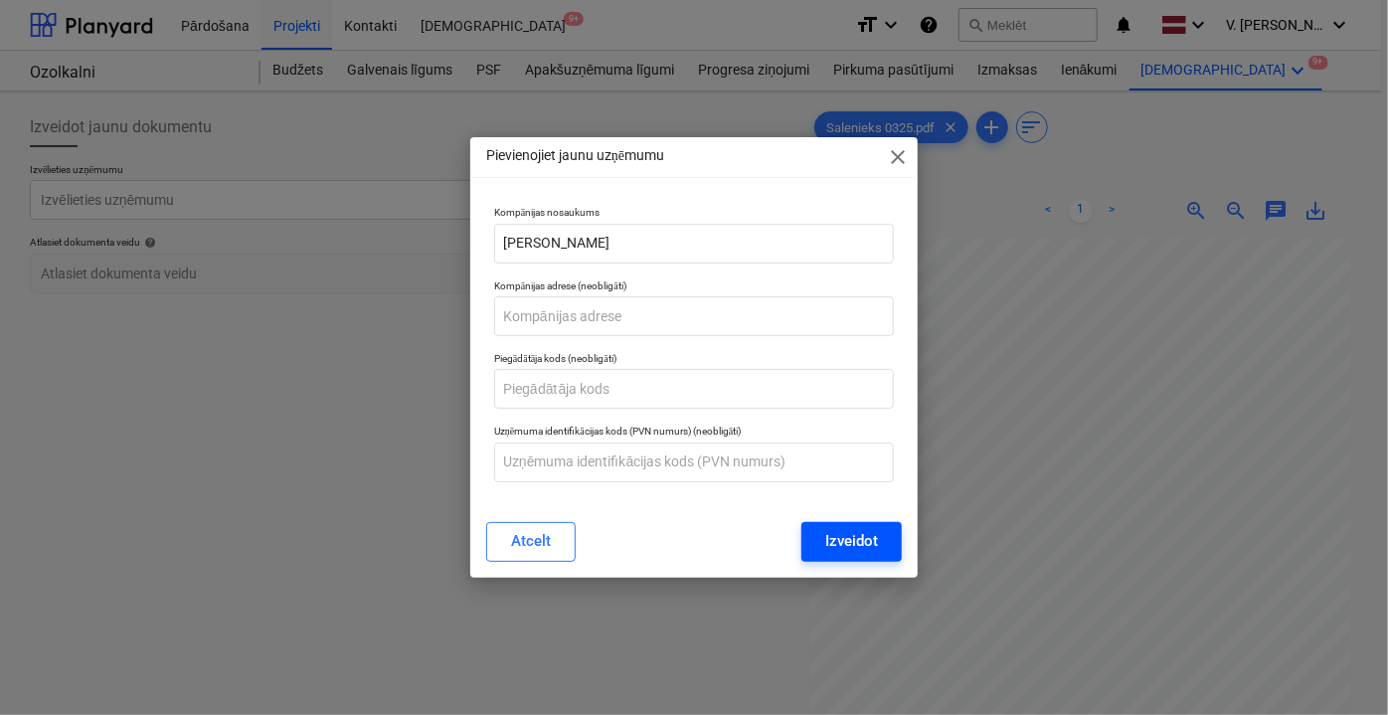
click at [847, 539] on div "Izveidot" at bounding box center [851, 541] width 53 height 26
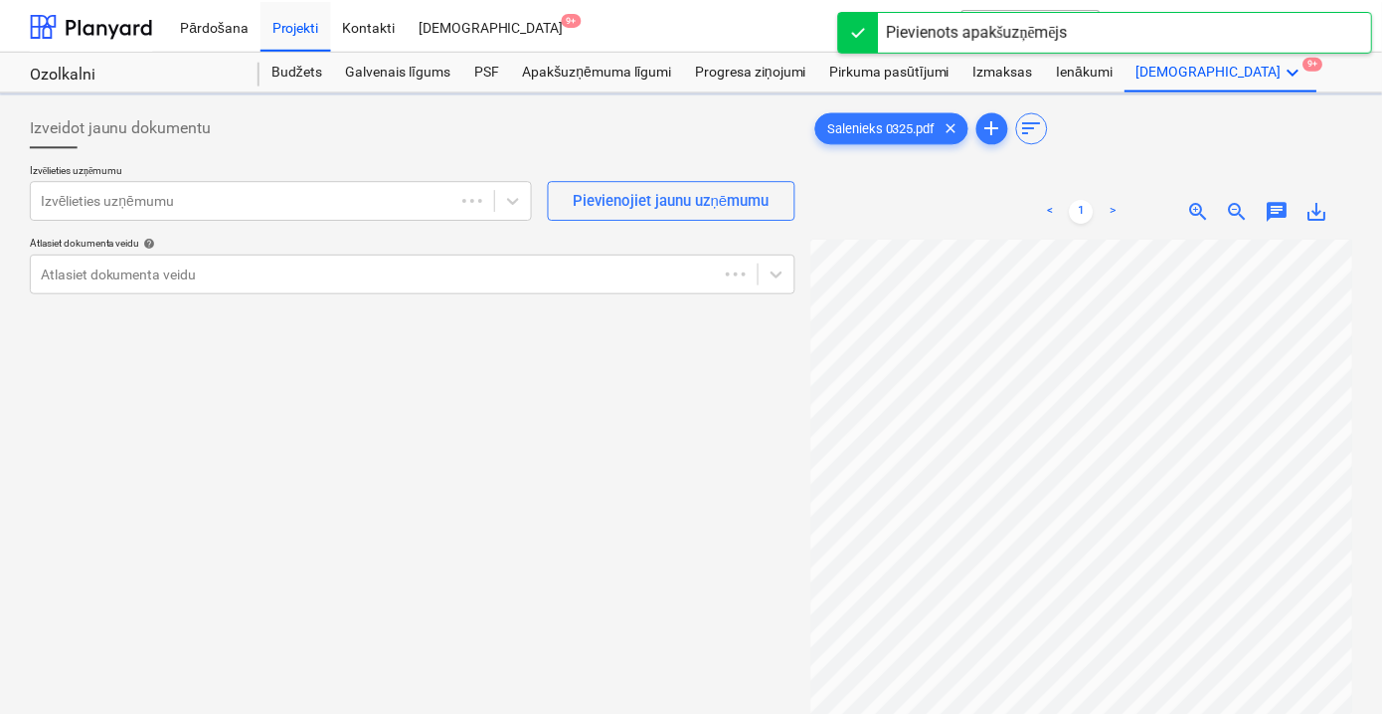
scroll to position [18, 75]
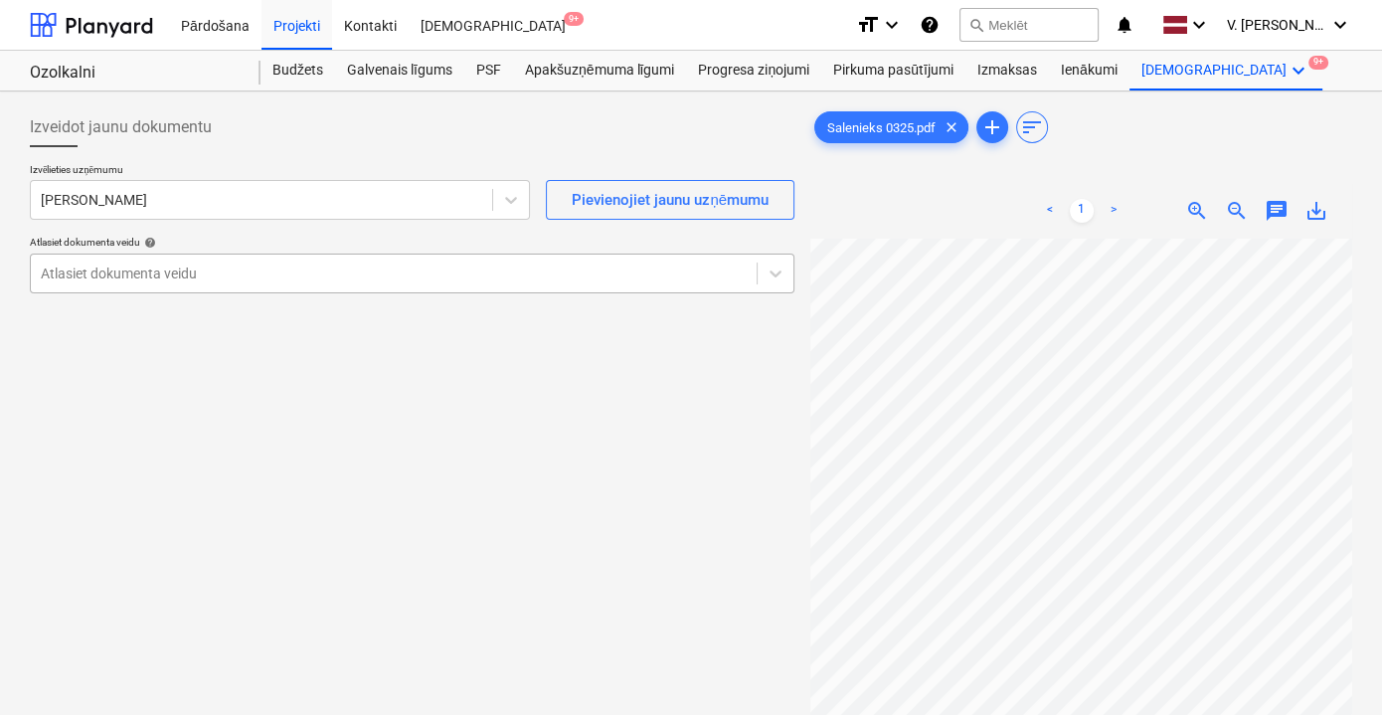
click at [359, 276] on div at bounding box center [394, 273] width 706 height 20
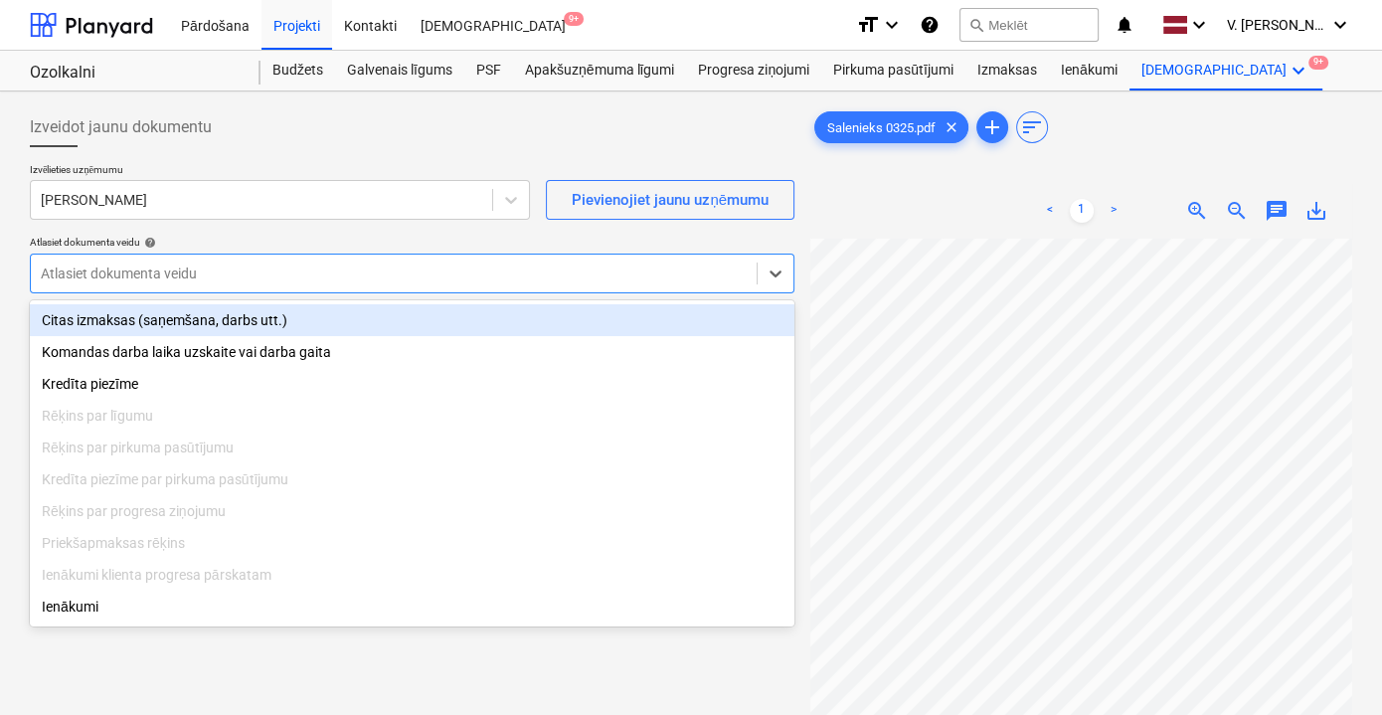
click at [345, 322] on div "Citas izmaksas (saņemšana, darbs utt.)" at bounding box center [412, 320] width 765 height 32
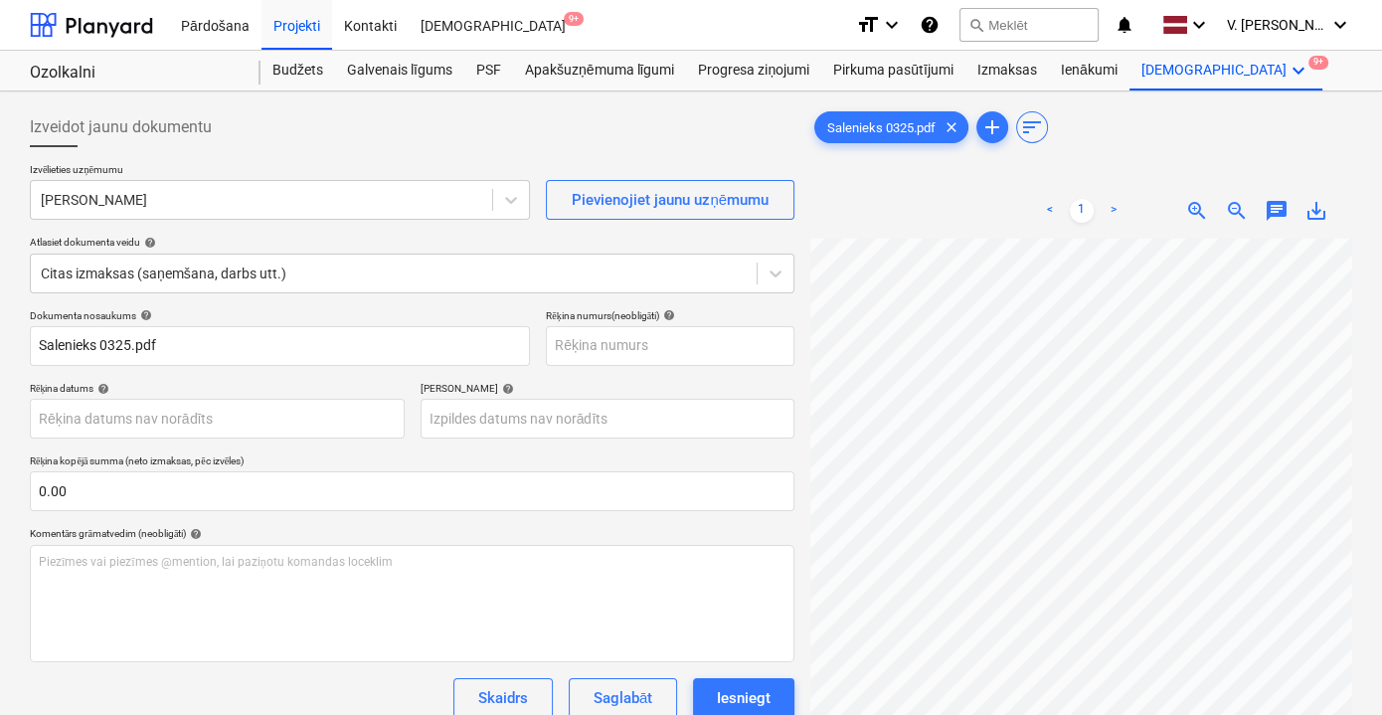
click at [396, 322] on p "Dokumenta nosaukums help" at bounding box center [280, 317] width 500 height 17
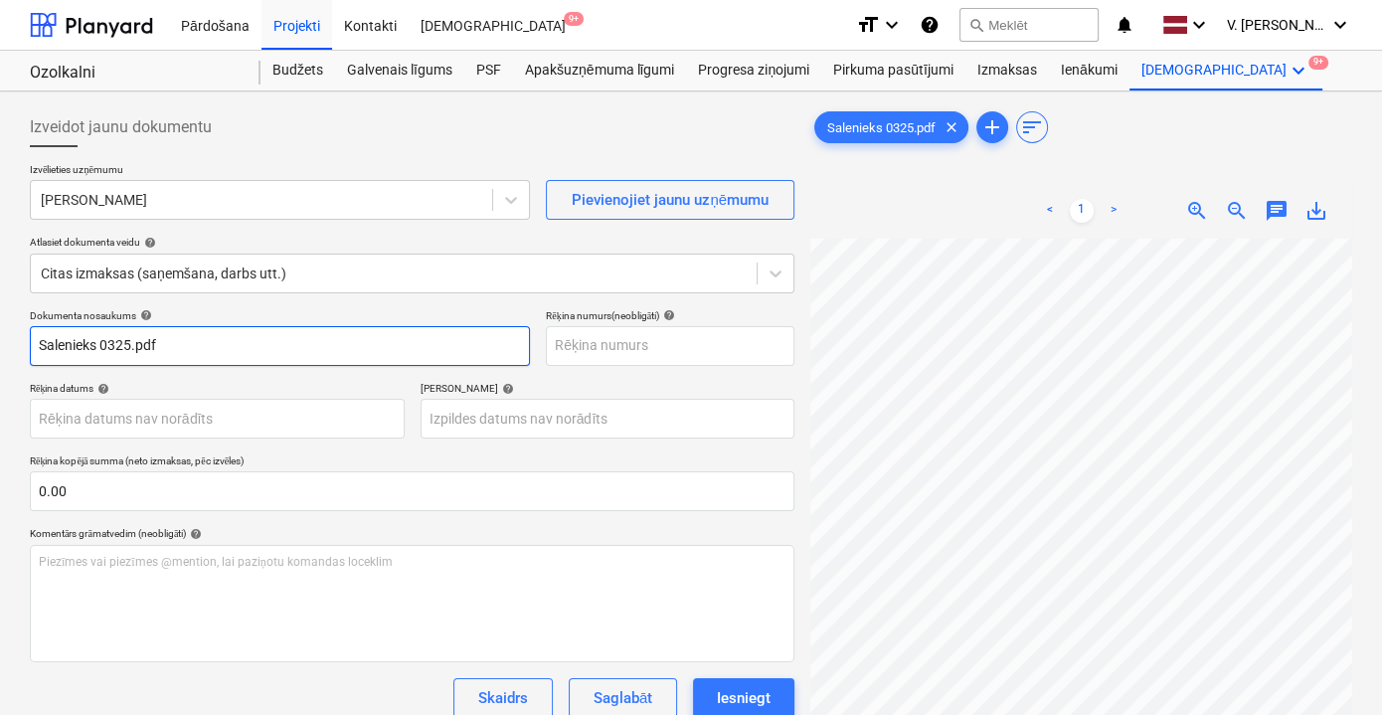
click at [264, 355] on input "Salenieks 0325.pdf" at bounding box center [280, 346] width 500 height 40
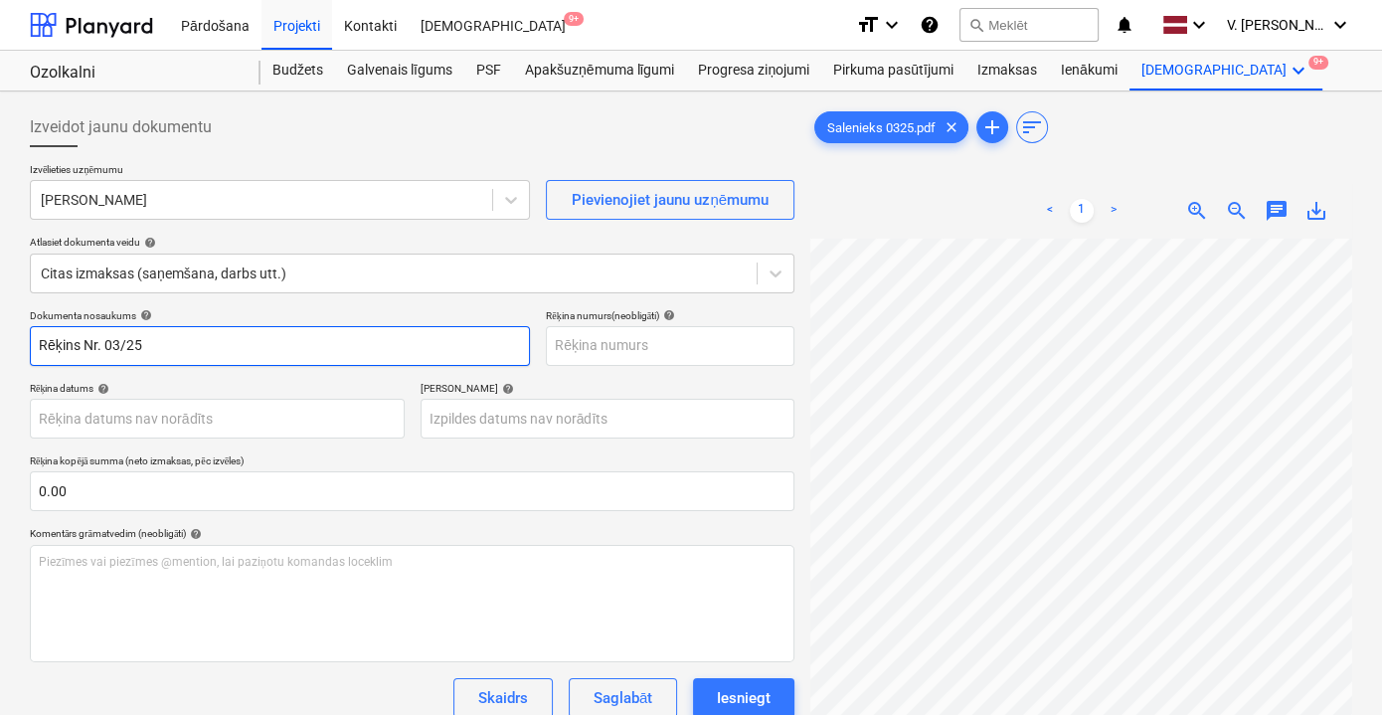
type input "Rēķins Nr. 03/25"
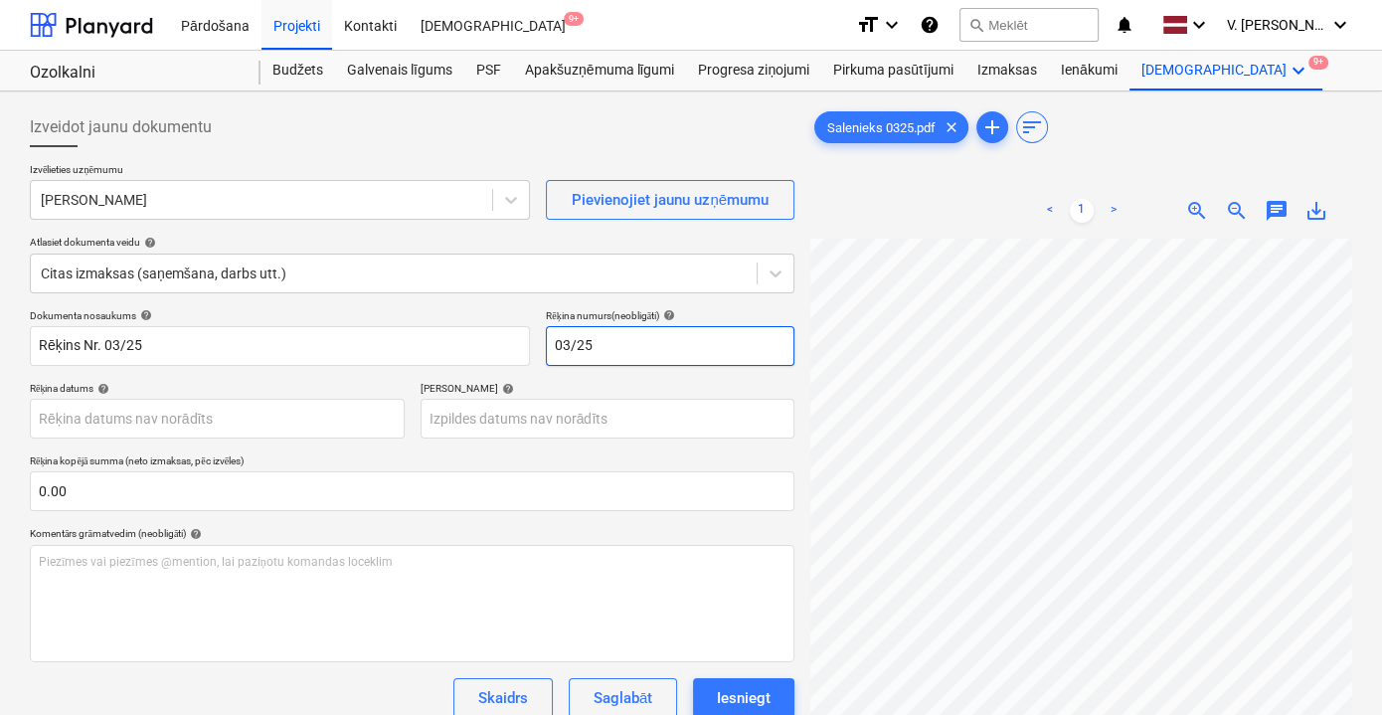
type input "03/25"
click at [197, 379] on div "Dokumenta nosaukums help Rēķins Nr. 03/25 Rēķina numurs (neobligāti) help 03/25…" at bounding box center [412, 569] width 765 height 520
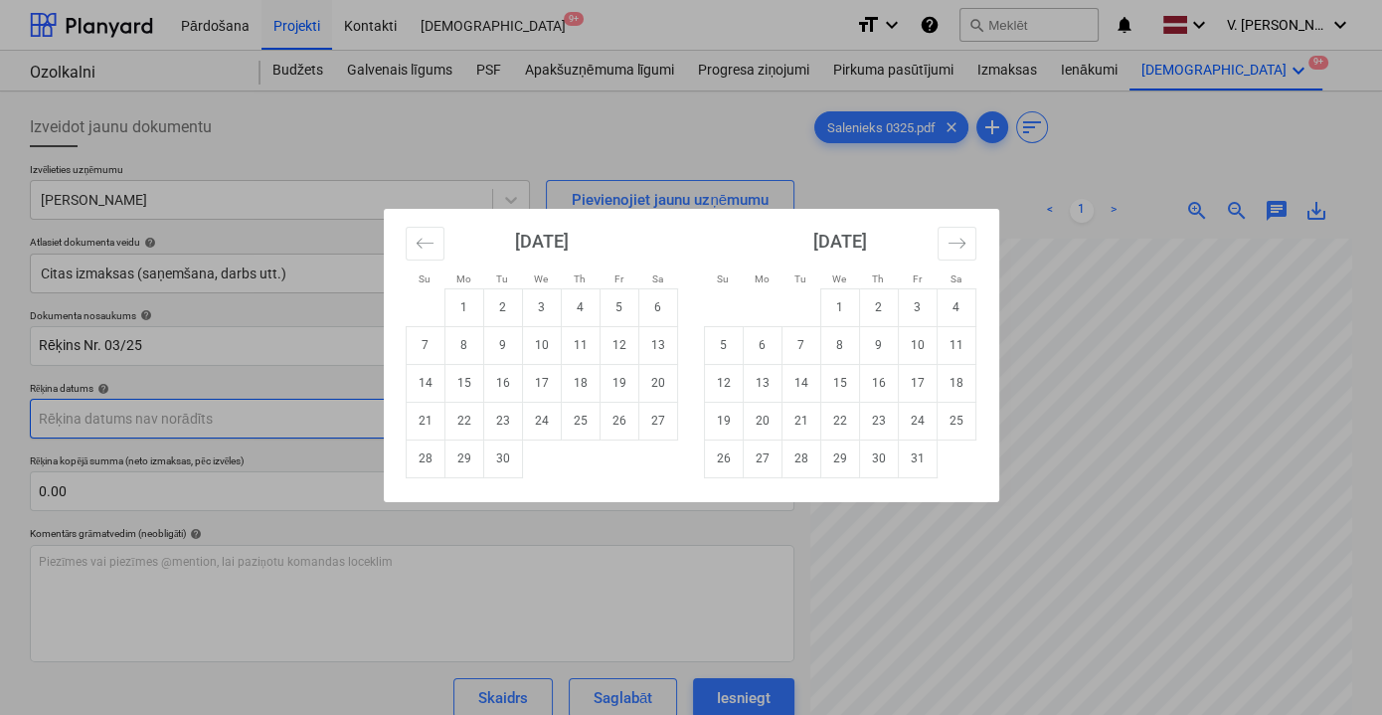
click at [302, 416] on body "Pārdošana Projekti Kontakti Iesūtne 9+ format_size keyboard_arrow_down help sea…" at bounding box center [691, 357] width 1382 height 715
click at [511, 298] on td "2" at bounding box center [502, 307] width 39 height 38
type input "[DATE]"
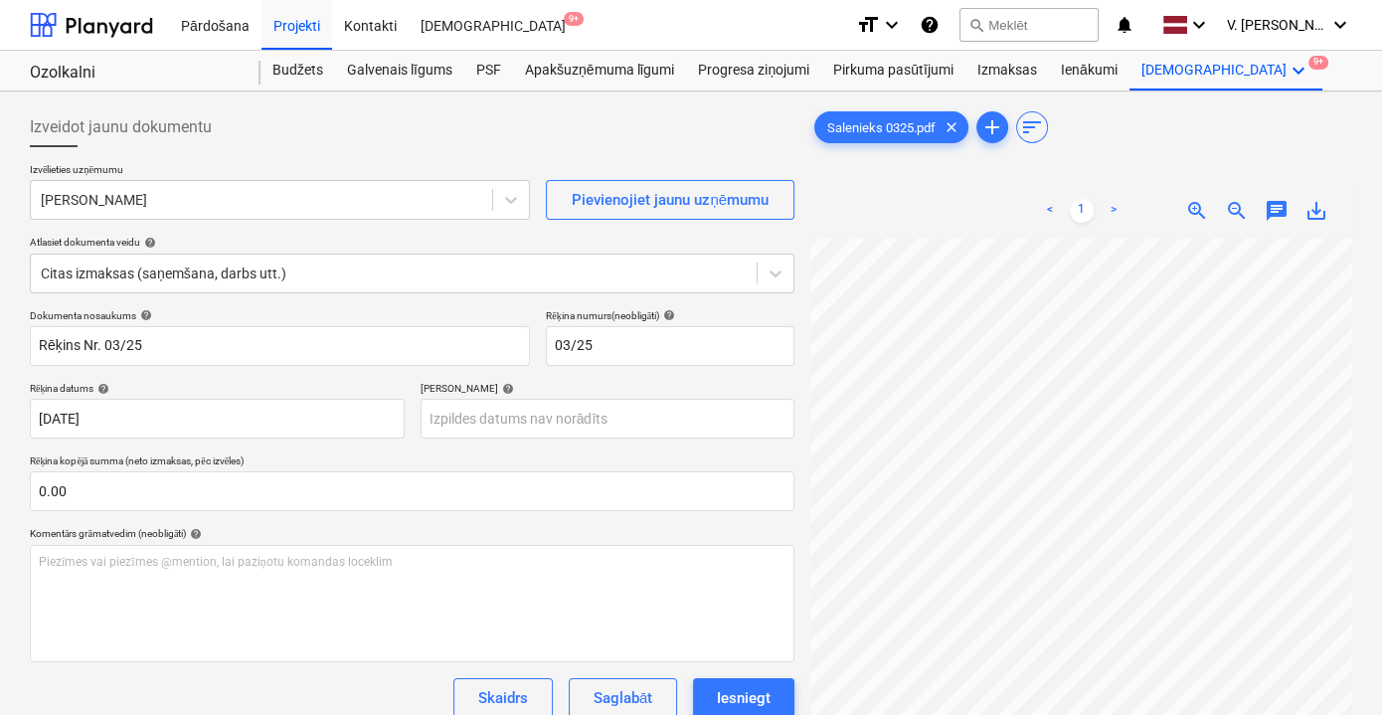
scroll to position [83, 19]
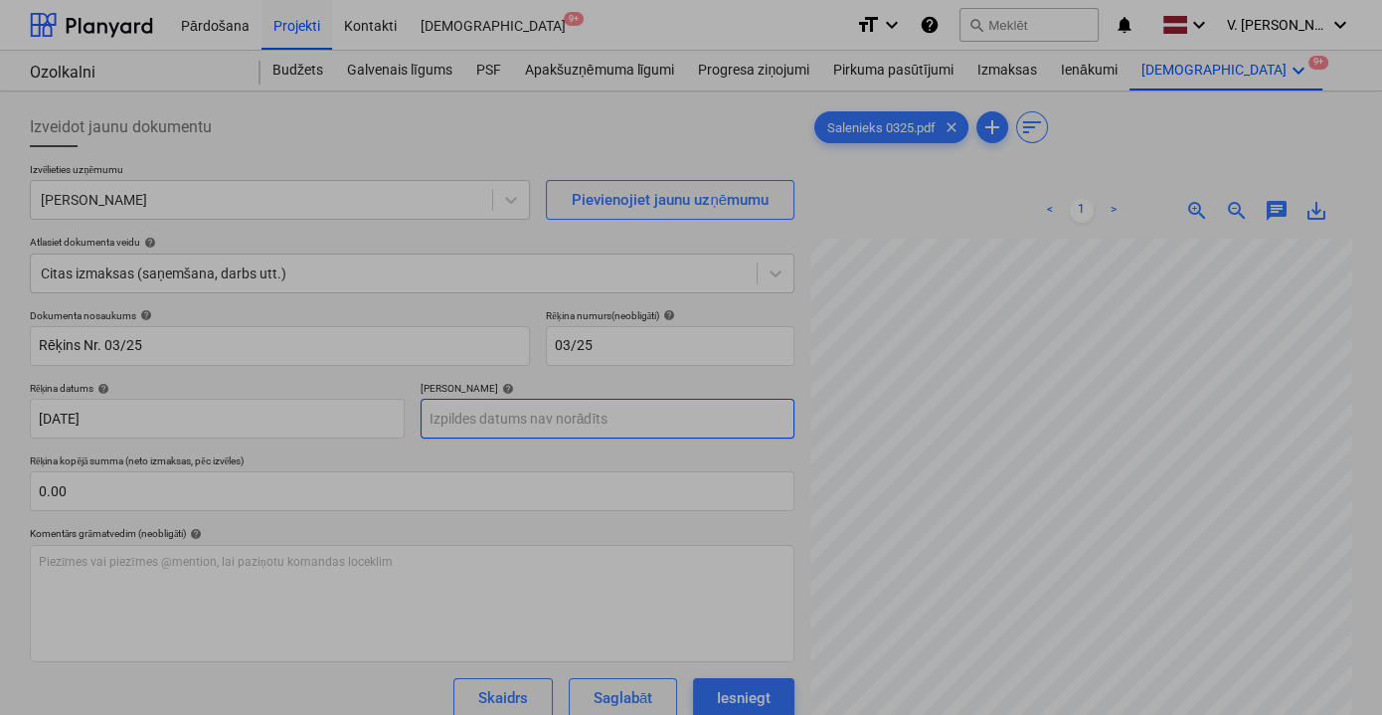
click at [562, 424] on body "Pārdošana Projekti Kontakti Iesūtne 9+ format_size keyboard_arrow_down help sea…" at bounding box center [691, 357] width 1382 height 715
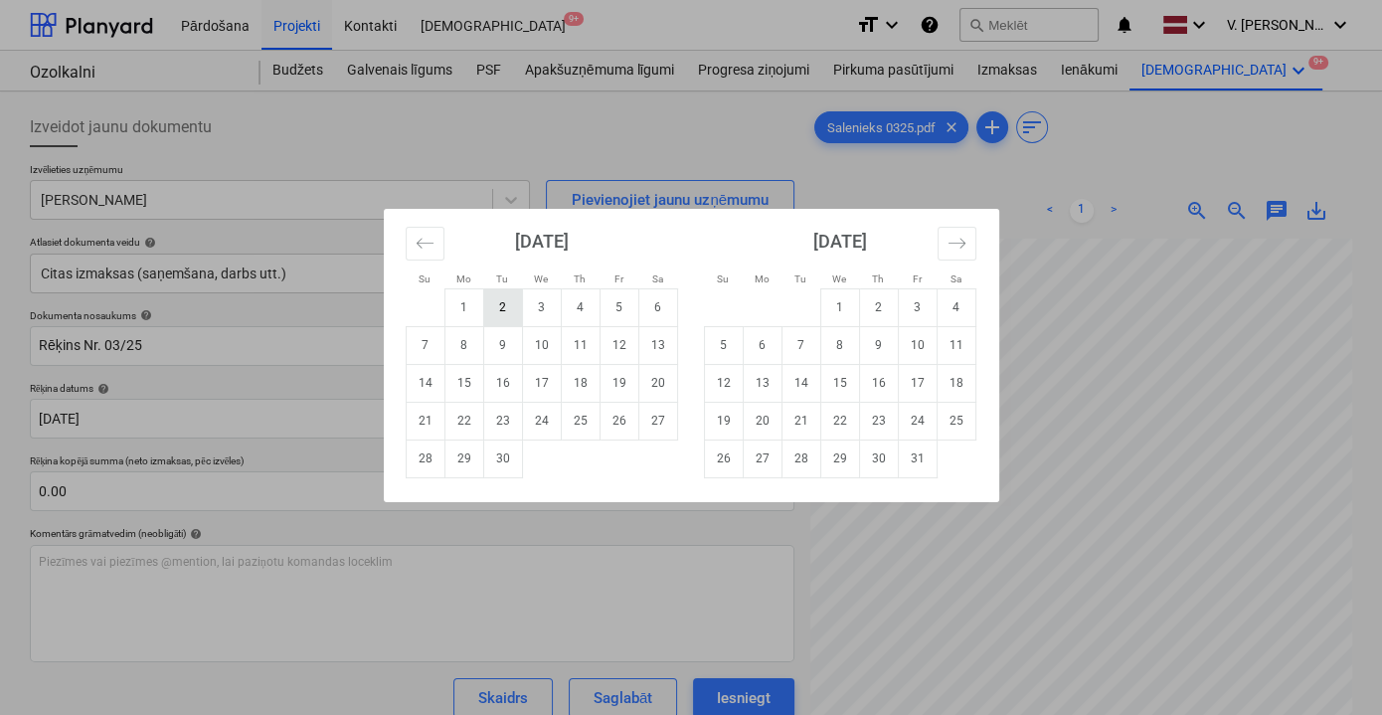
click at [505, 311] on td "2" at bounding box center [502, 307] width 39 height 38
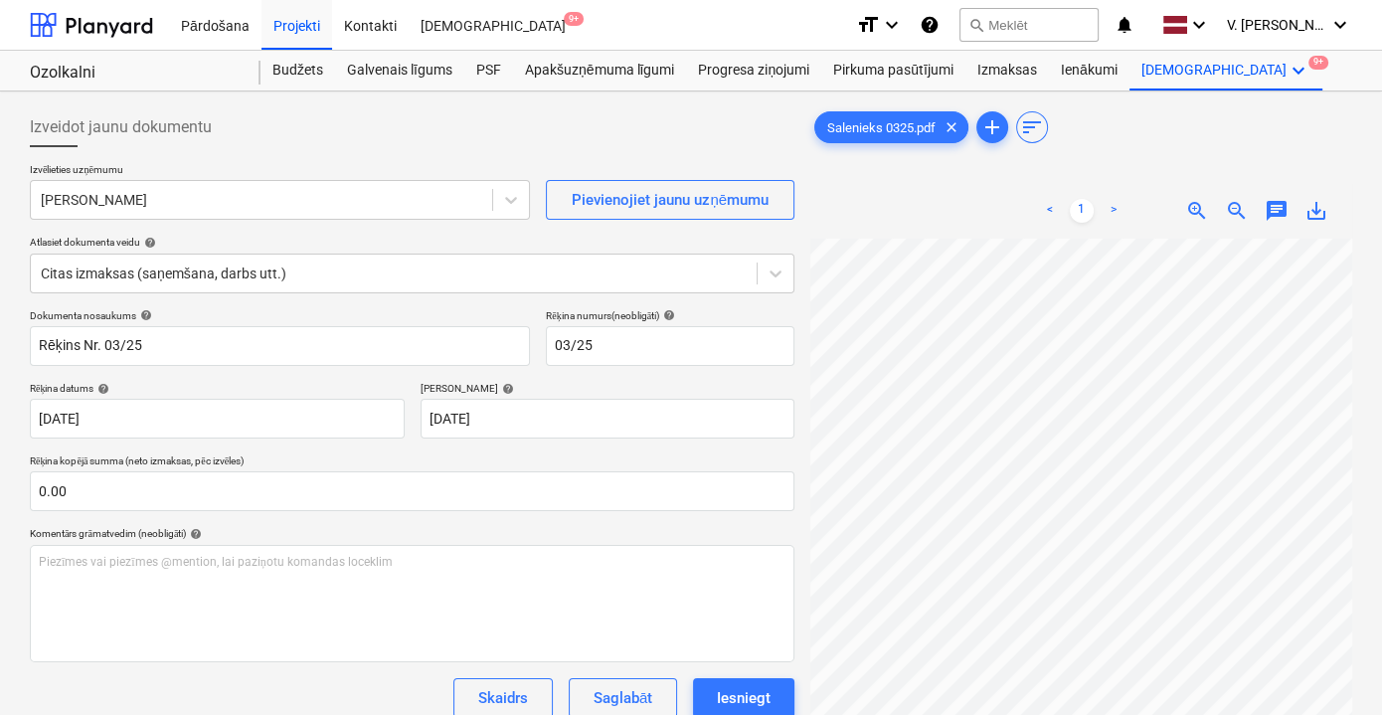
type input "[DATE]"
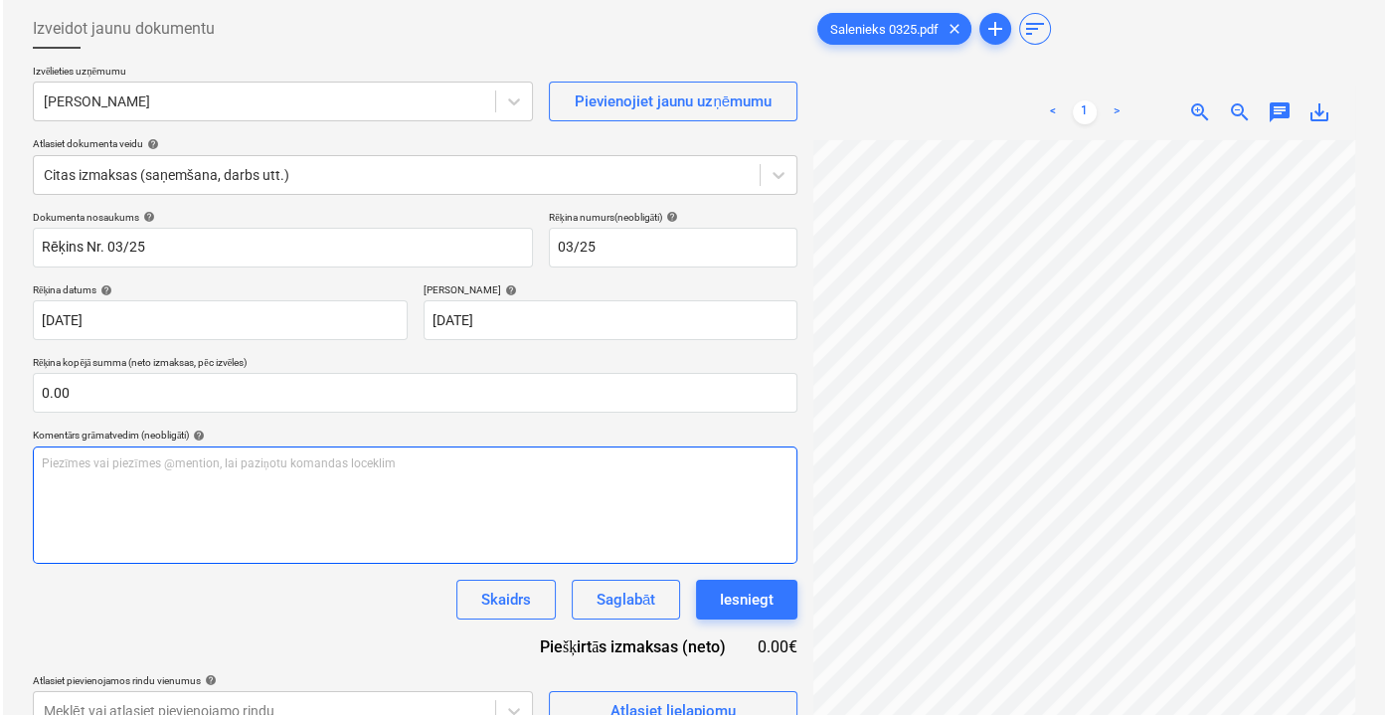
scroll to position [198, 0]
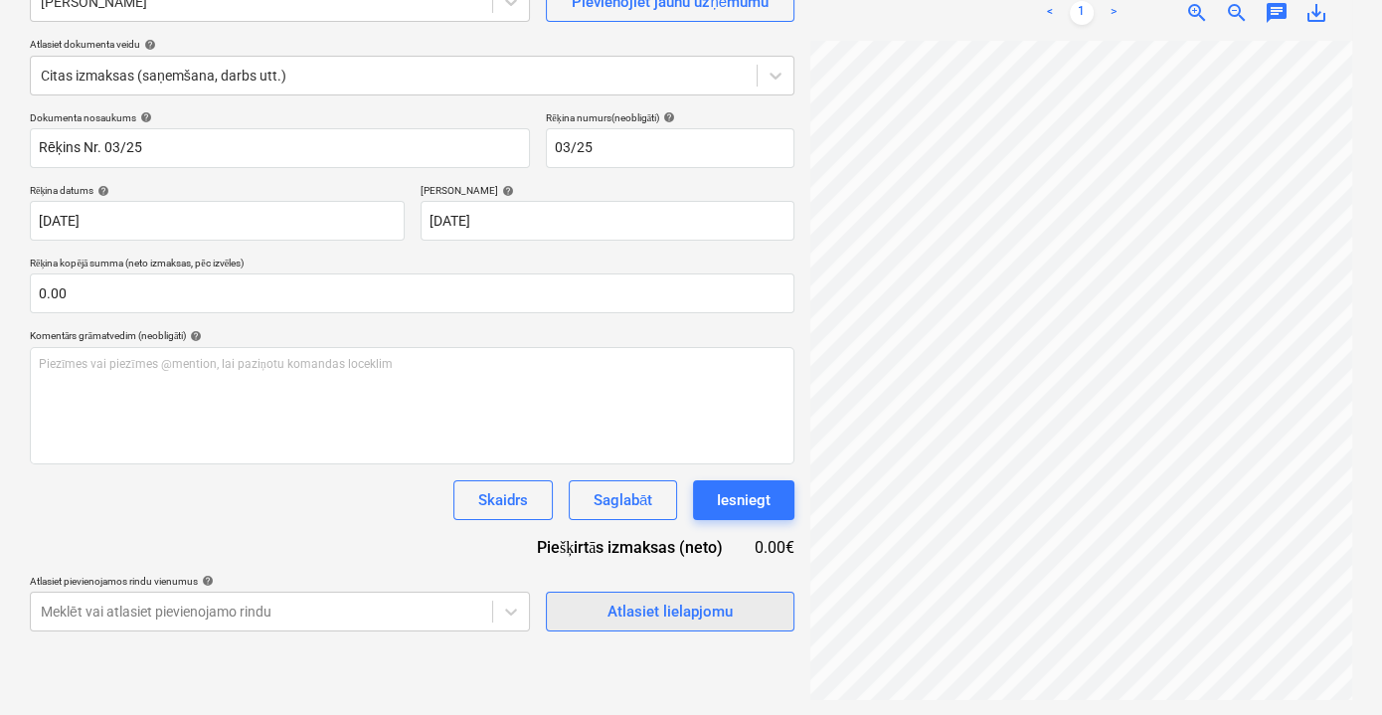
click at [701, 616] on div "Atlasiet lielapjomu" at bounding box center [669, 612] width 125 height 26
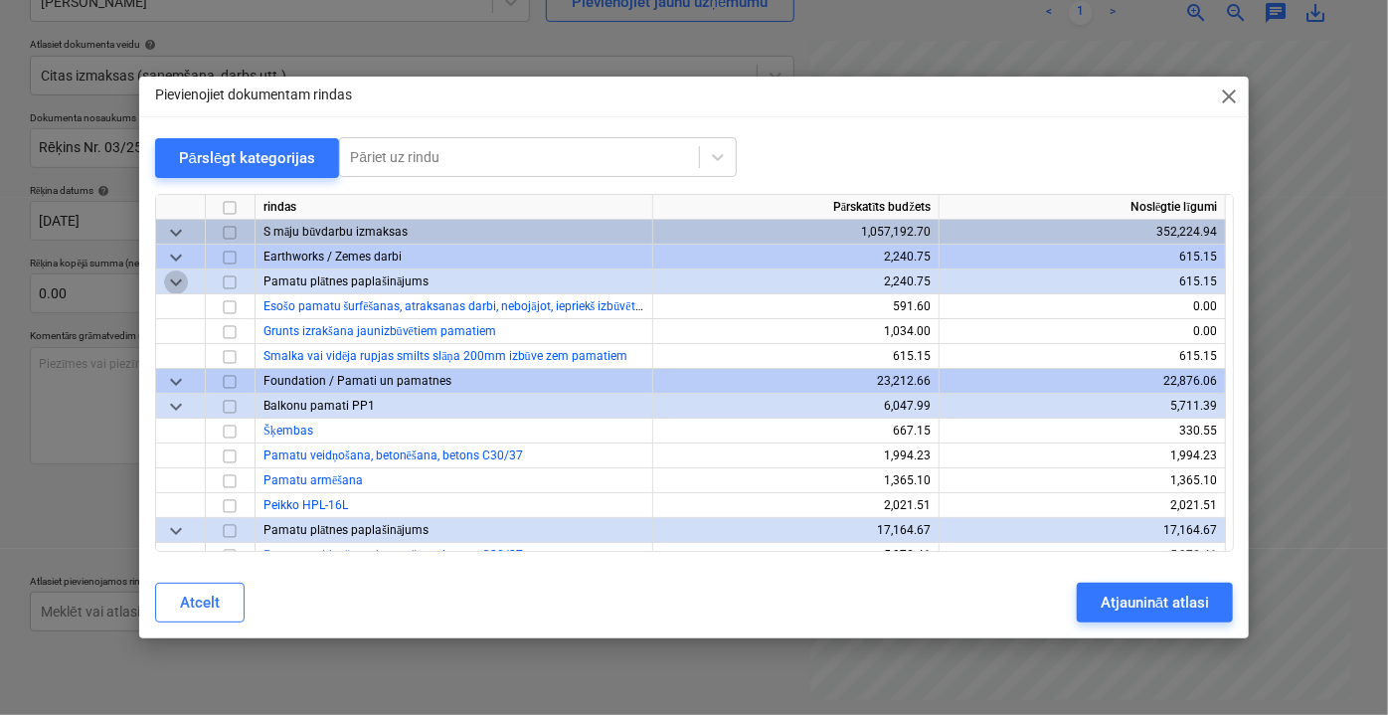
click at [170, 282] on span "keyboard_arrow_down" at bounding box center [176, 281] width 24 height 24
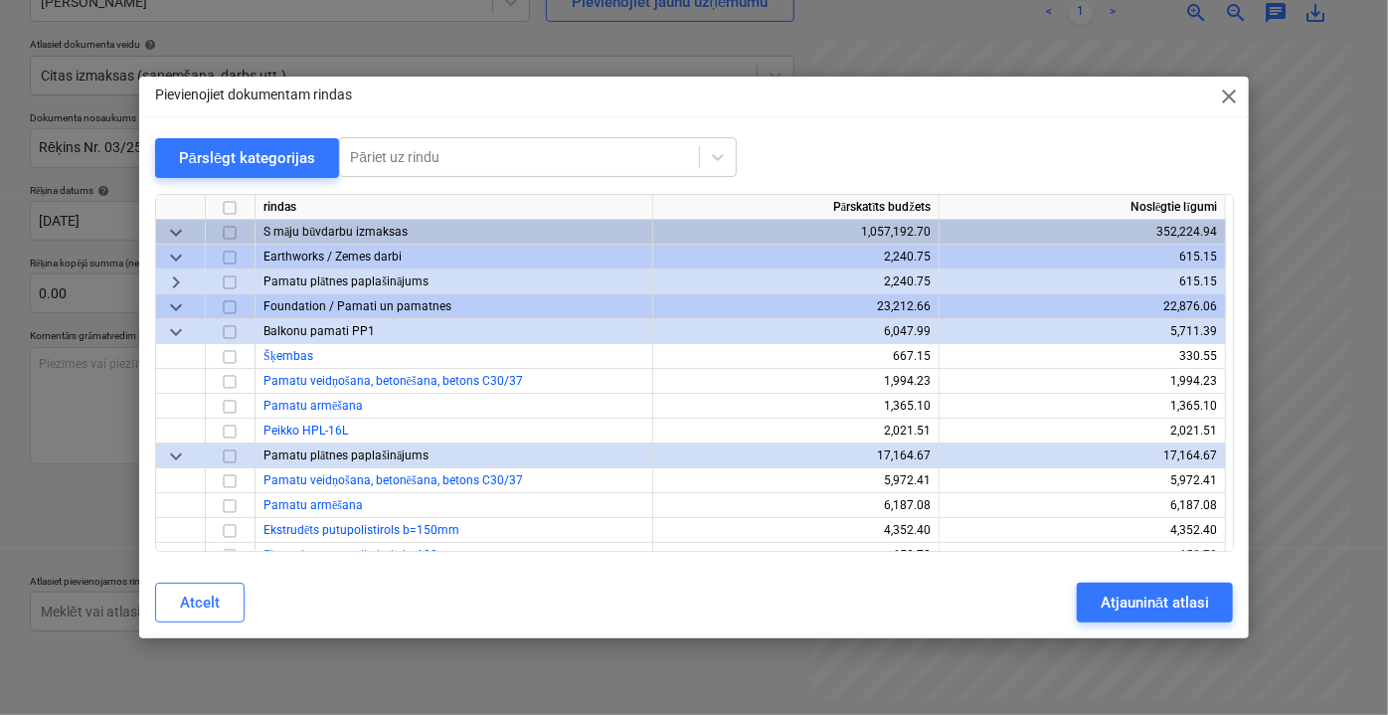
click at [183, 330] on span "keyboard_arrow_down" at bounding box center [176, 331] width 24 height 24
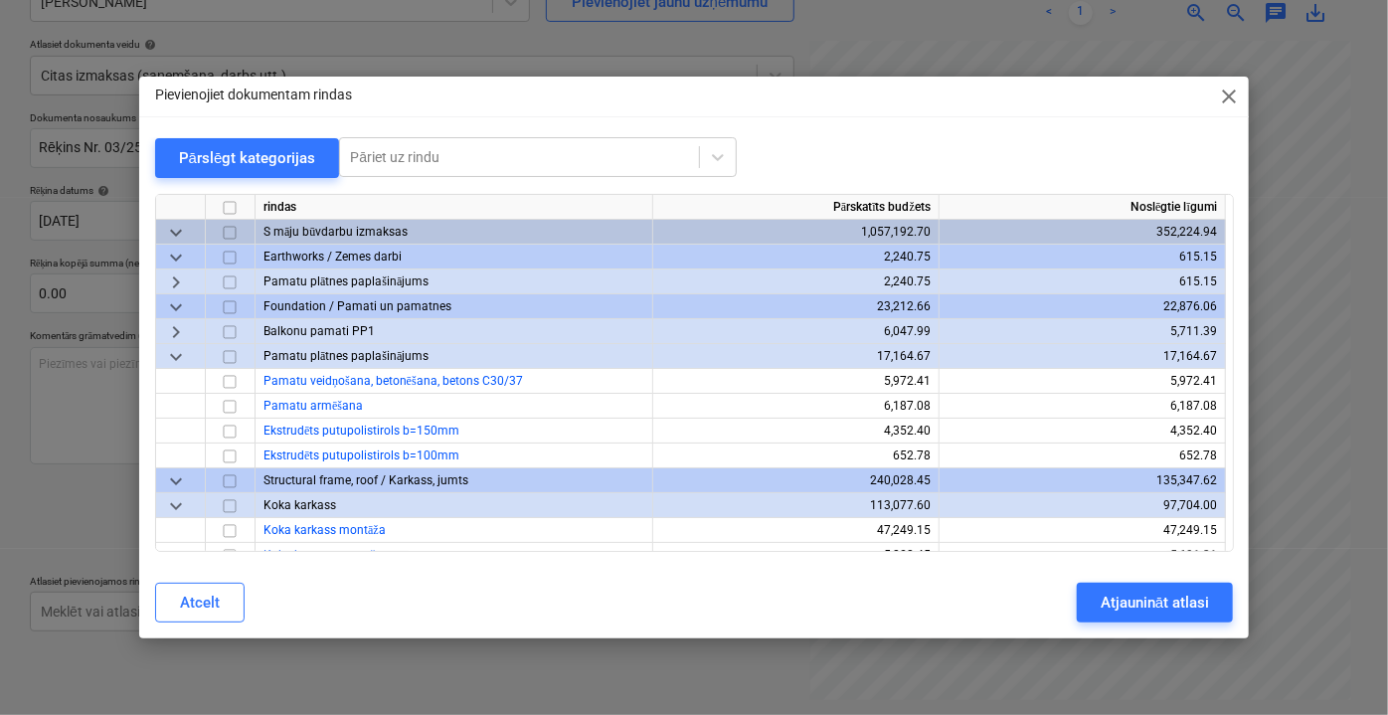
click at [180, 356] on span "keyboard_arrow_down" at bounding box center [176, 356] width 24 height 24
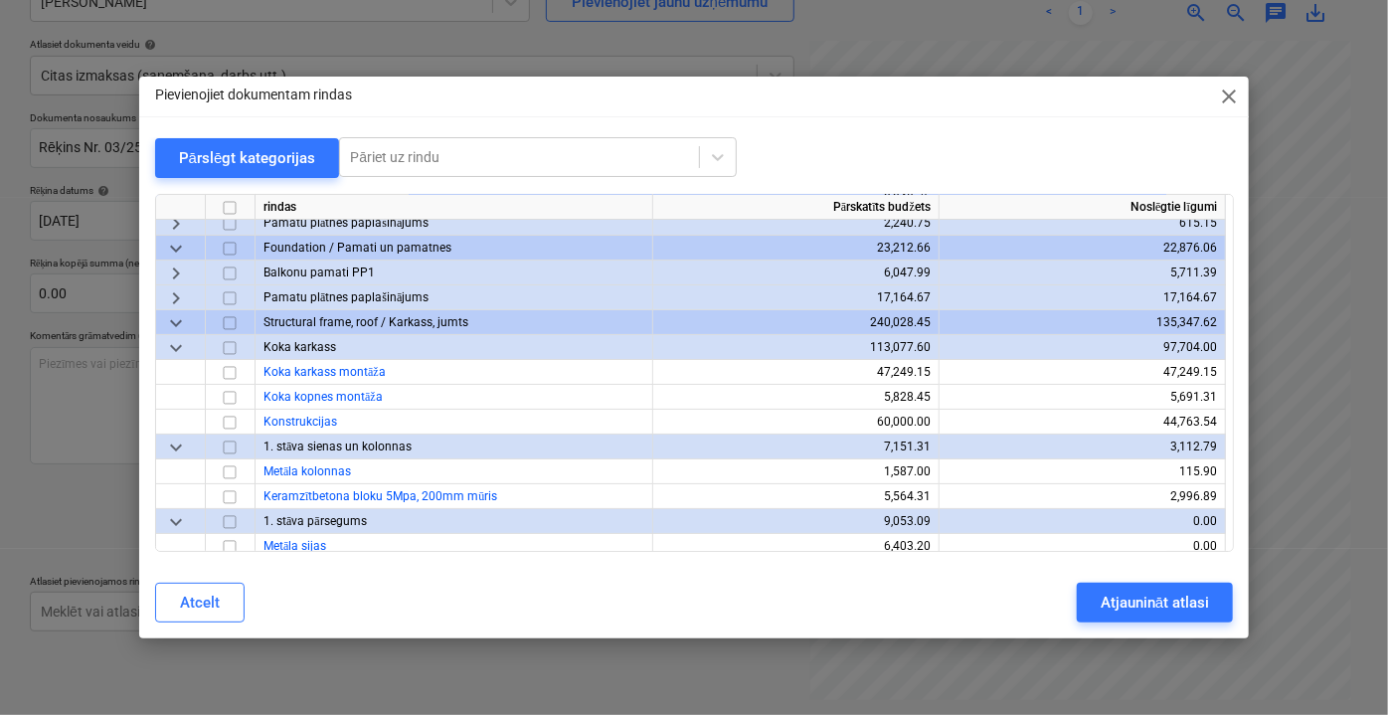
scroll to position [89, 0]
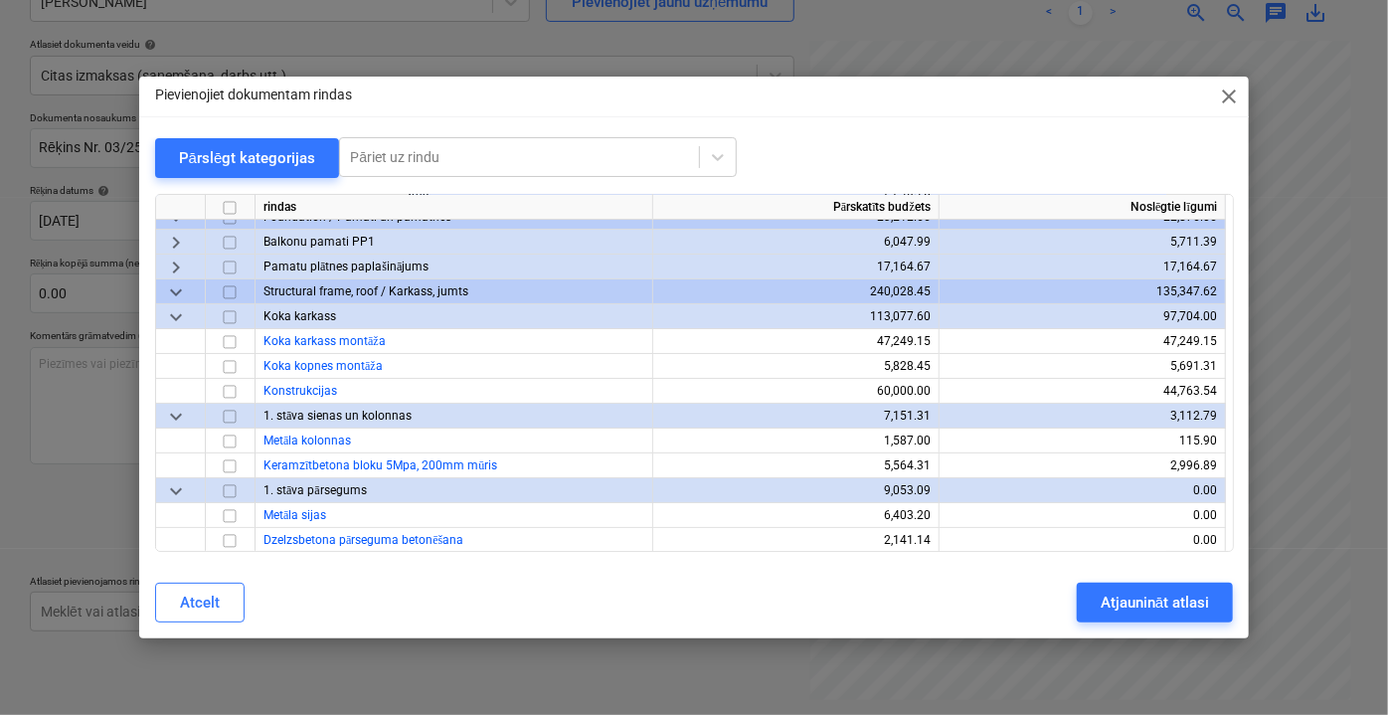
click at [188, 308] on div "keyboard_arrow_down" at bounding box center [181, 316] width 50 height 25
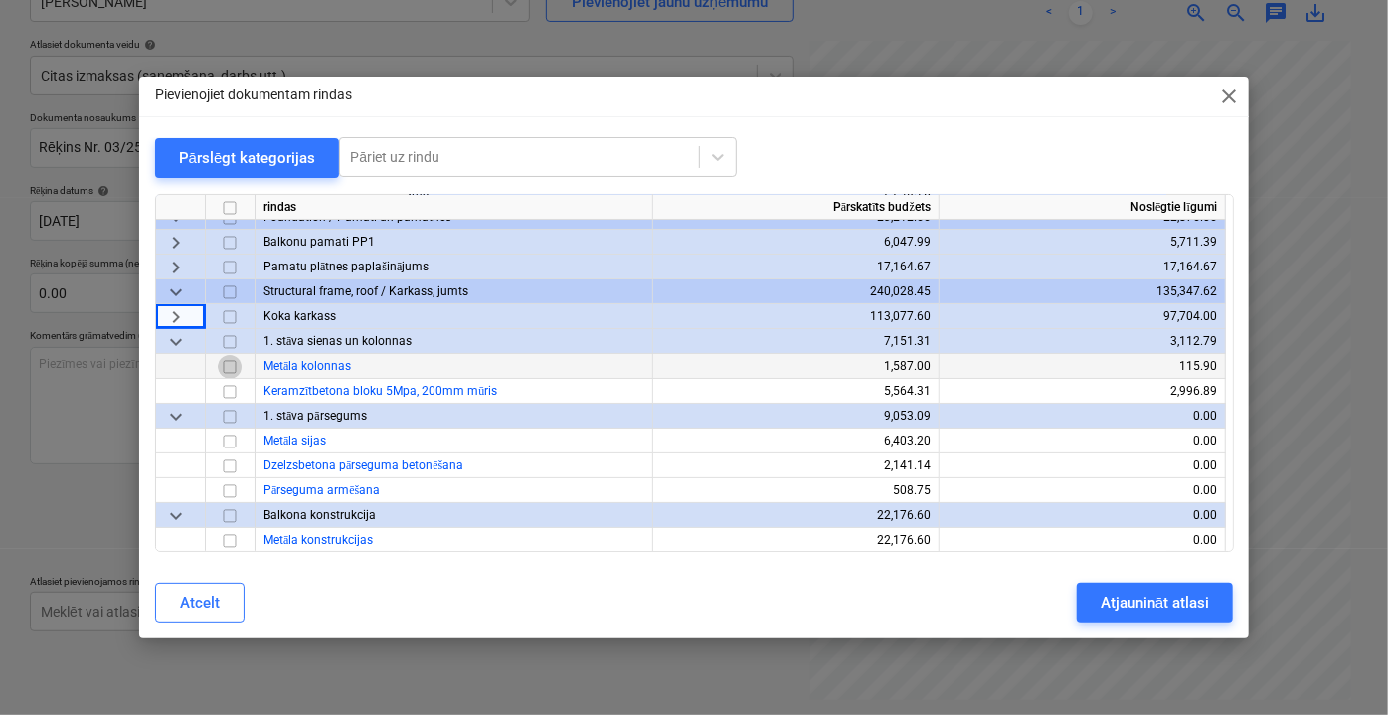
click at [226, 365] on input "checkbox" at bounding box center [230, 366] width 24 height 24
click at [226, 440] on input "checkbox" at bounding box center [230, 441] width 24 height 24
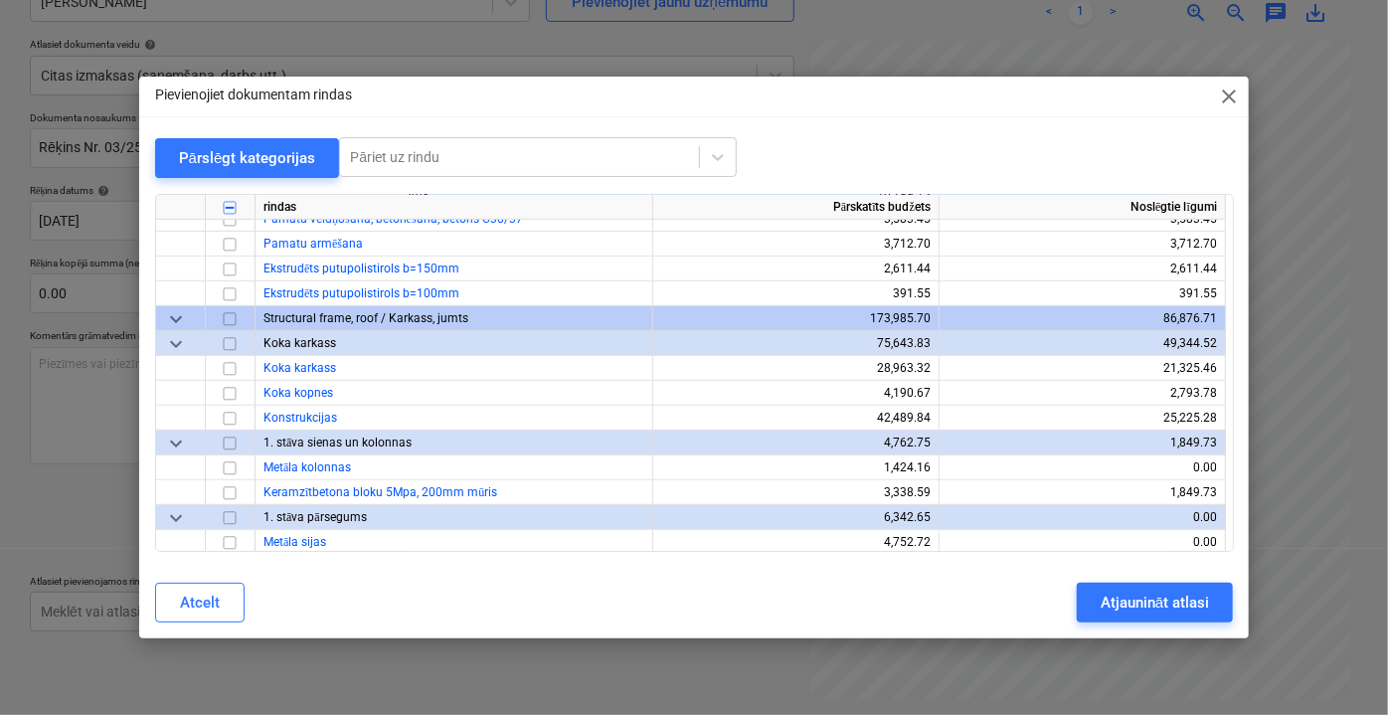
scroll to position [4428, 0]
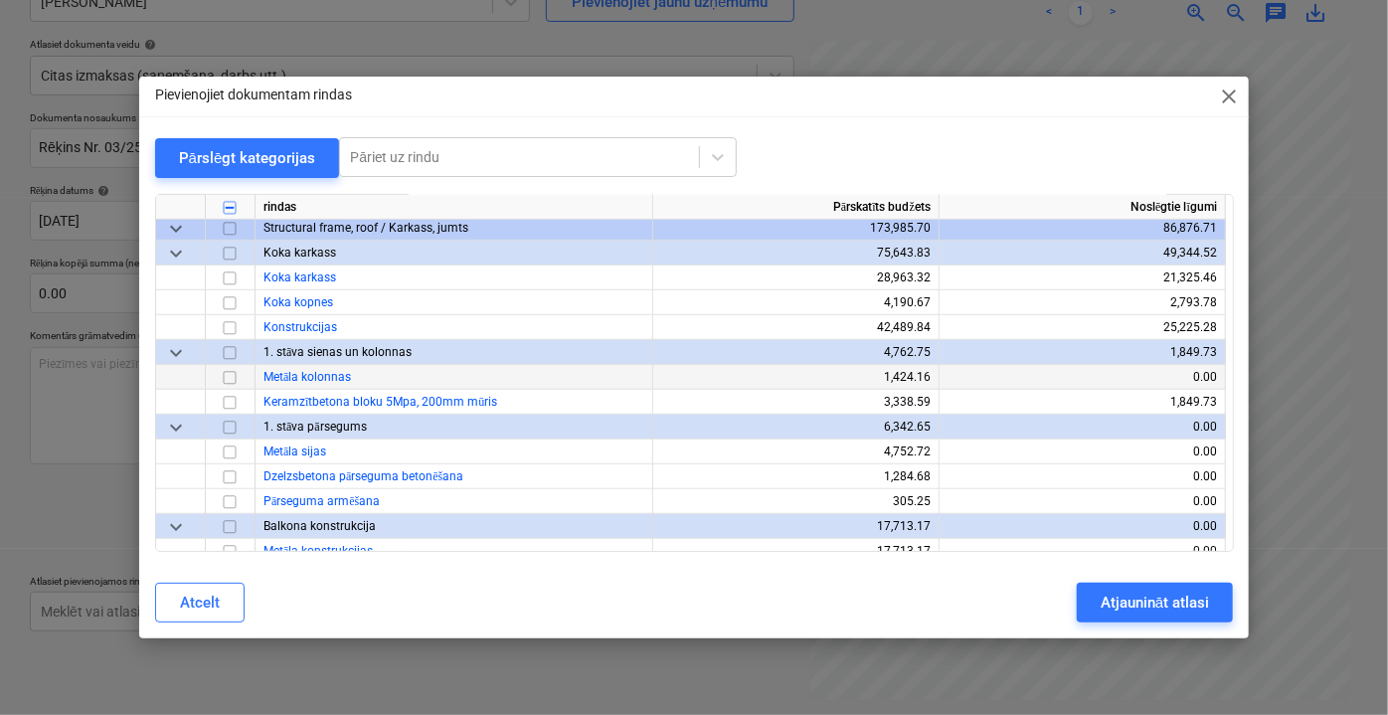
click at [231, 376] on input "checkbox" at bounding box center [230, 377] width 24 height 24
click at [236, 450] on input "checkbox" at bounding box center [230, 451] width 24 height 24
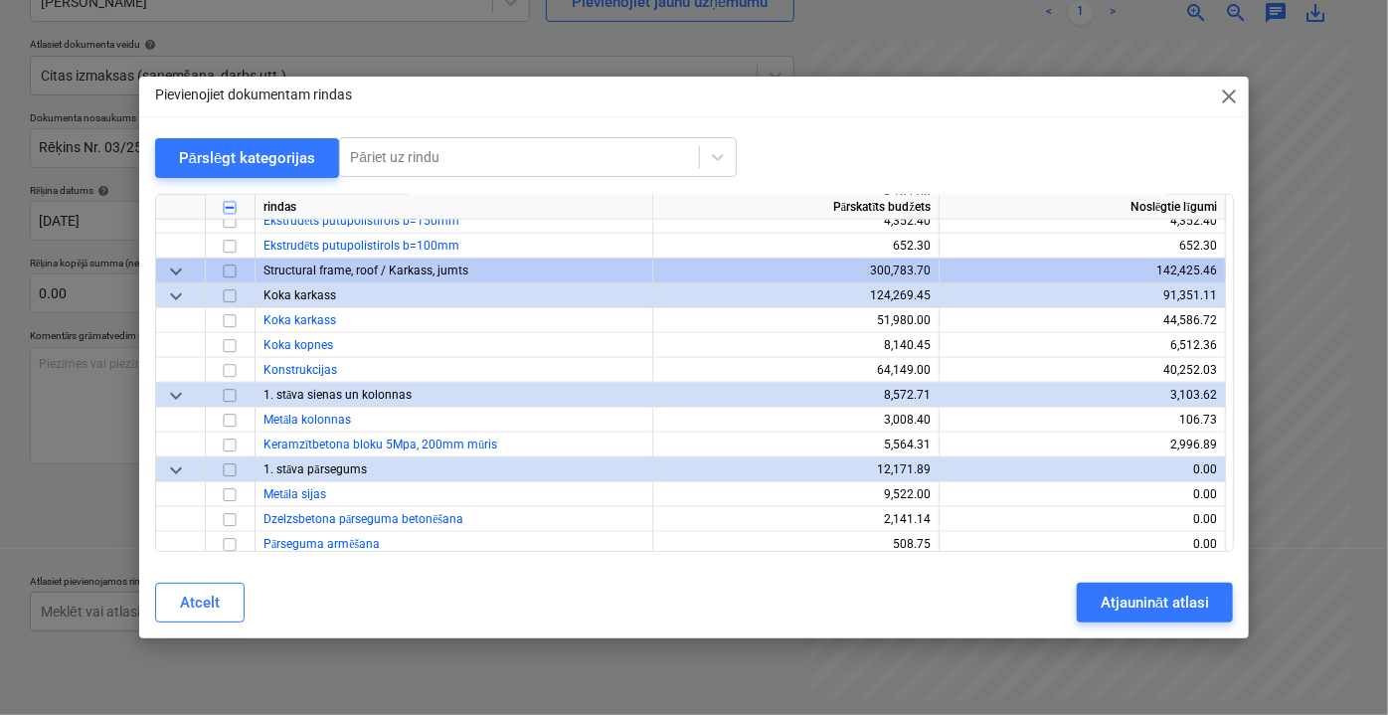
scroll to position [8767, 0]
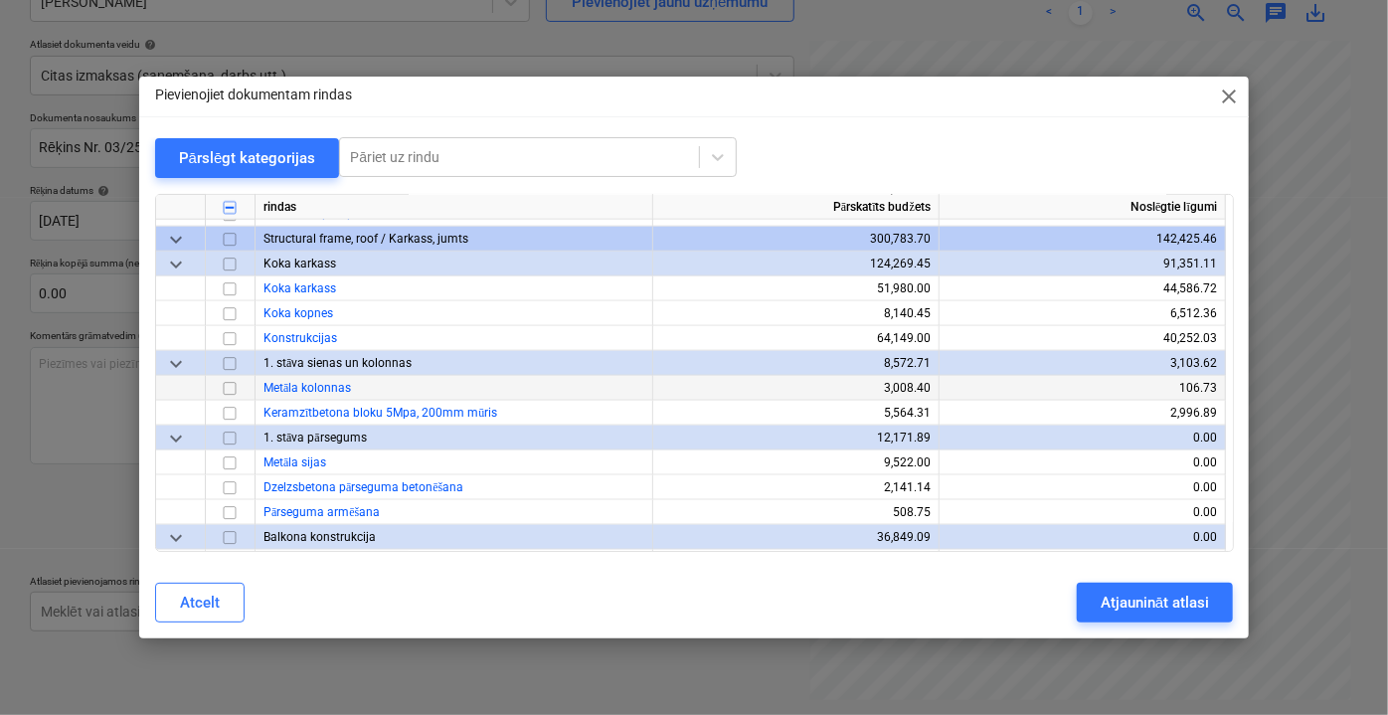
click at [227, 387] on input "checkbox" at bounding box center [230, 388] width 24 height 24
click at [228, 468] on input "checkbox" at bounding box center [230, 462] width 24 height 24
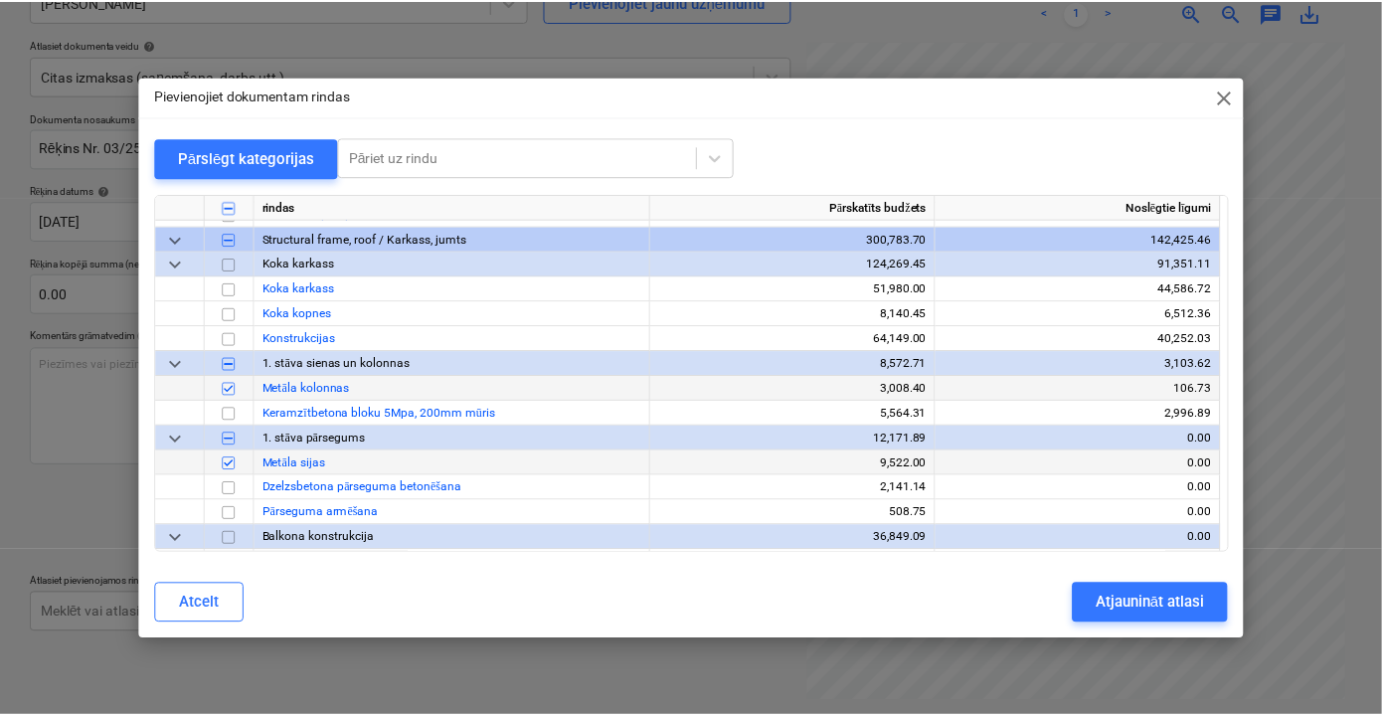
scroll to position [8858, 0]
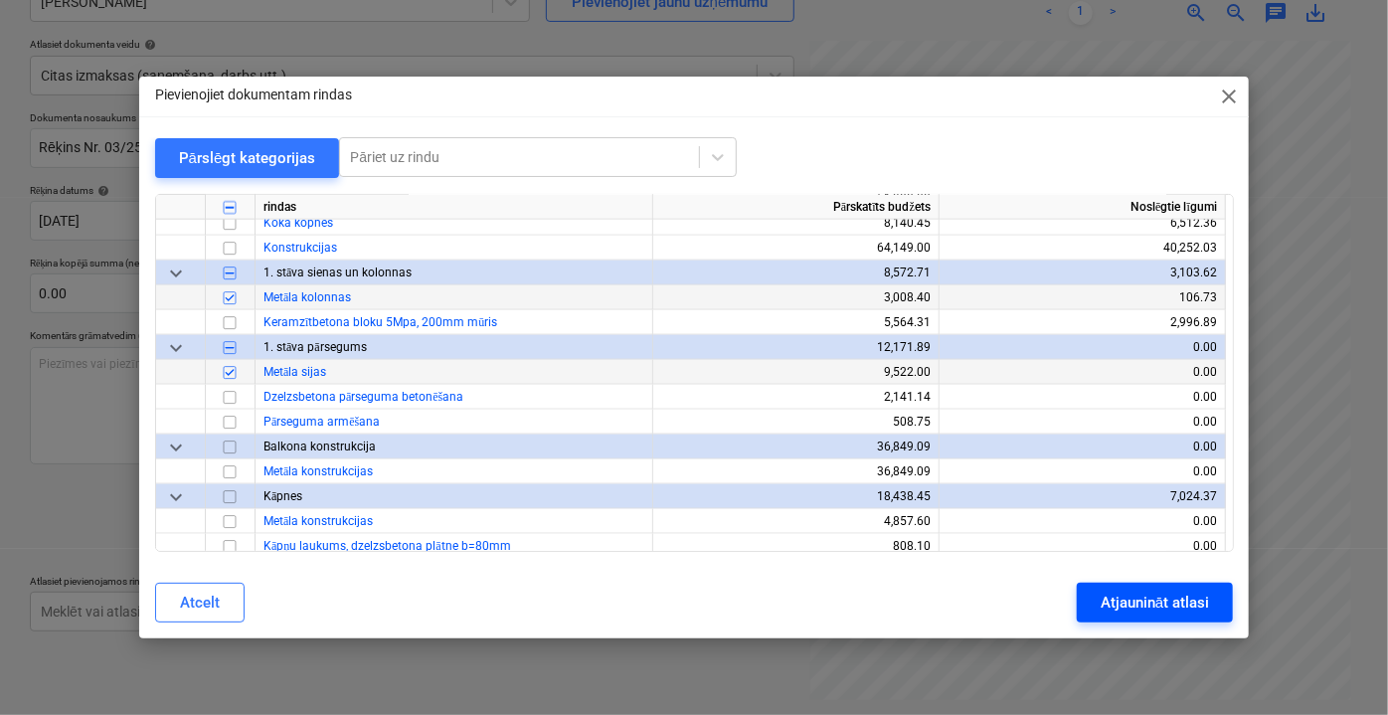
click at [1155, 605] on div "Atjaunināt atlasi" at bounding box center [1155, 603] width 108 height 26
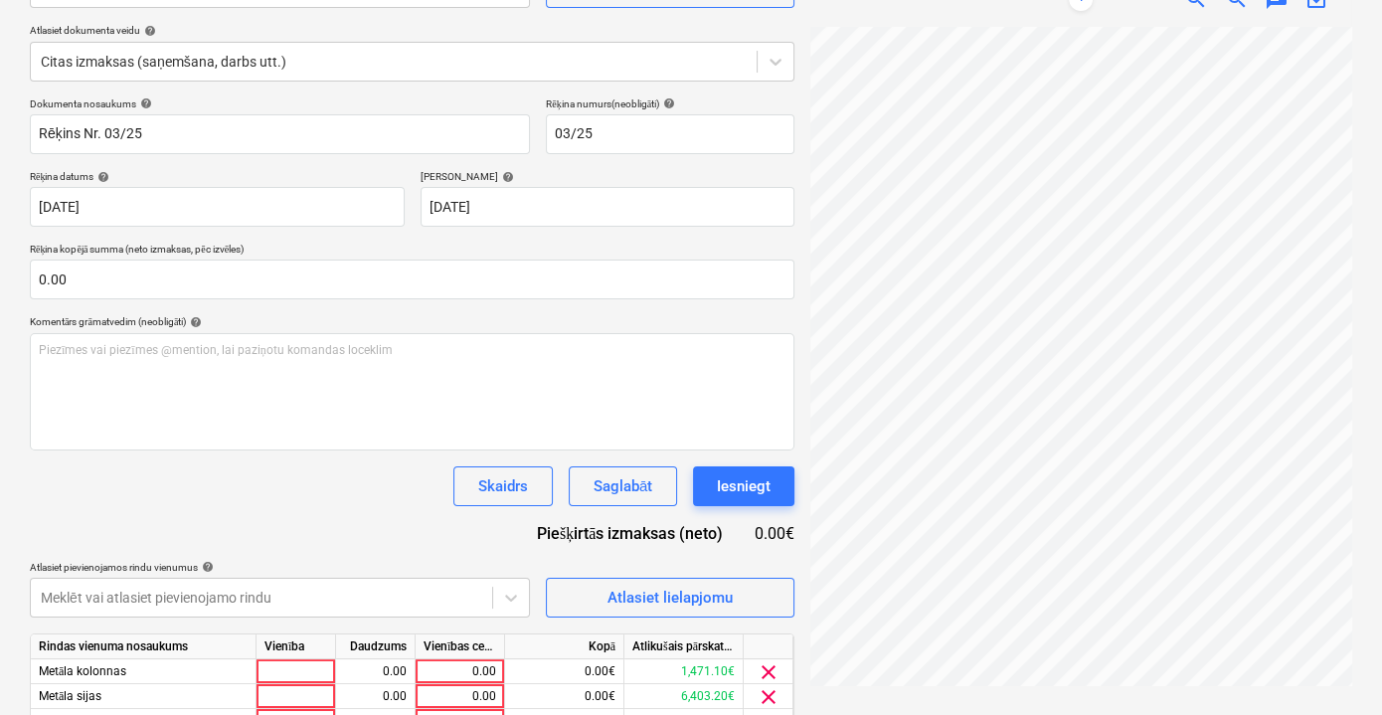
scroll to position [385, 0]
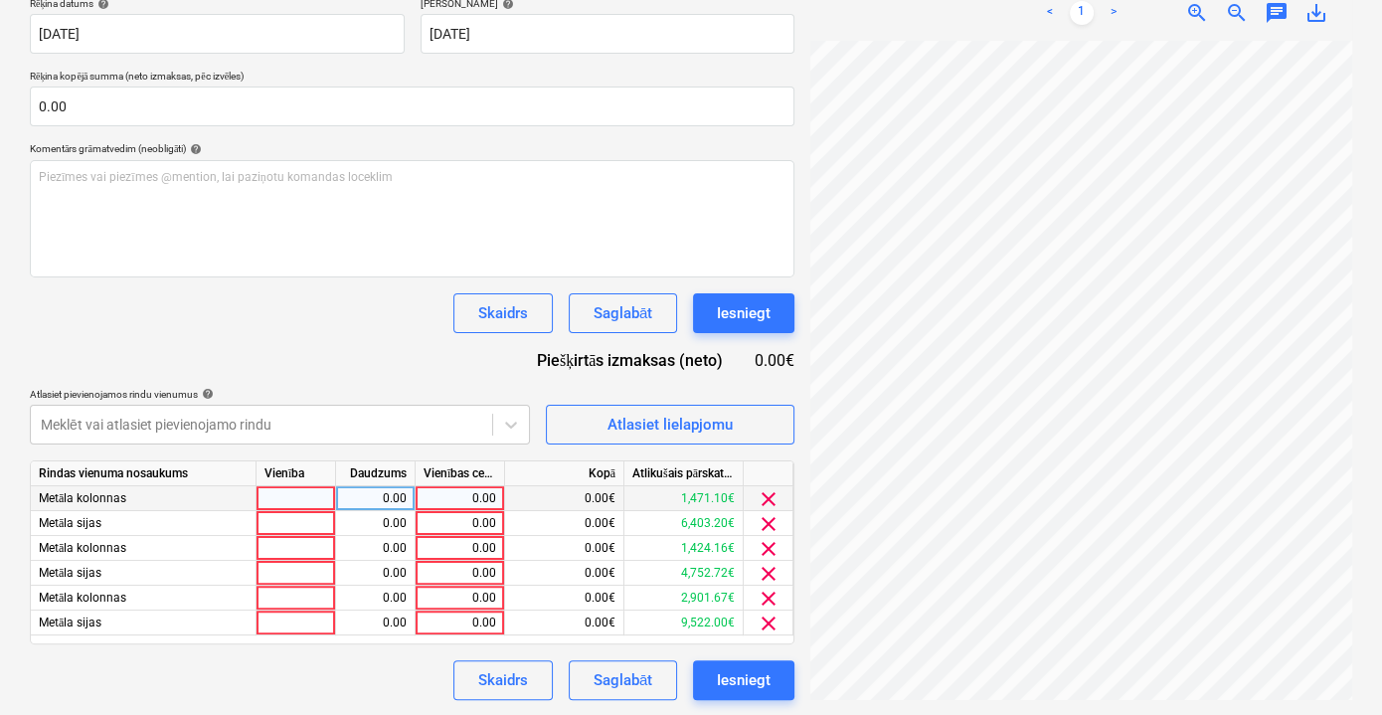
click at [442, 498] on div "0.00" at bounding box center [460, 498] width 73 height 25
type input "715.33"
drag, startPoint x: 457, startPoint y: 496, endPoint x: 502, endPoint y: 498, distance: 44.8
click at [502, 498] on input "715.33" at bounding box center [460, 498] width 88 height 24
click at [474, 524] on div "0.00" at bounding box center [460, 523] width 73 height 25
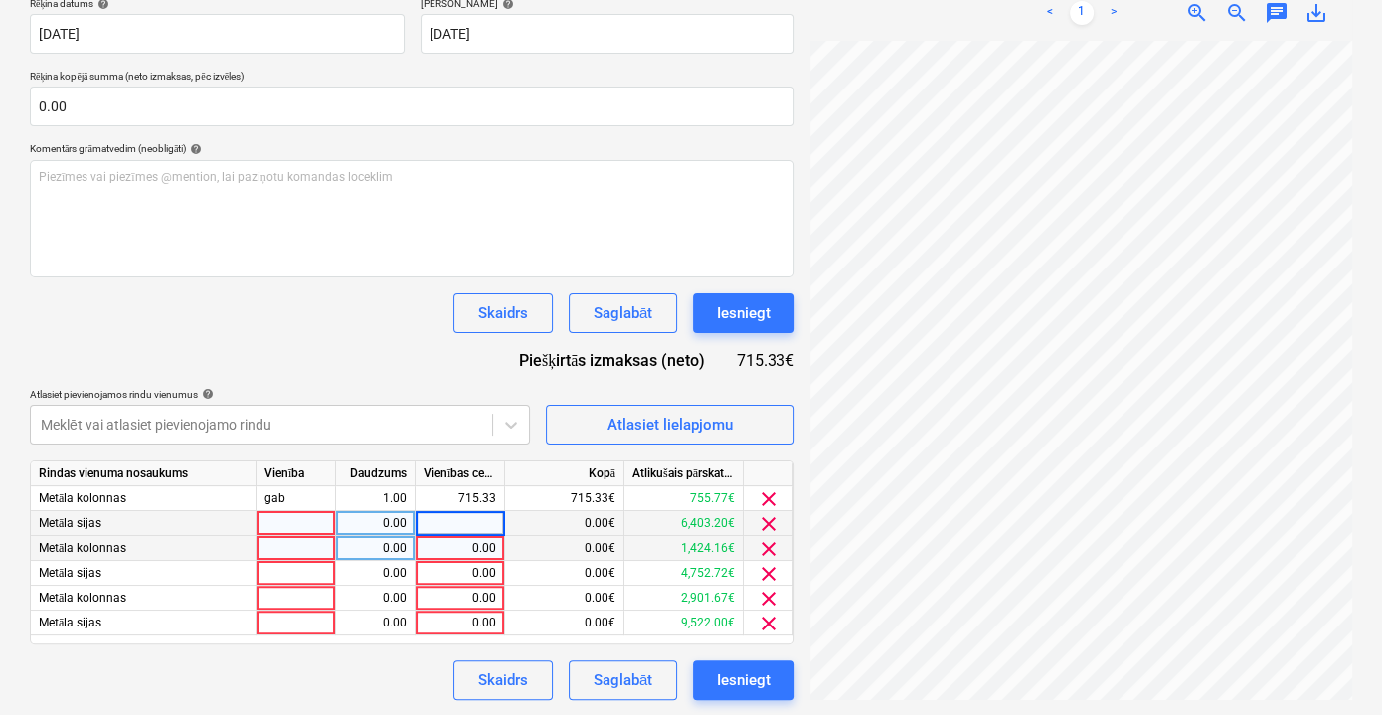
type input "715.33"
click at [467, 543] on div "0.00" at bounding box center [460, 548] width 73 height 25
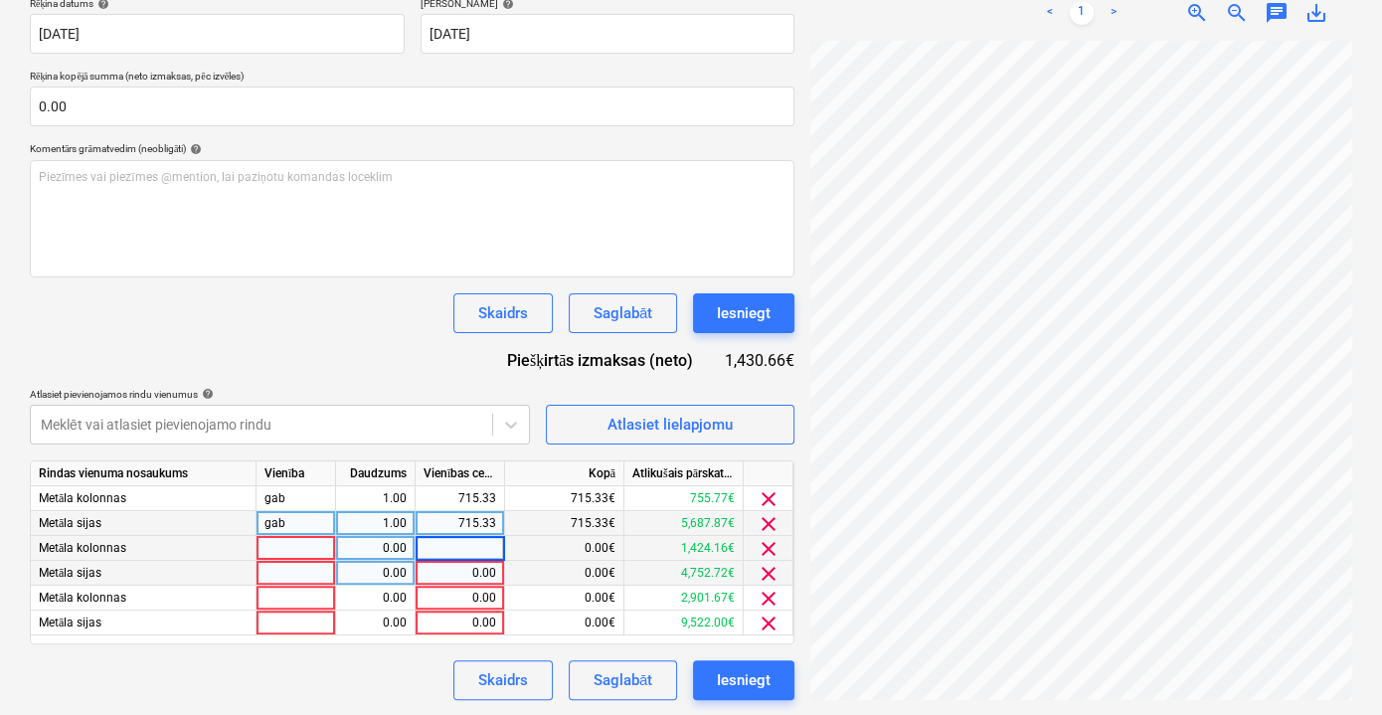
type input "715.33"
click at [469, 566] on div "0.00" at bounding box center [460, 573] width 73 height 25
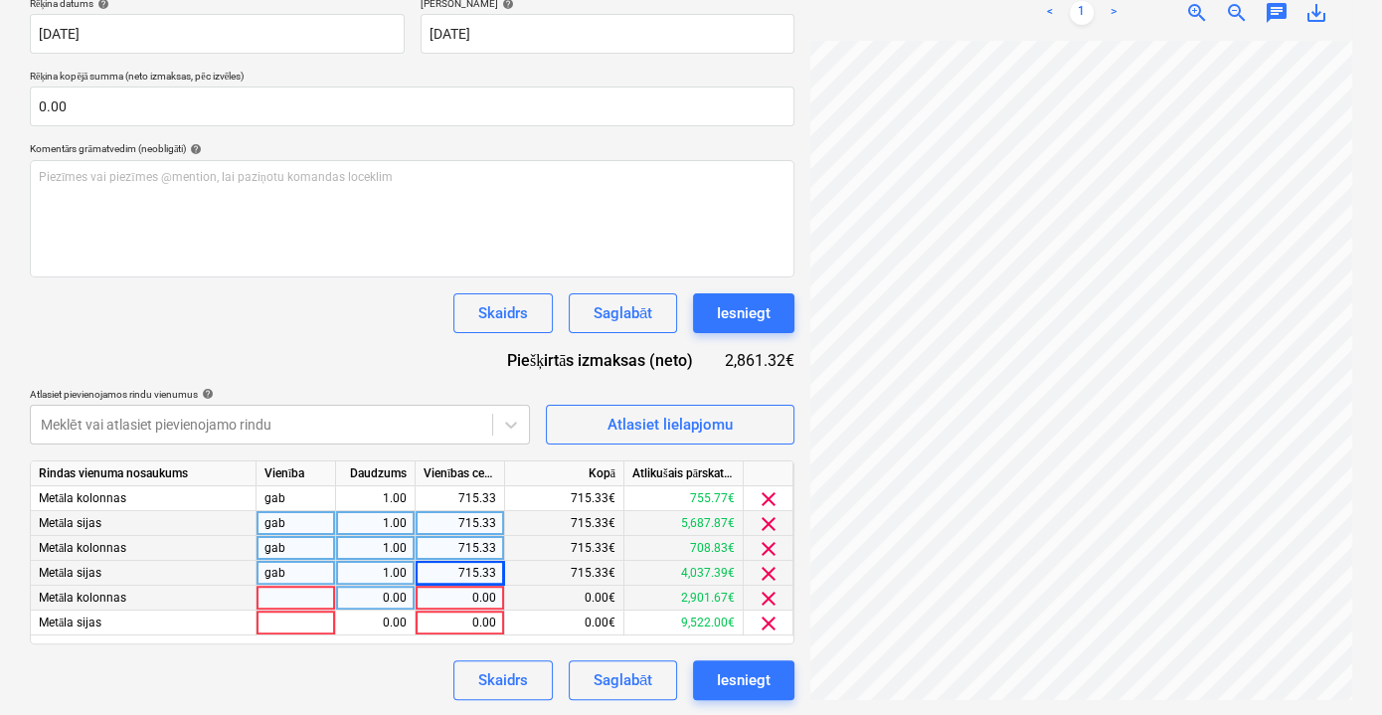
click at [469, 602] on div "0.00" at bounding box center [460, 598] width 73 height 25
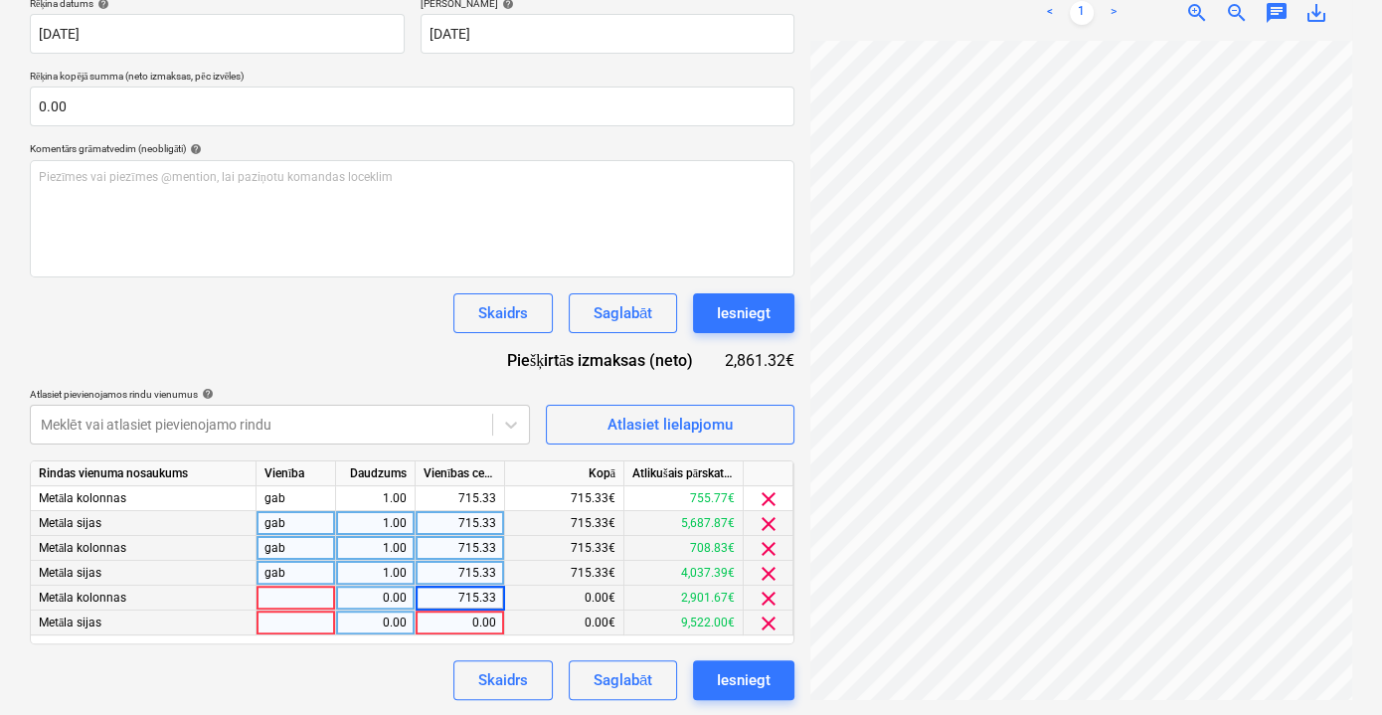
click at [469, 618] on div "0.00" at bounding box center [460, 622] width 73 height 25
type input "715.33"
click at [406, 667] on div "Skaidrs Saglabāt Iesniegt" at bounding box center [412, 680] width 765 height 40
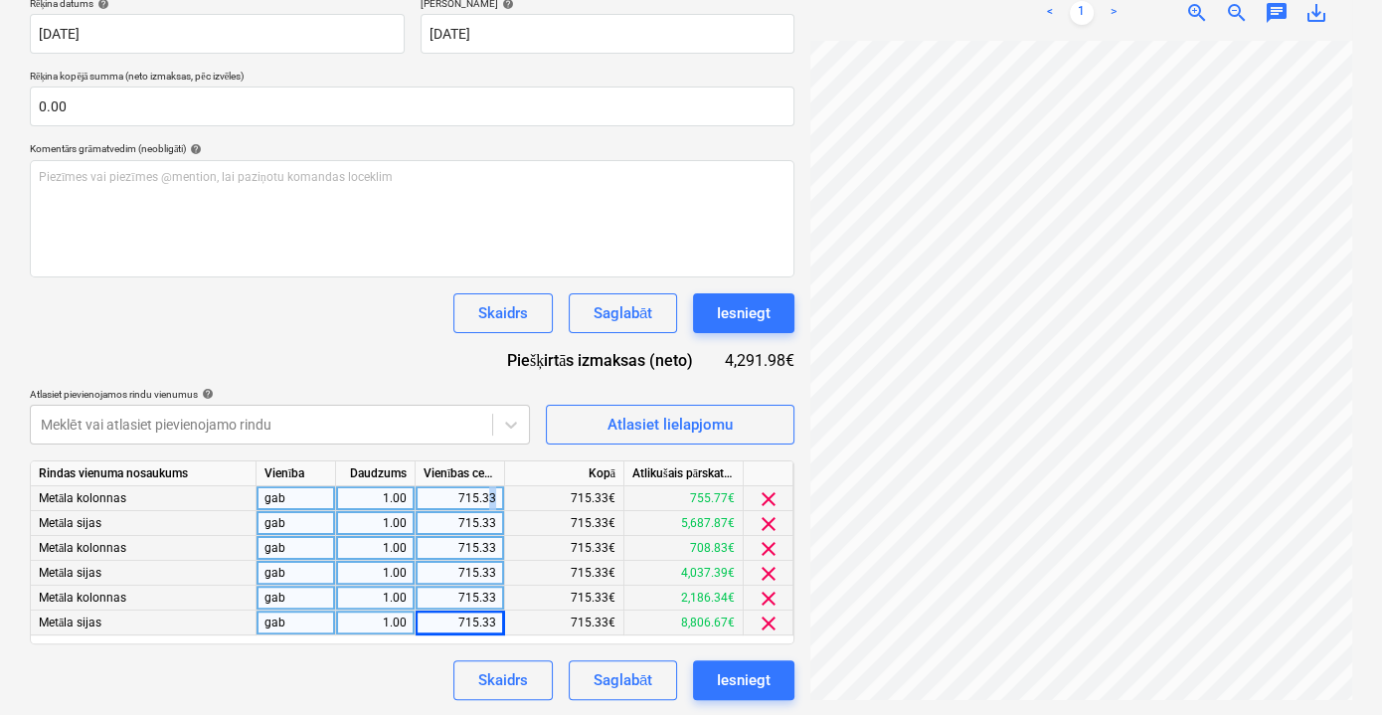
click at [488, 491] on div "715.33" at bounding box center [460, 498] width 73 height 25
type input "715.35"
click at [406, 674] on div "Skaidrs Saglabāt Iesniegt" at bounding box center [412, 680] width 765 height 40
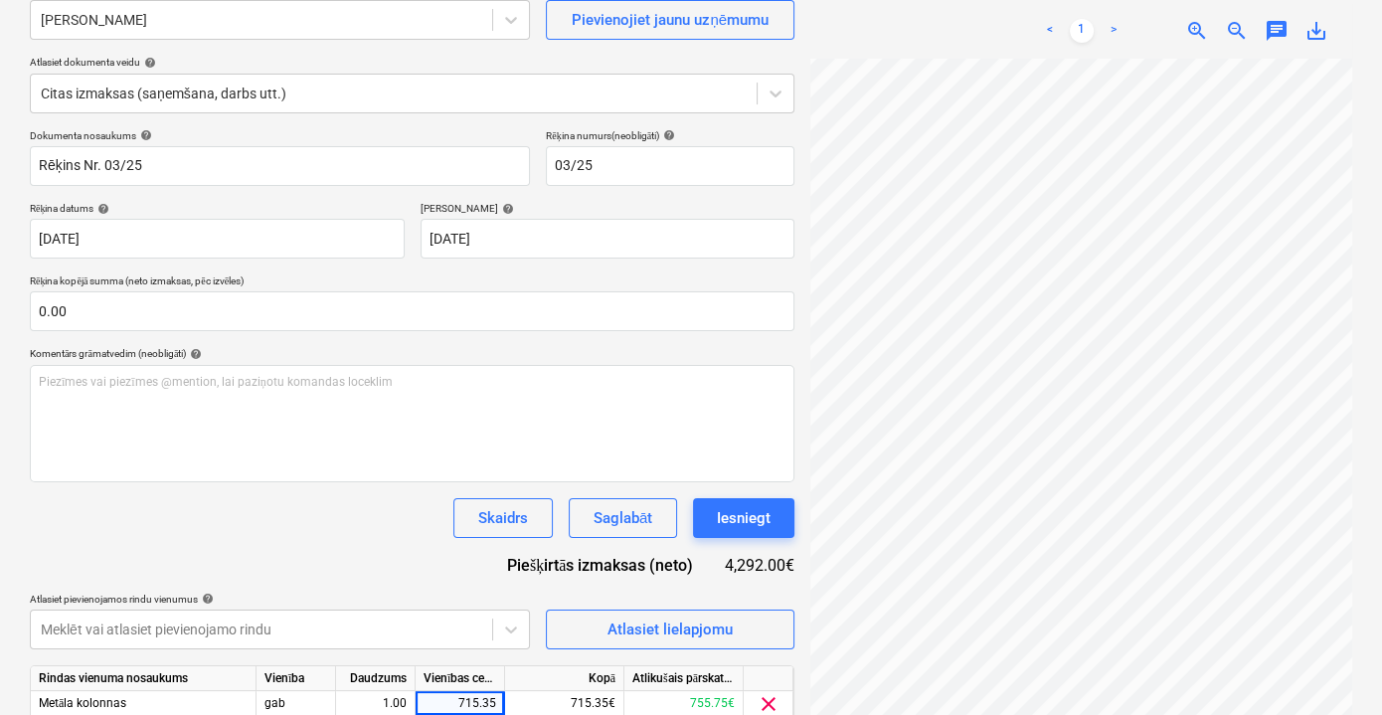
scroll to position [0, 53]
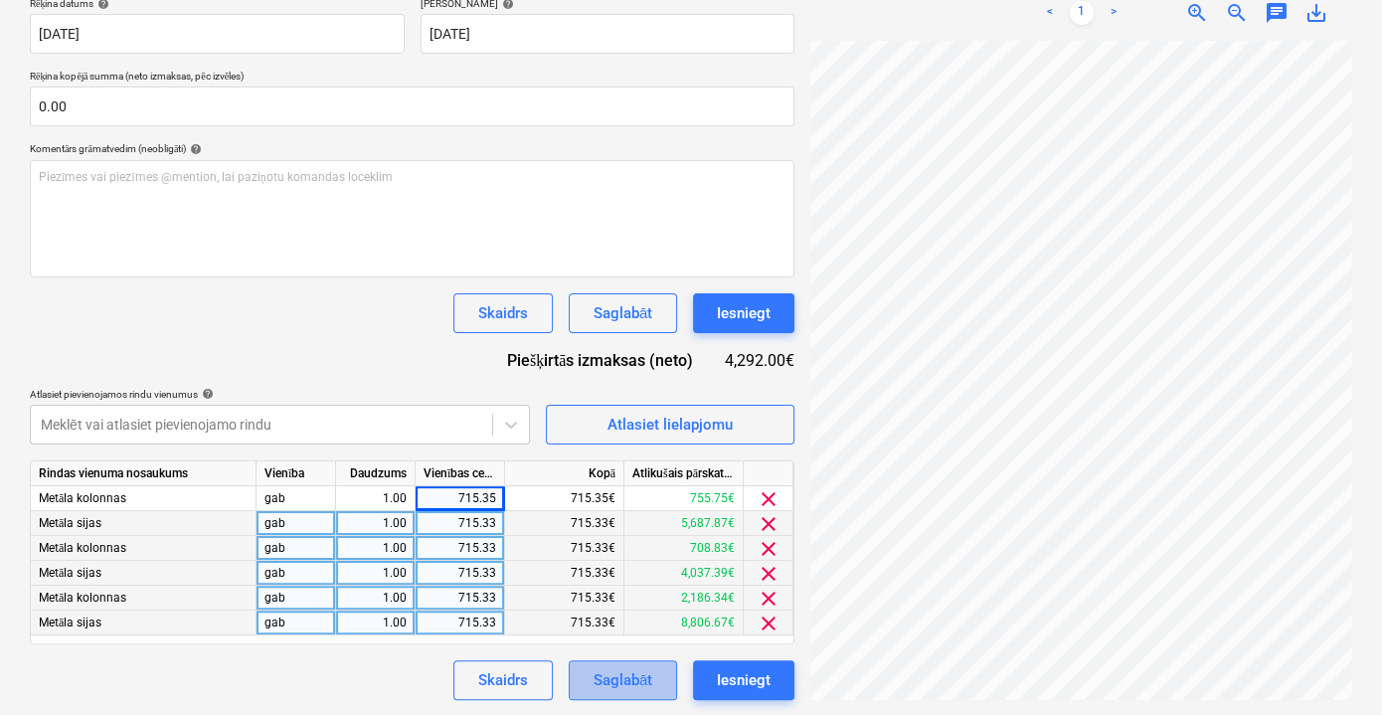
click at [628, 678] on div "Saglabāt" at bounding box center [623, 680] width 59 height 26
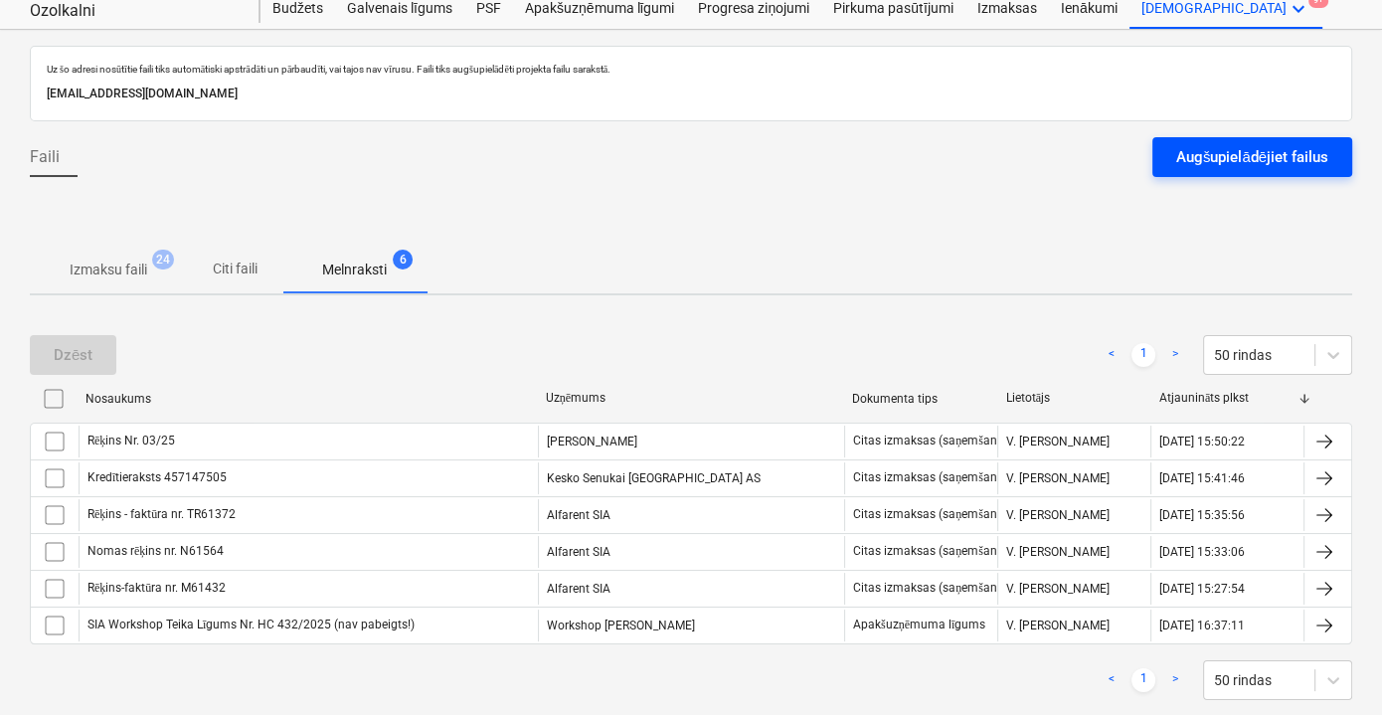
click at [1297, 145] on div "Augšupielādējiet failus" at bounding box center [1252, 157] width 152 height 26
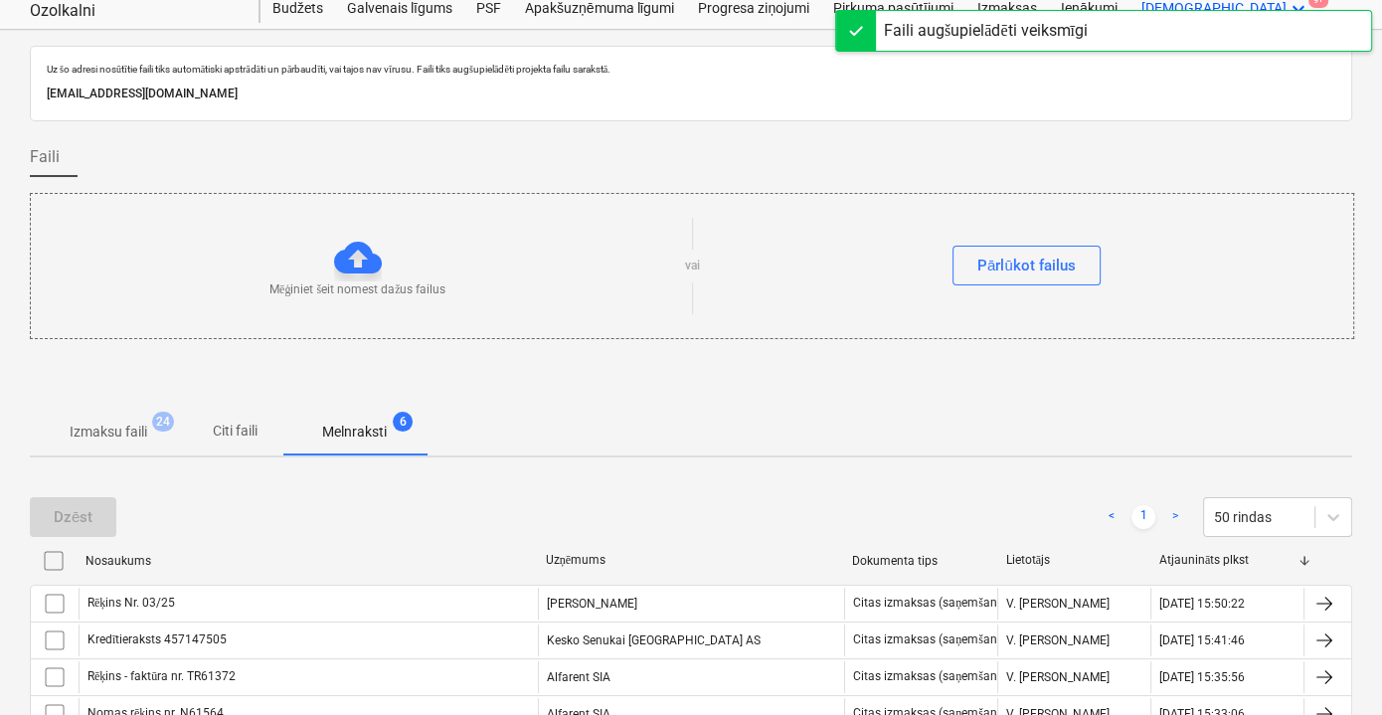
click at [233, 430] on p "Citi faili" at bounding box center [235, 431] width 48 height 21
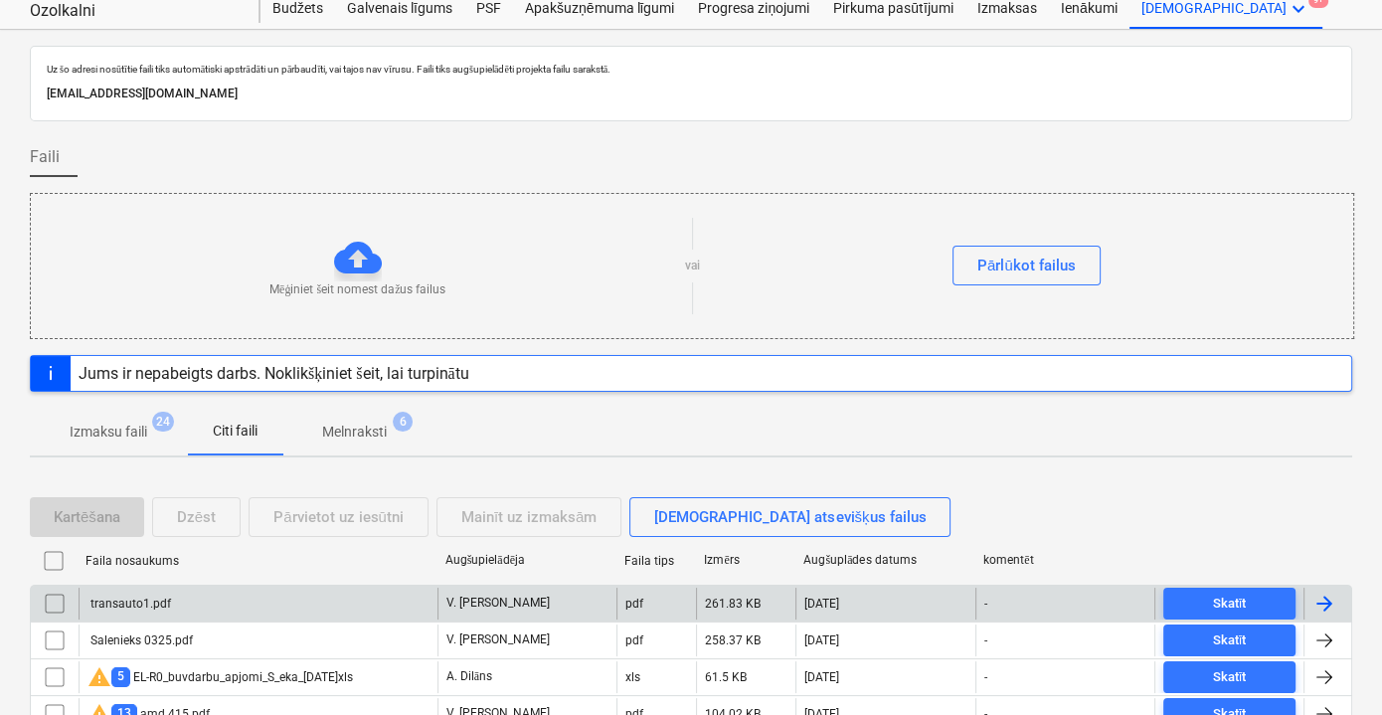
click at [326, 596] on div "transauto1.pdf" at bounding box center [258, 604] width 359 height 32
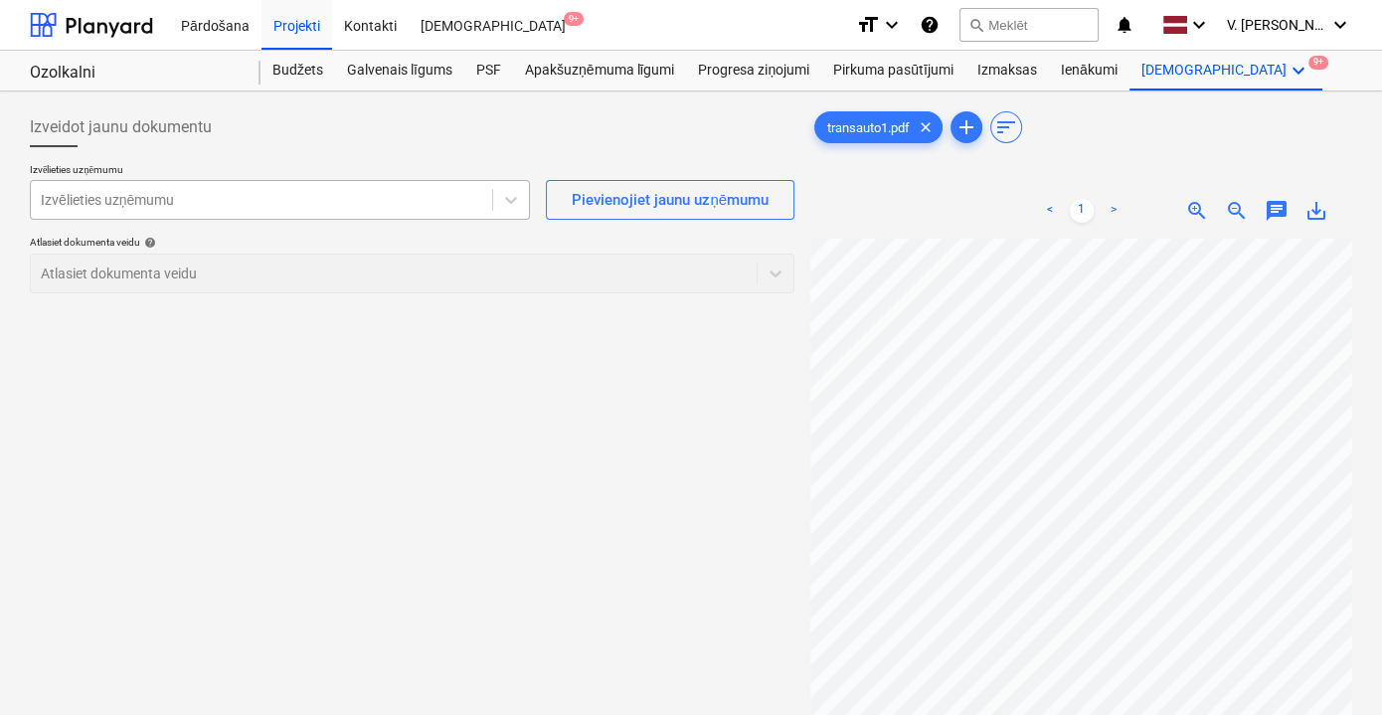
click at [407, 208] on div at bounding box center [261, 200] width 441 height 20
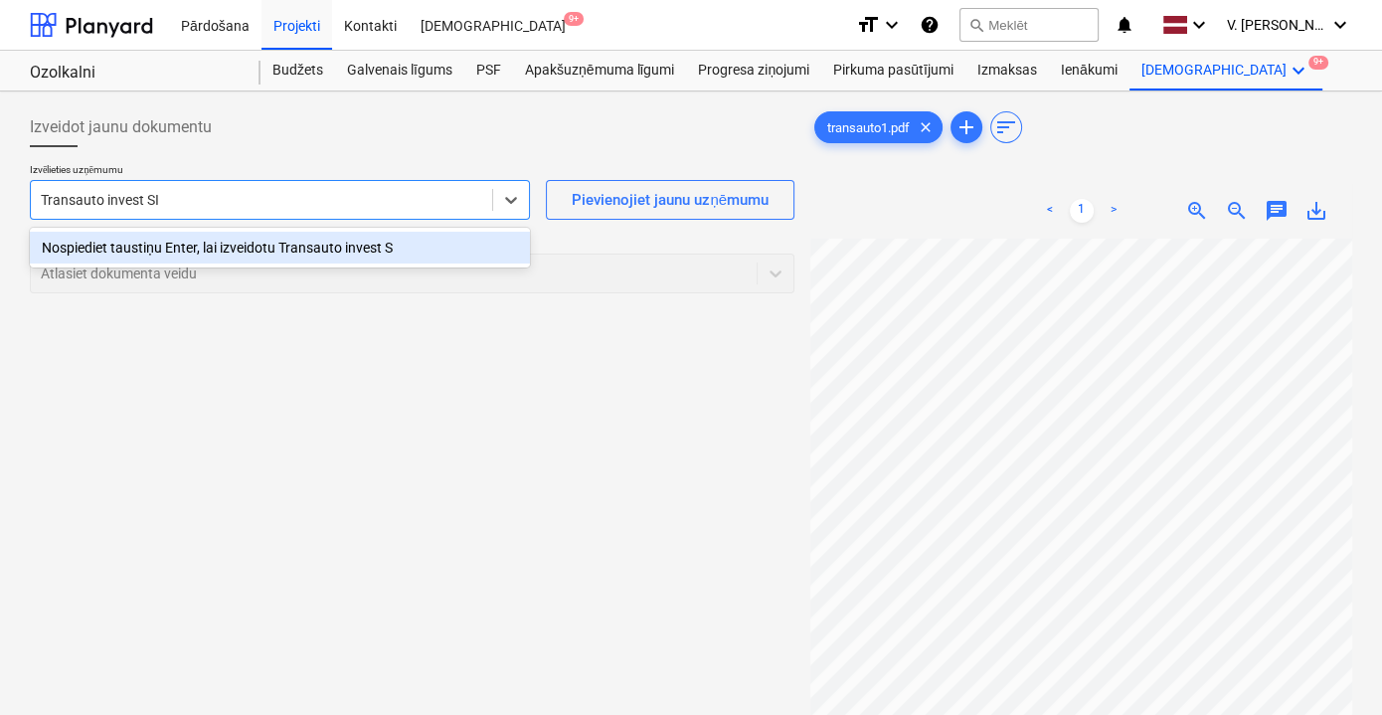
type input "Transauto invest SIA"
click at [351, 214] on div at bounding box center [261, 200] width 461 height 28
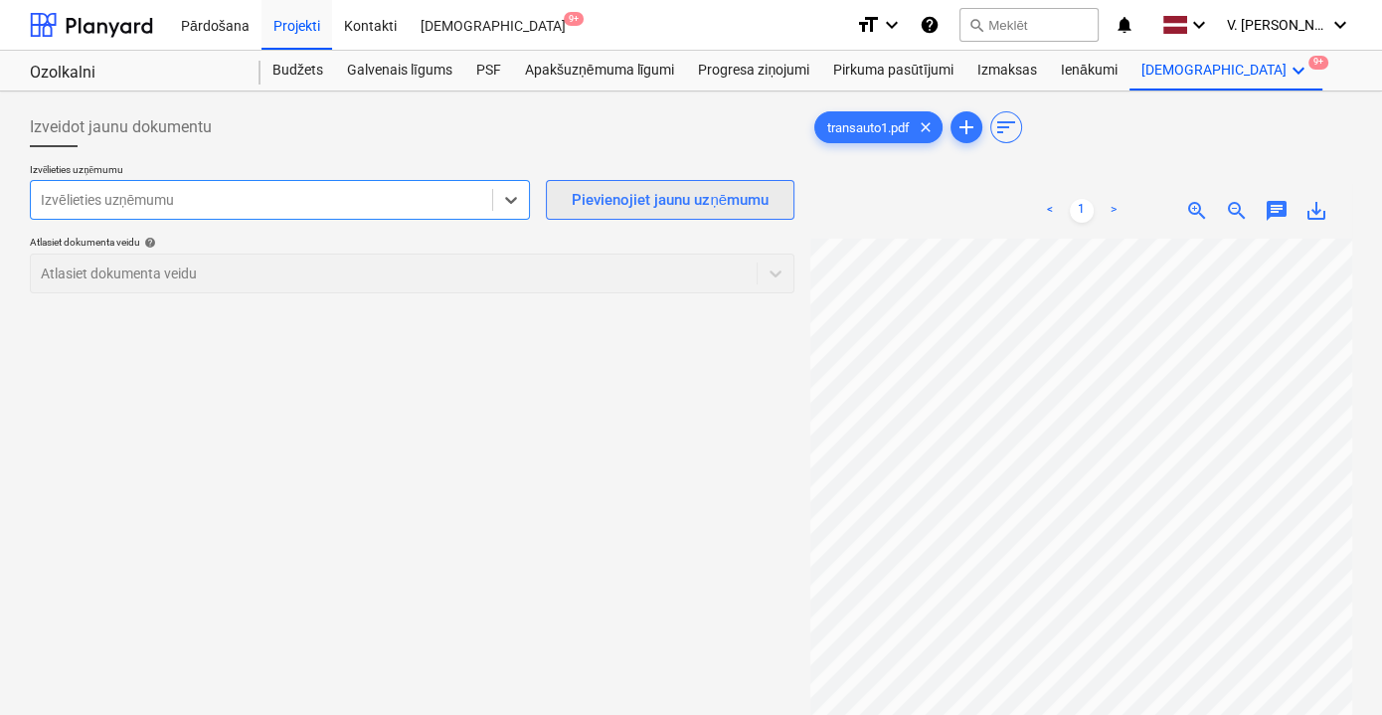
click at [620, 192] on div "Pievienojiet jaunu uzņēmumu" at bounding box center [670, 200] width 197 height 26
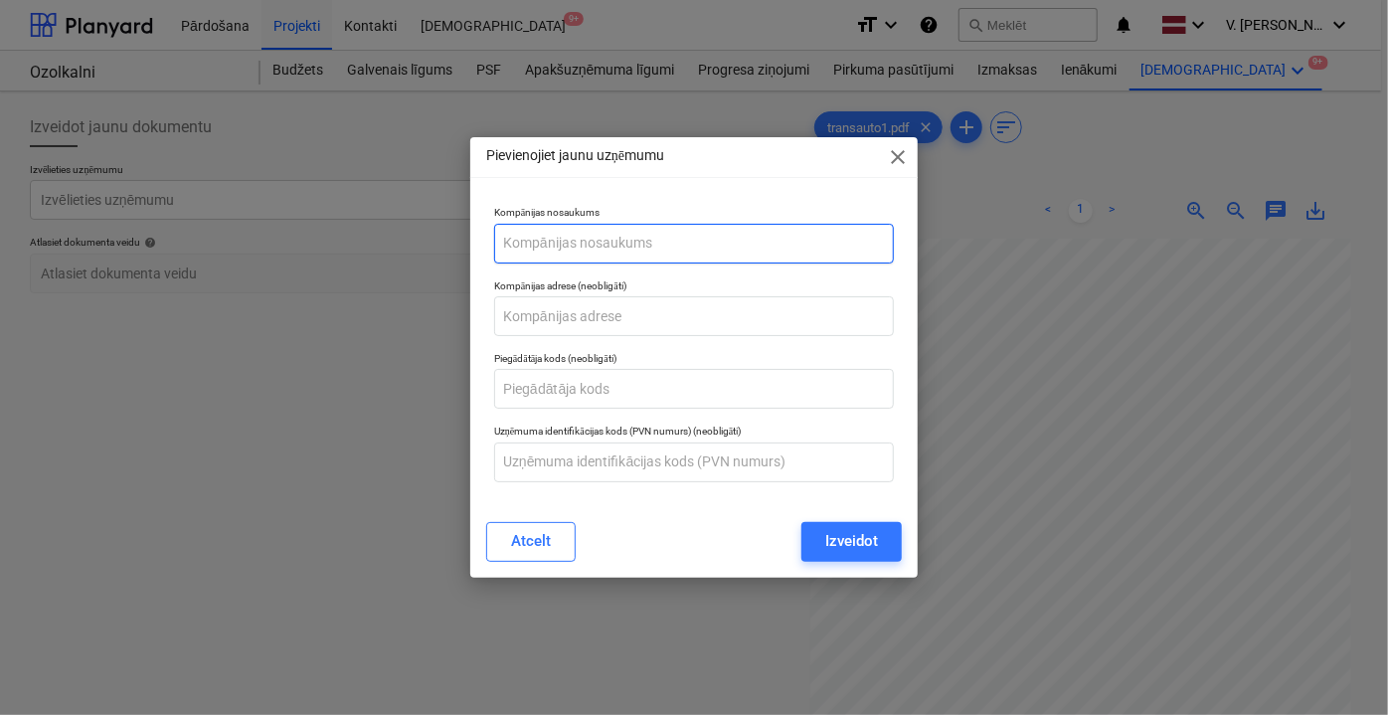
click at [631, 258] on input "text" at bounding box center [694, 244] width 400 height 40
type input "Transauto invest SIA"
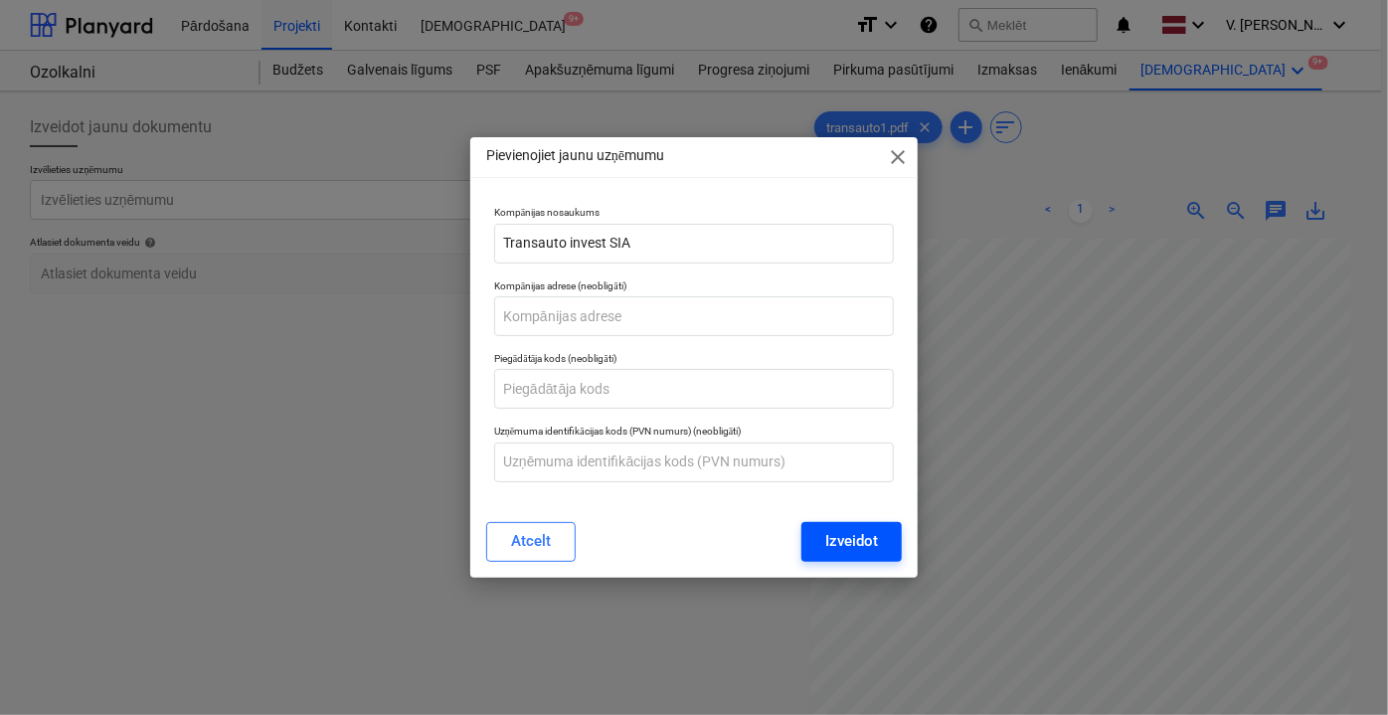
click at [867, 524] on button "Izveidot" at bounding box center [851, 542] width 100 height 40
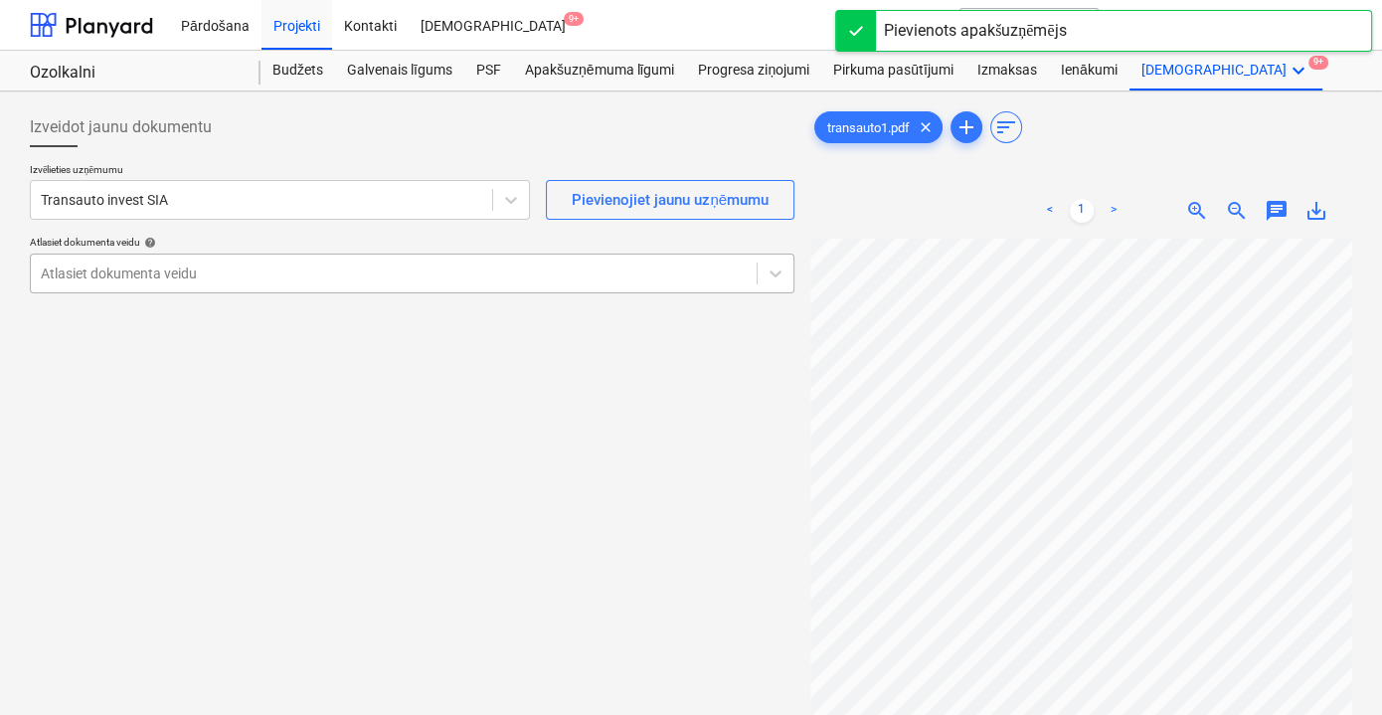
click at [271, 278] on div at bounding box center [394, 273] width 706 height 20
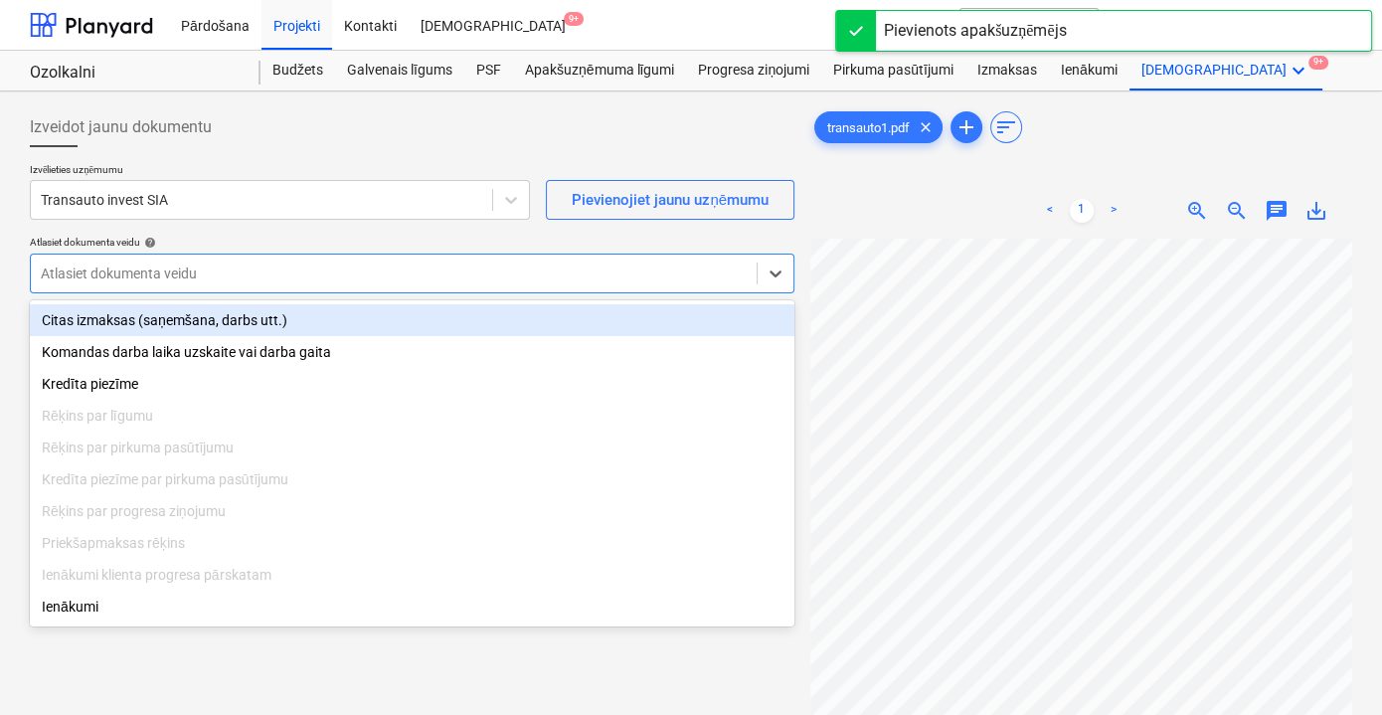
click at [241, 316] on div "Citas izmaksas (saņemšana, darbs utt.)" at bounding box center [412, 320] width 765 height 32
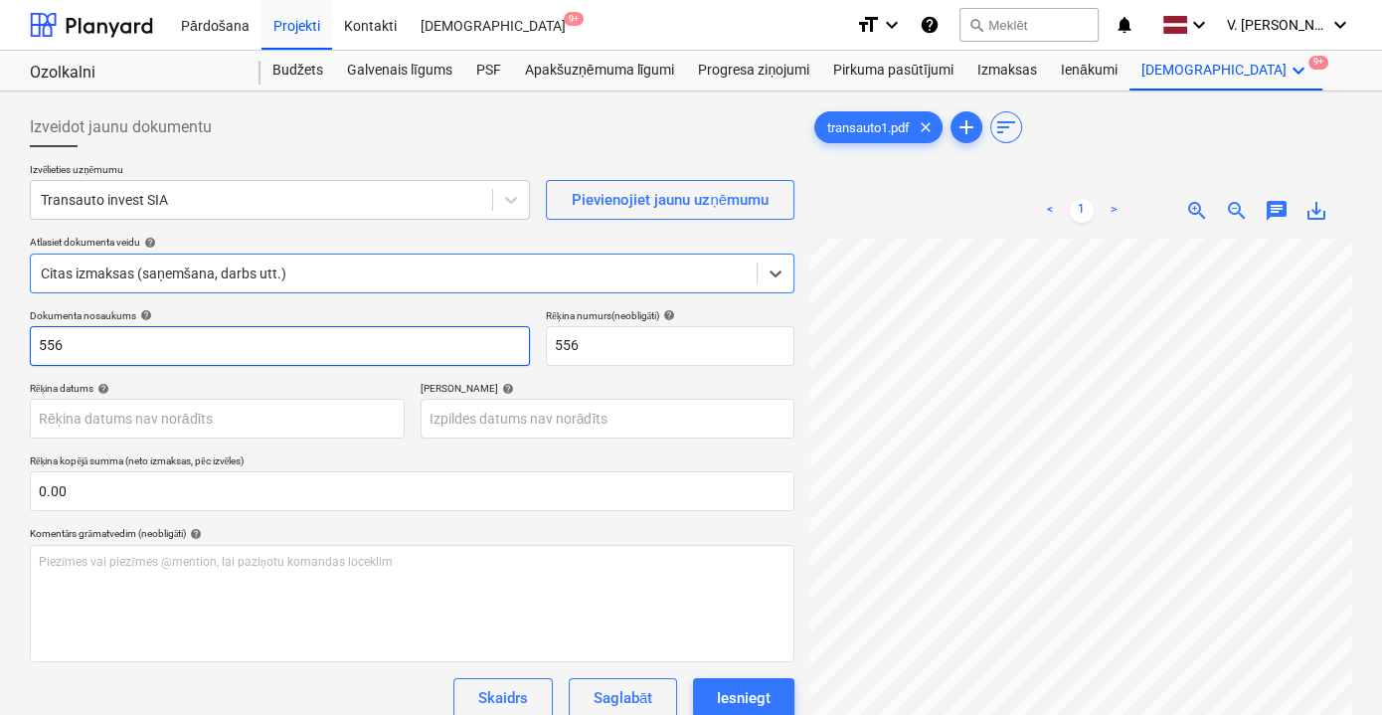
click at [199, 351] on input "556" at bounding box center [280, 346] width 500 height 40
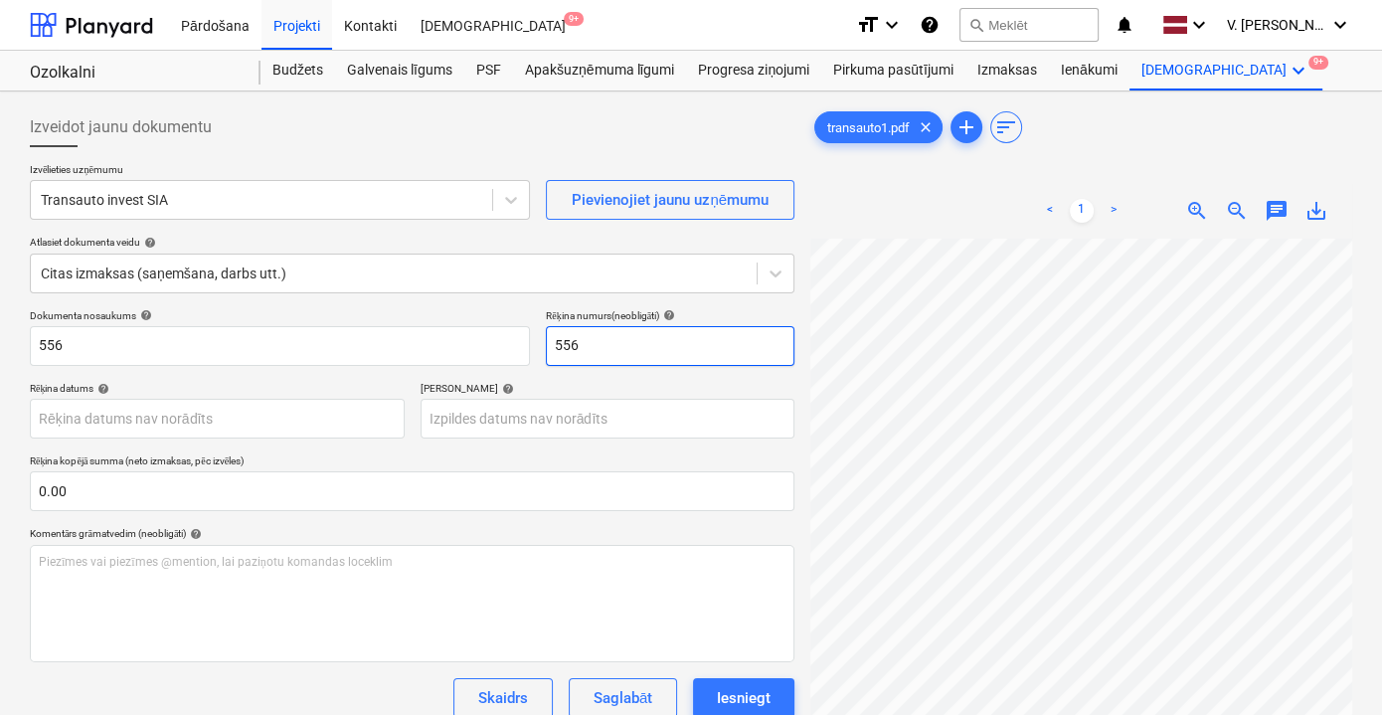
click at [549, 345] on input "556" at bounding box center [670, 346] width 249 height 40
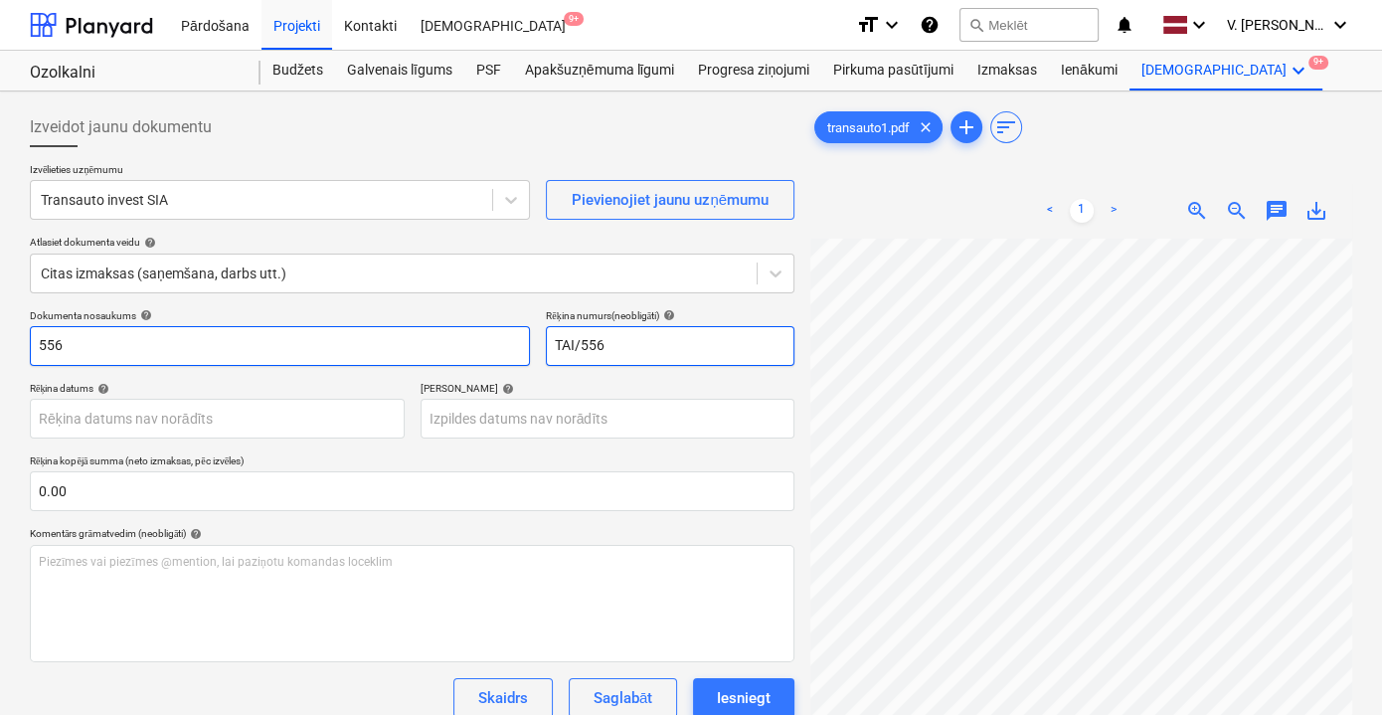
type input "TAI/556"
click at [444, 349] on input "556" at bounding box center [280, 346] width 500 height 40
click at [234, 342] on input "556" at bounding box center [280, 346] width 500 height 40
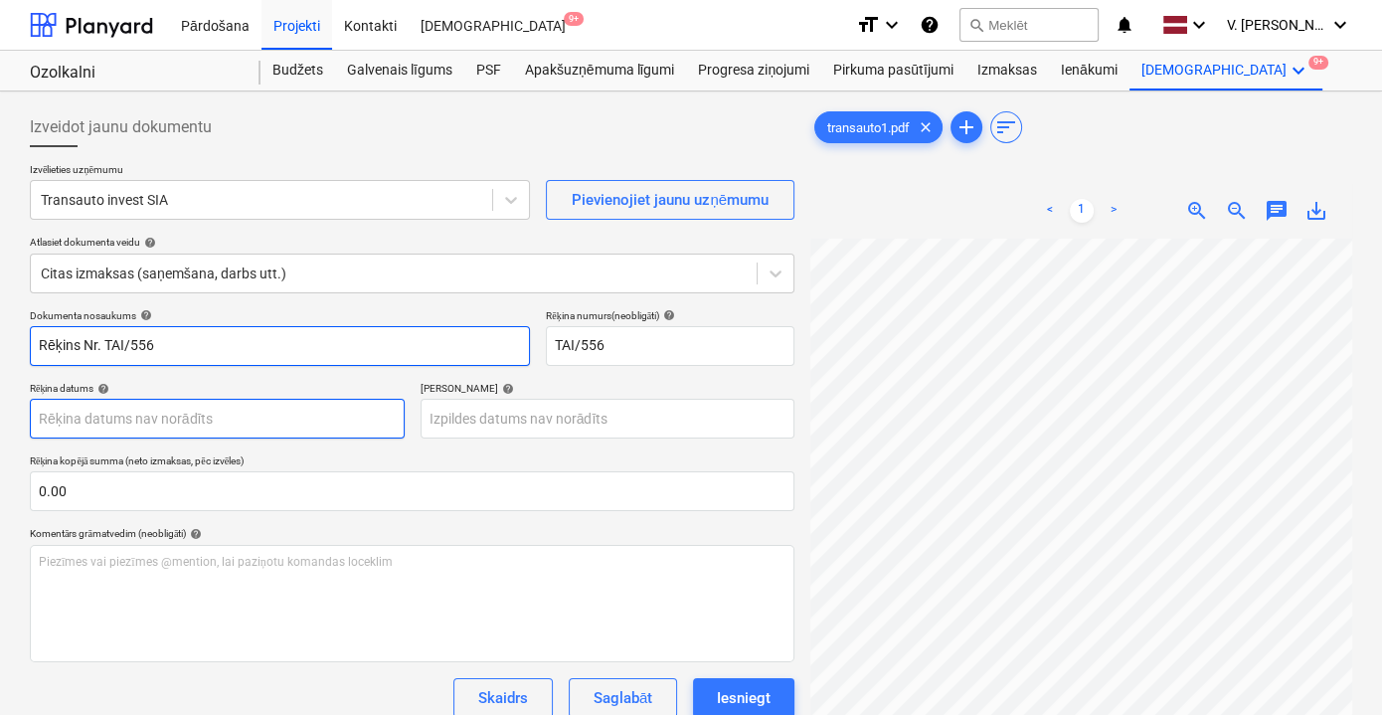
type input "Rēķins Nr. TAI/556"
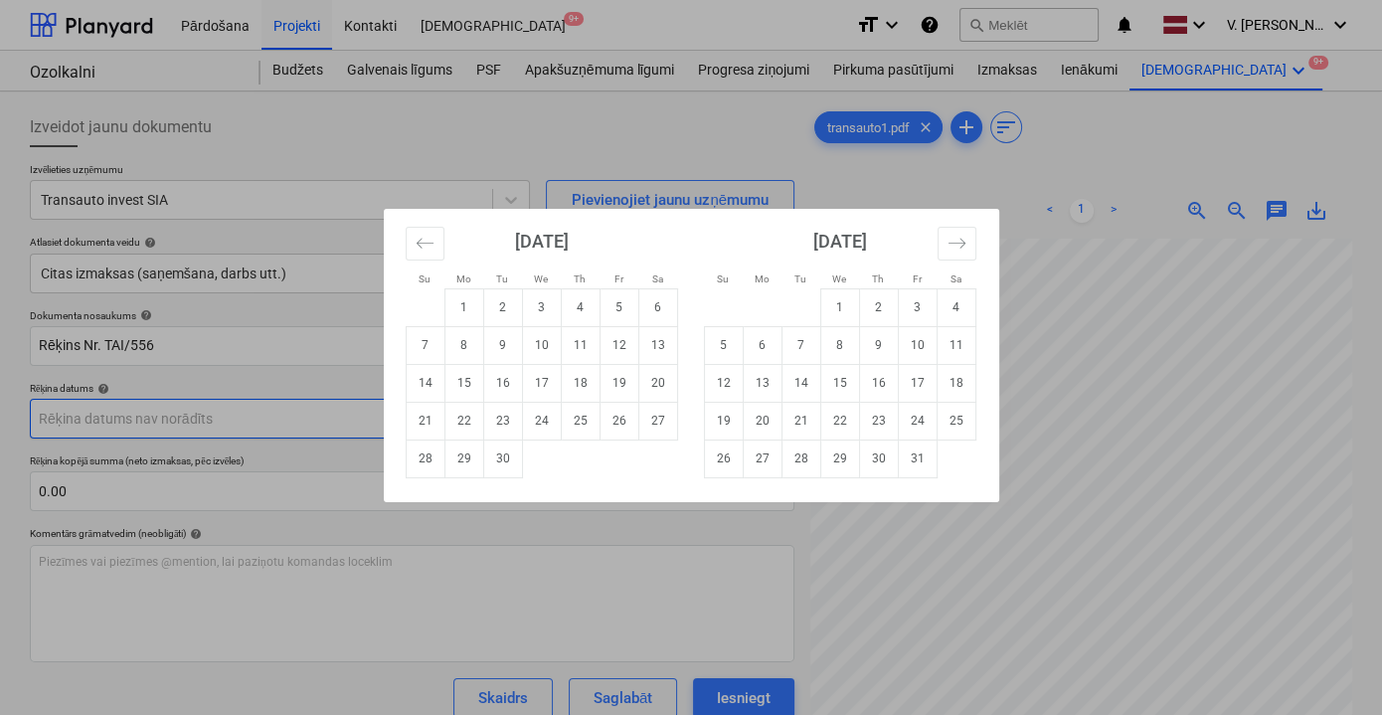
click at [239, 412] on body "Pārdošana Projekti Kontakti Iesūtne 9+ format_size keyboard_arrow_down help sea…" at bounding box center [691, 357] width 1382 height 715
click at [427, 463] on td "28" at bounding box center [425, 458] width 39 height 38
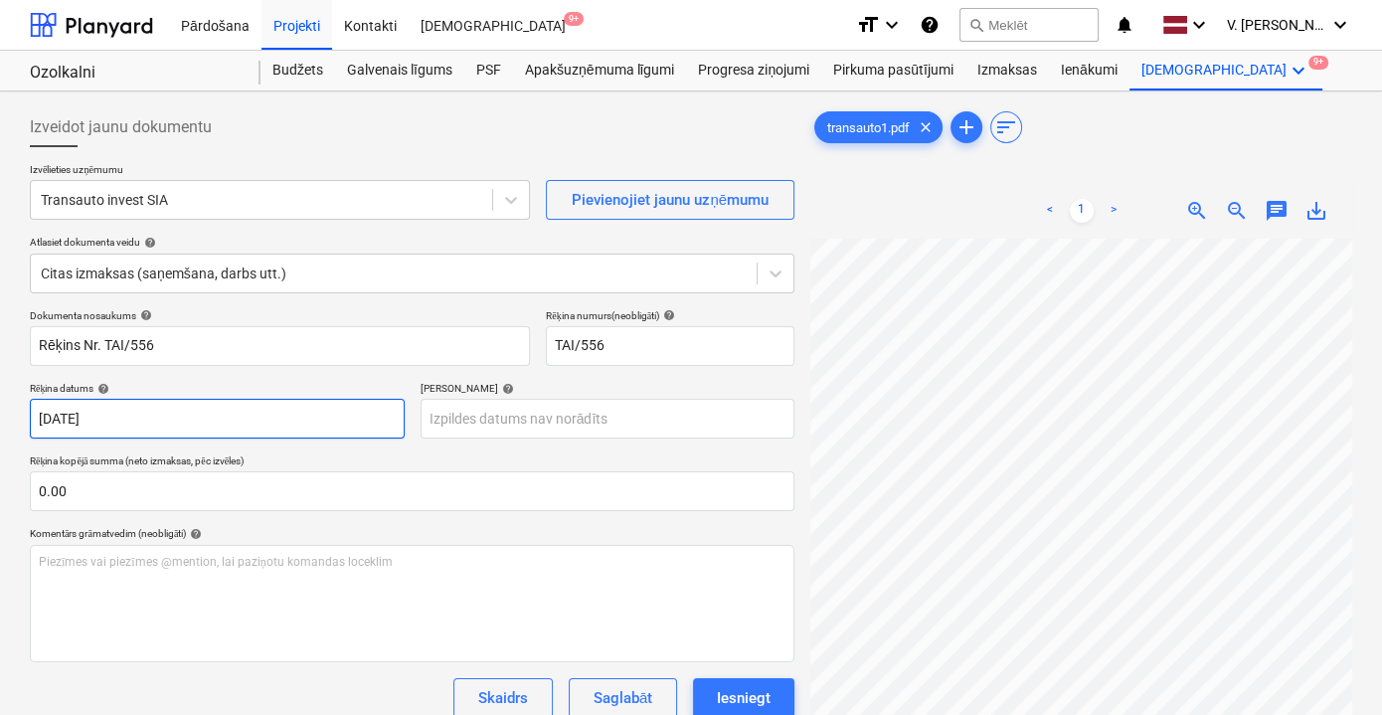
click at [210, 424] on body "Pārdošana Projekti Kontakti Iesūtne 9+ format_size keyboard_arrow_down help sea…" at bounding box center [691, 357] width 1382 height 715
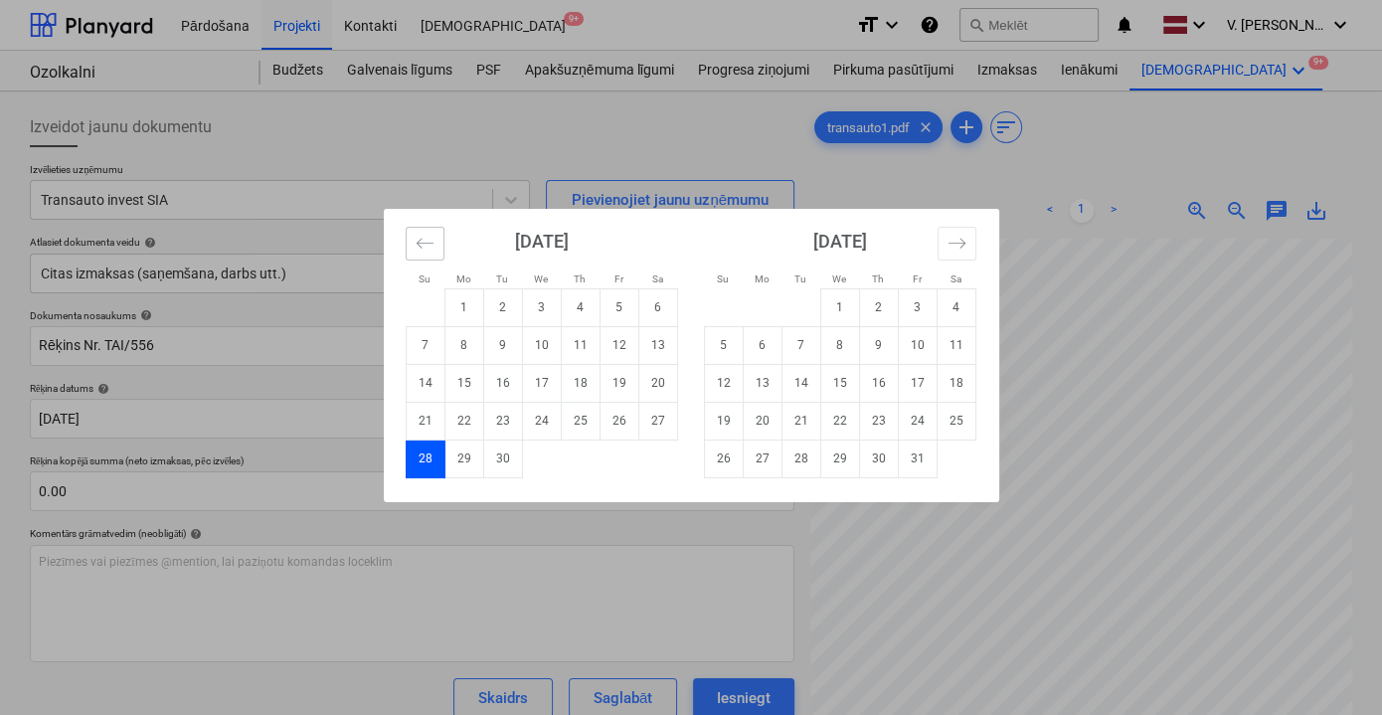
click at [422, 238] on icon "Move backward to switch to the previous month." at bounding box center [425, 243] width 19 height 19
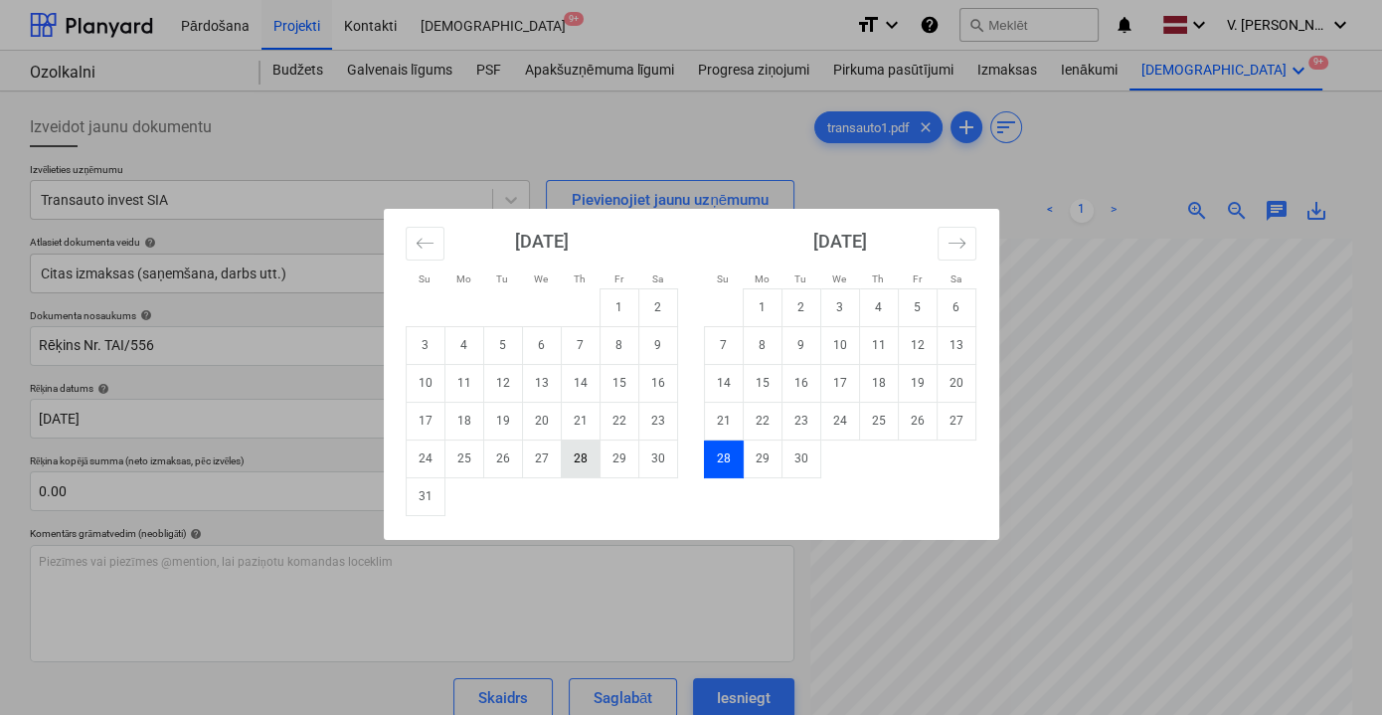
click at [574, 457] on td "28" at bounding box center [580, 458] width 39 height 38
type input "[DATE]"
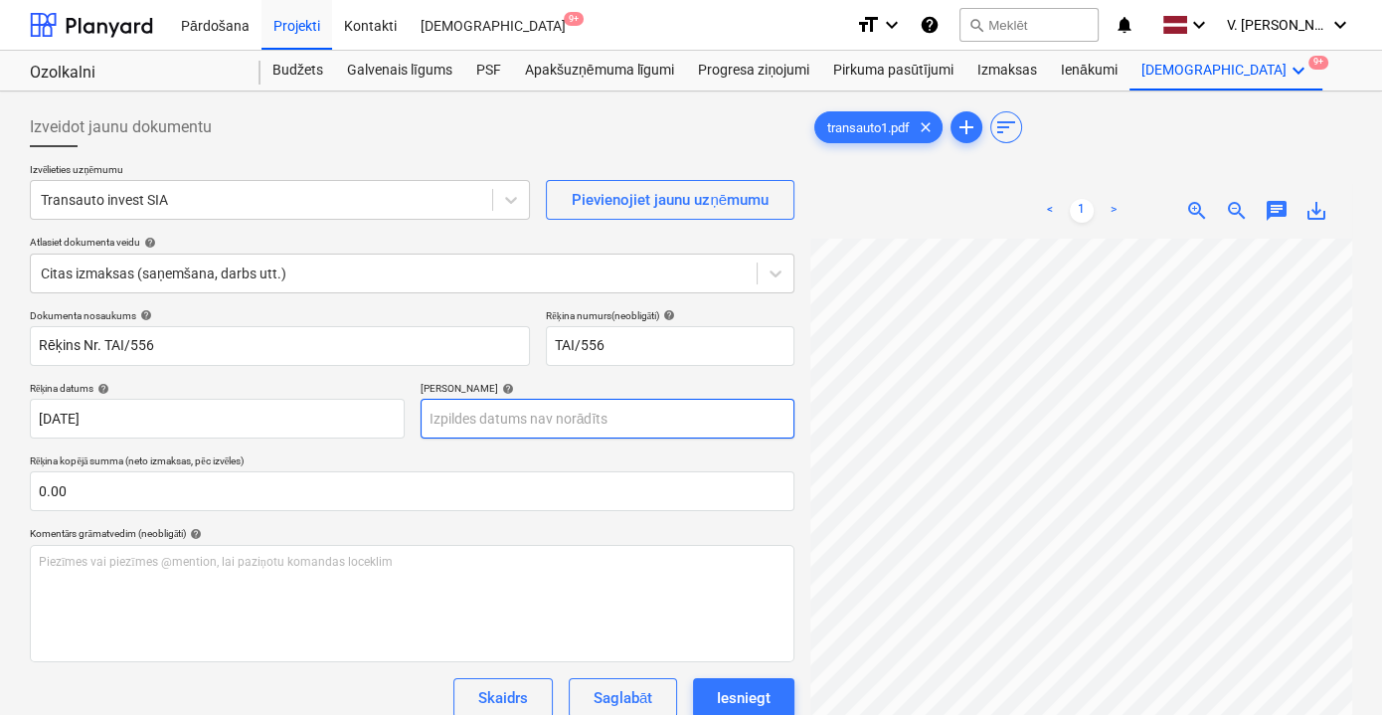
click at [508, 424] on body "Pārdošana Projekti Kontakti Iesūtne 9+ format_size keyboard_arrow_down help sea…" at bounding box center [691, 357] width 1382 height 715
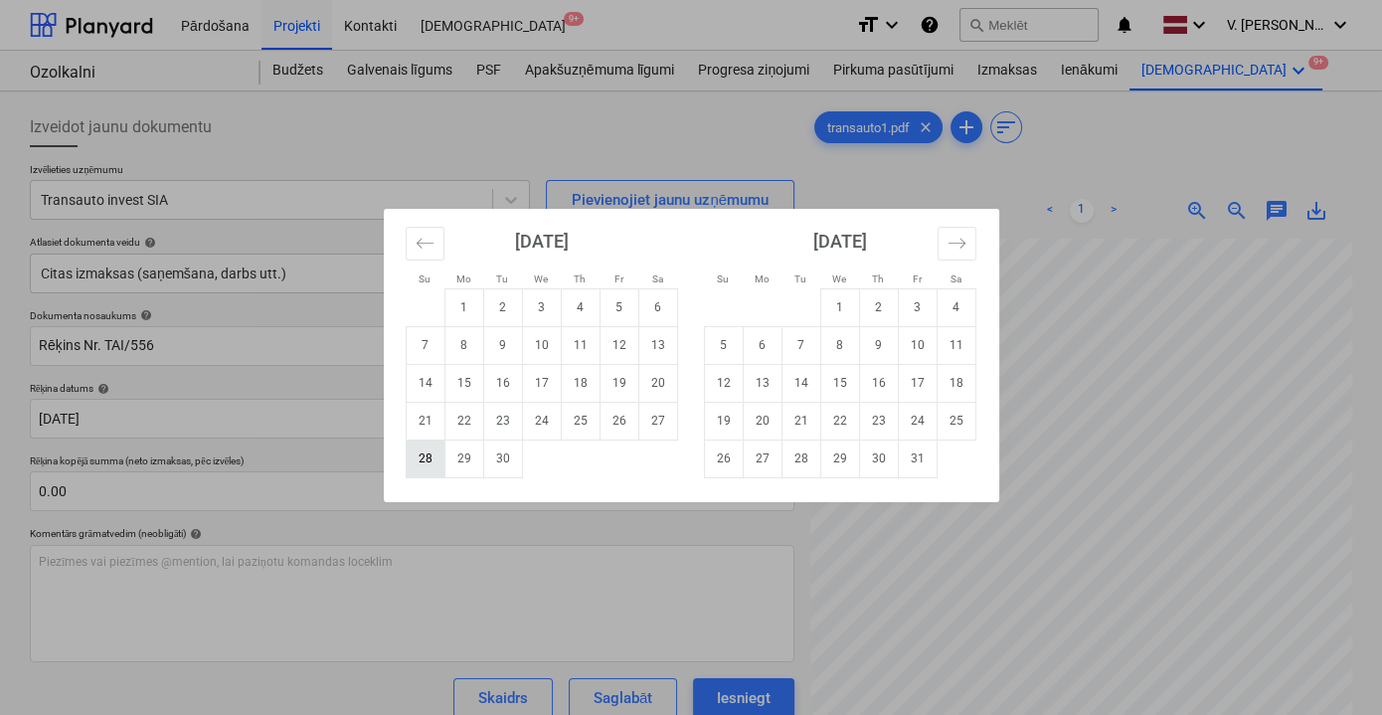
click at [425, 468] on td "28" at bounding box center [425, 458] width 39 height 38
type input "[DATE]"
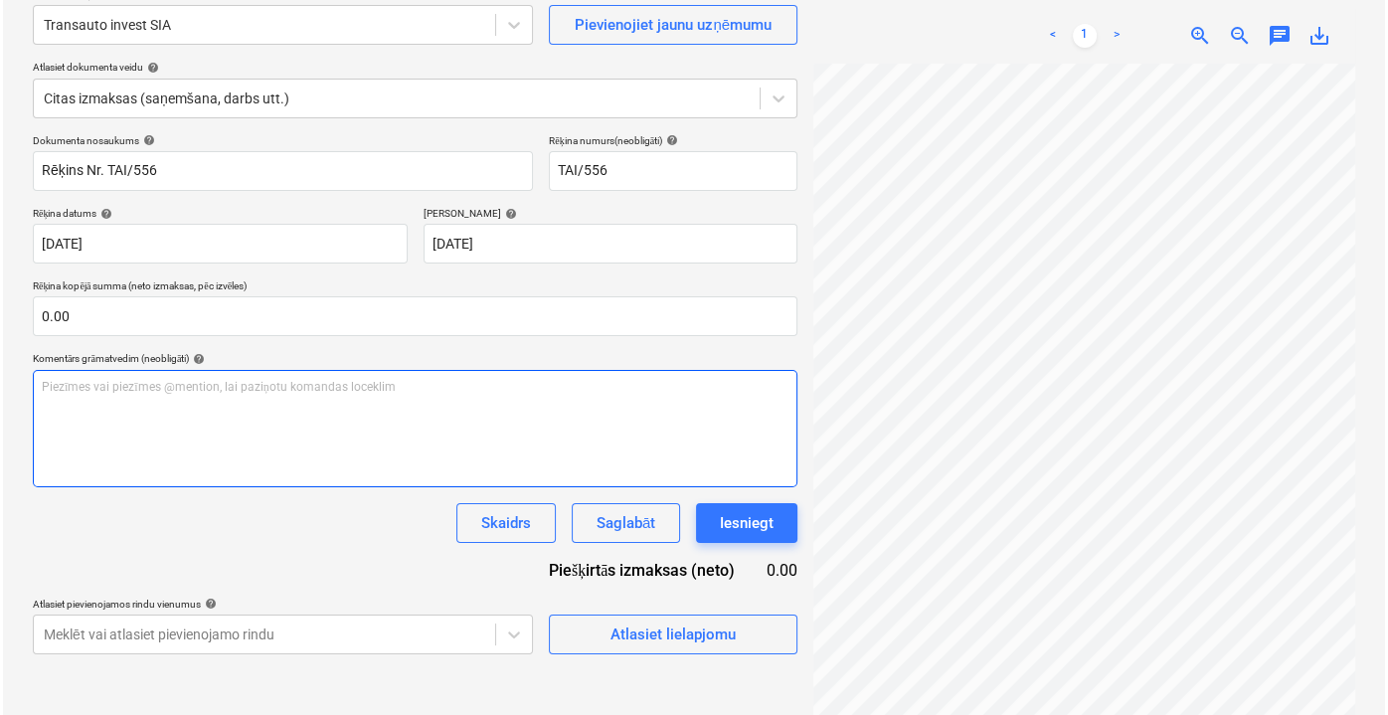
scroll to position [198, 0]
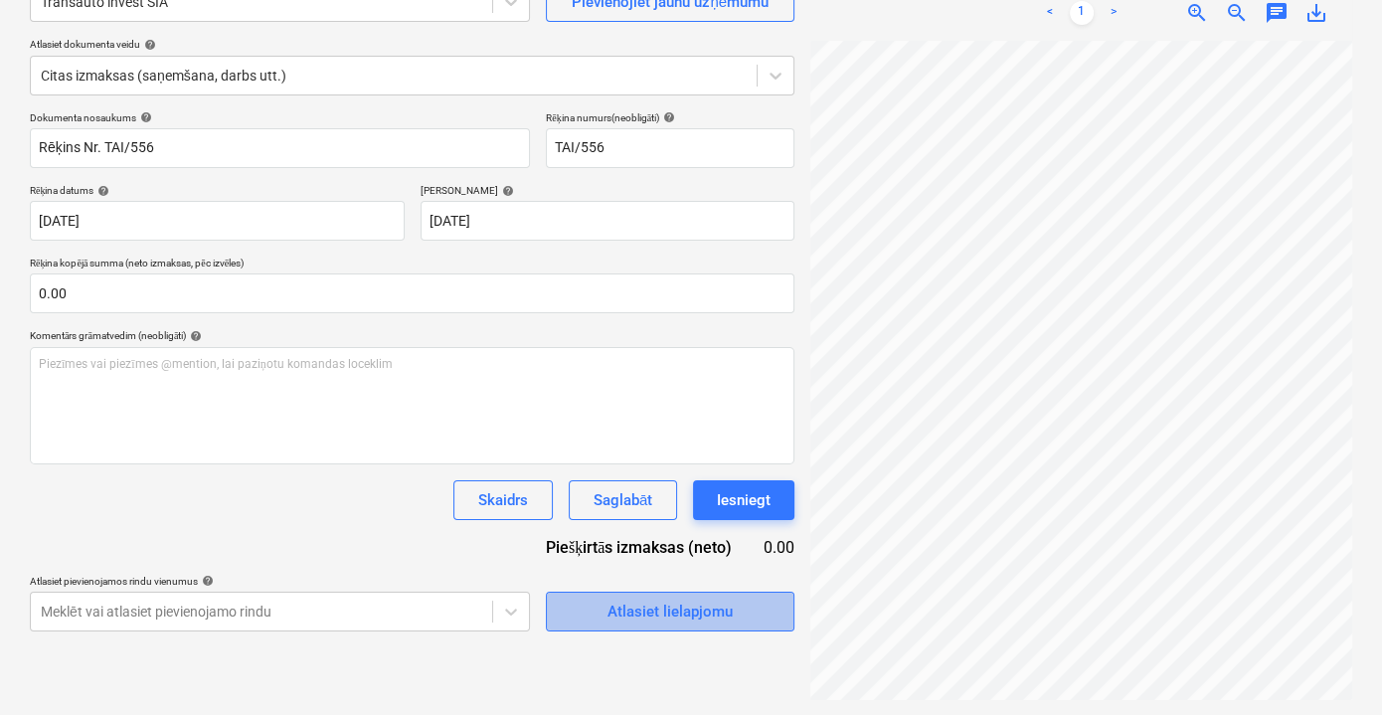
click at [607, 611] on div "Atlasiet lielapjomu" at bounding box center [669, 612] width 125 height 26
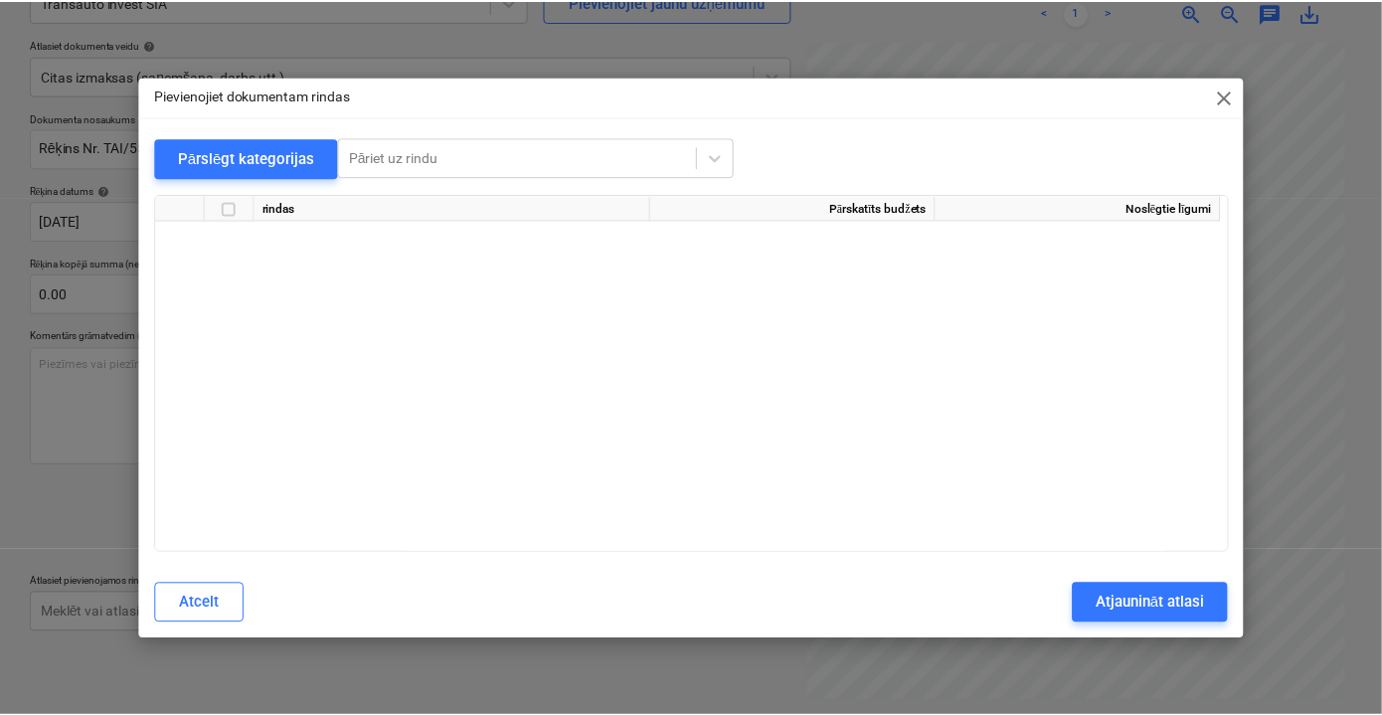
scroll to position [14929, 0]
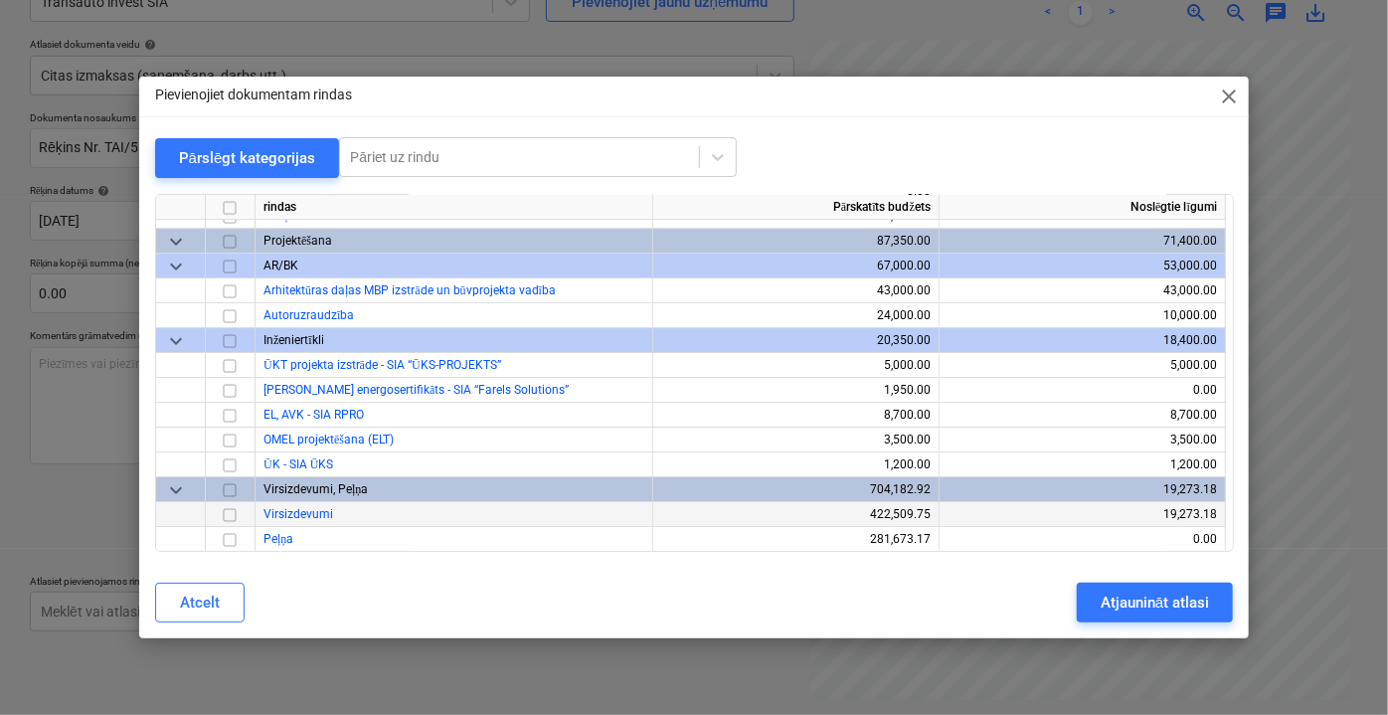
click at [230, 511] on input "checkbox" at bounding box center [230, 514] width 24 height 24
click at [1179, 598] on div "Atjaunināt atlasi" at bounding box center [1155, 603] width 108 height 26
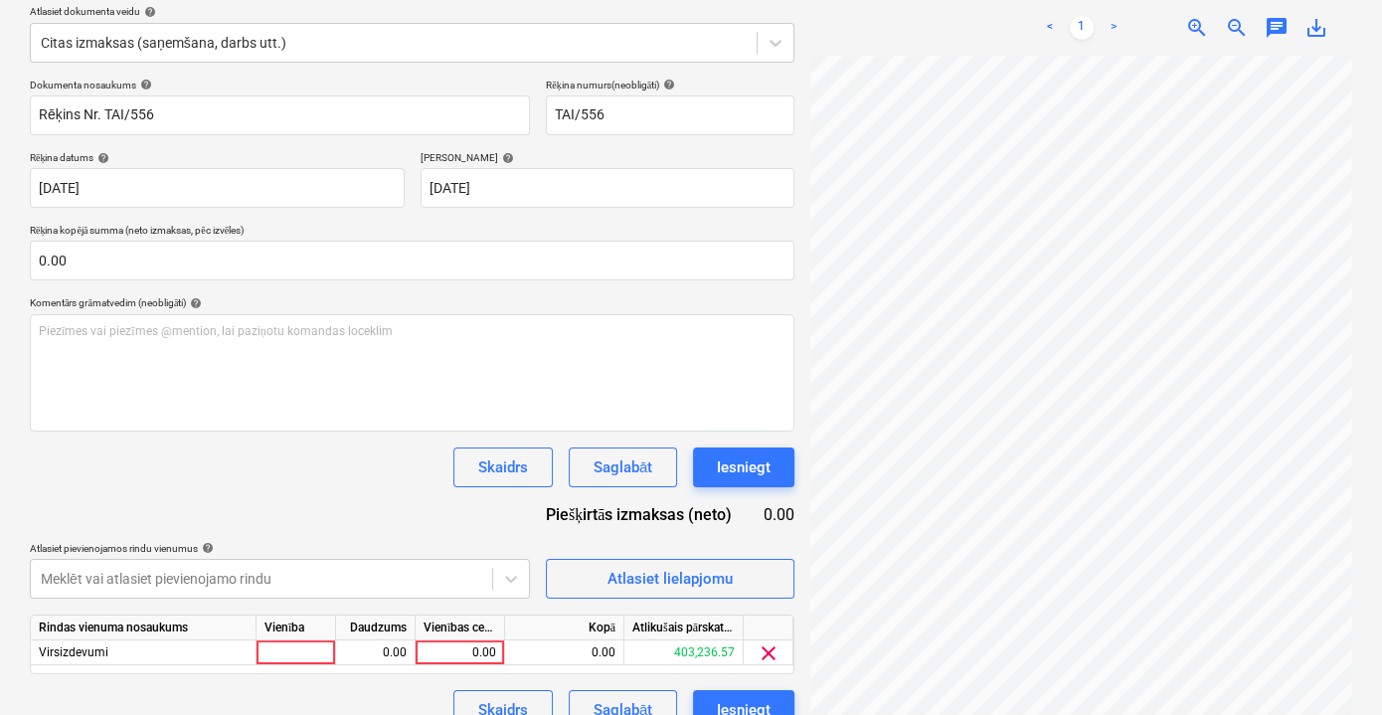
scroll to position [260, 0]
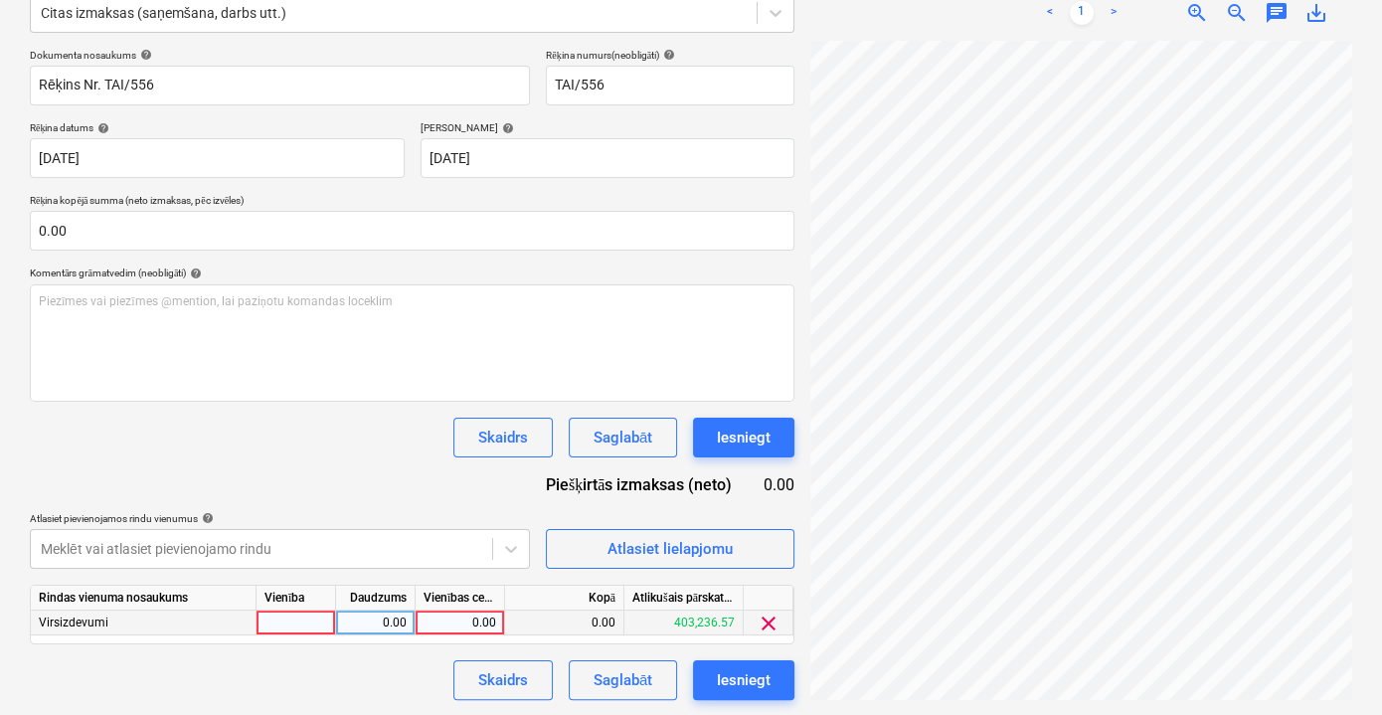
click at [482, 618] on div "0.00" at bounding box center [460, 622] width 73 height 25
type input "210"
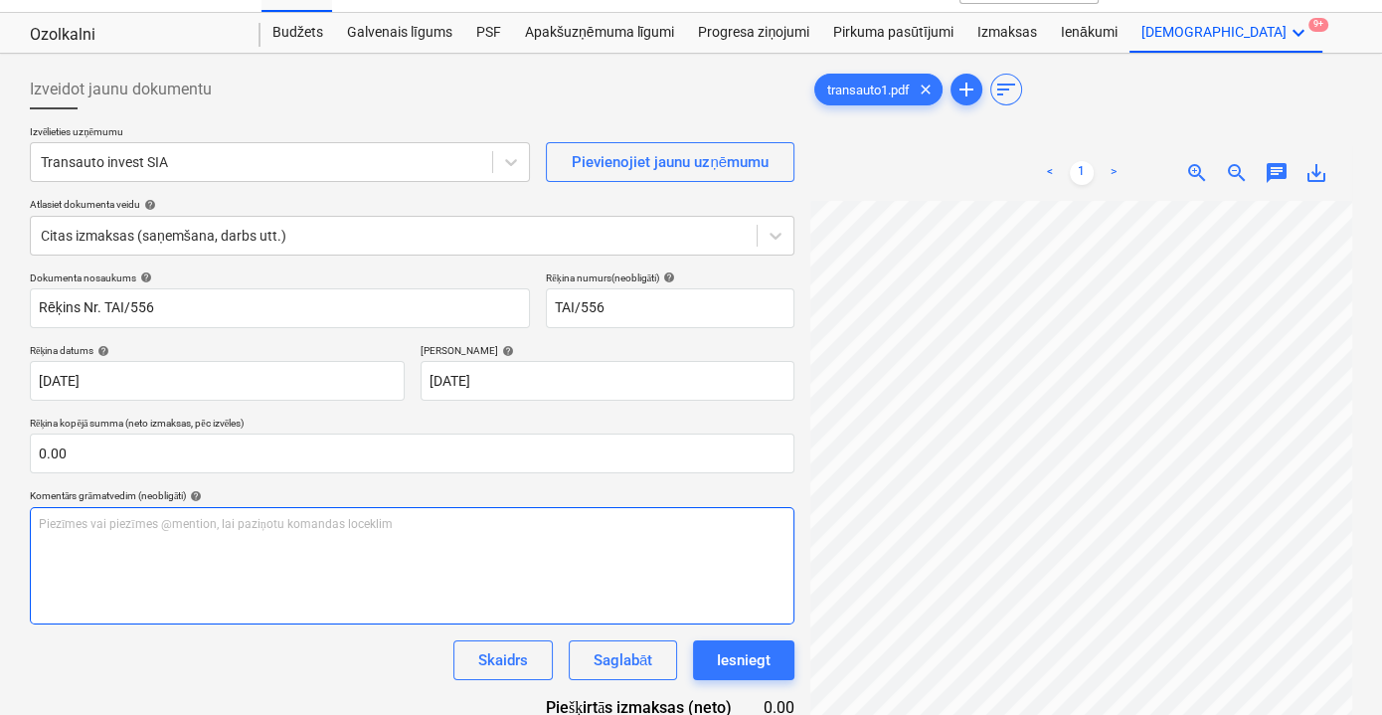
scroll to position [0, 0]
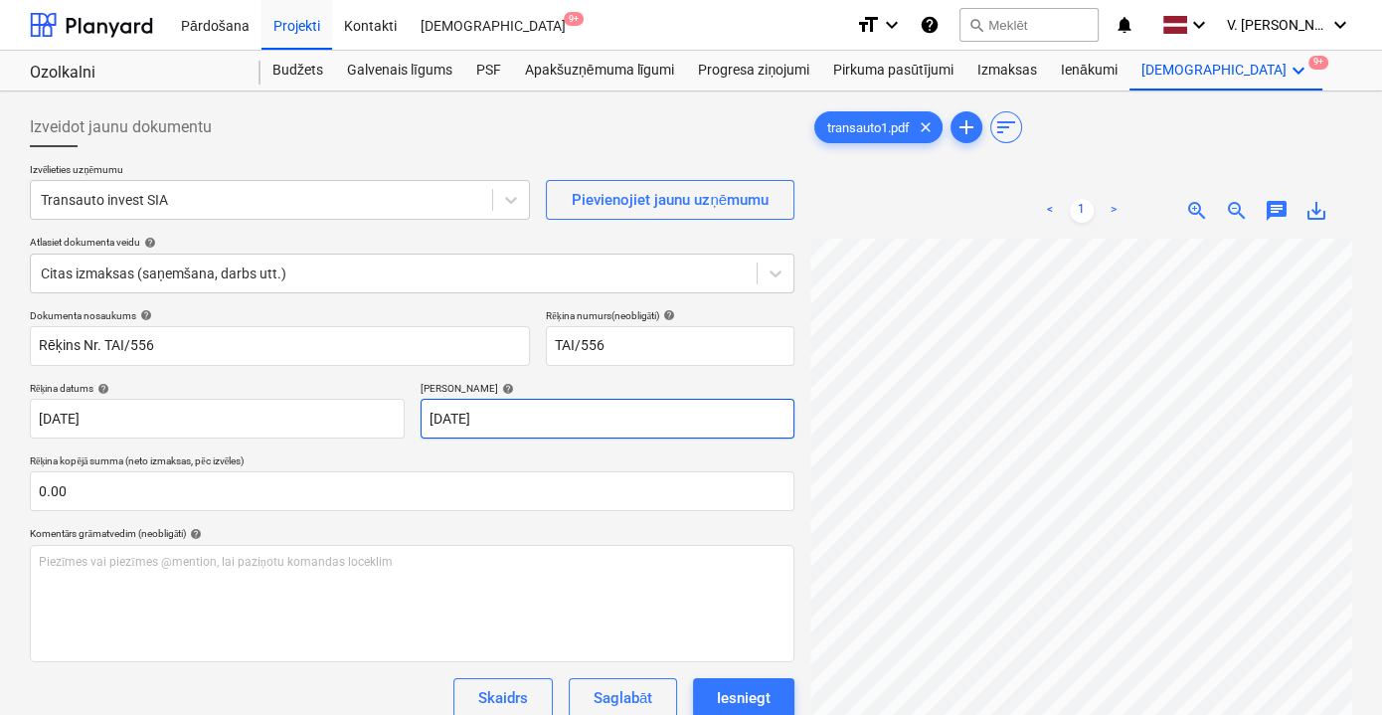
click at [484, 402] on input "[DATE]" at bounding box center [608, 419] width 375 height 40
click at [469, 412] on body "Pārdošana Projekti Kontakti Iesūtne 9+ format_size keyboard_arrow_down help sea…" at bounding box center [691, 357] width 1382 height 715
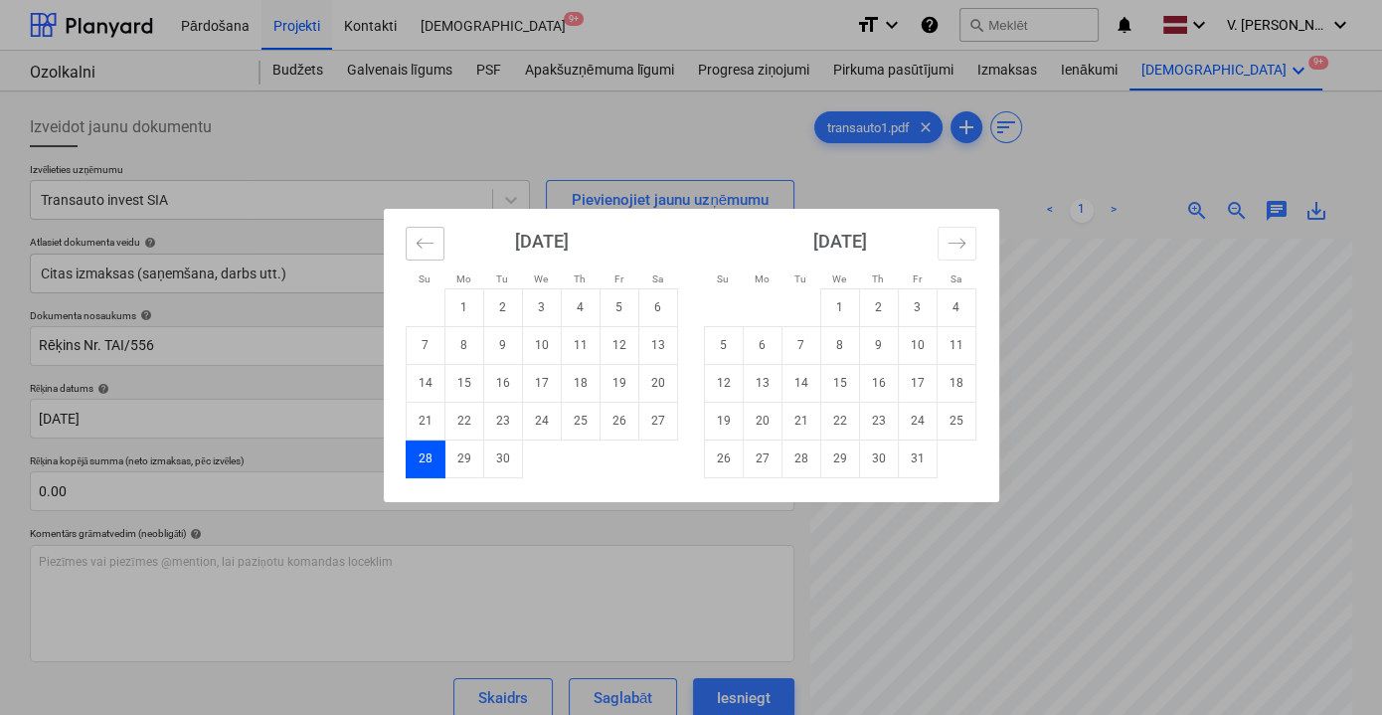
click at [423, 246] on icon "Move backward to switch to the previous month." at bounding box center [425, 243] width 19 height 19
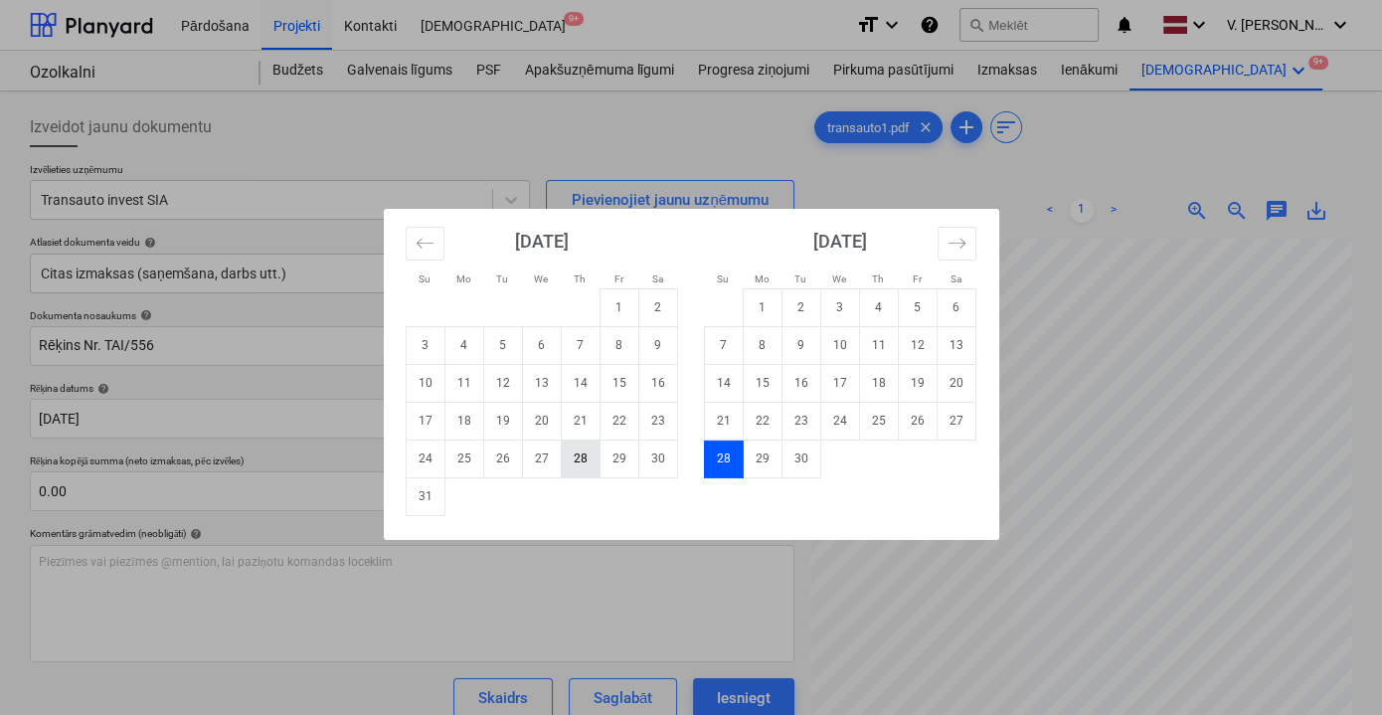
click at [592, 466] on td "28" at bounding box center [580, 458] width 39 height 38
type input "[DATE]"
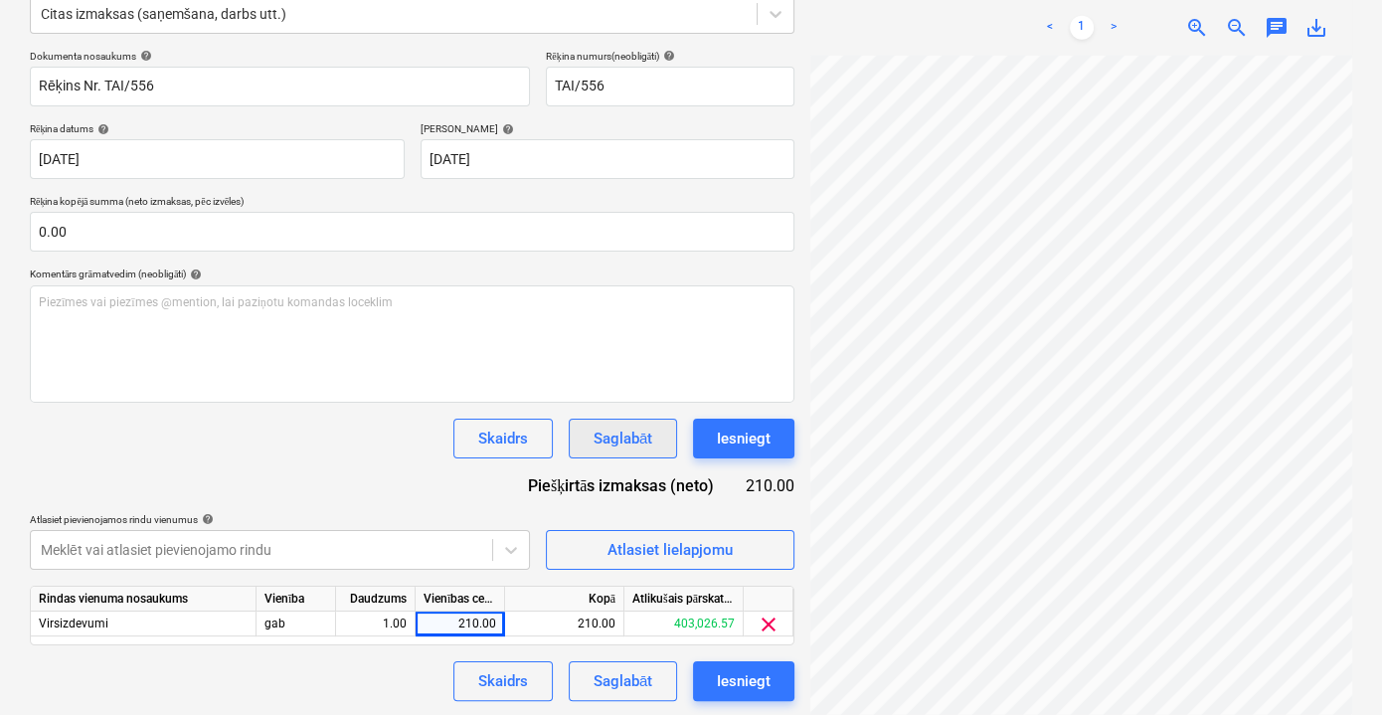
scroll to position [260, 0]
click at [617, 675] on div "Saglabāt" at bounding box center [623, 680] width 59 height 26
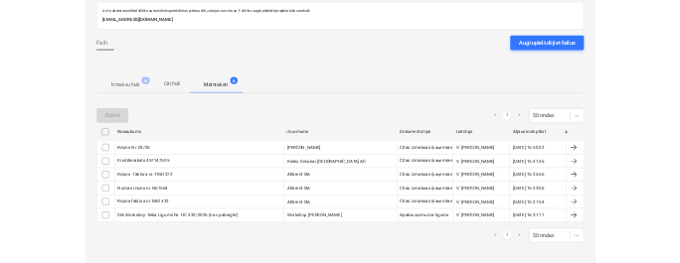
scroll to position [97, 0]
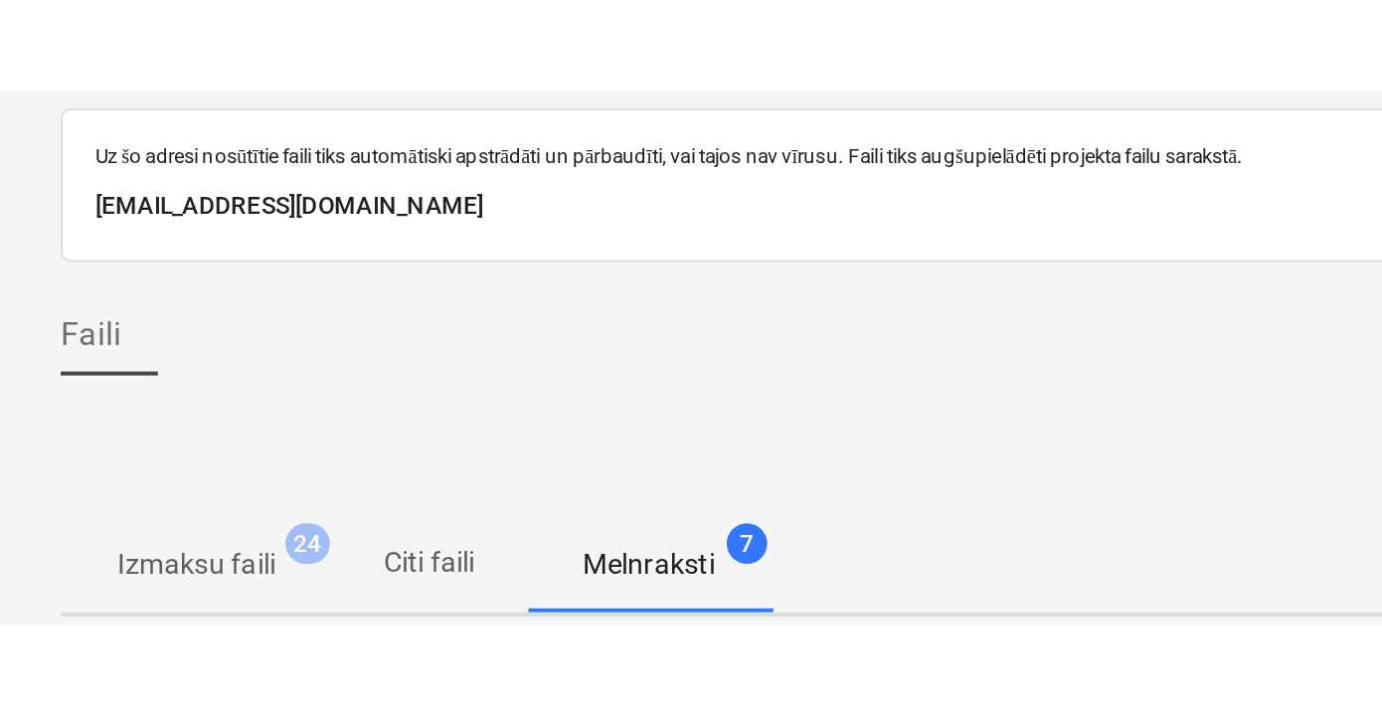
scroll to position [97, 0]
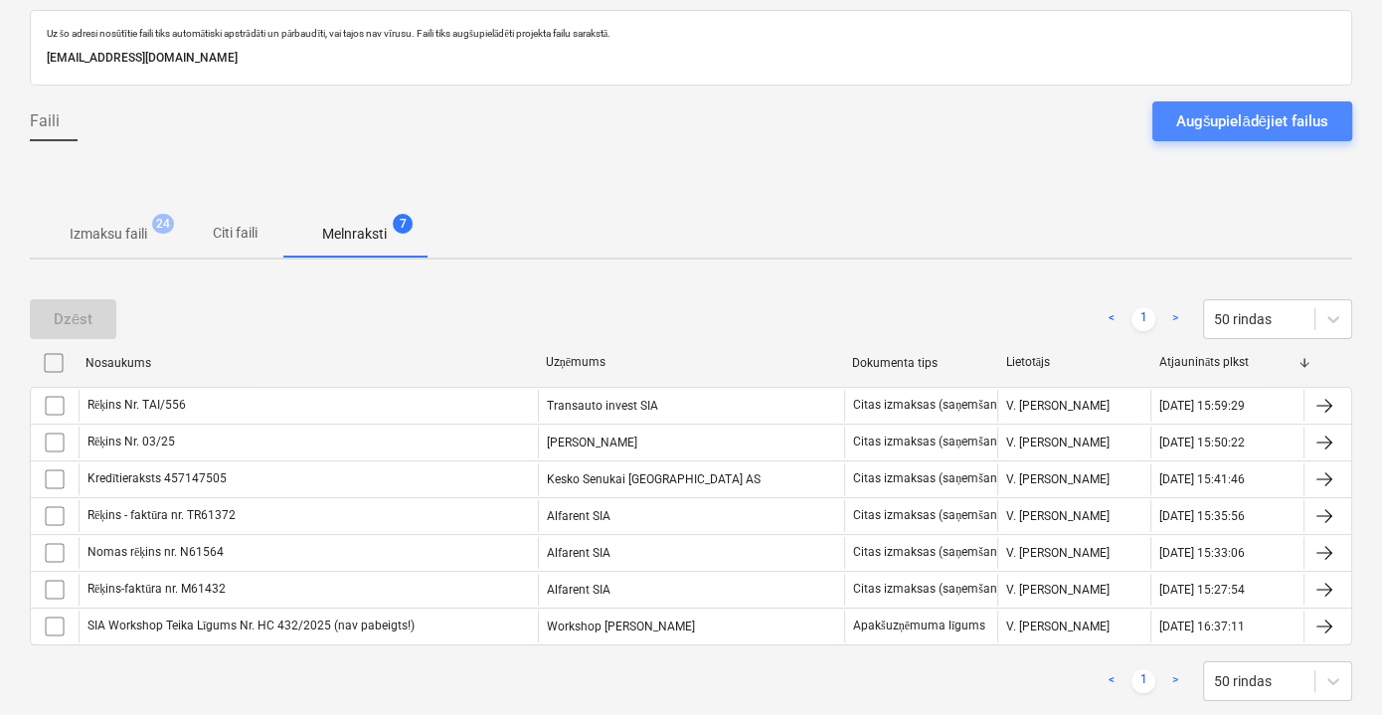
click at [1266, 114] on div "Augšupielādējiet failus" at bounding box center [1252, 121] width 152 height 26
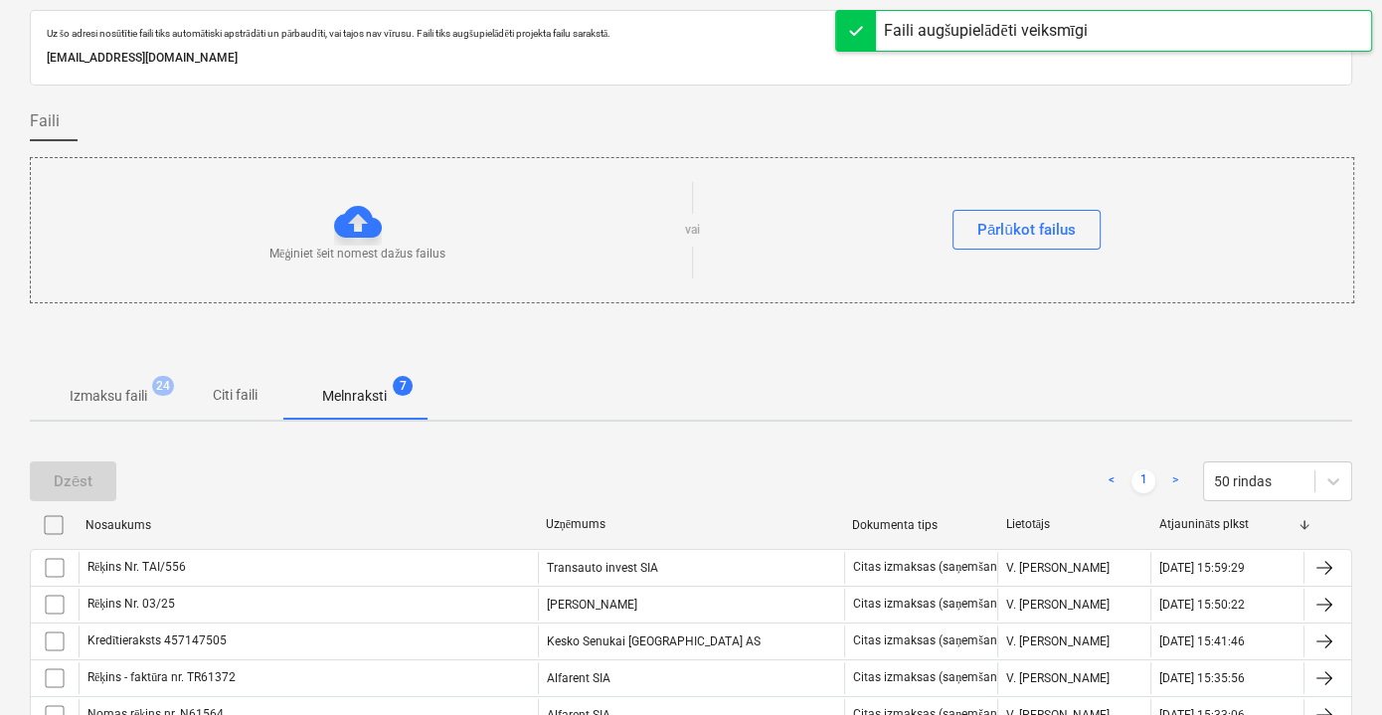
click at [244, 394] on p "Citi faili" at bounding box center [235, 395] width 48 height 21
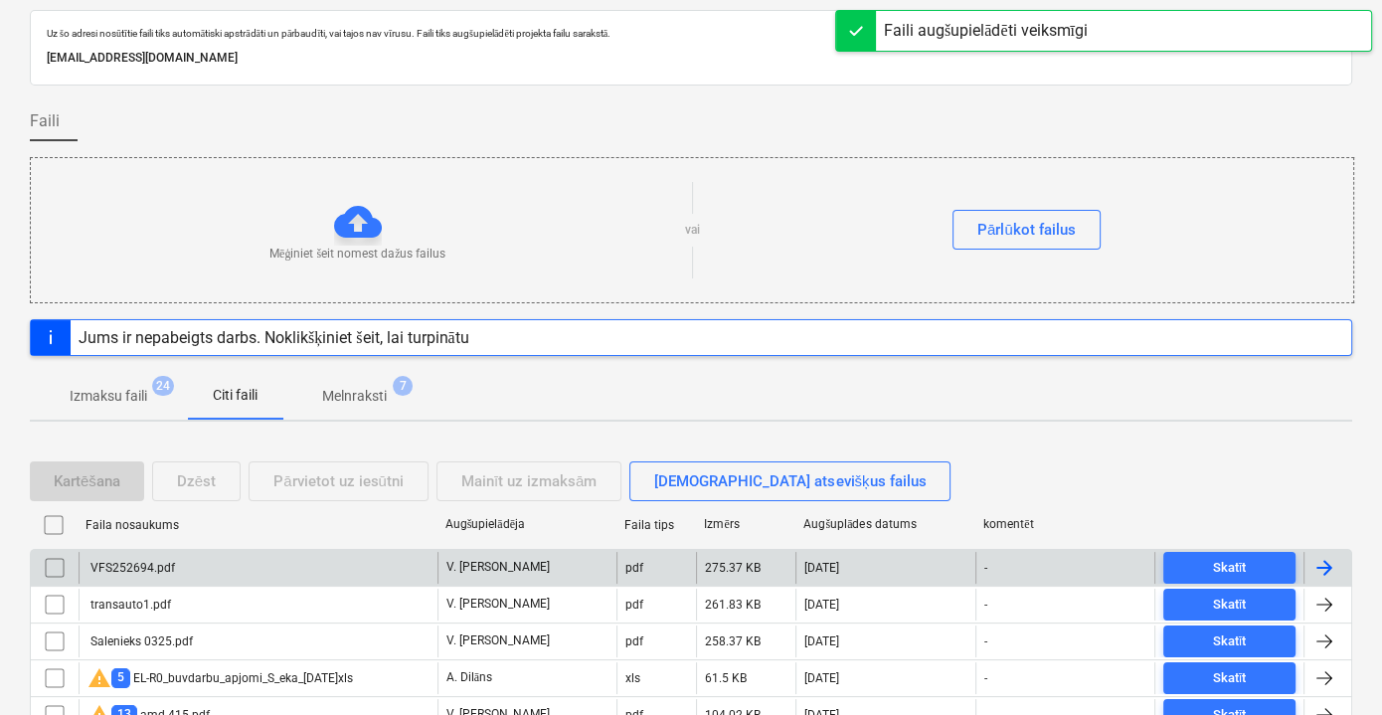
click at [274, 557] on div "VFS252694.pdf" at bounding box center [258, 568] width 359 height 32
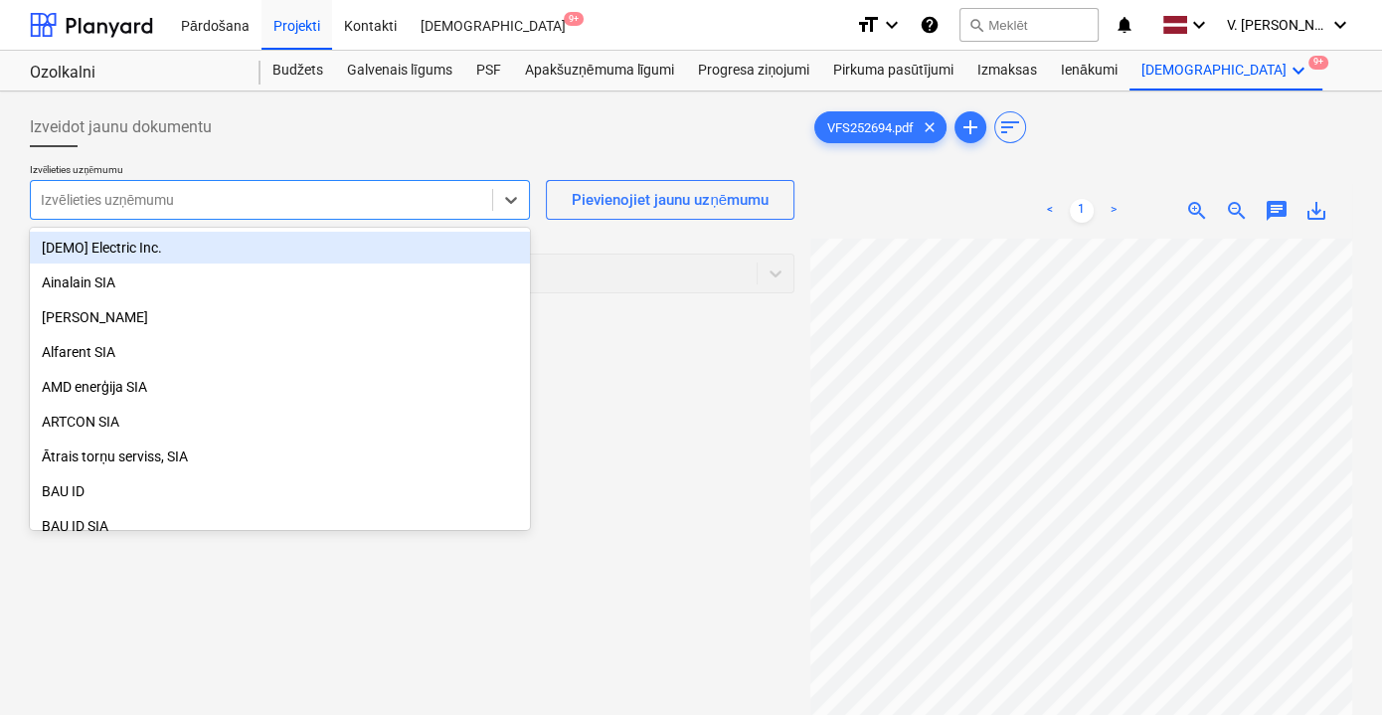
click at [453, 199] on div at bounding box center [261, 200] width 441 height 20
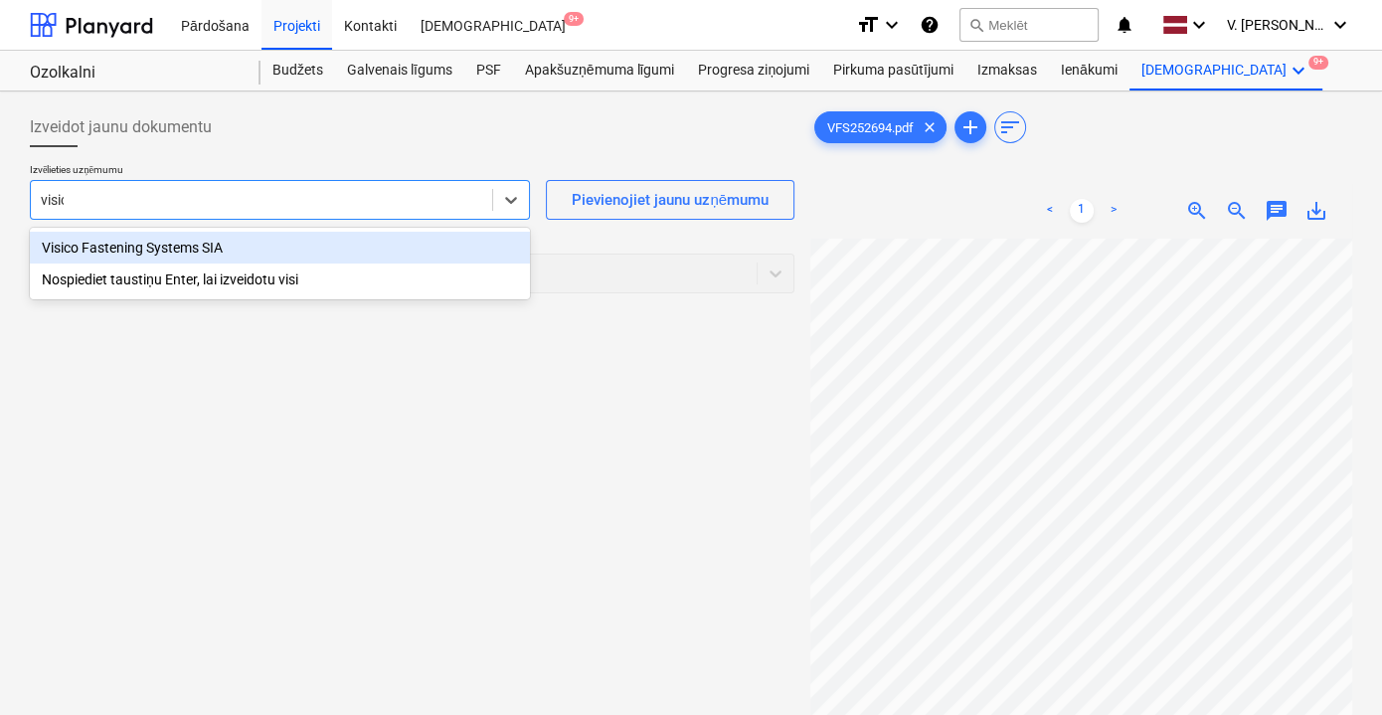
type input "visico"
click at [391, 239] on div "Visico Fastening Systems SIA" at bounding box center [280, 248] width 500 height 32
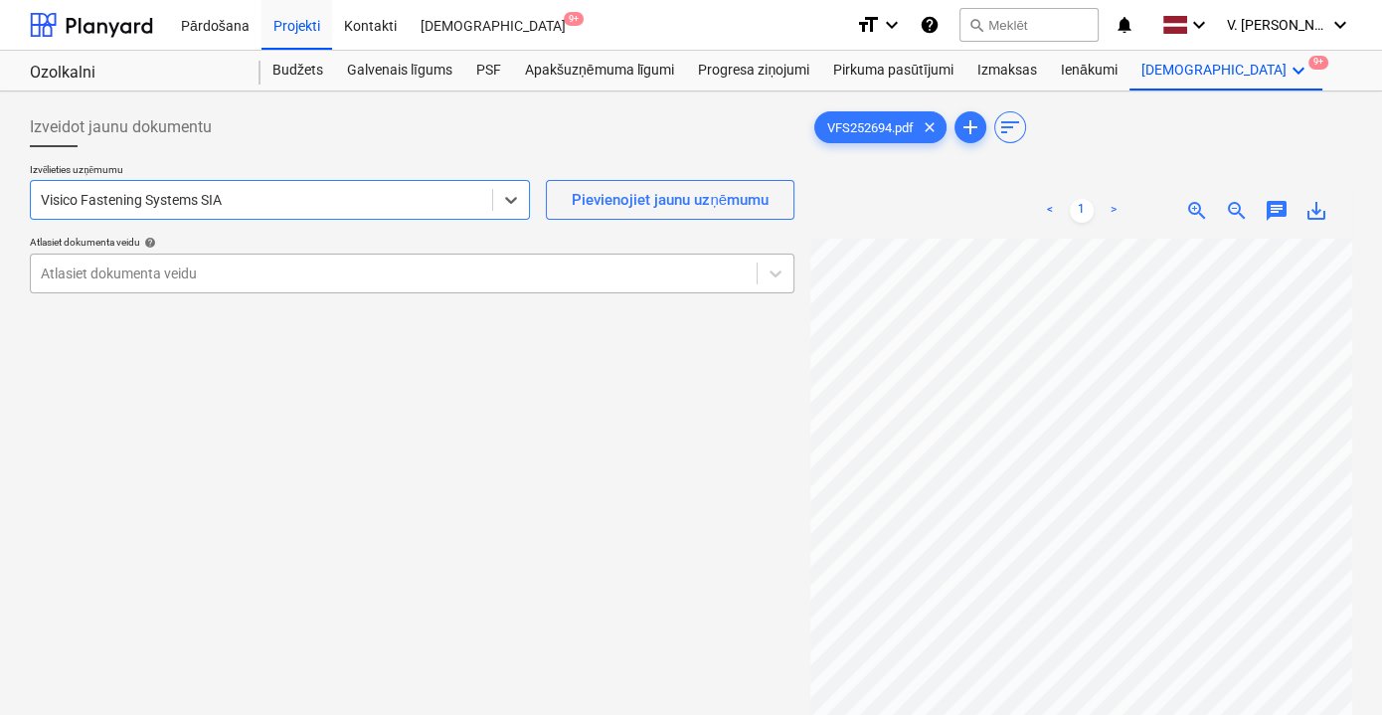
click at [363, 254] on div "Atlasiet dokumenta veidu" at bounding box center [412, 274] width 765 height 40
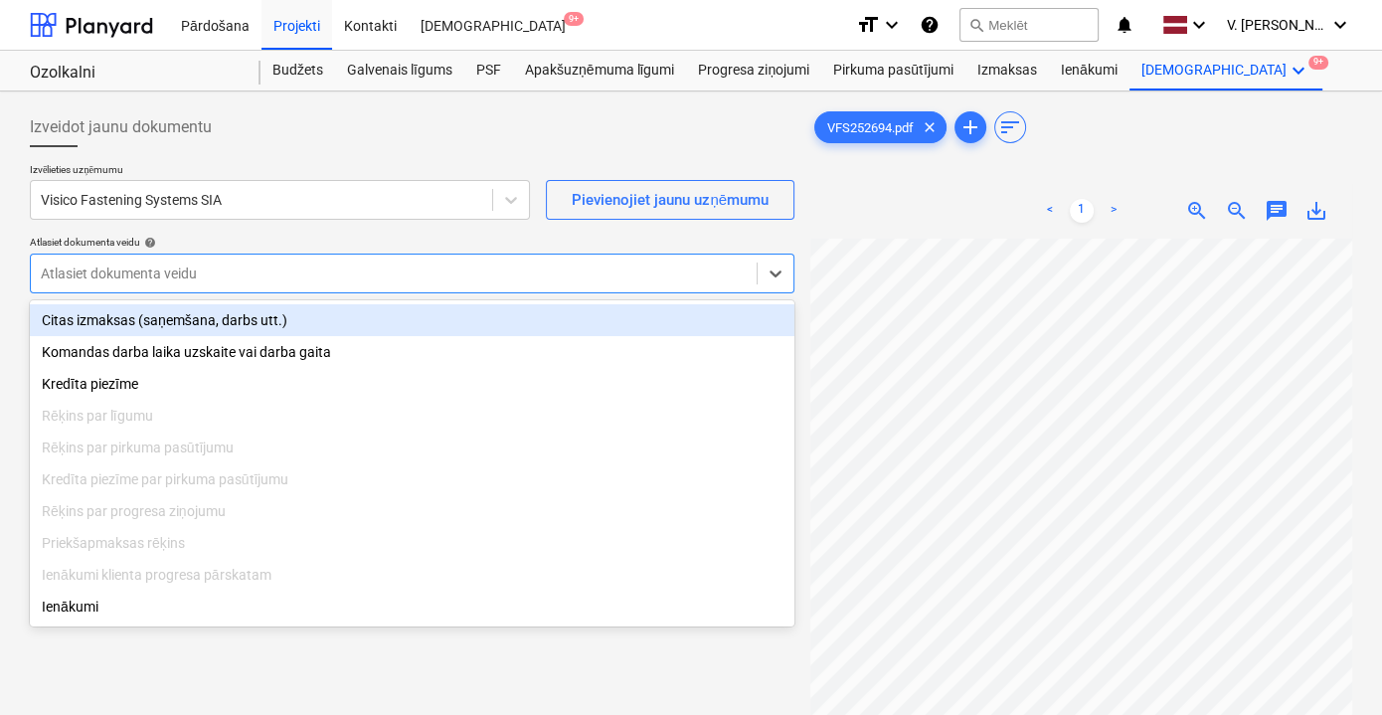
click at [296, 312] on div "Citas izmaksas (saņemšana, darbs utt.)" at bounding box center [412, 320] width 765 height 32
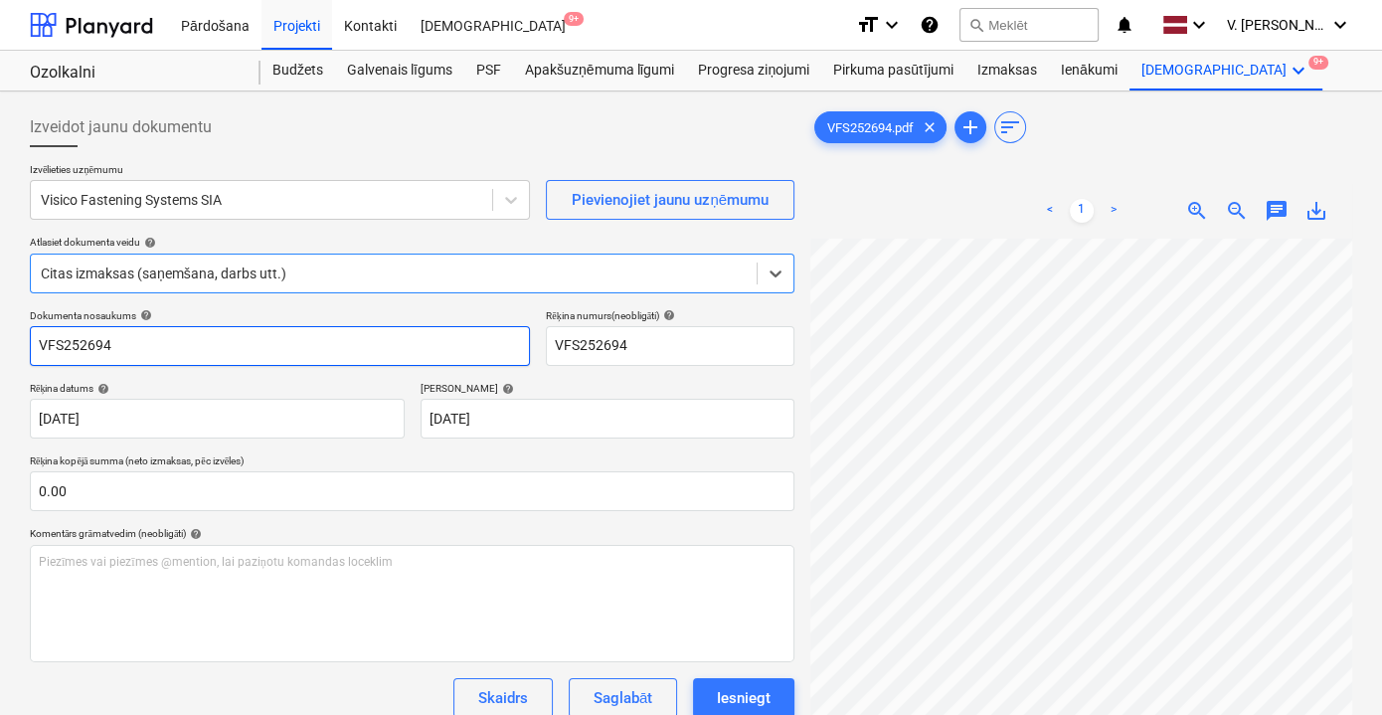
click at [279, 341] on input "VFS252694" at bounding box center [280, 346] width 500 height 40
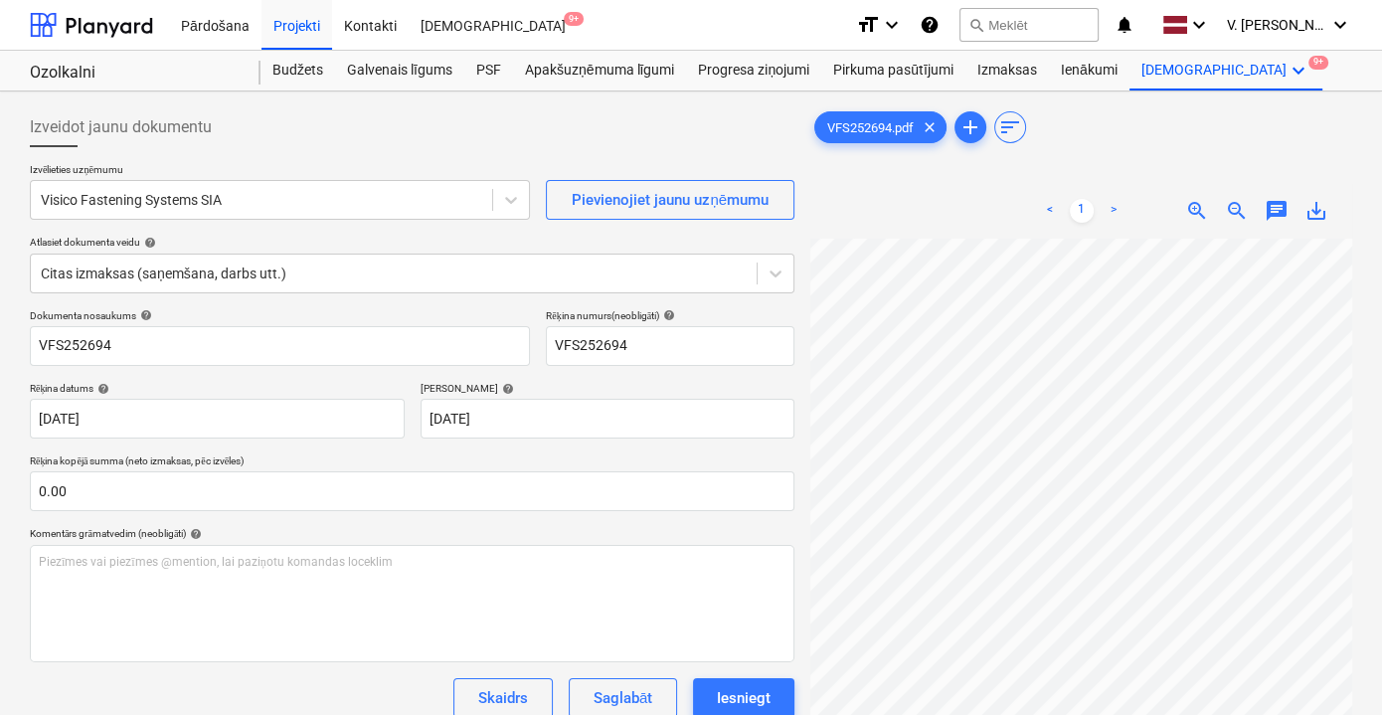
scroll to position [0, 61]
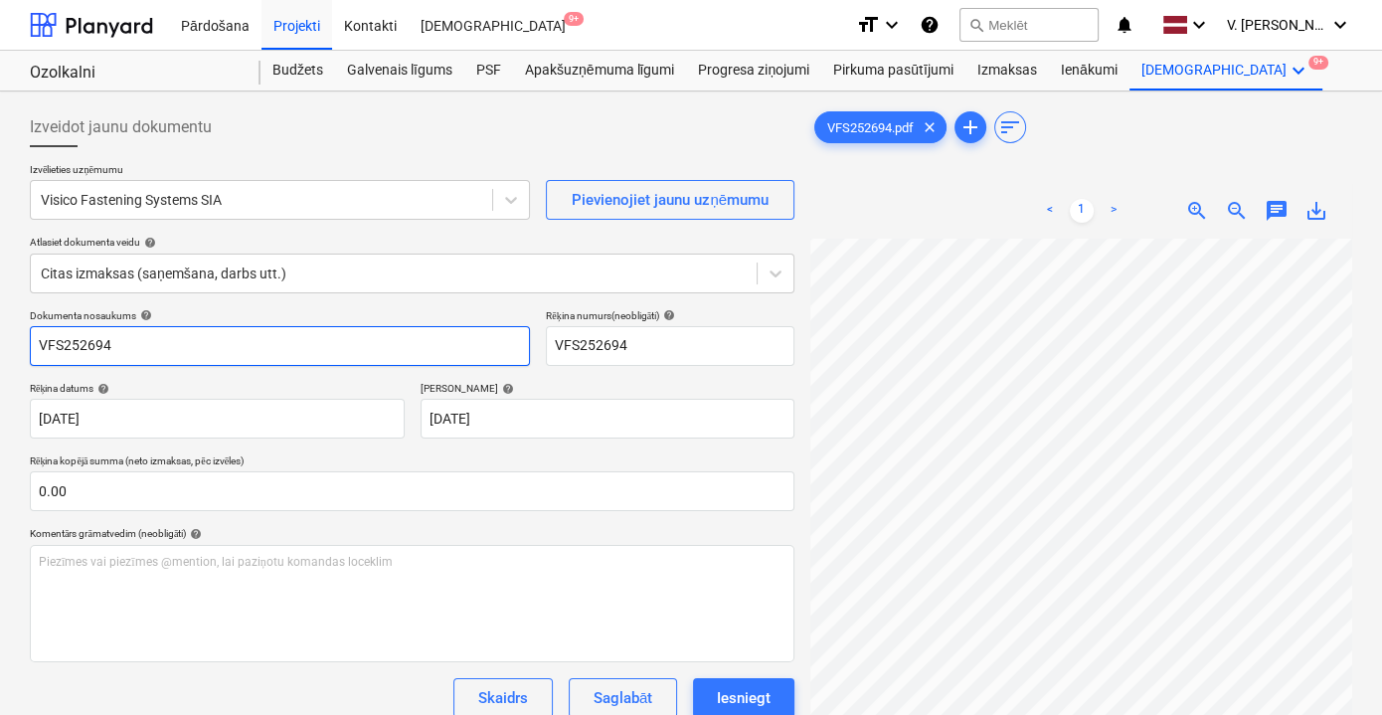
click at [264, 356] on input "VFS252694" at bounding box center [280, 346] width 500 height 40
type input "Pavadzīme Nr.: VFS252694"
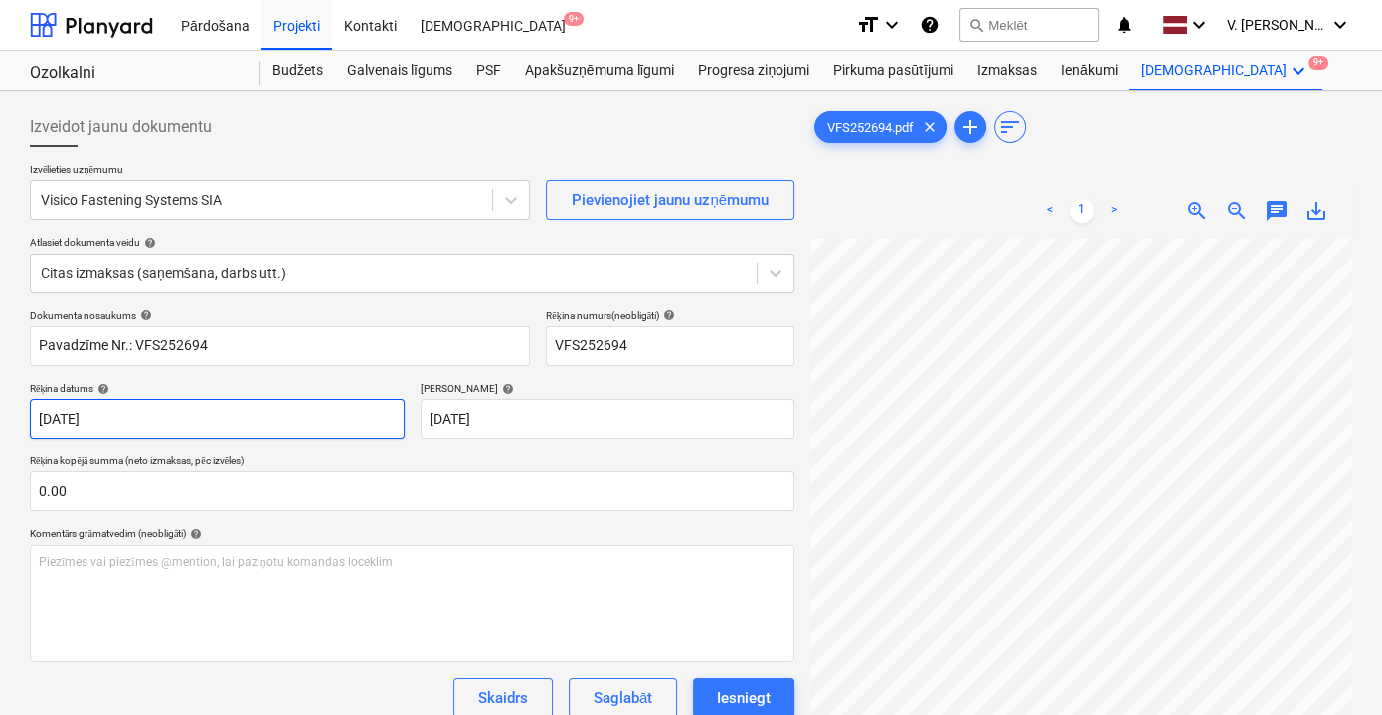
click at [285, 421] on body "Pārdošana Projekti Kontakti Iesūtne 9+ format_size keyboard_arrow_down help sea…" at bounding box center [691, 357] width 1382 height 715
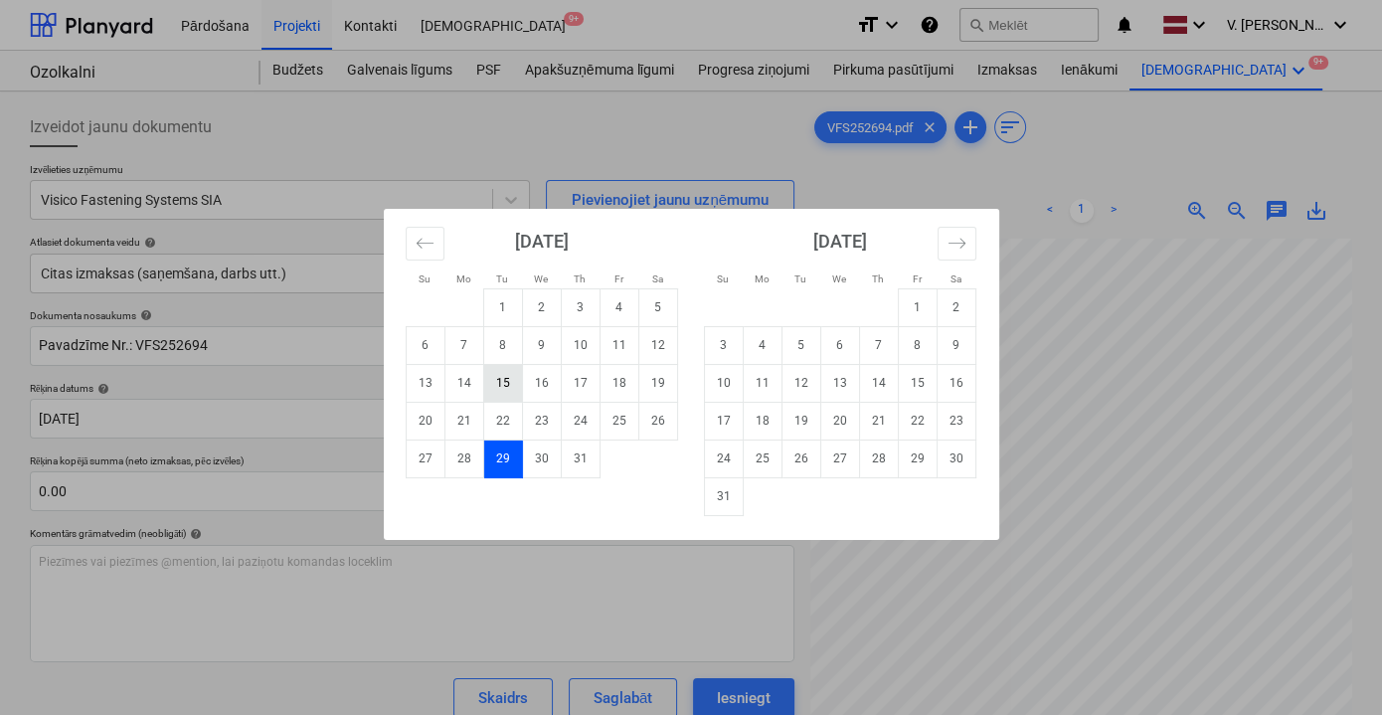
click at [502, 381] on td "15" at bounding box center [502, 383] width 39 height 38
type input "[DATE]"
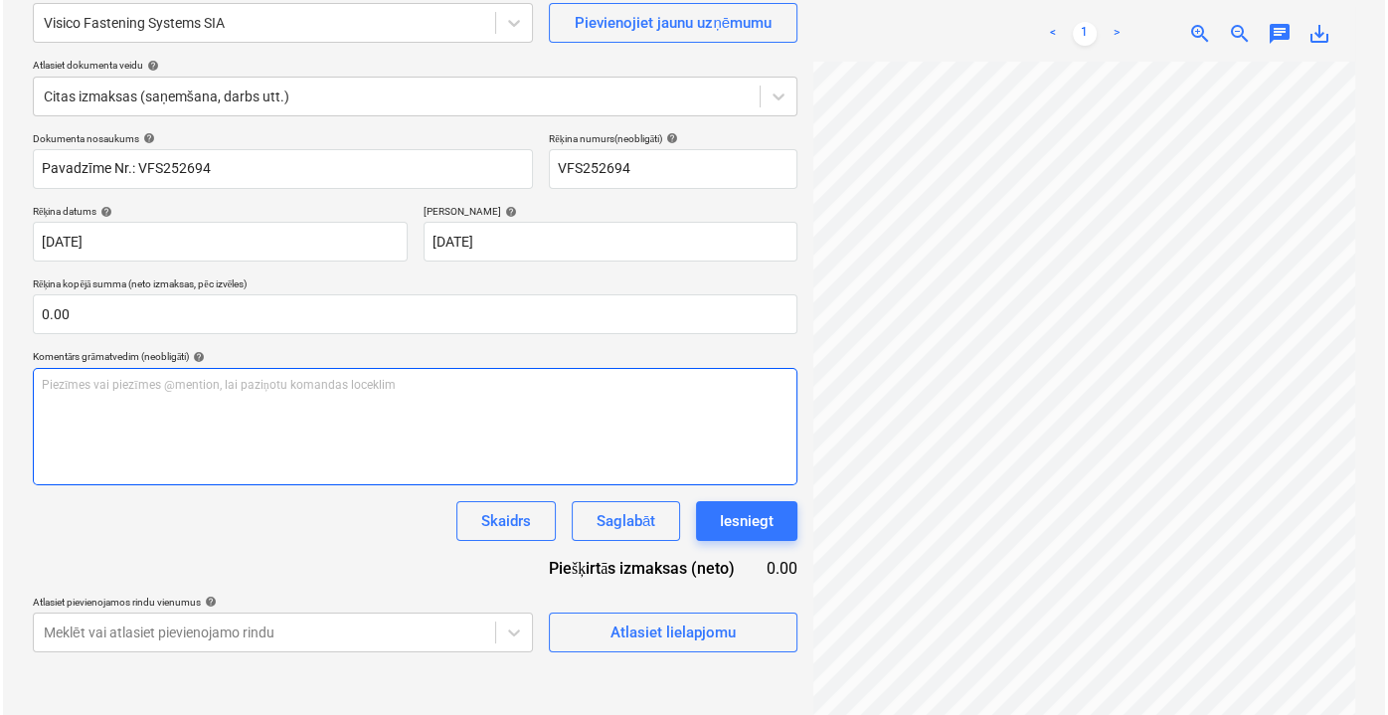
scroll to position [180, 0]
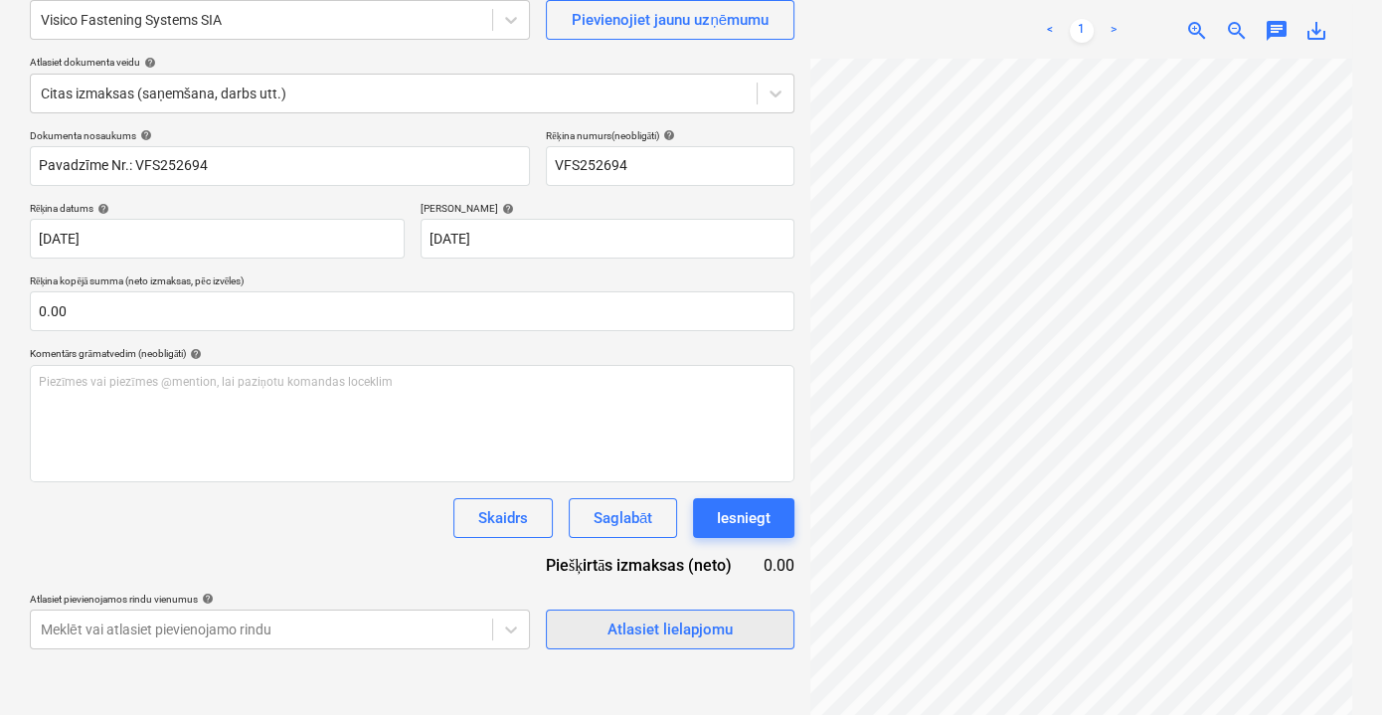
click at [696, 622] on div "Atlasiet lielapjomu" at bounding box center [669, 629] width 125 height 26
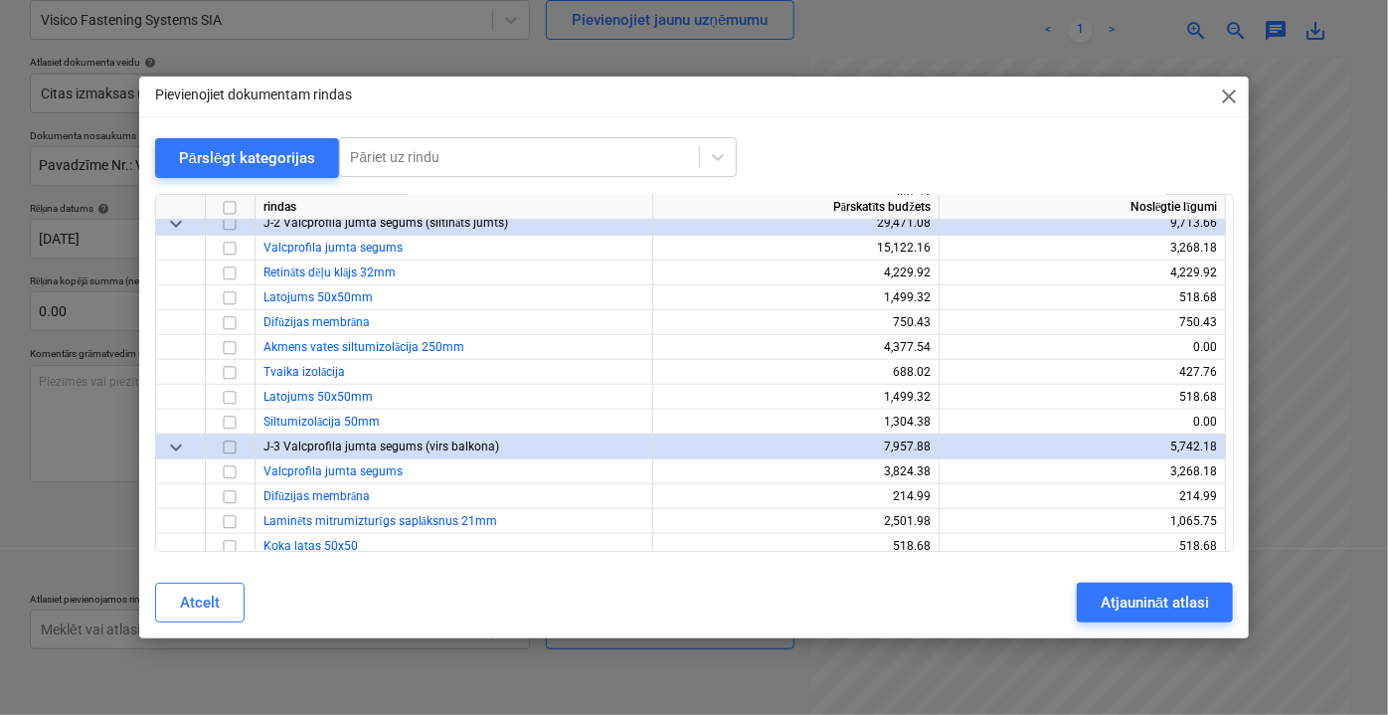
scroll to position [723, 0]
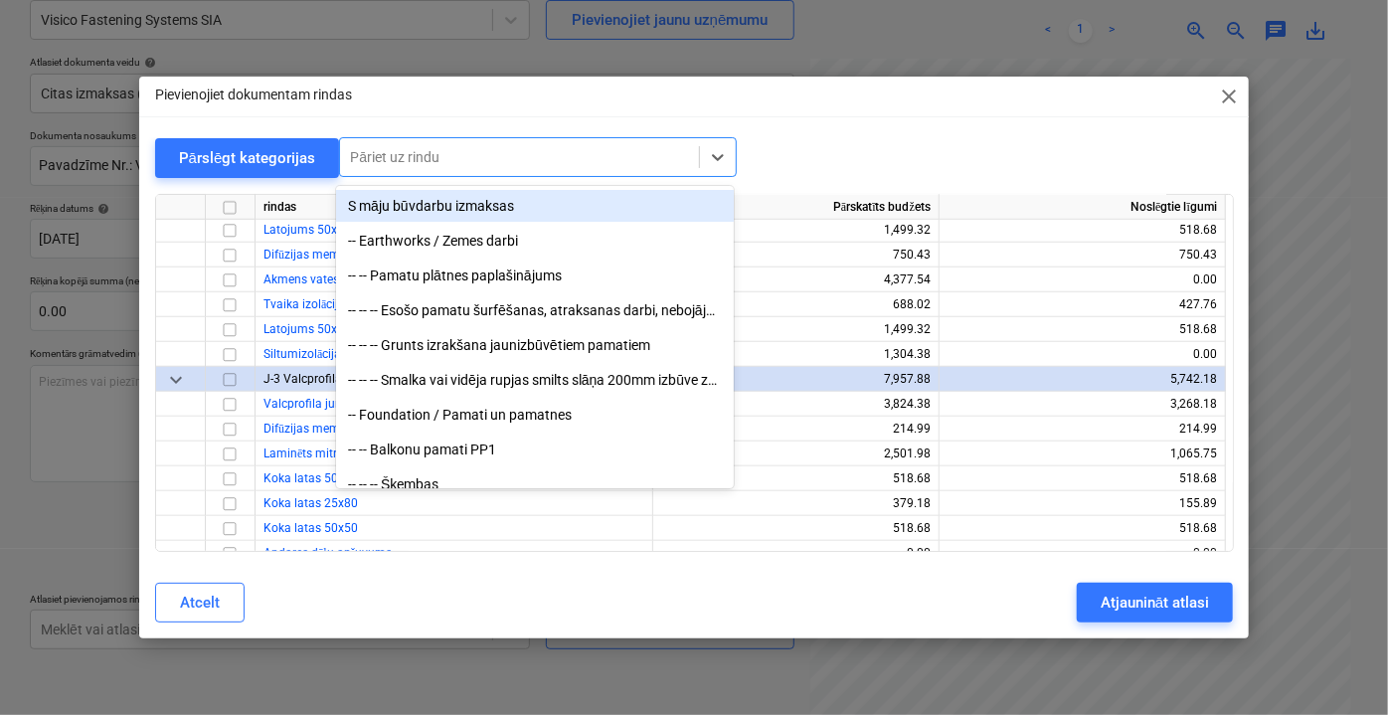
click at [392, 155] on div at bounding box center [519, 157] width 339 height 20
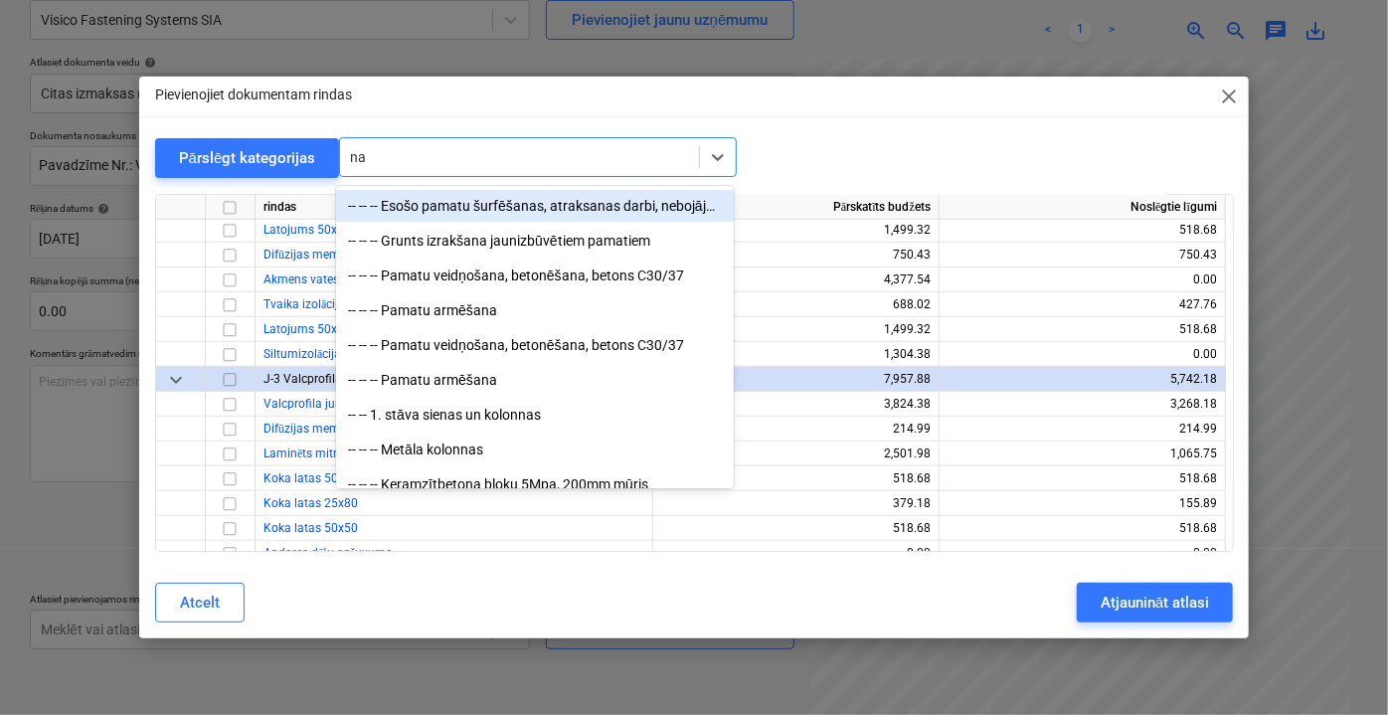
type input "nag"
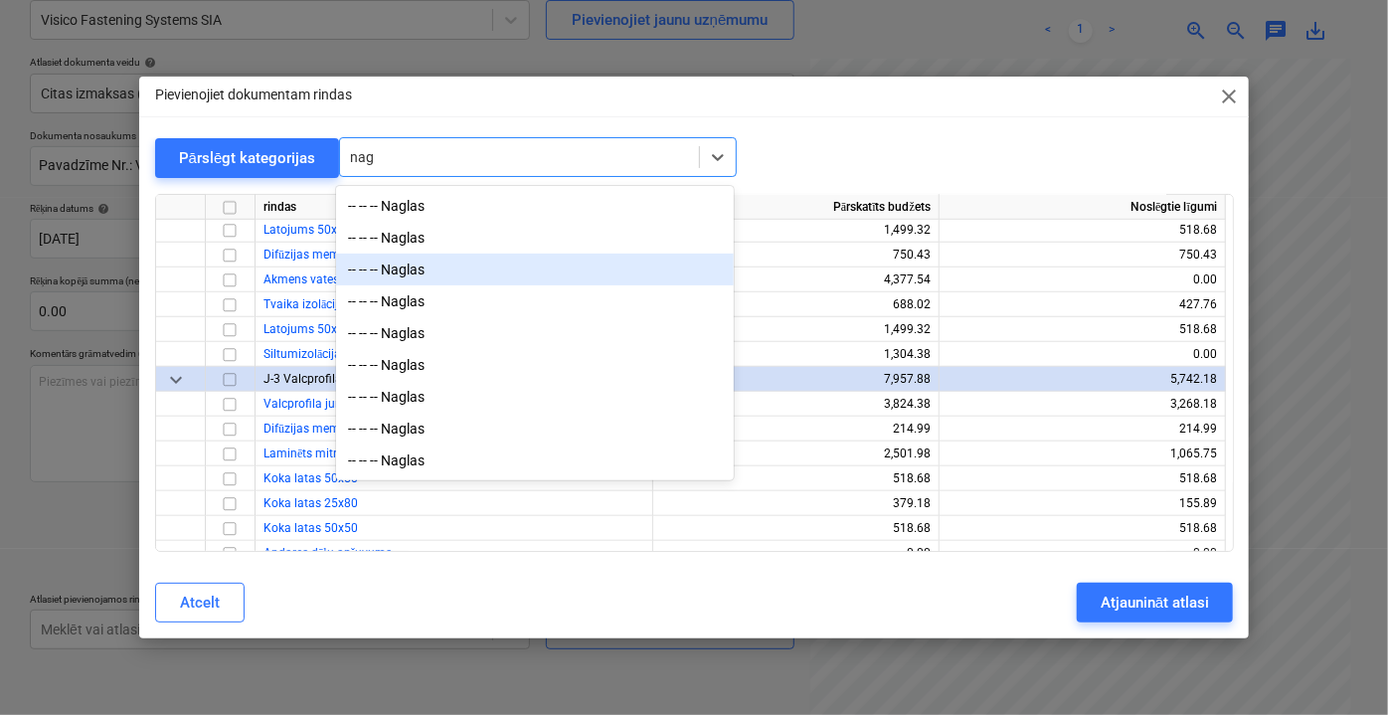
scroll to position [0, 0]
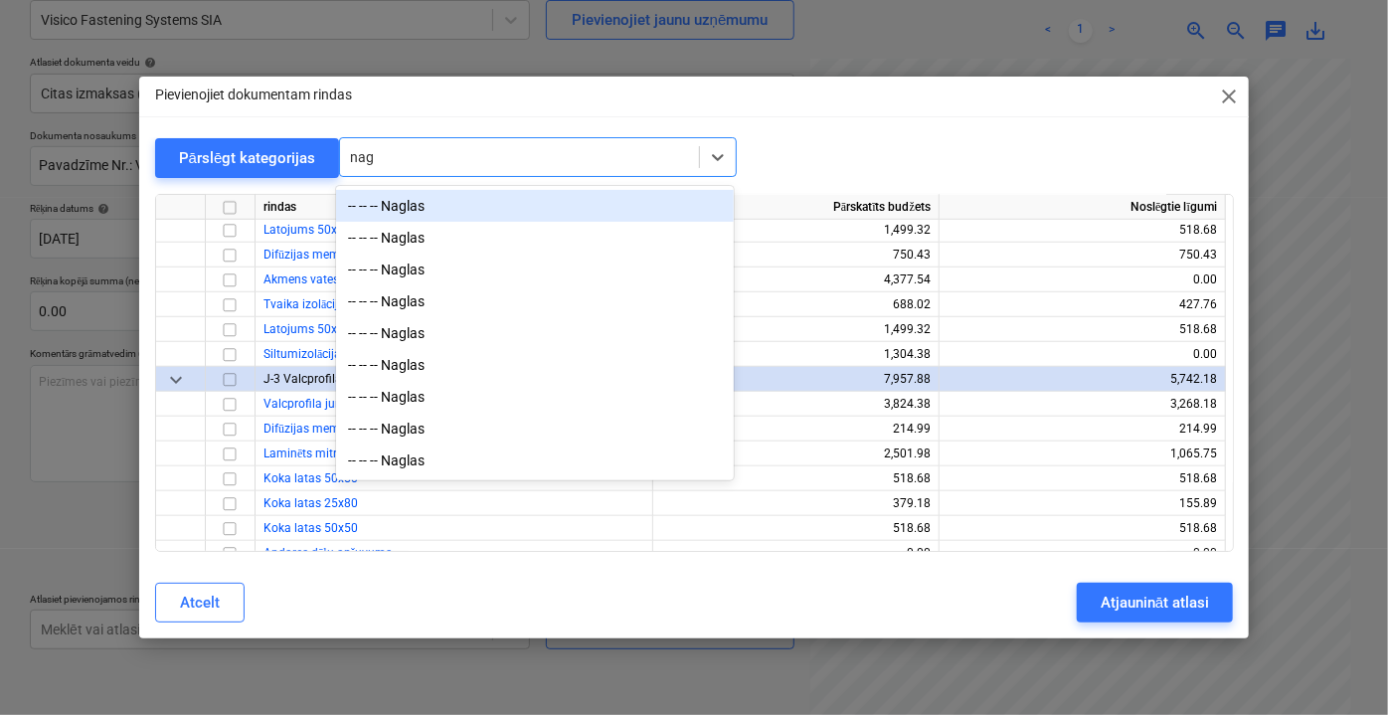
click at [474, 212] on div "-- -- -- Naglas" at bounding box center [535, 206] width 398 height 32
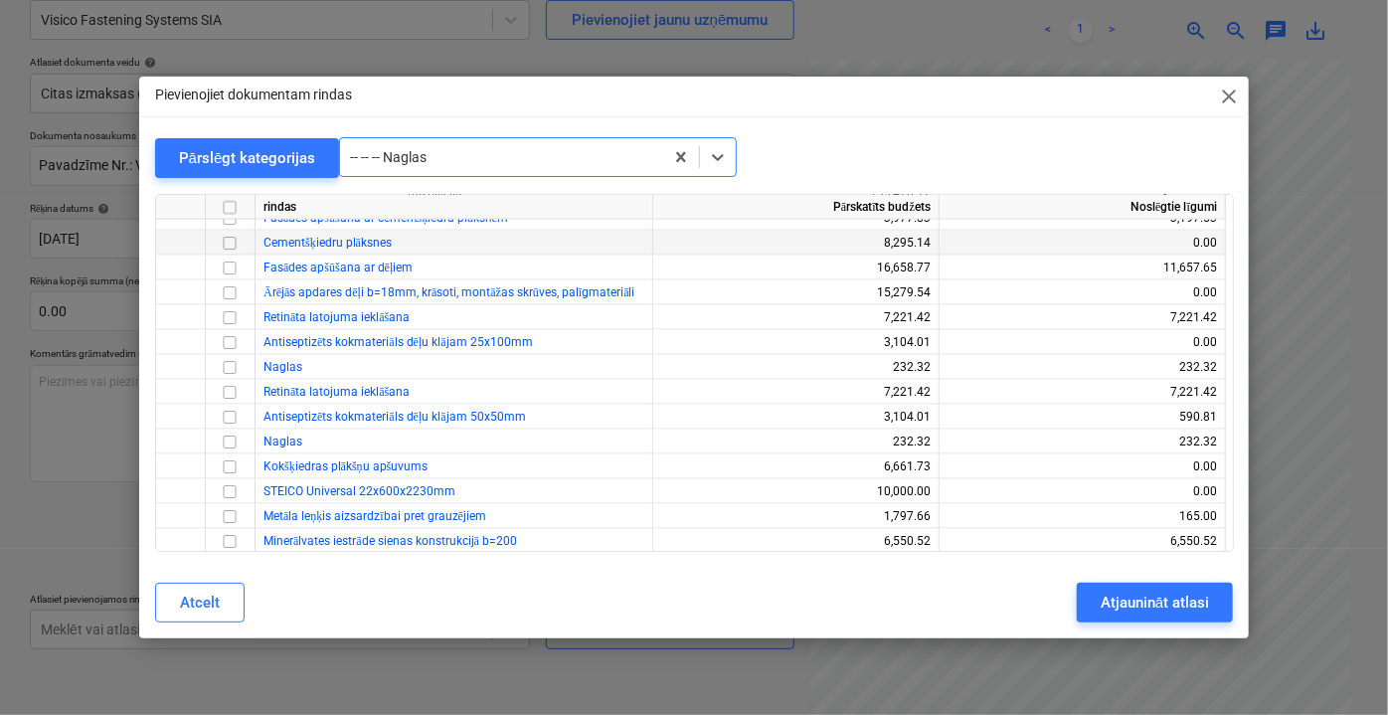
scroll to position [1600, 0]
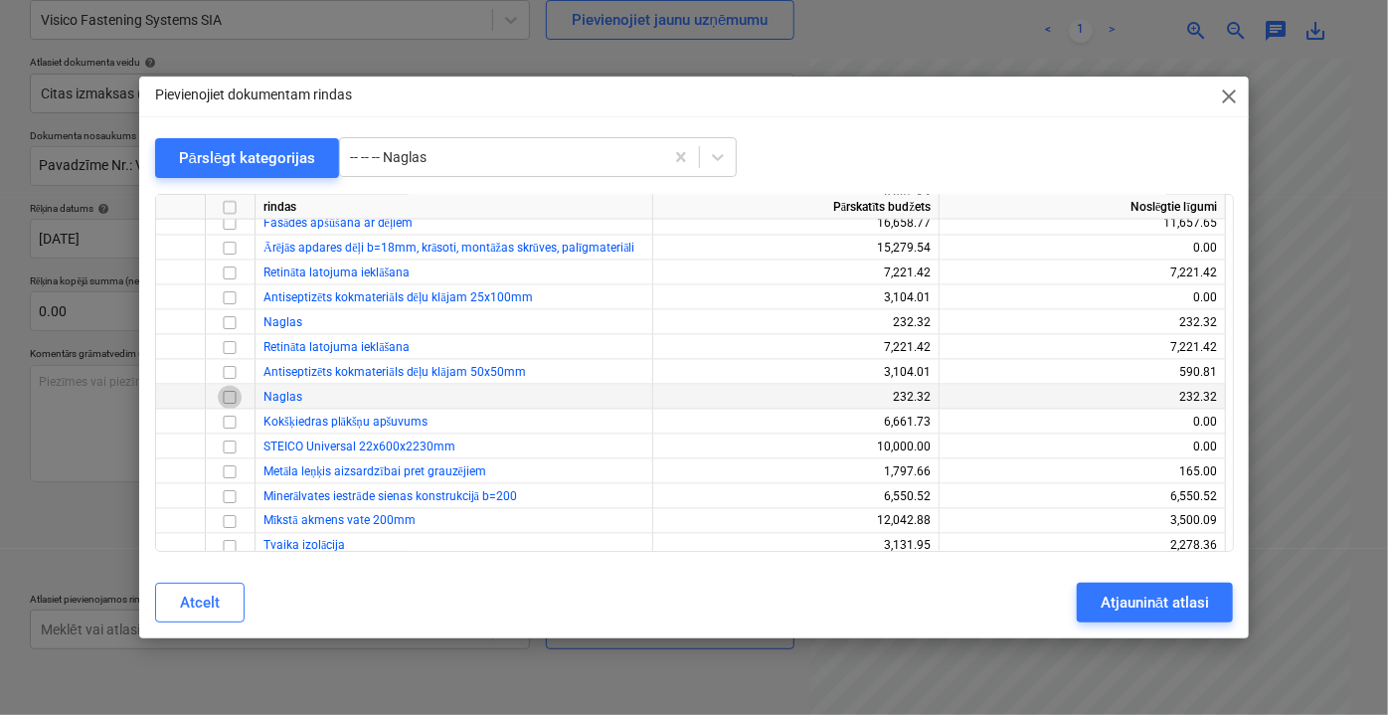
click at [232, 395] on input "checkbox" at bounding box center [230, 397] width 24 height 24
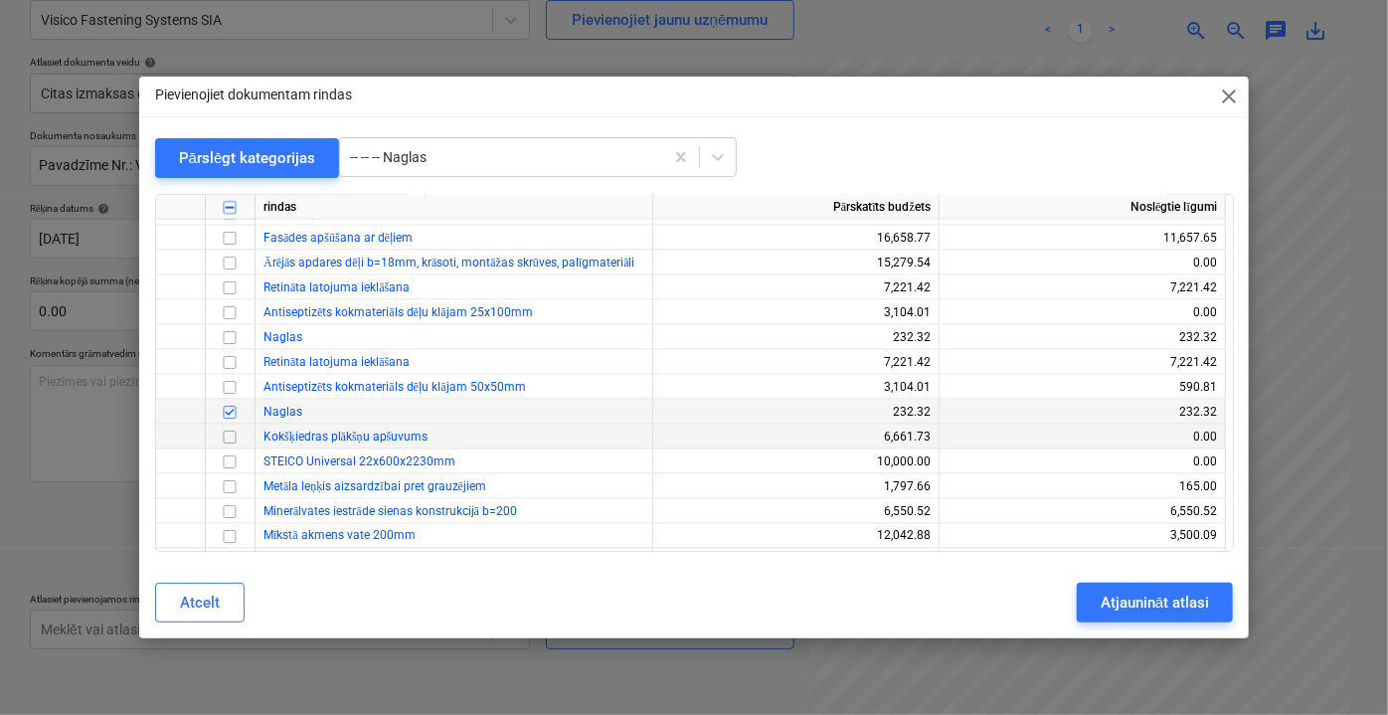
scroll to position [1509, 0]
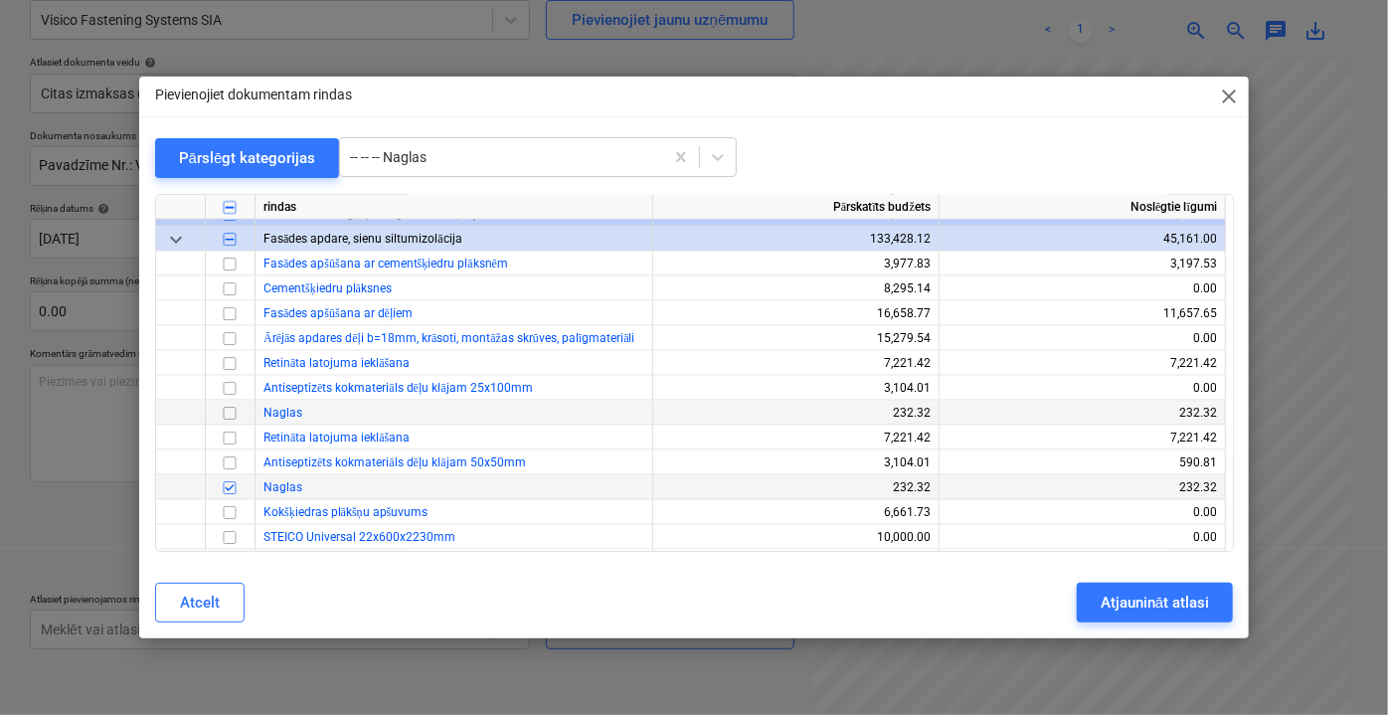
click at [231, 411] on input "checkbox" at bounding box center [230, 413] width 24 height 24
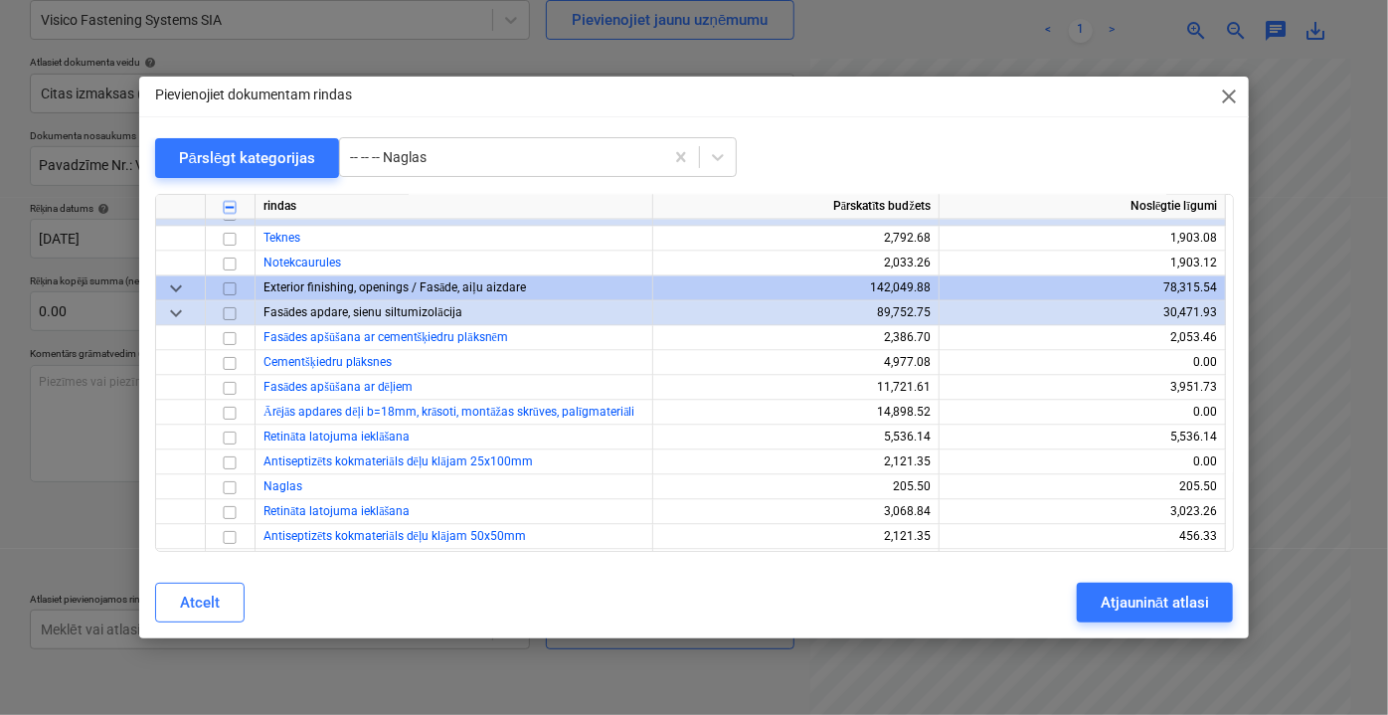
scroll to position [5875, 0]
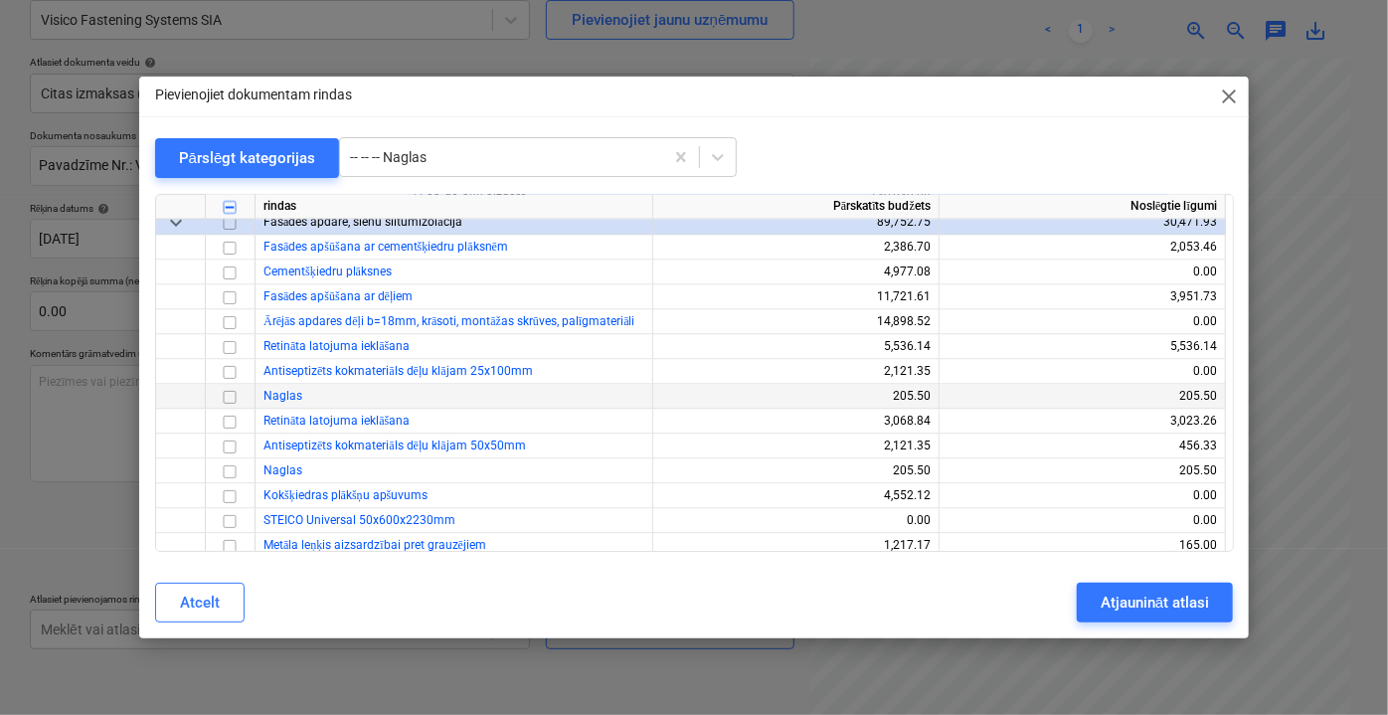
click at [229, 400] on input "checkbox" at bounding box center [230, 397] width 24 height 24
click at [228, 476] on input "checkbox" at bounding box center [230, 471] width 24 height 24
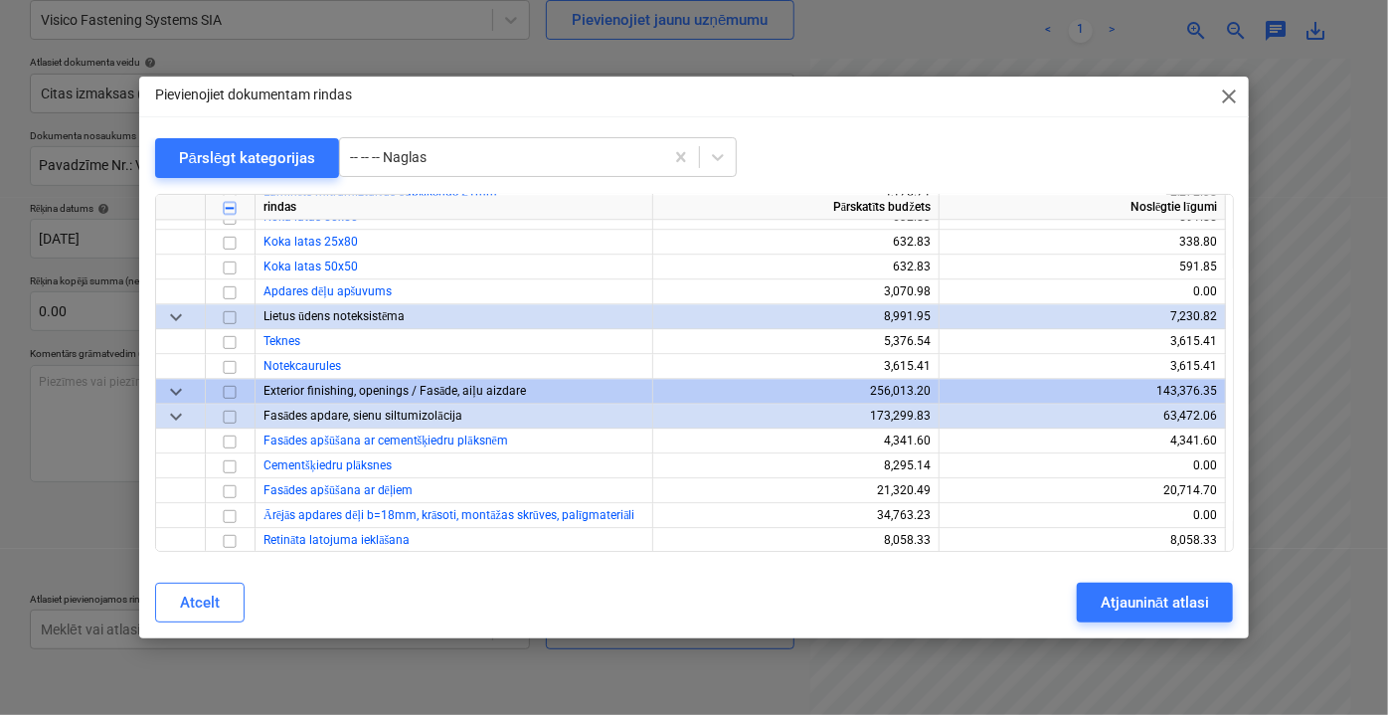
scroll to position [10122, 0]
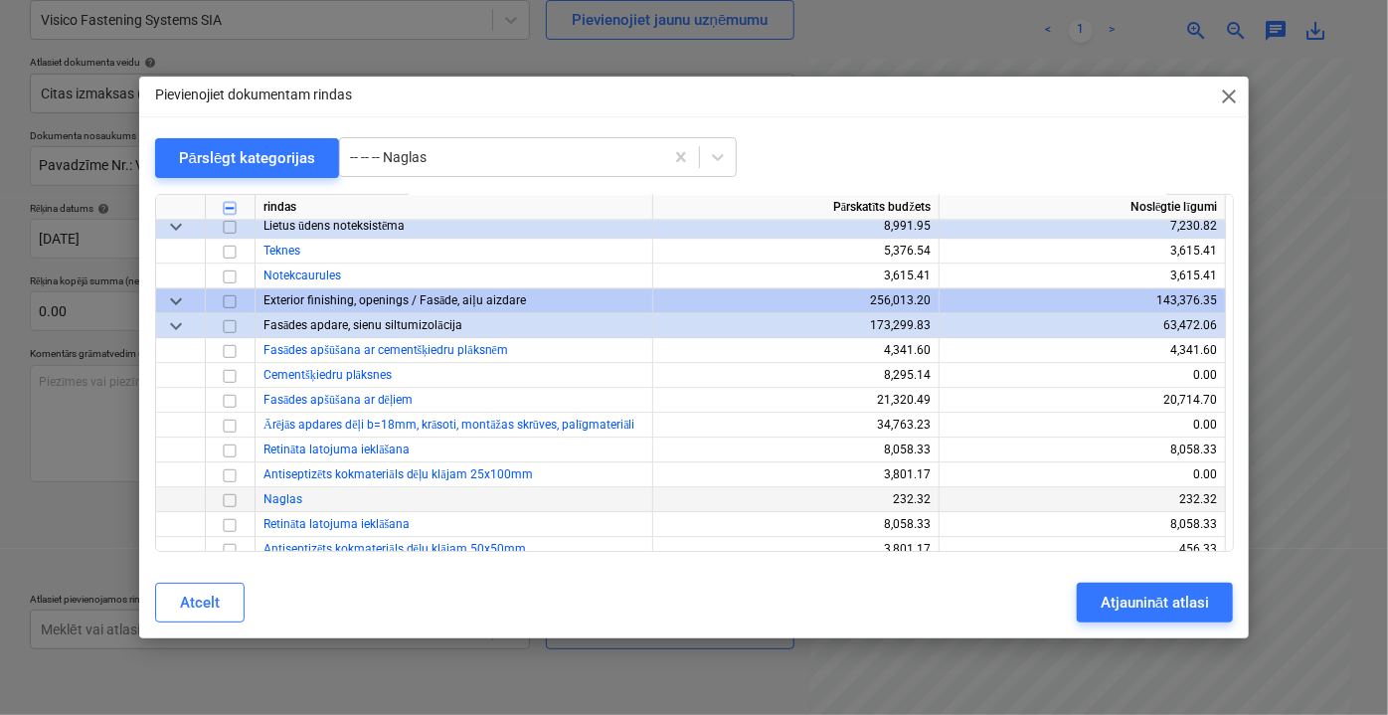
click at [234, 501] on input "checkbox" at bounding box center [230, 499] width 24 height 24
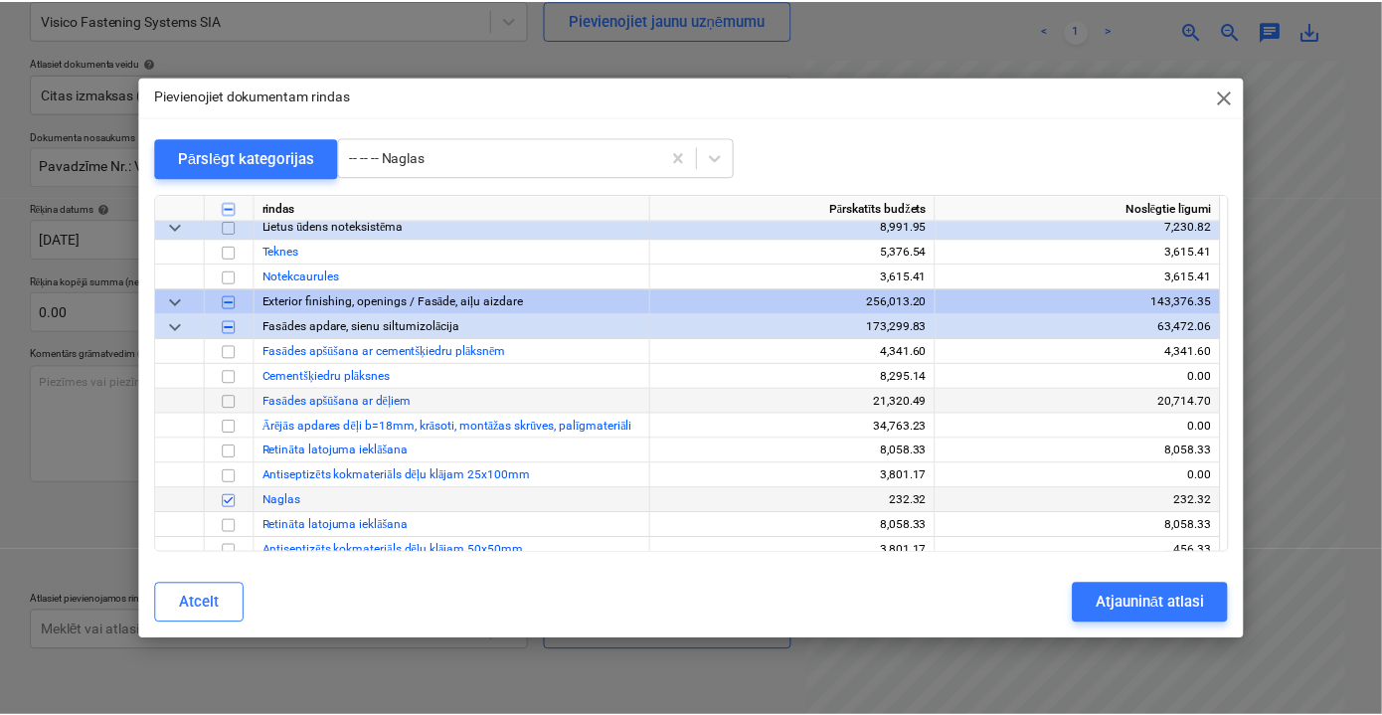
scroll to position [10213, 0]
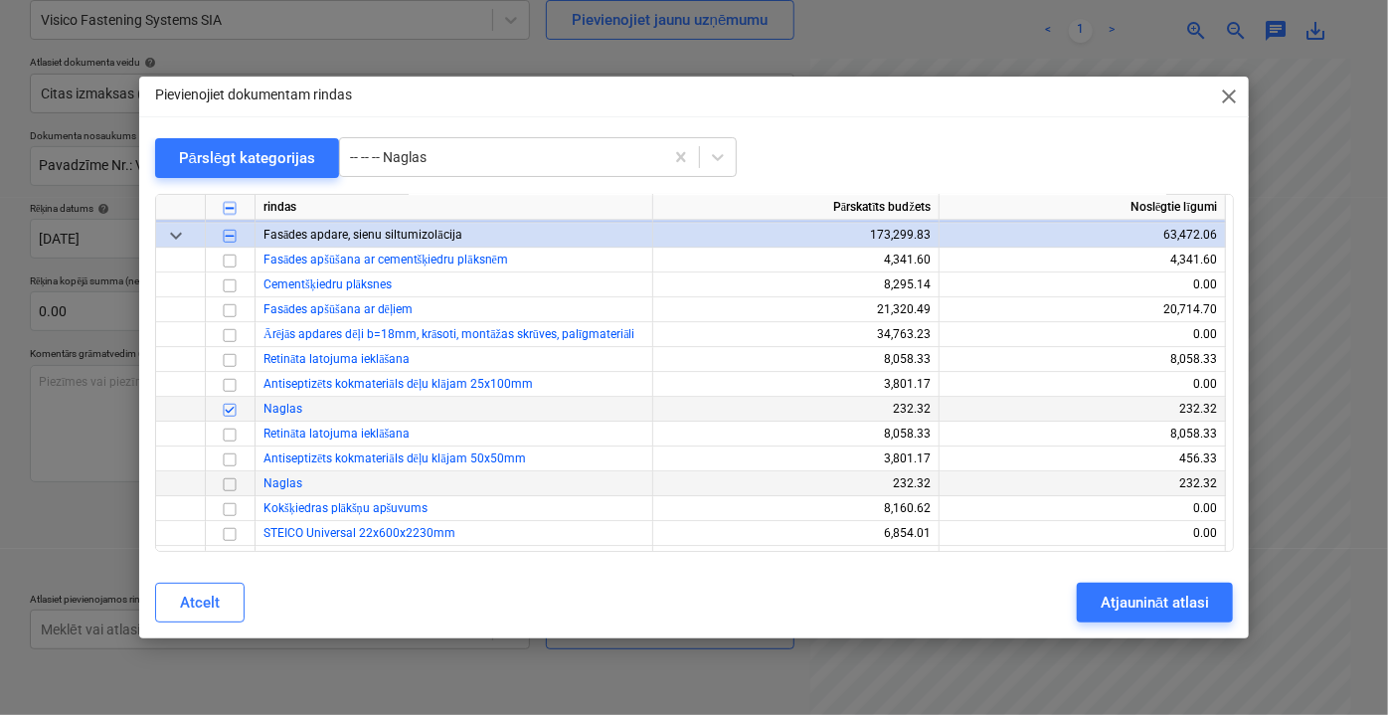
click at [228, 482] on input "checkbox" at bounding box center [230, 483] width 24 height 24
click at [1170, 602] on div "Atjaunināt atlasi" at bounding box center [1155, 603] width 108 height 26
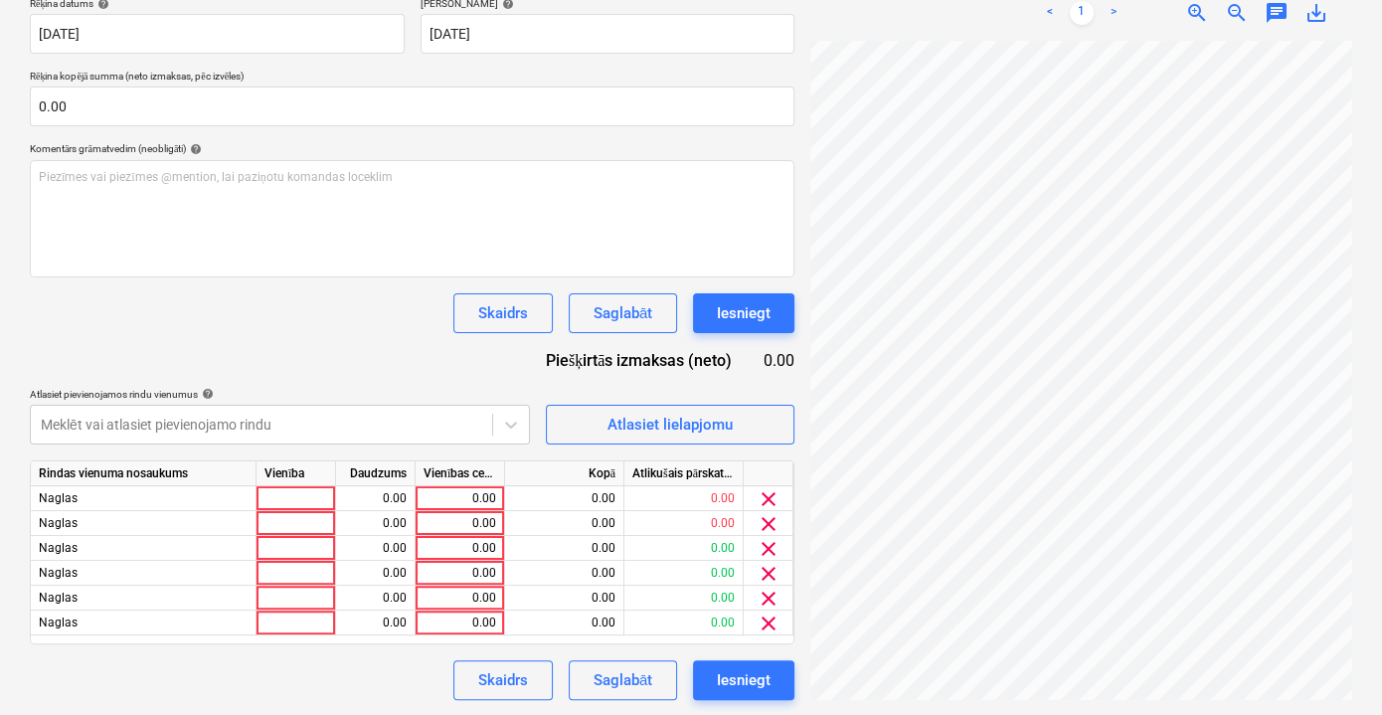
scroll to position [0, 61]
click at [769, 496] on span "clear" at bounding box center [769, 499] width 24 height 24
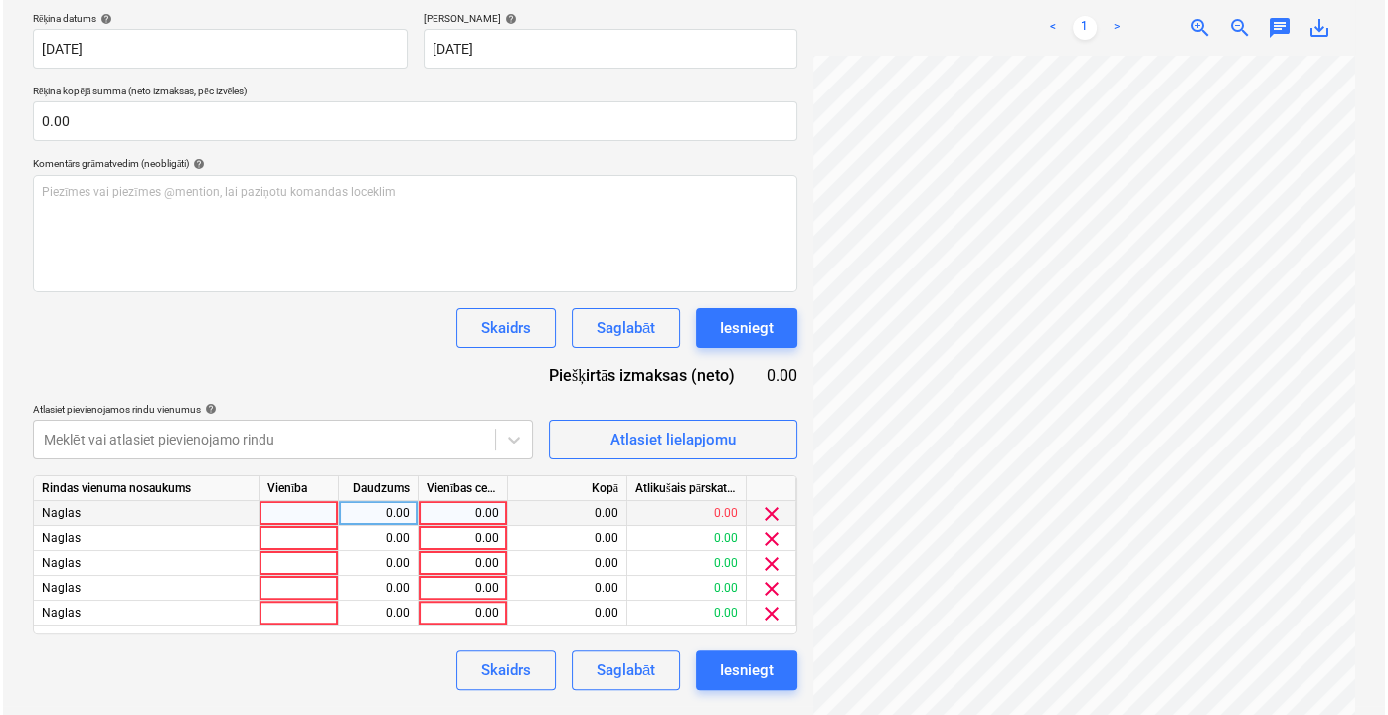
scroll to position [369, 0]
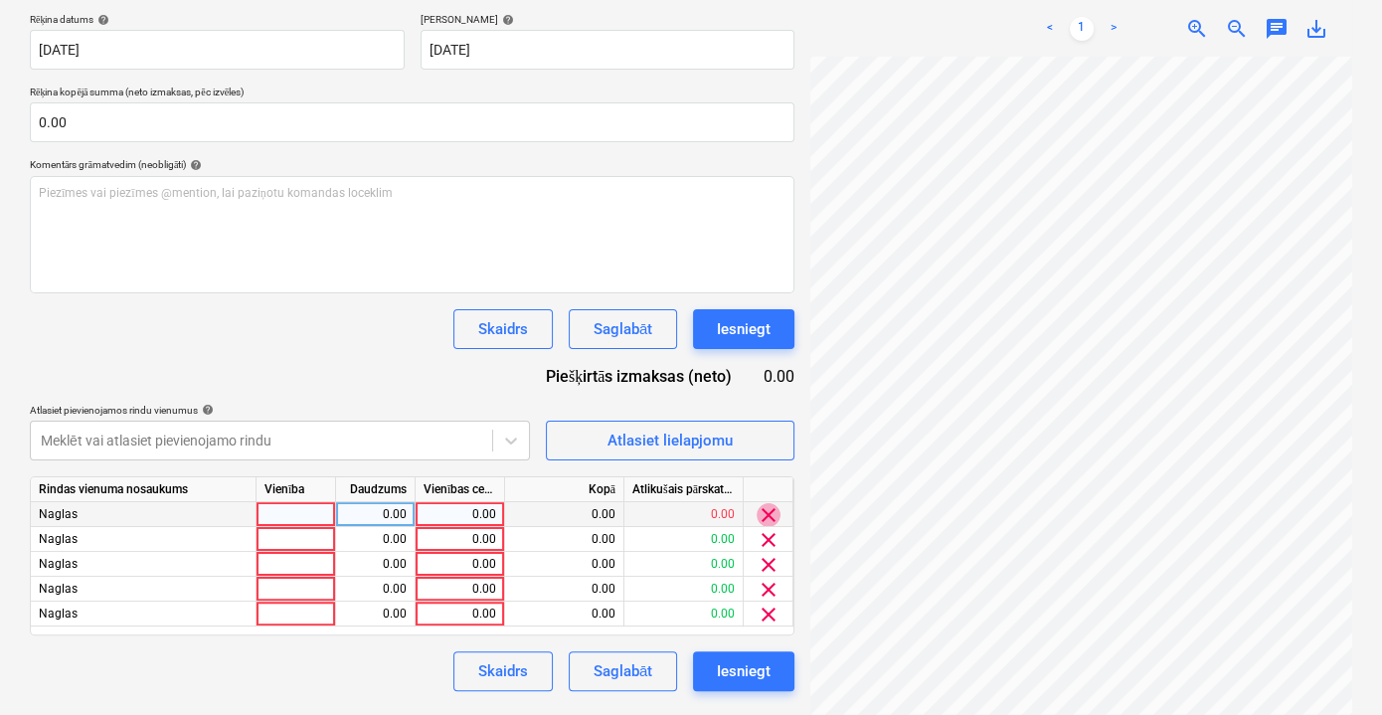
click at [763, 508] on span "clear" at bounding box center [769, 515] width 24 height 24
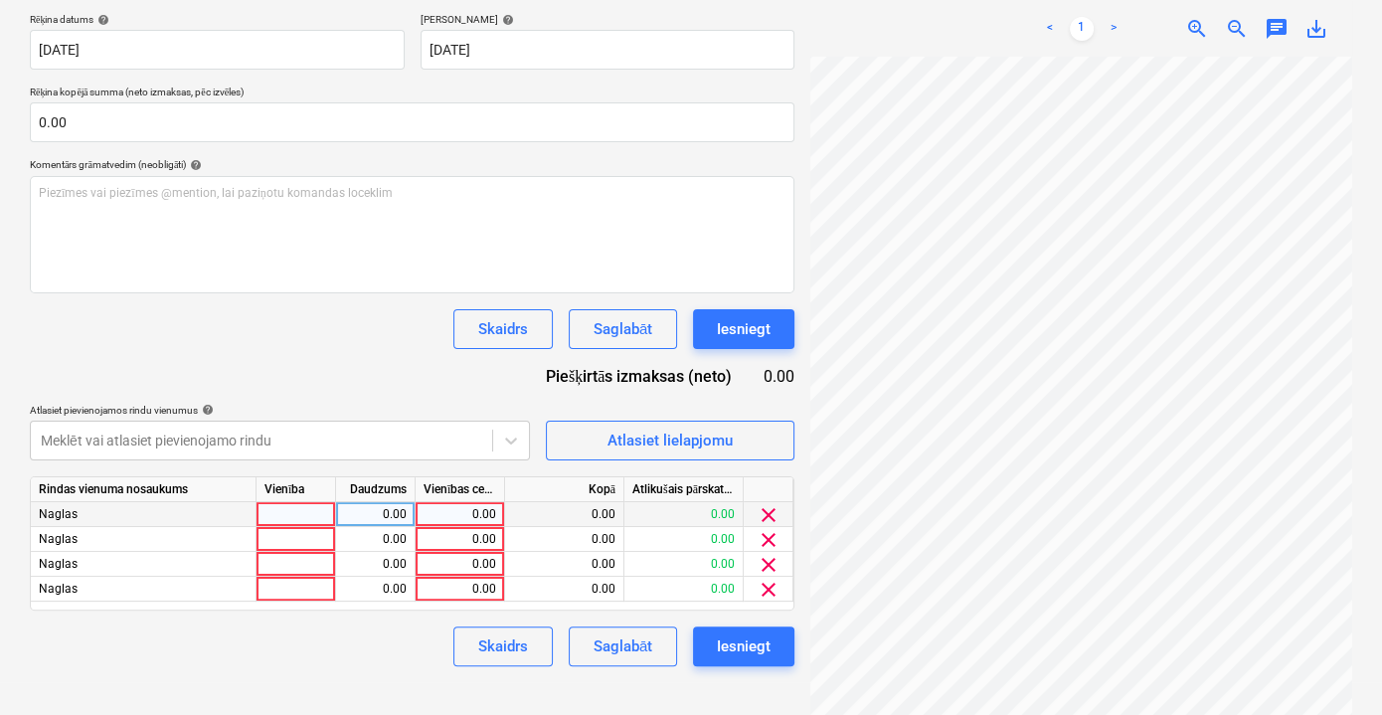
click at [770, 516] on span "clear" at bounding box center [769, 515] width 24 height 24
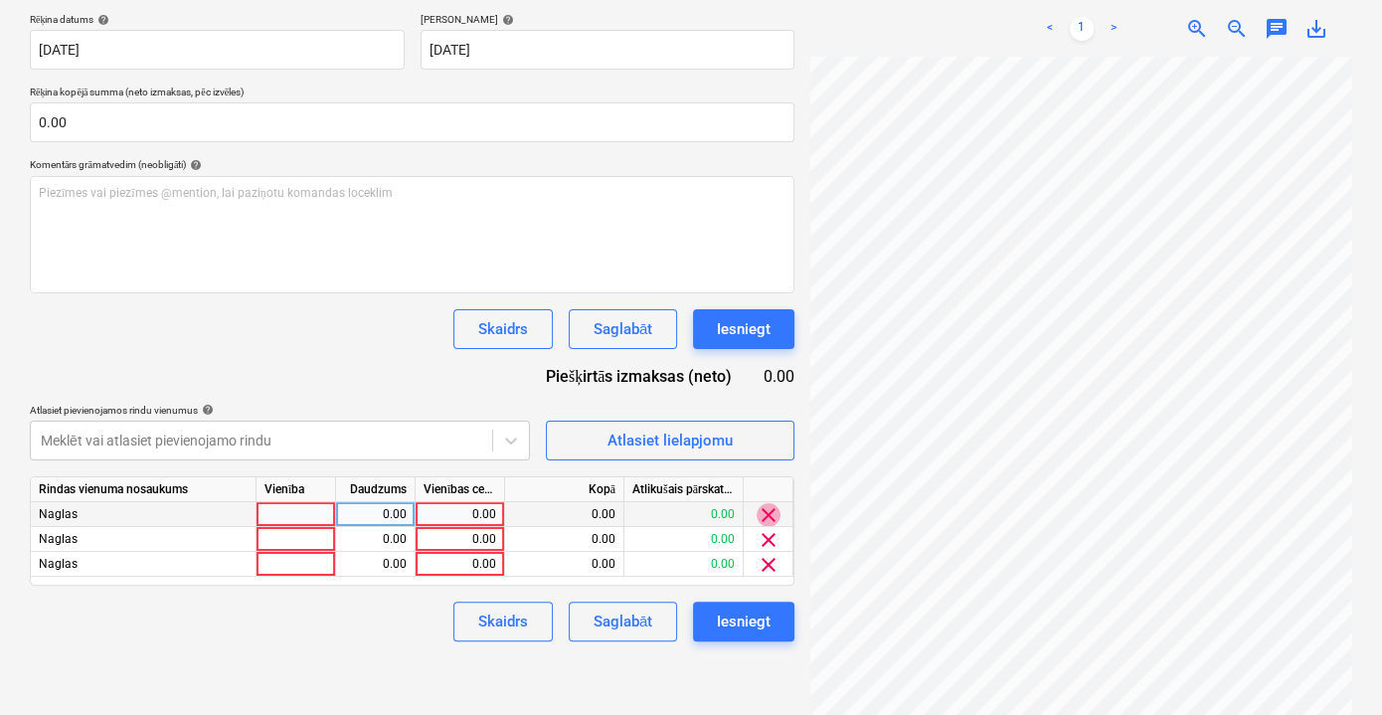
click at [770, 516] on span "clear" at bounding box center [769, 515] width 24 height 24
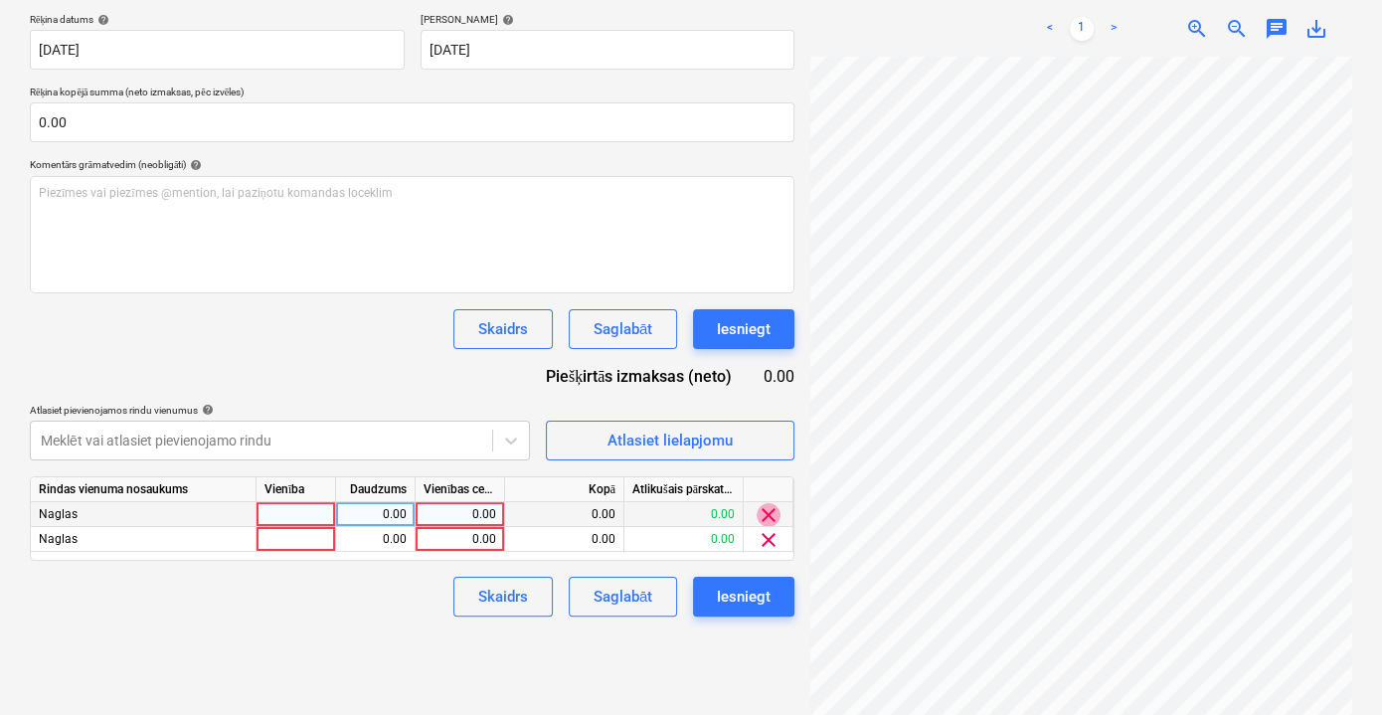
click at [770, 516] on span "clear" at bounding box center [769, 515] width 24 height 24
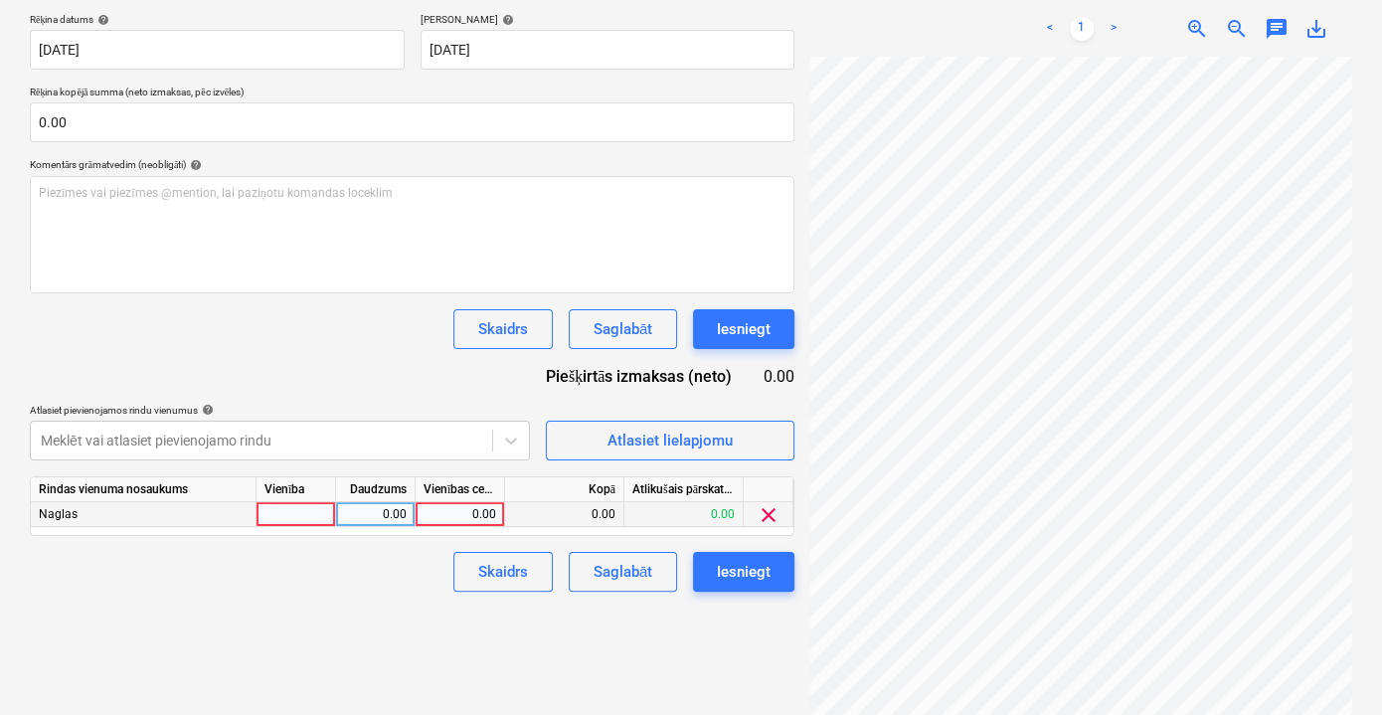
click at [770, 516] on span "clear" at bounding box center [769, 515] width 24 height 24
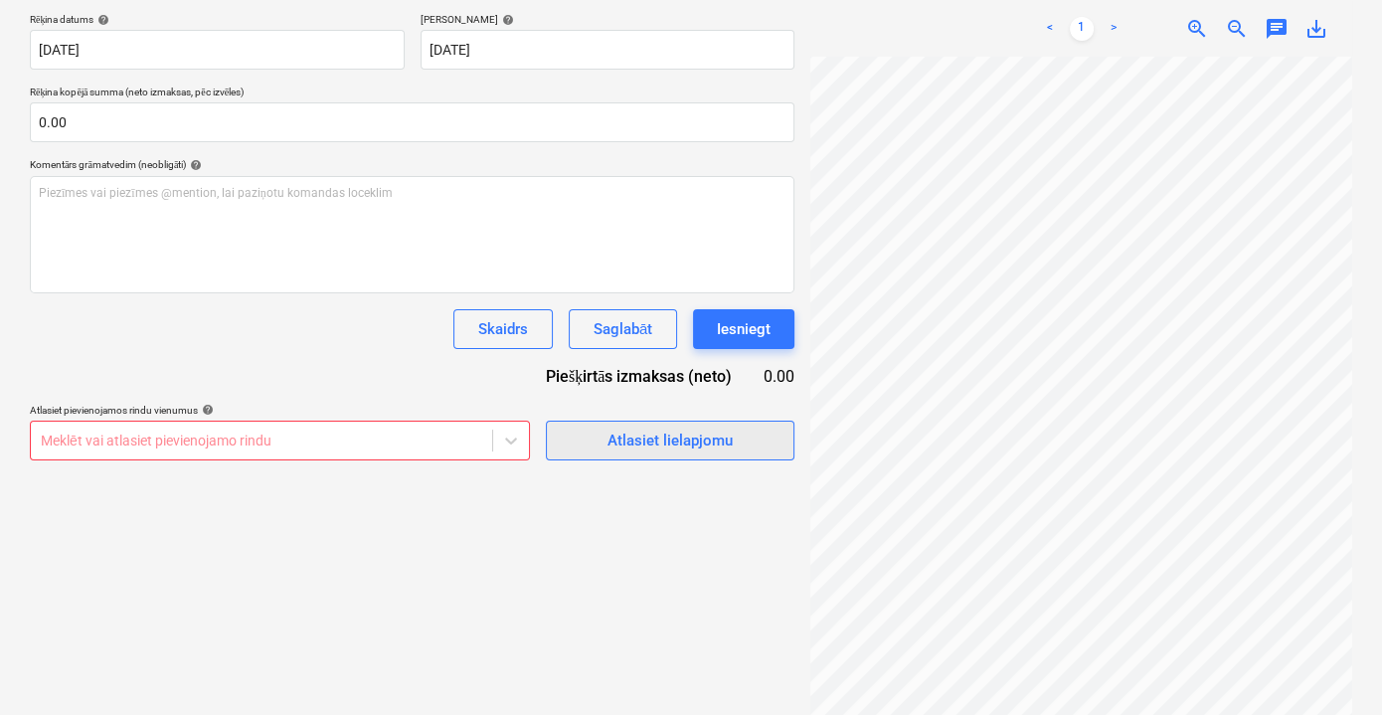
click at [660, 443] on div "Atlasiet lielapjomu" at bounding box center [669, 441] width 125 height 26
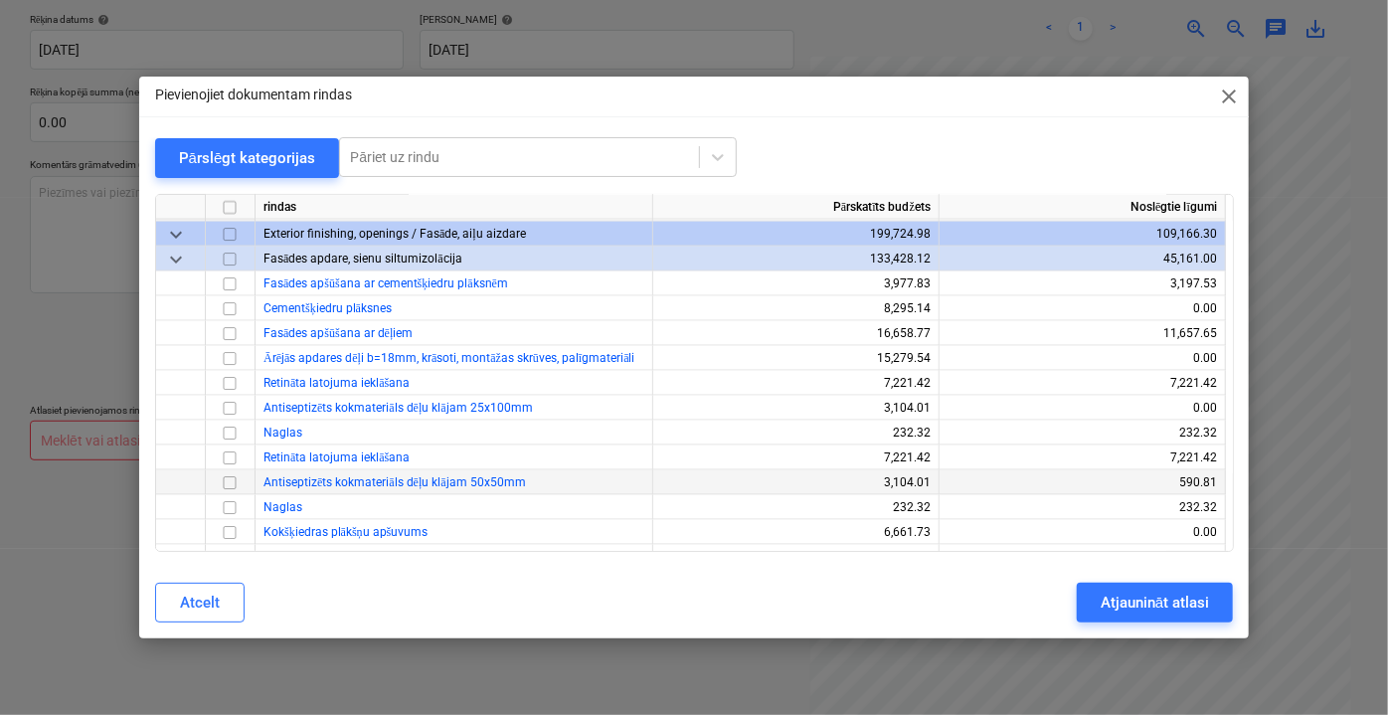
scroll to position [1446, 0]
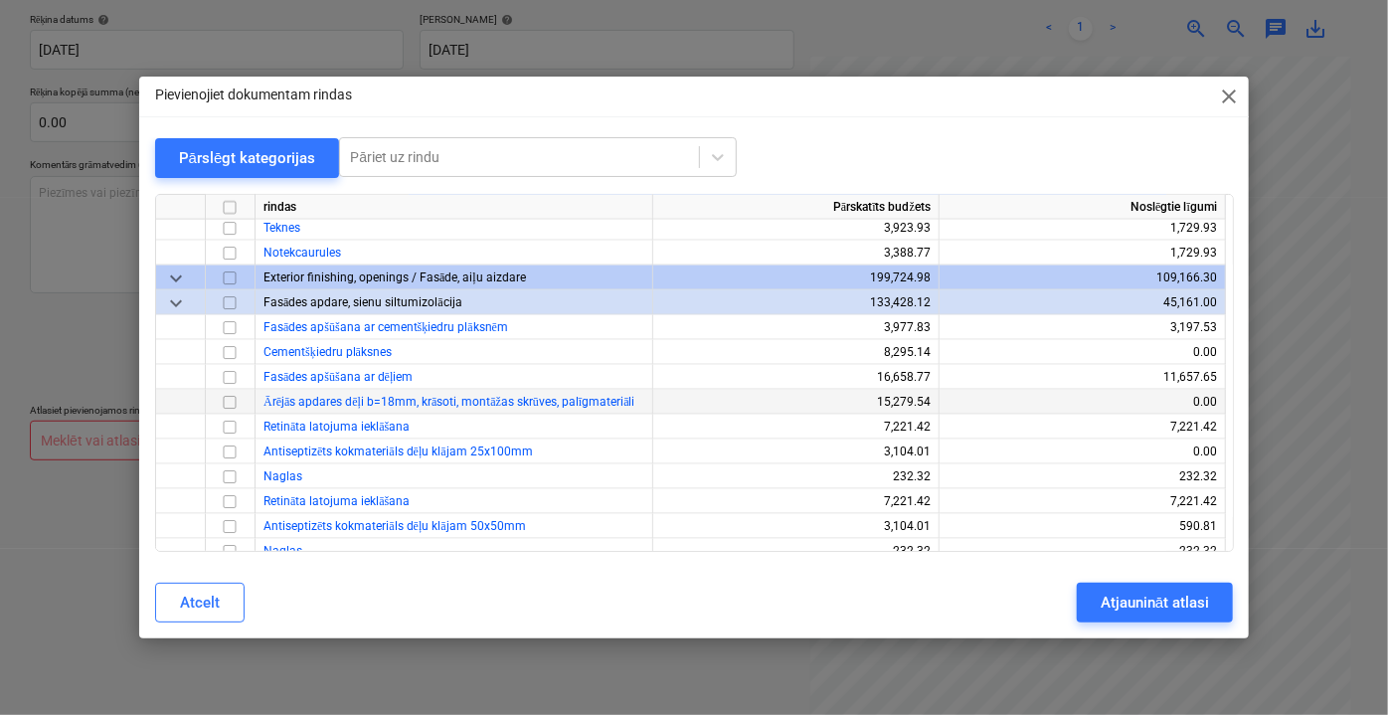
click at [234, 405] on input "checkbox" at bounding box center [230, 402] width 24 height 24
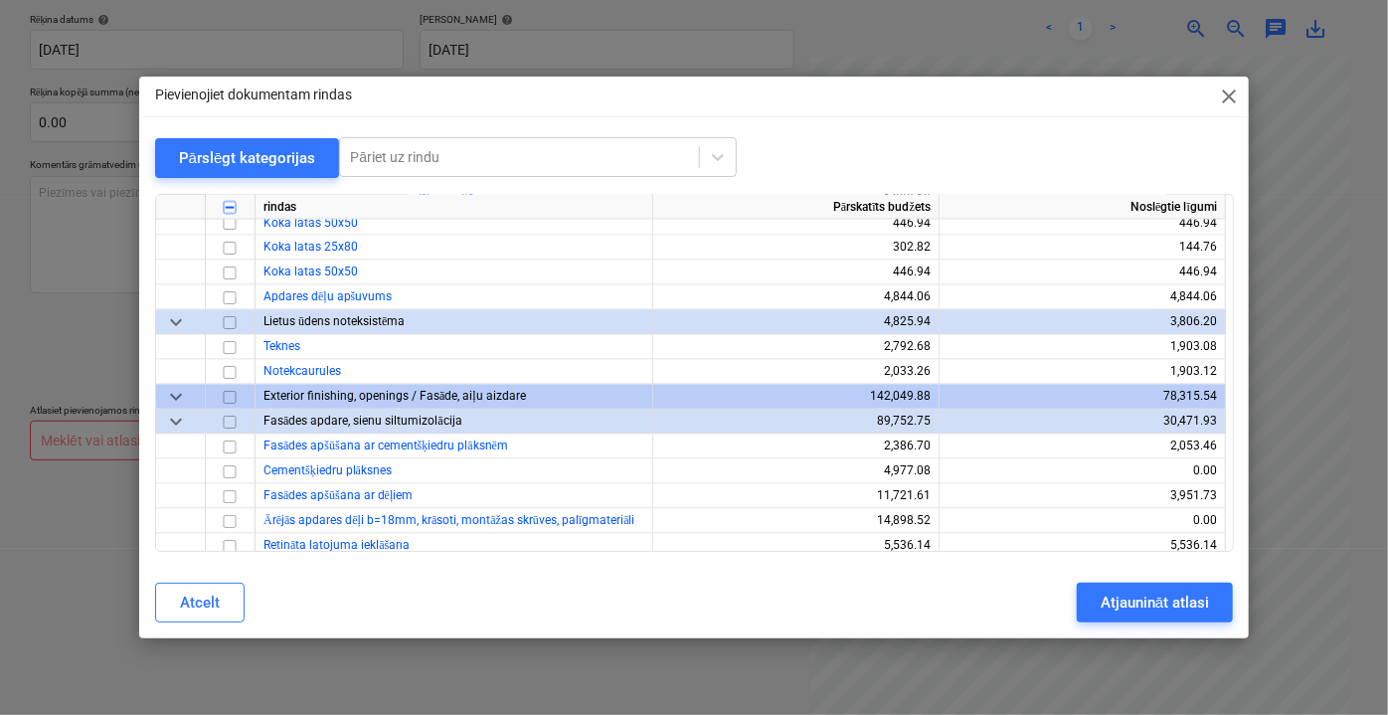
scroll to position [5694, 0]
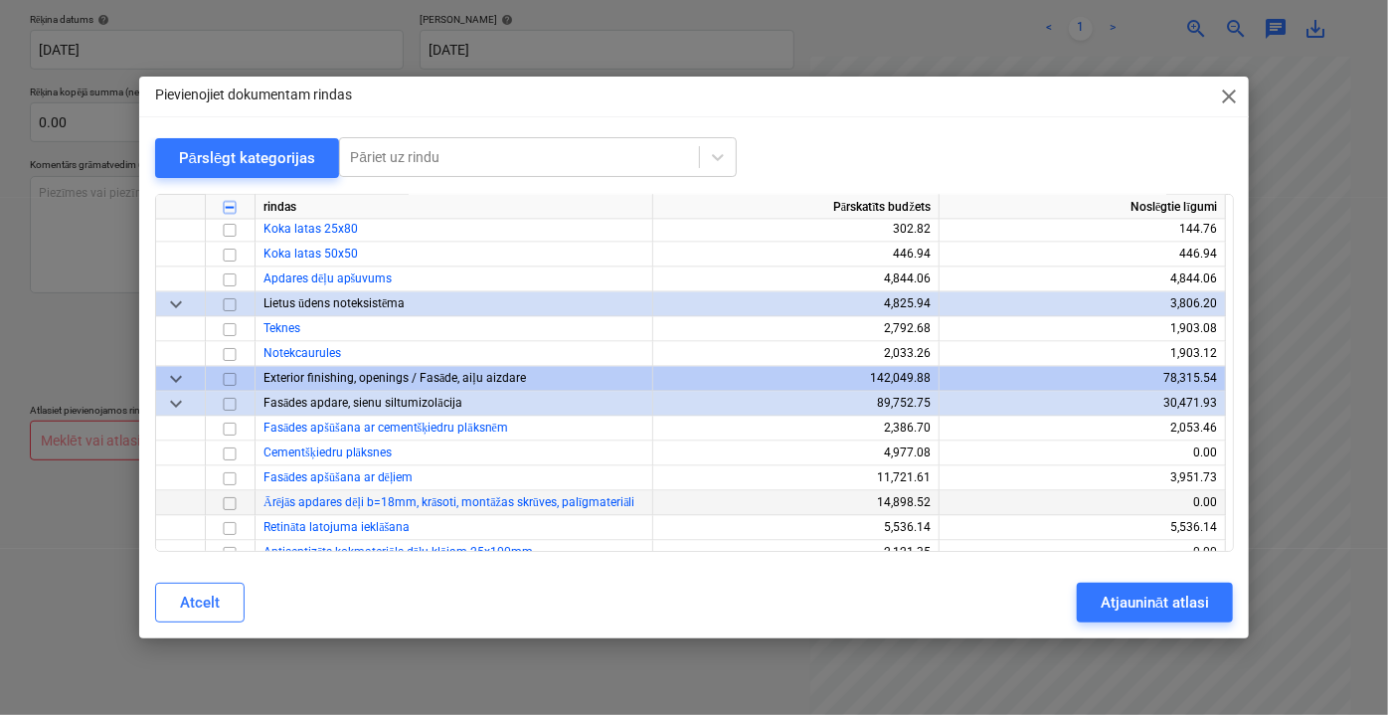
click at [229, 503] on input "checkbox" at bounding box center [230, 503] width 24 height 24
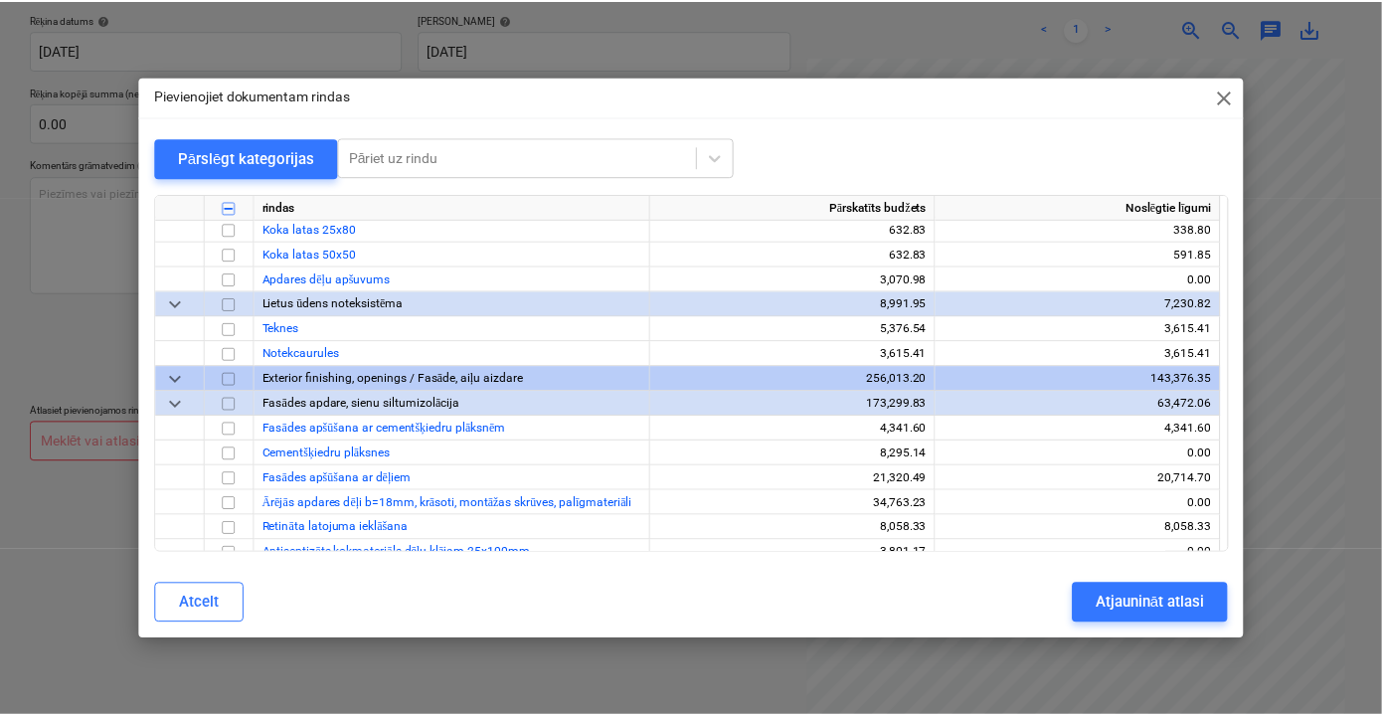
scroll to position [10122, 0]
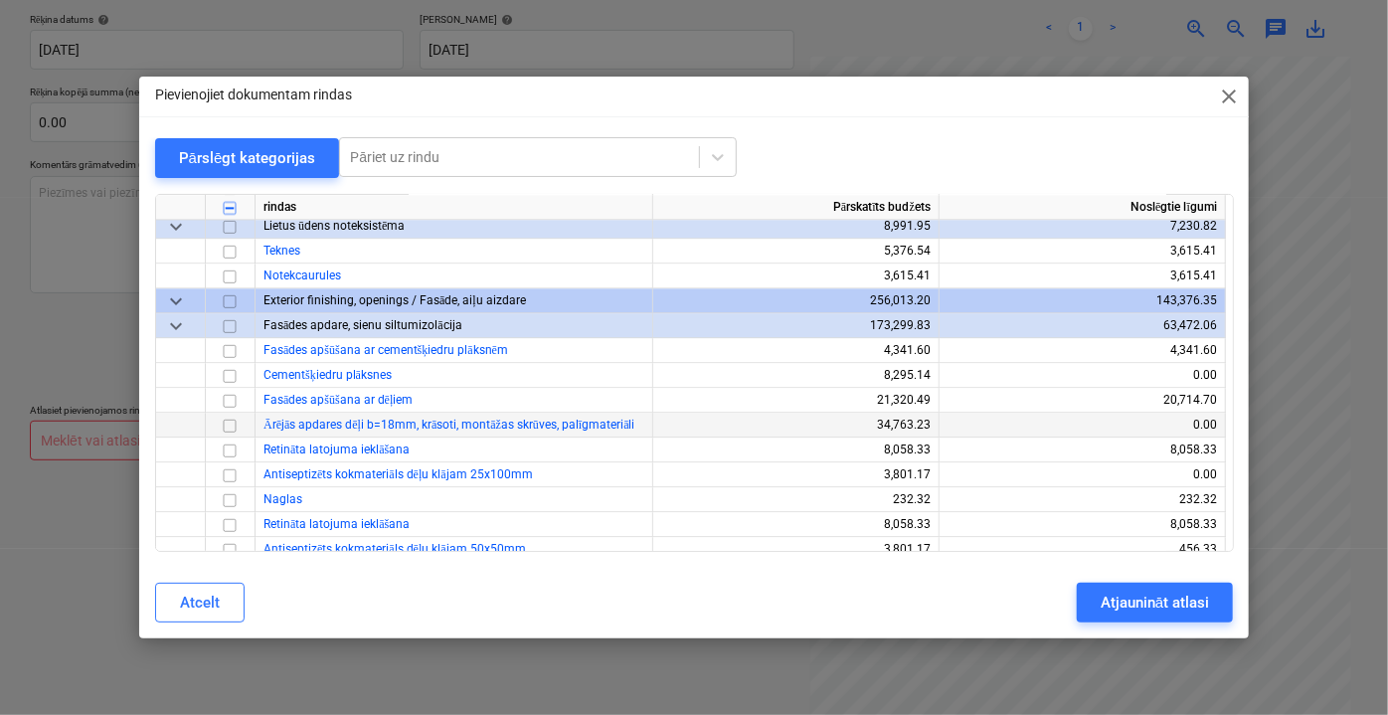
click at [223, 424] on input "checkbox" at bounding box center [230, 425] width 24 height 24
click at [1147, 602] on div "Atjaunināt atlasi" at bounding box center [1155, 603] width 108 height 26
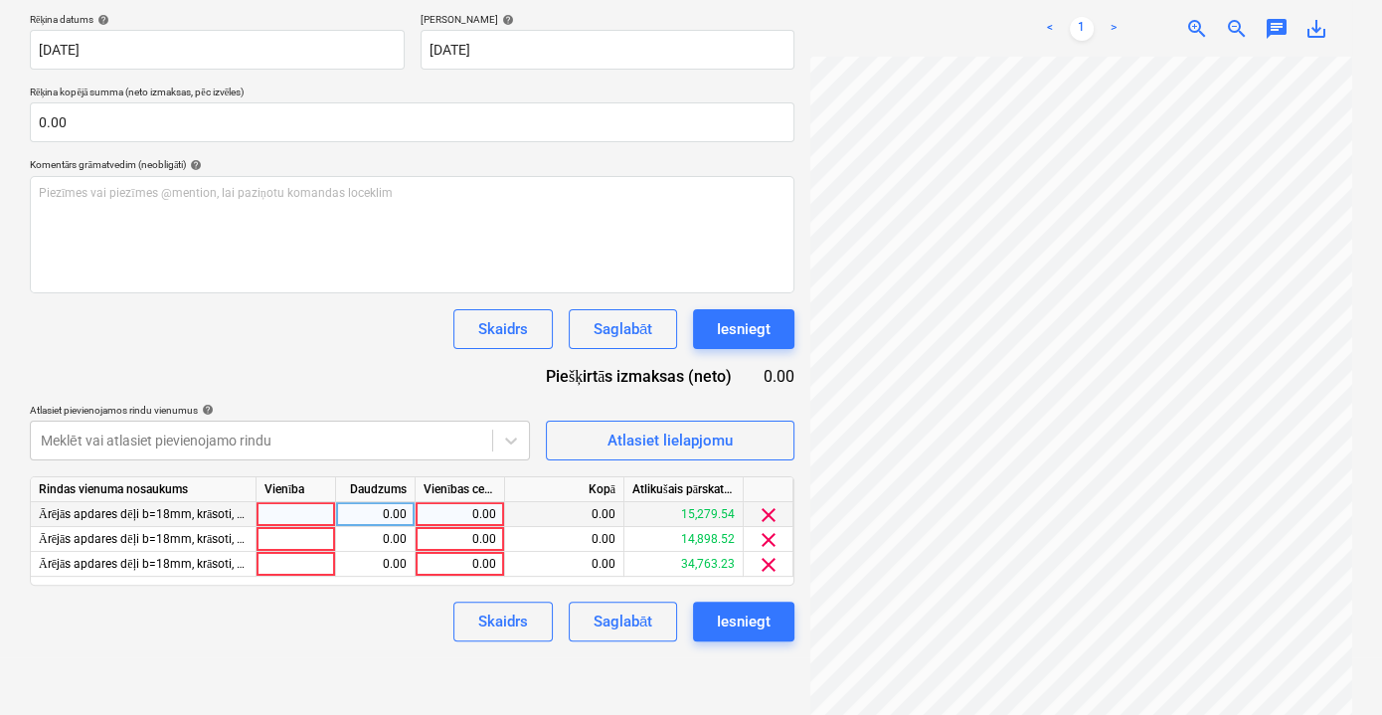
click at [474, 508] on div "0.00" at bounding box center [460, 514] width 73 height 25
type input "50"
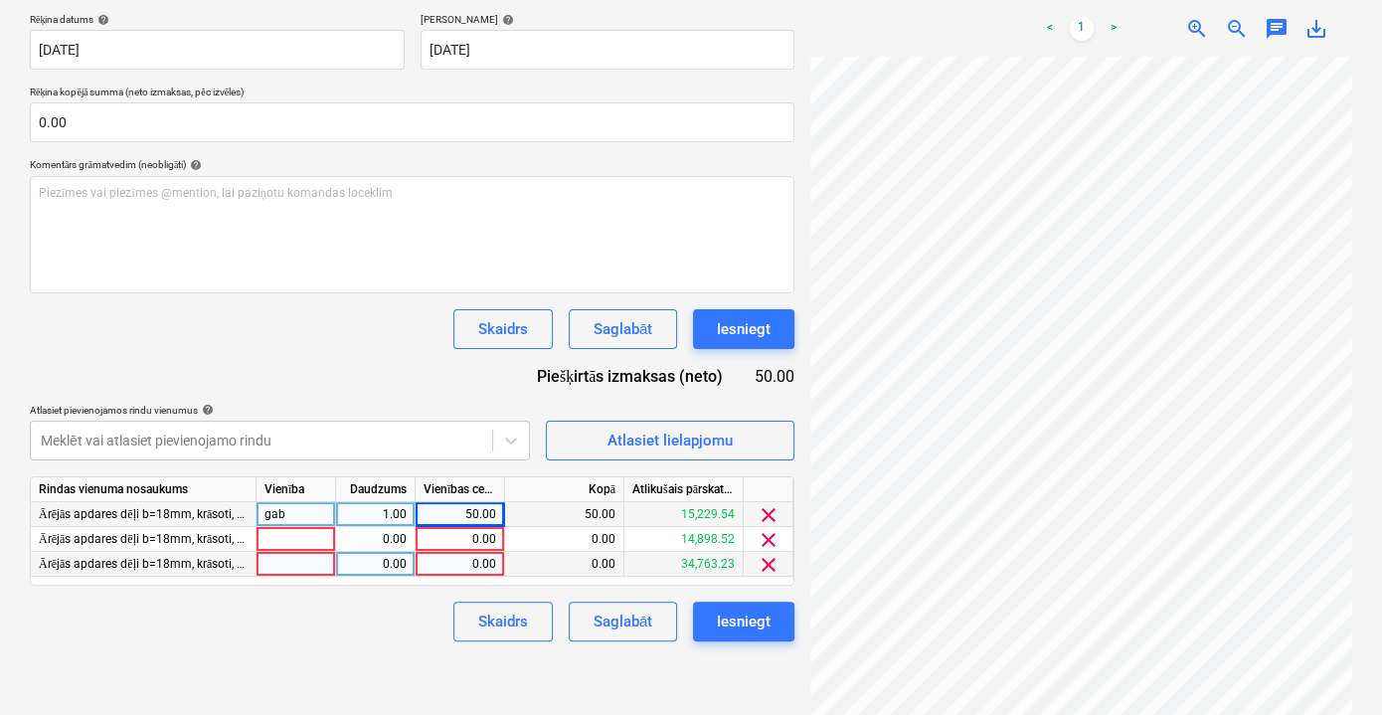
click at [481, 565] on div "0.00" at bounding box center [460, 564] width 73 height 25
type input "50"
click at [487, 533] on div "0.00" at bounding box center [460, 539] width 73 height 25
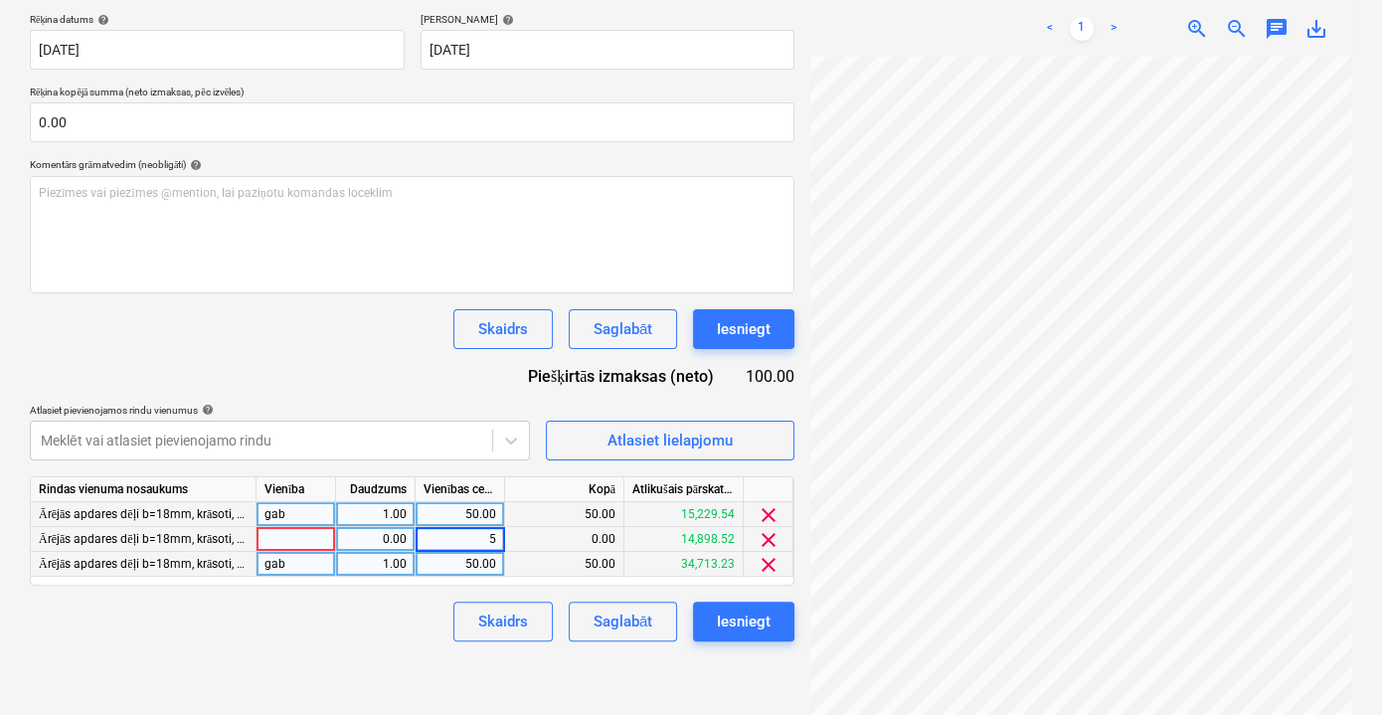
type input "57"
click at [403, 637] on div "Skaidrs Saglabāt Iesniegt" at bounding box center [412, 622] width 765 height 40
drag, startPoint x: 482, startPoint y: 536, endPoint x: 495, endPoint y: 536, distance: 12.9
click at [495, 536] on div "57.00" at bounding box center [460, 539] width 89 height 25
click at [495, 536] on input "57" at bounding box center [460, 539] width 88 height 24
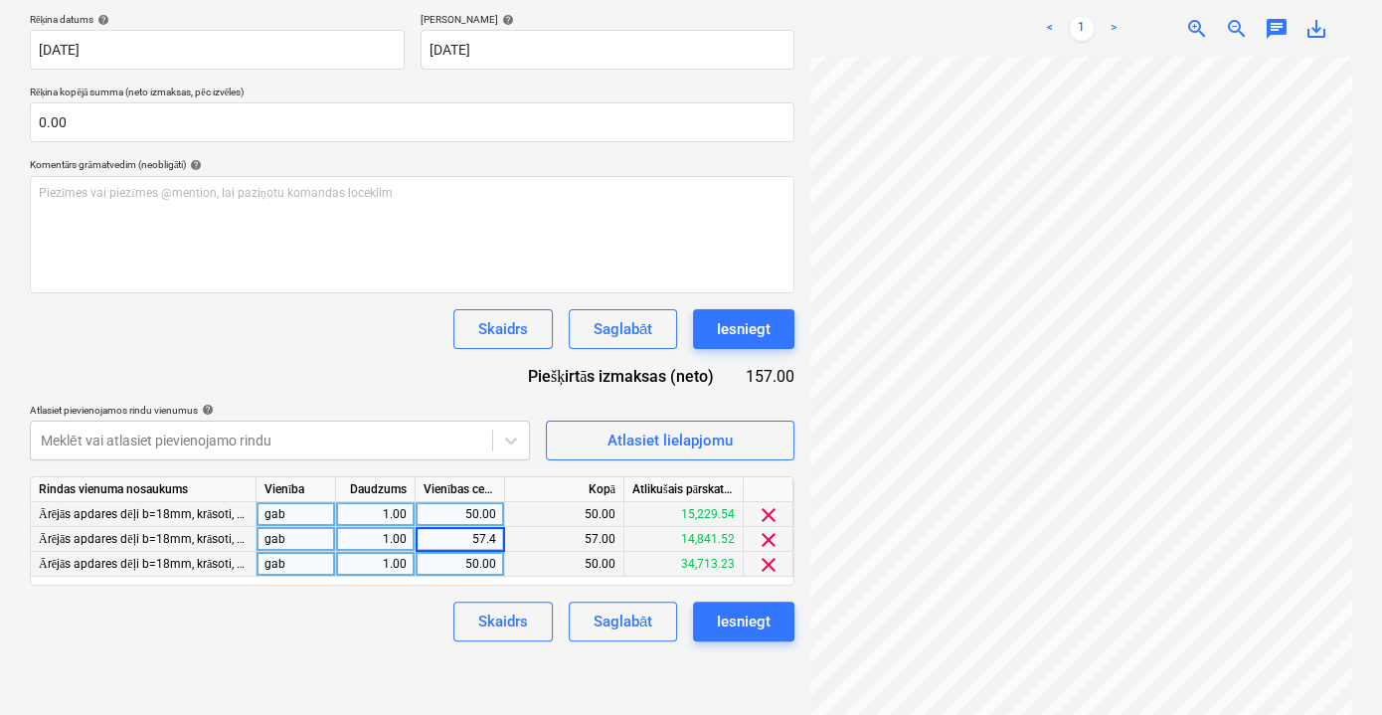
type input "57.44"
click at [396, 647] on div "Izveidot jaunu dokumentu Izvēlieties uzņēmumu Visico Fastening Systems SIA Piev…" at bounding box center [412, 190] width 780 height 919
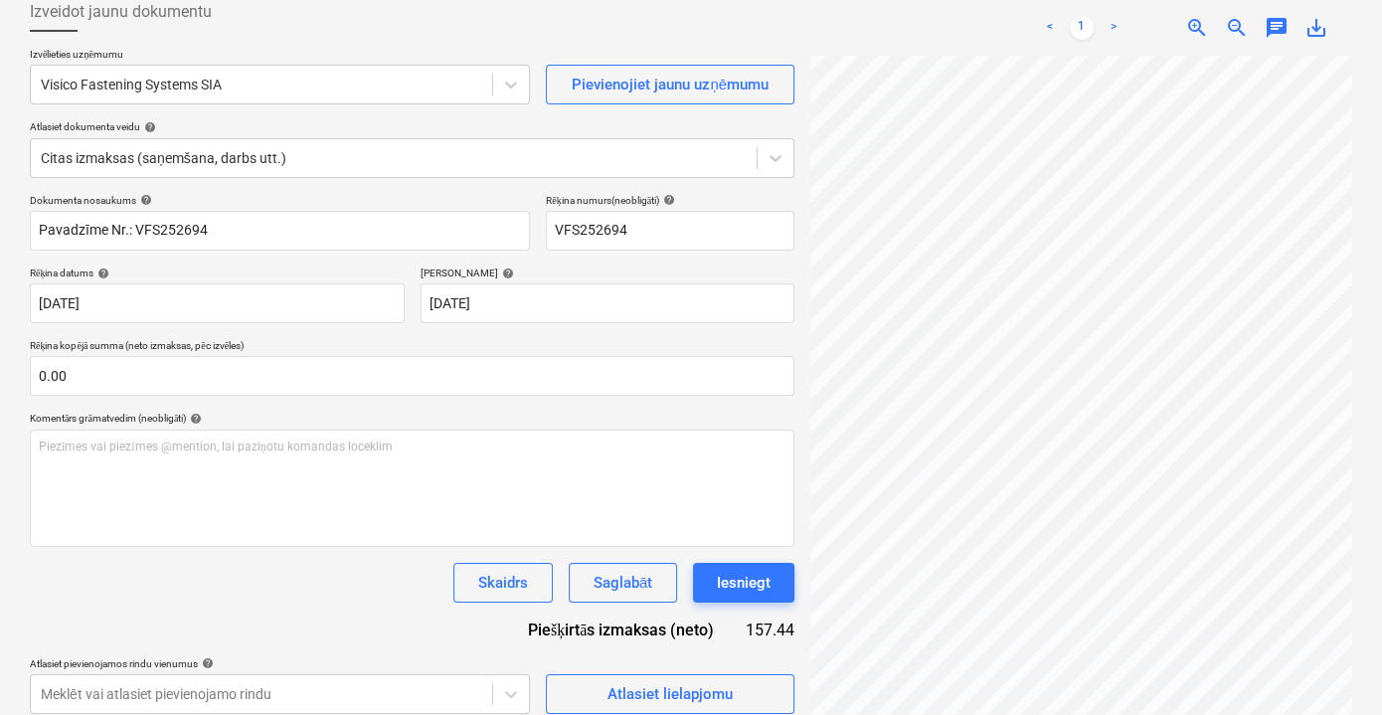
scroll to position [310, 0]
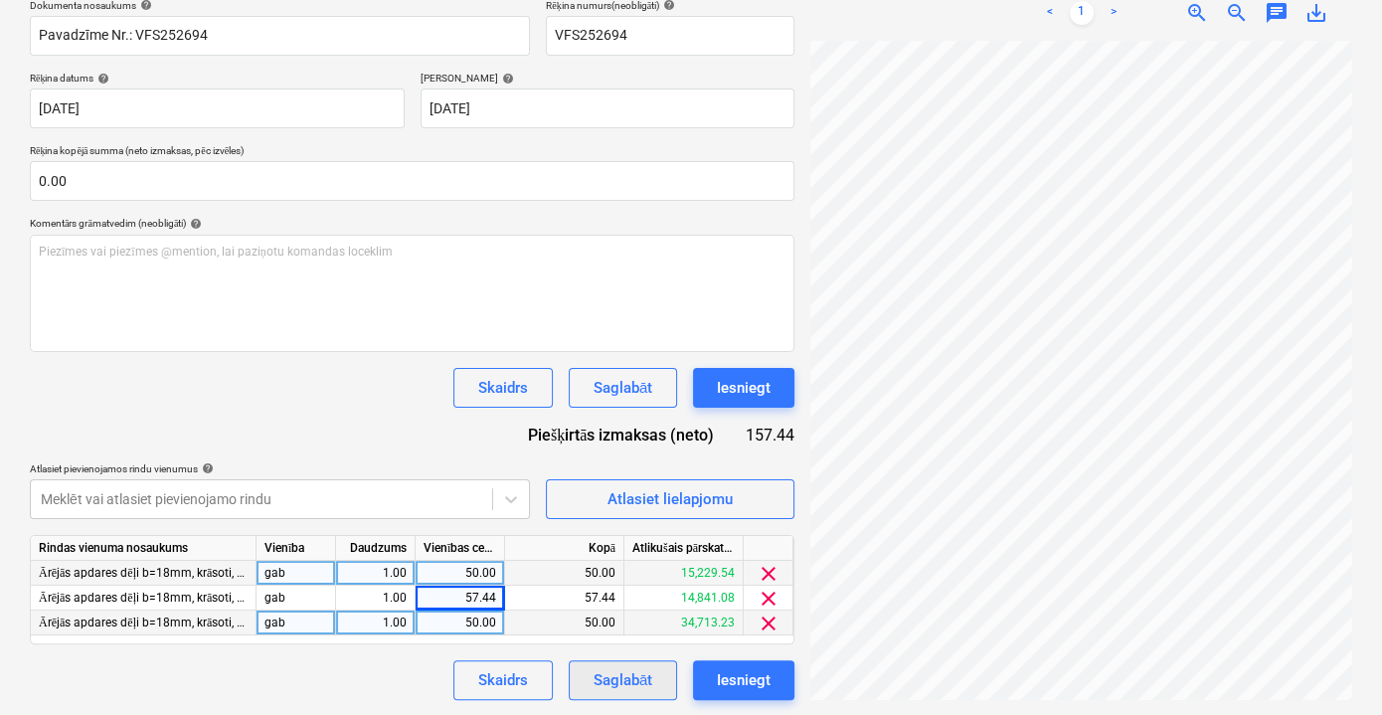
click at [618, 670] on div "Saglabāt" at bounding box center [623, 680] width 59 height 26
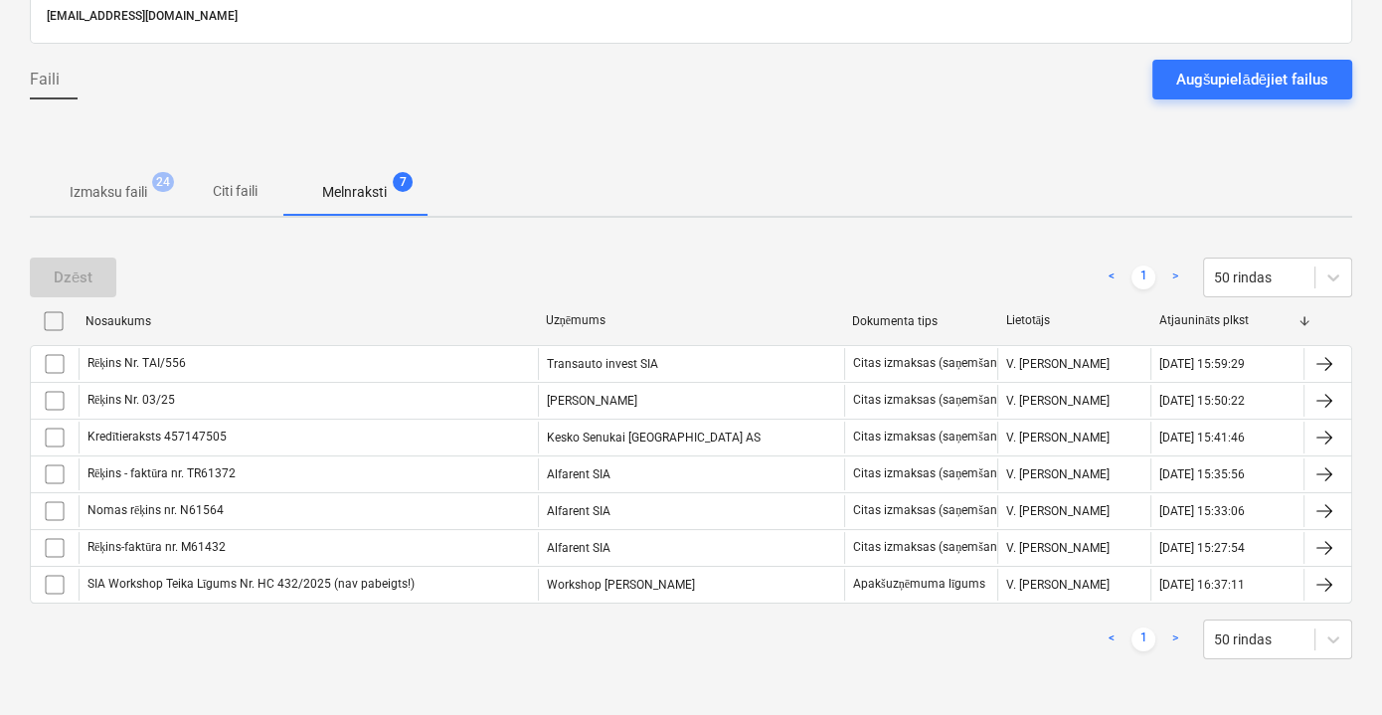
scroll to position [135, 0]
